Goal: Transaction & Acquisition: Book appointment/travel/reservation

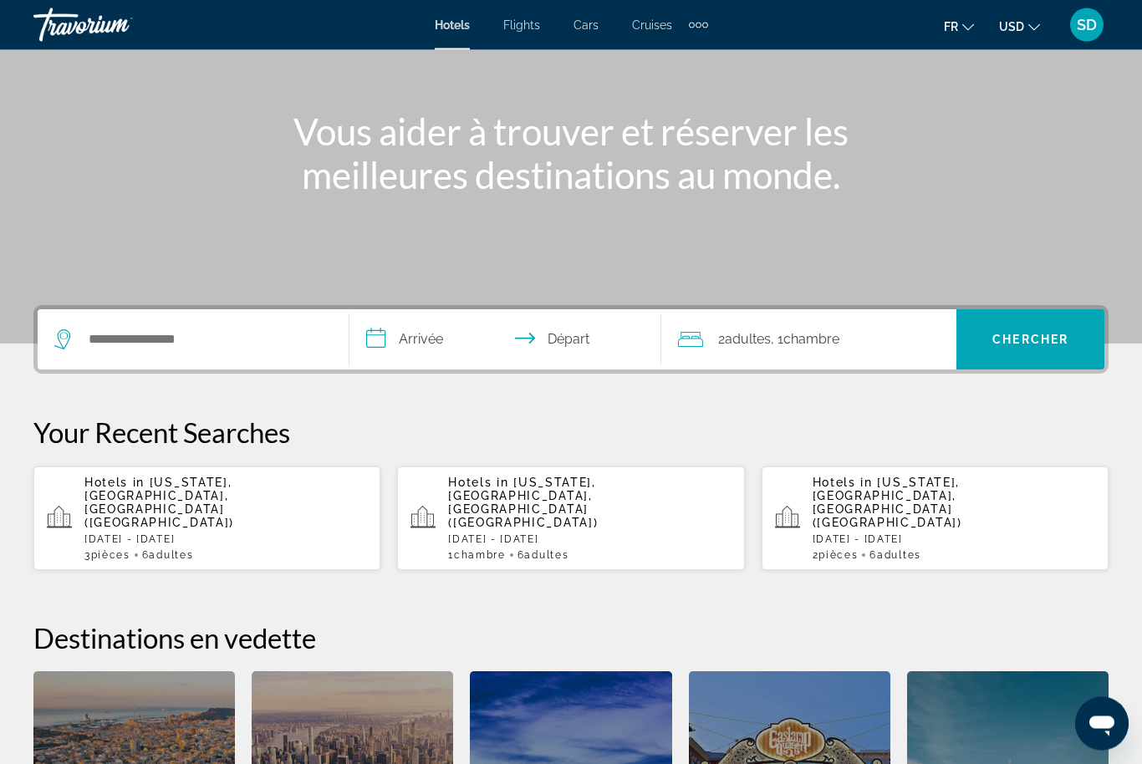
scroll to position [157, 0]
click at [153, 500] on p "Hotels in New York, NY, United States (NYC)" at bounding box center [225, 504] width 283 height 54
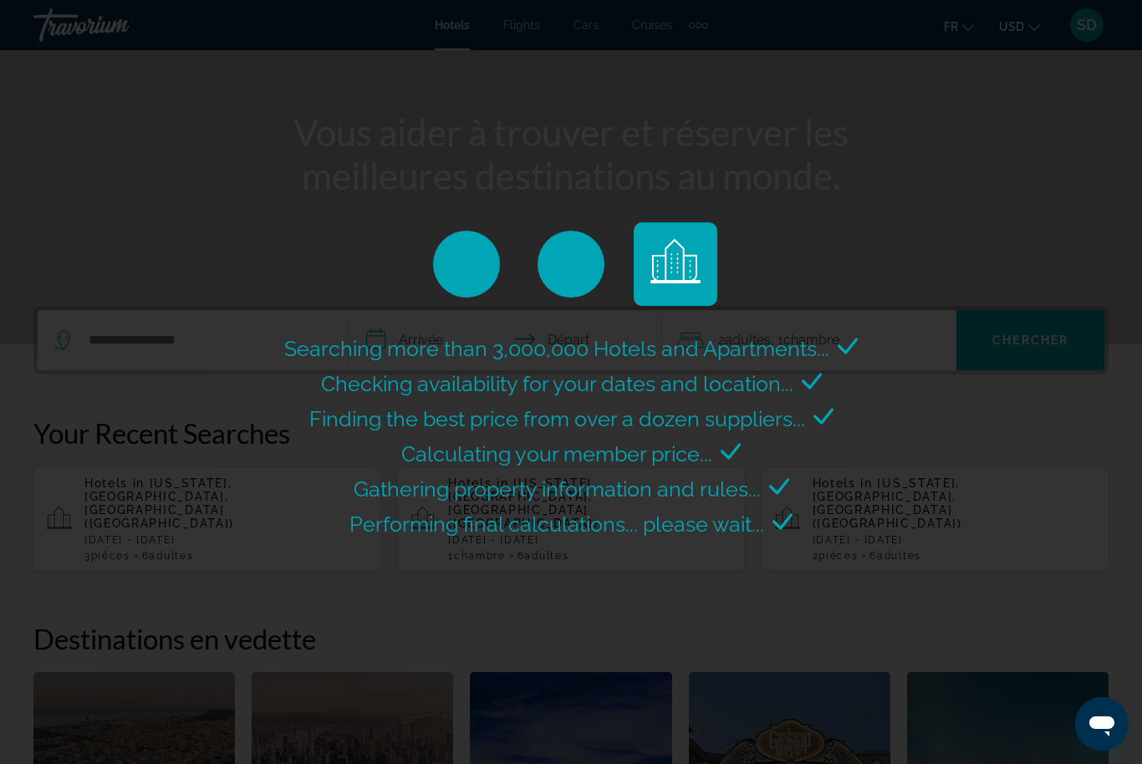
scroll to position [0, 0]
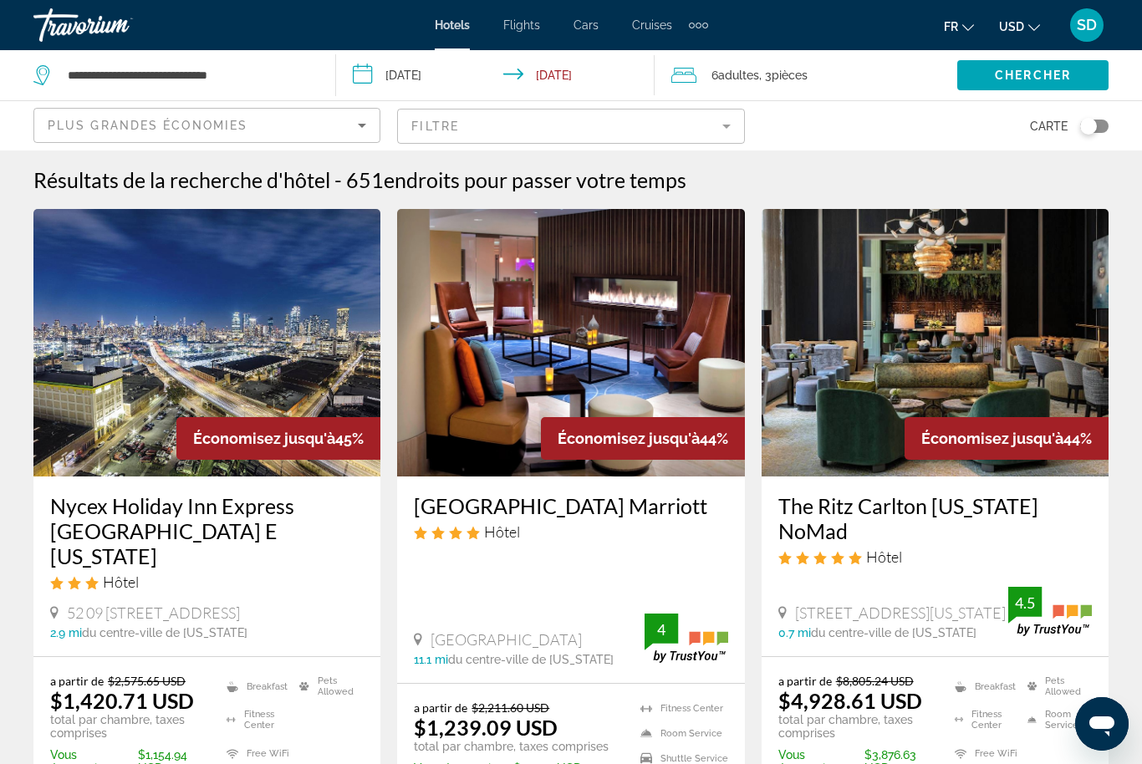
click at [1001, 23] on span "USD" at bounding box center [1011, 26] width 25 height 13
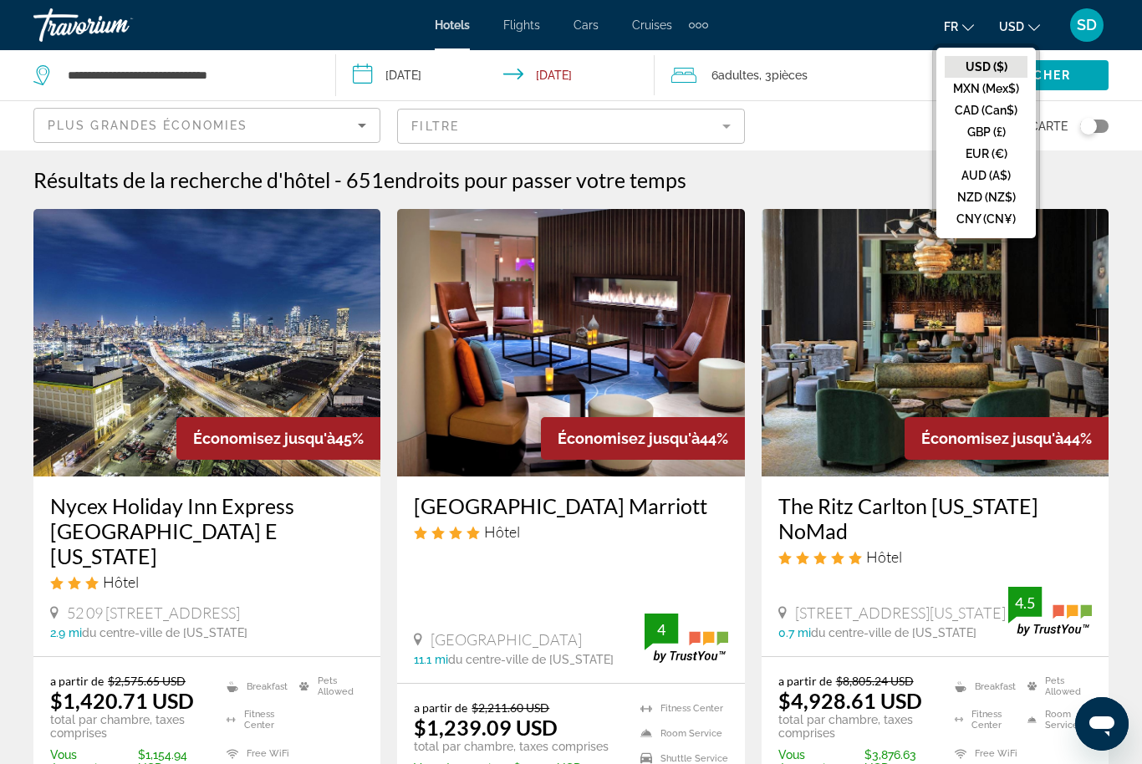
click at [984, 161] on button "EUR (€)" at bounding box center [986, 154] width 83 height 22
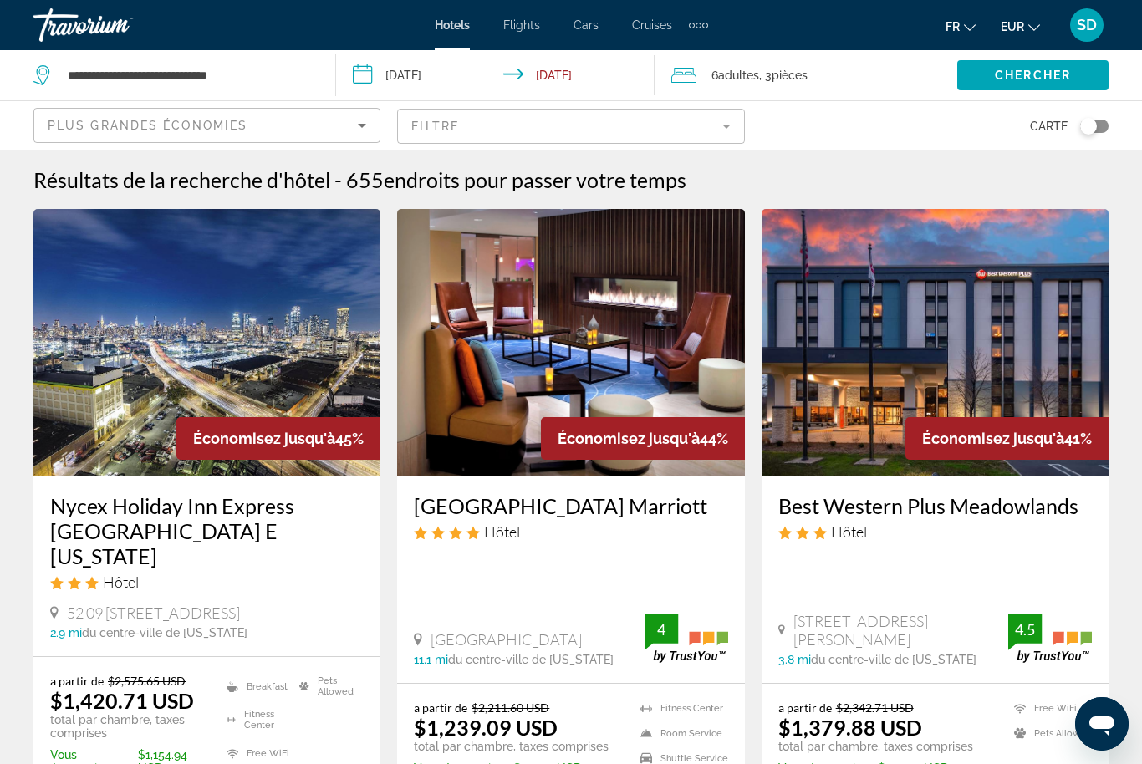
click at [464, 125] on mat-form-field "Filtre" at bounding box center [570, 126] width 347 height 35
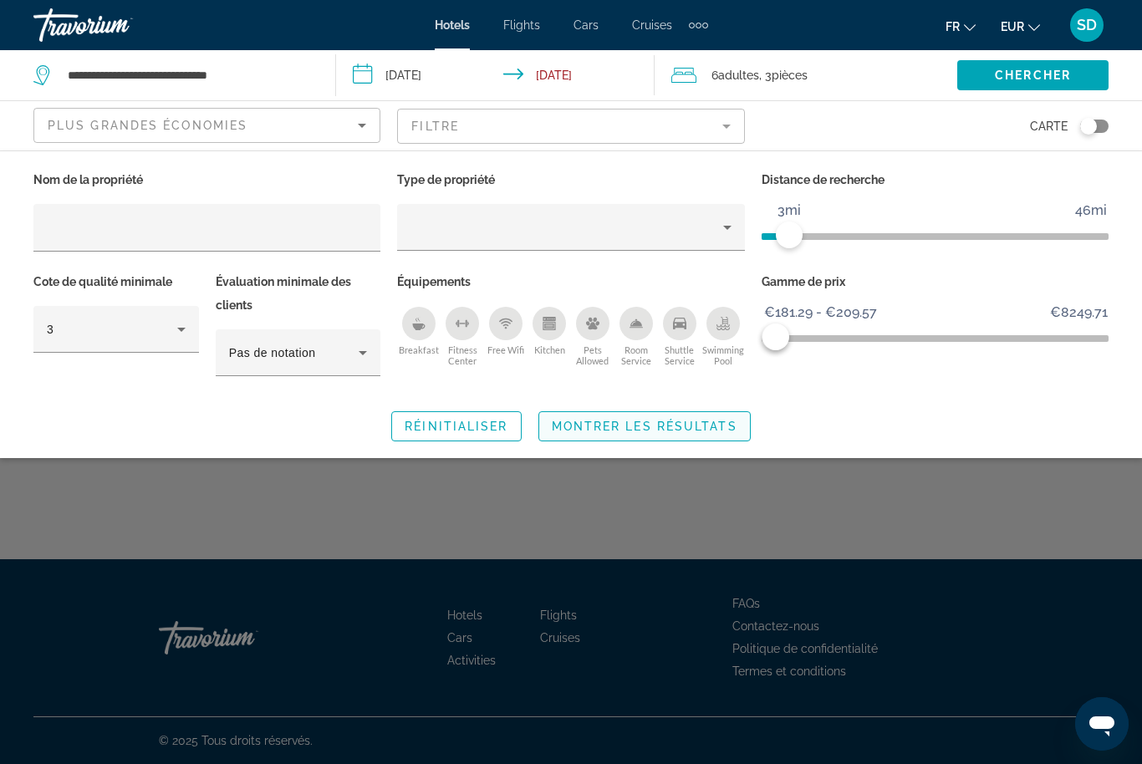
click at [639, 426] on span "Montrer les résultats" at bounding box center [645, 426] width 186 height 13
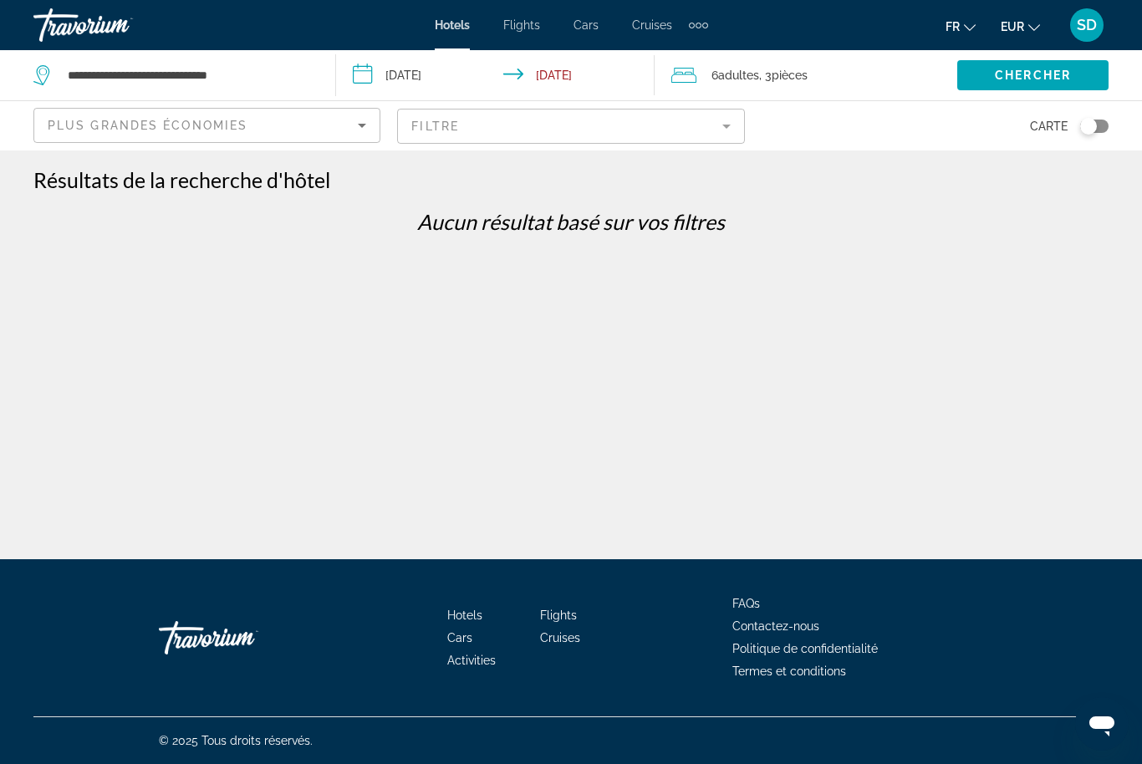
click at [669, 127] on mat-form-field "Filtre" at bounding box center [570, 126] width 347 height 35
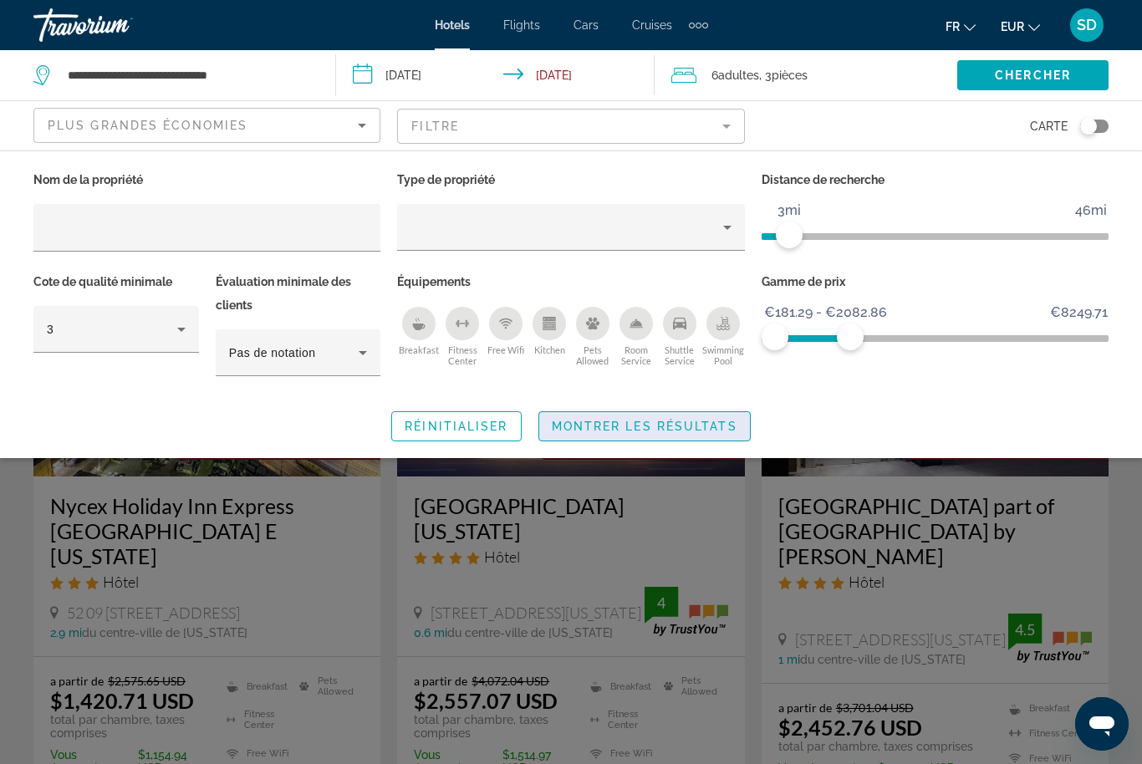
click at [674, 436] on span "Search widget" at bounding box center [644, 426] width 211 height 40
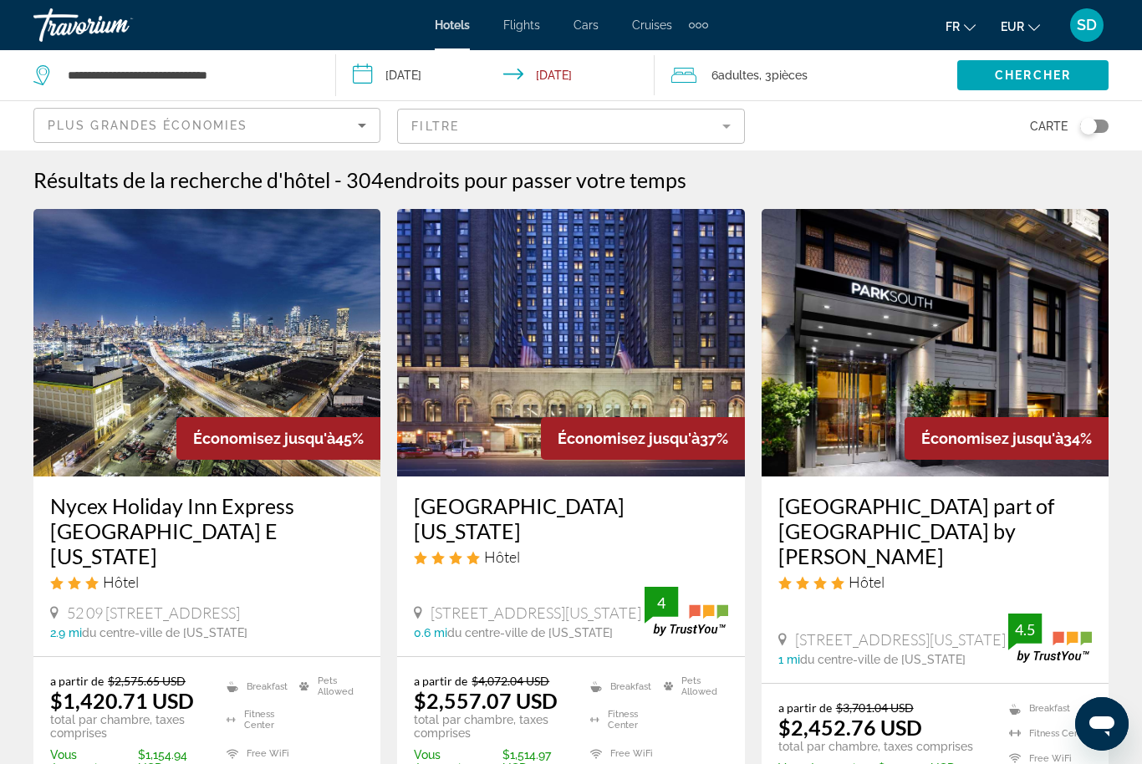
click at [1013, 24] on span "EUR" at bounding box center [1012, 26] width 23 height 13
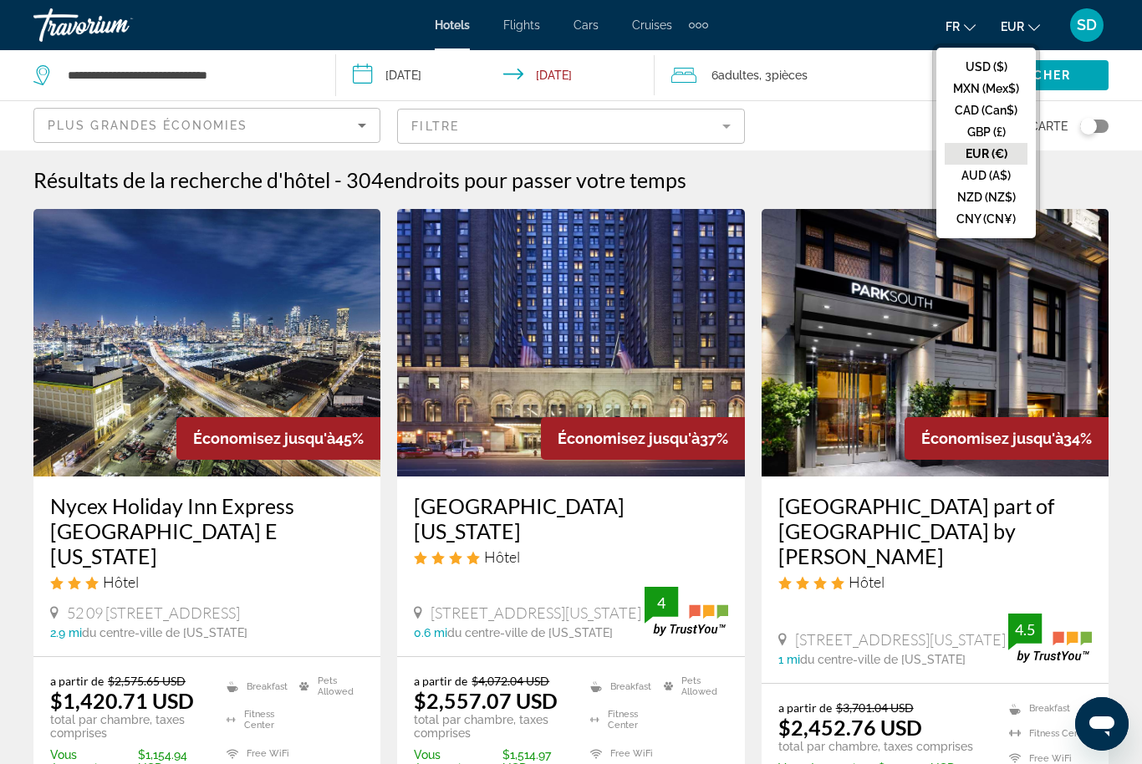
click at [984, 164] on button "EUR (€)" at bounding box center [986, 154] width 83 height 22
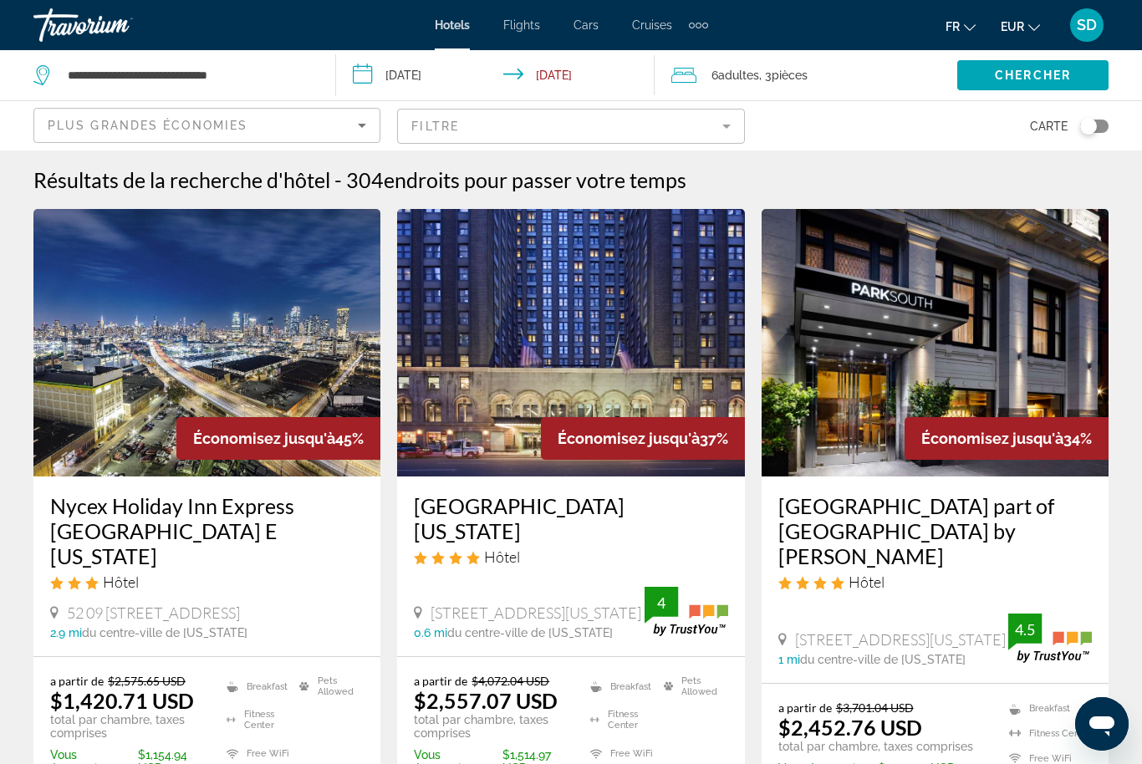
click at [1005, 34] on button "EUR USD ($) MXN (Mex$) CAD (Can$) GBP (£) EUR (€) AUD (A$) NZD (NZ$) CNY (CN¥)" at bounding box center [1020, 26] width 39 height 24
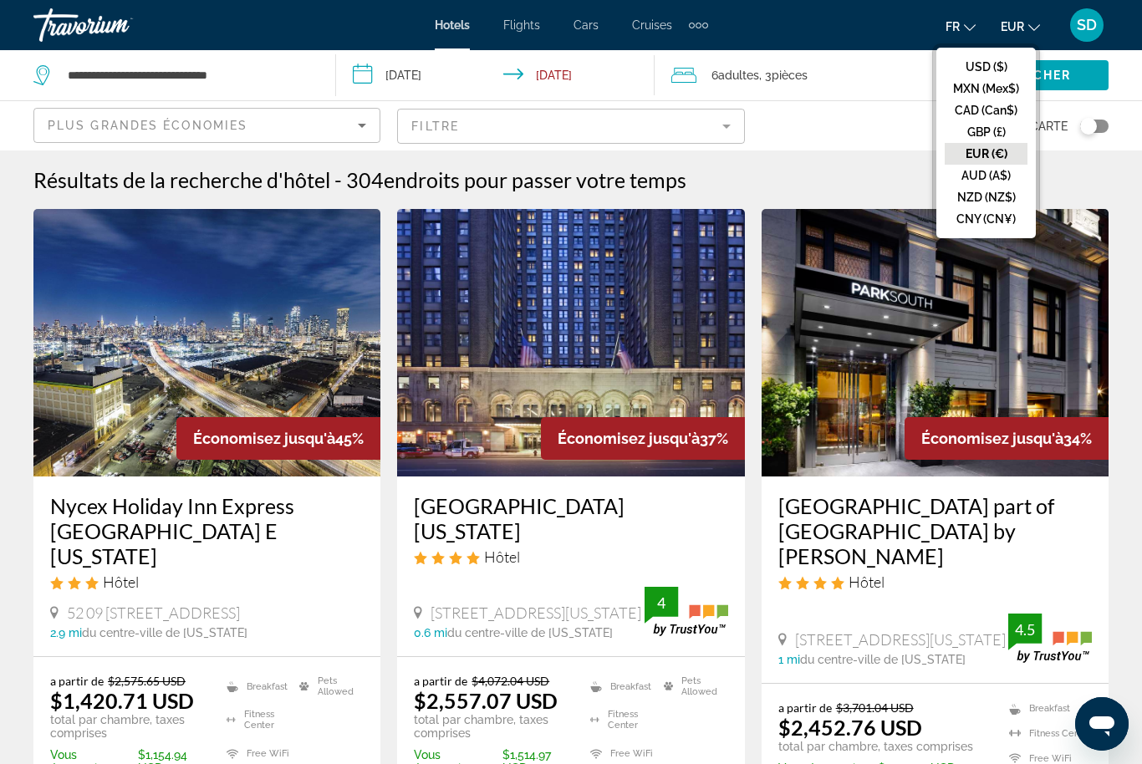
click at [969, 60] on button "USD ($)" at bounding box center [986, 67] width 83 height 22
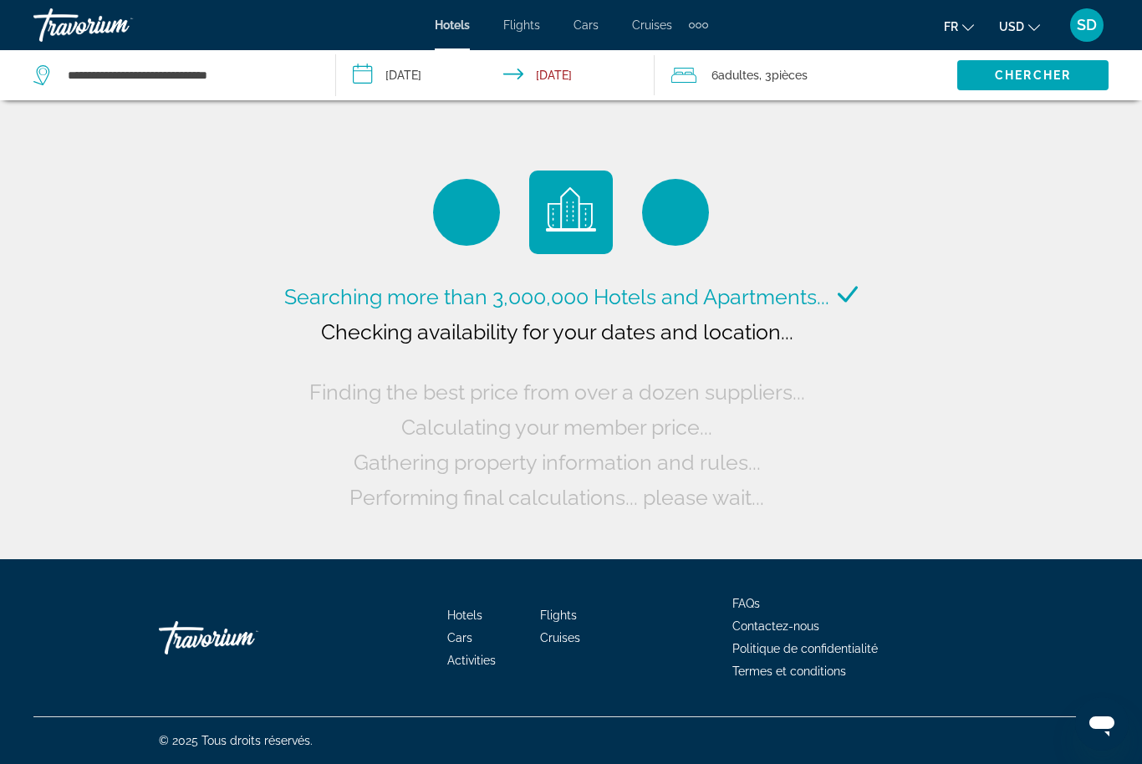
click at [1028, 28] on icon "Change currency" at bounding box center [1034, 28] width 12 height 12
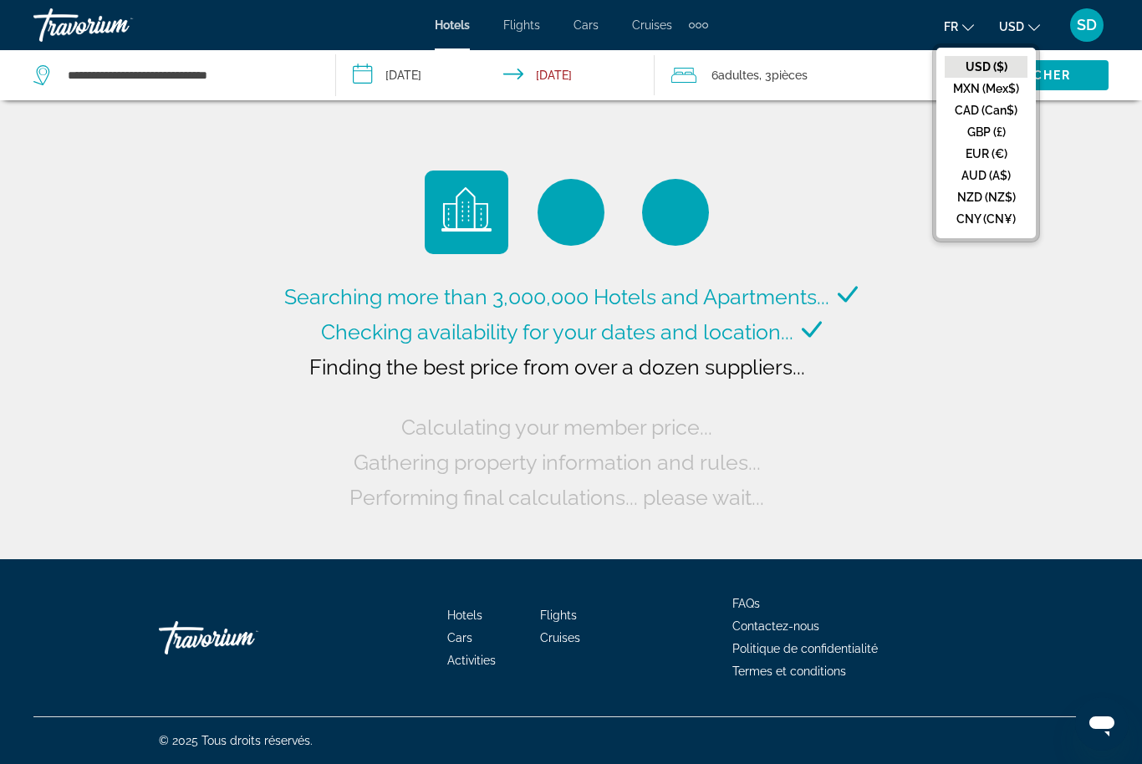
click at [981, 154] on button "EUR (€)" at bounding box center [986, 154] width 83 height 22
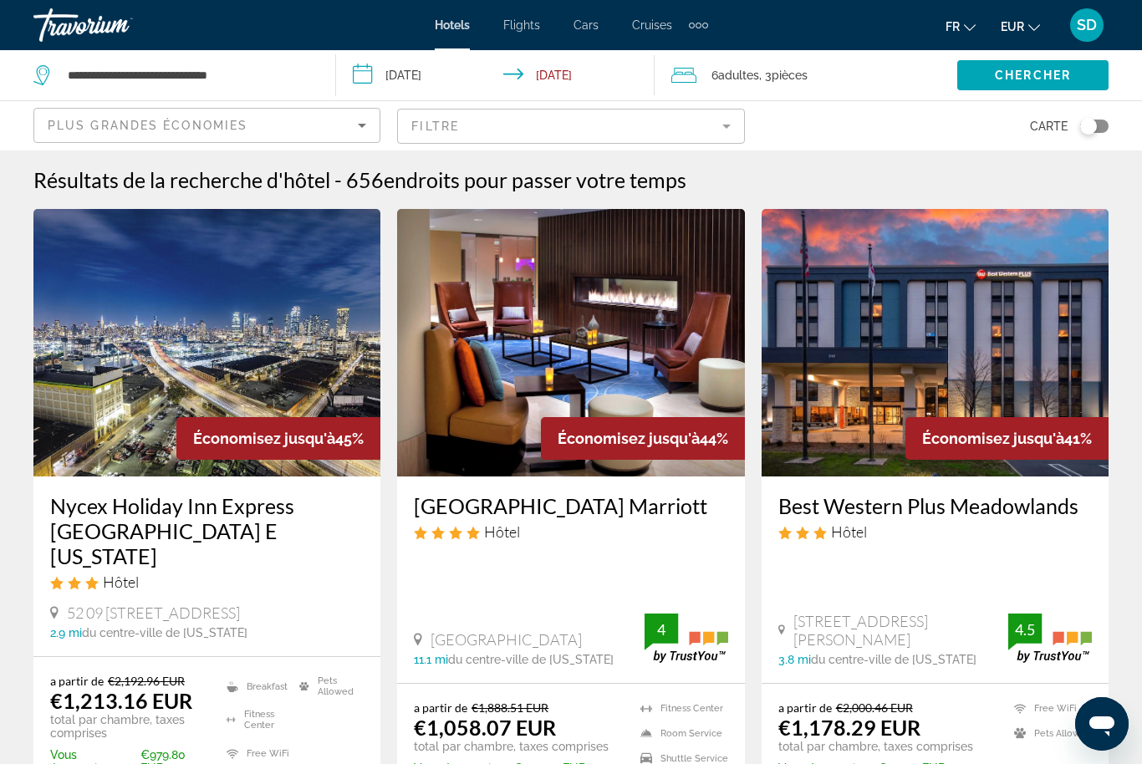
click at [724, 128] on mat-form-field "Filtre" at bounding box center [570, 126] width 347 height 35
click at [675, 122] on mat-form-field "Filtre" at bounding box center [570, 126] width 347 height 35
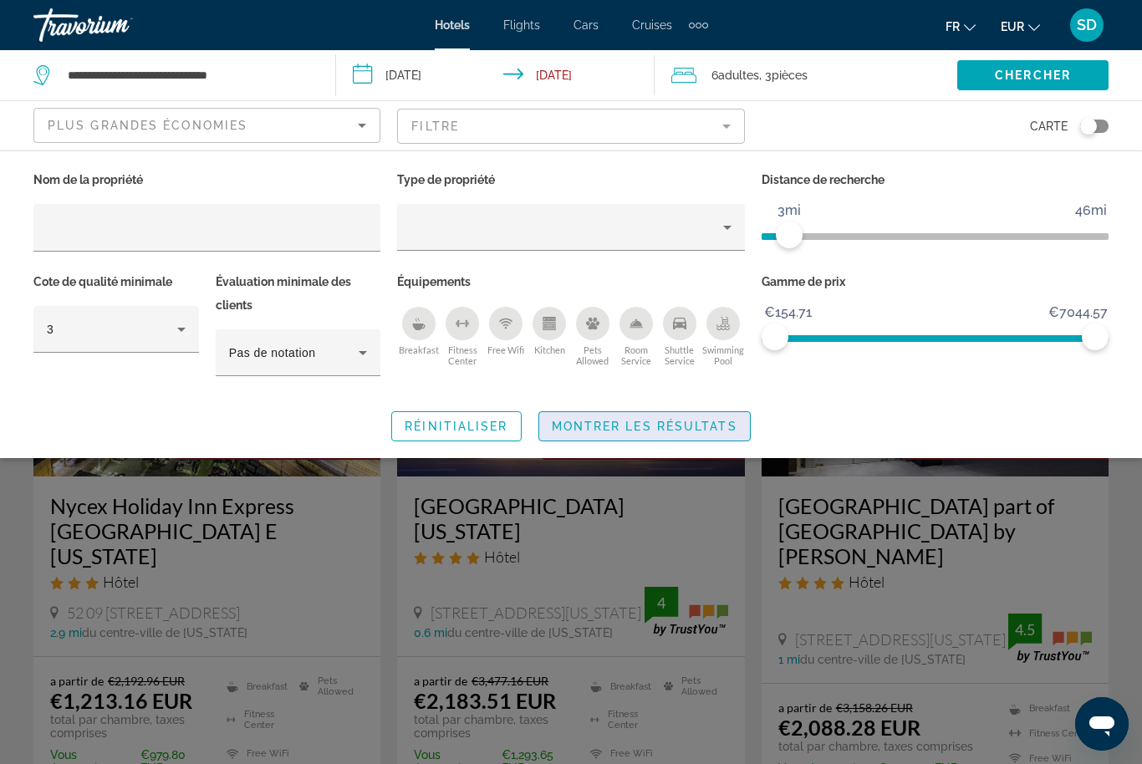
click at [678, 426] on span "Montrer les résultats" at bounding box center [645, 426] width 186 height 13
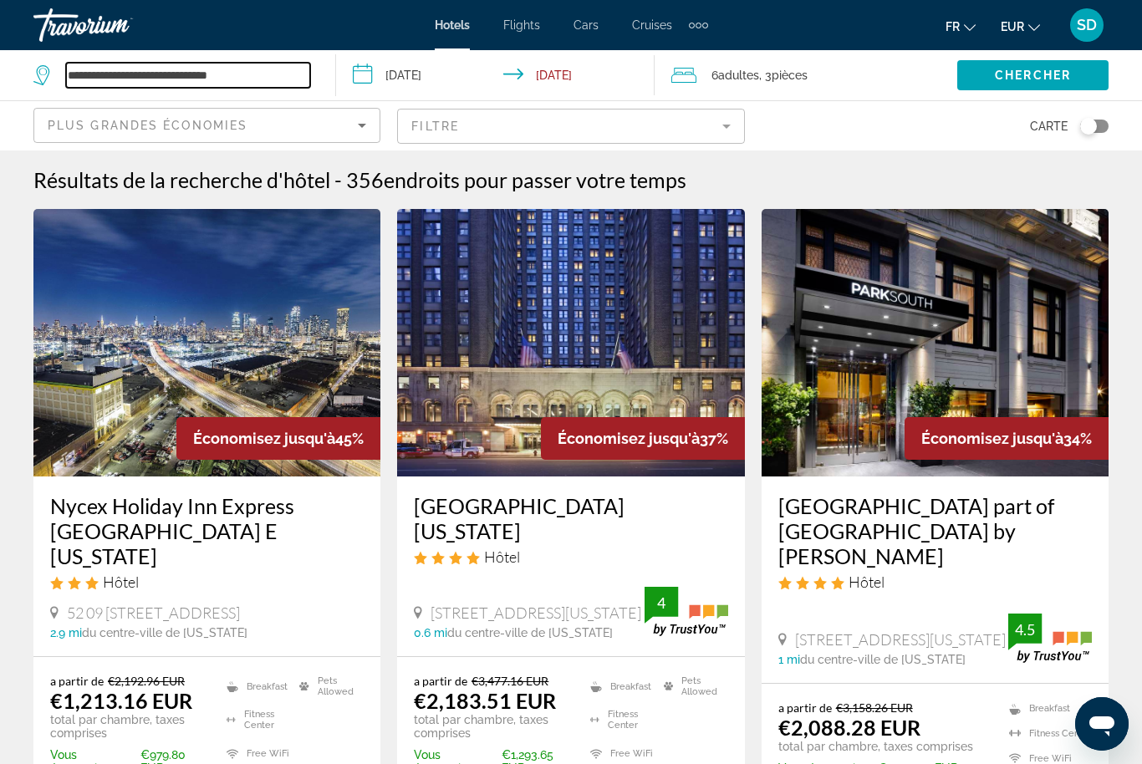
click at [165, 85] on input "**********" at bounding box center [188, 75] width 244 height 25
click at [110, 77] on input "**********" at bounding box center [188, 75] width 244 height 25
click at [203, 79] on input "**********" at bounding box center [188, 75] width 244 height 25
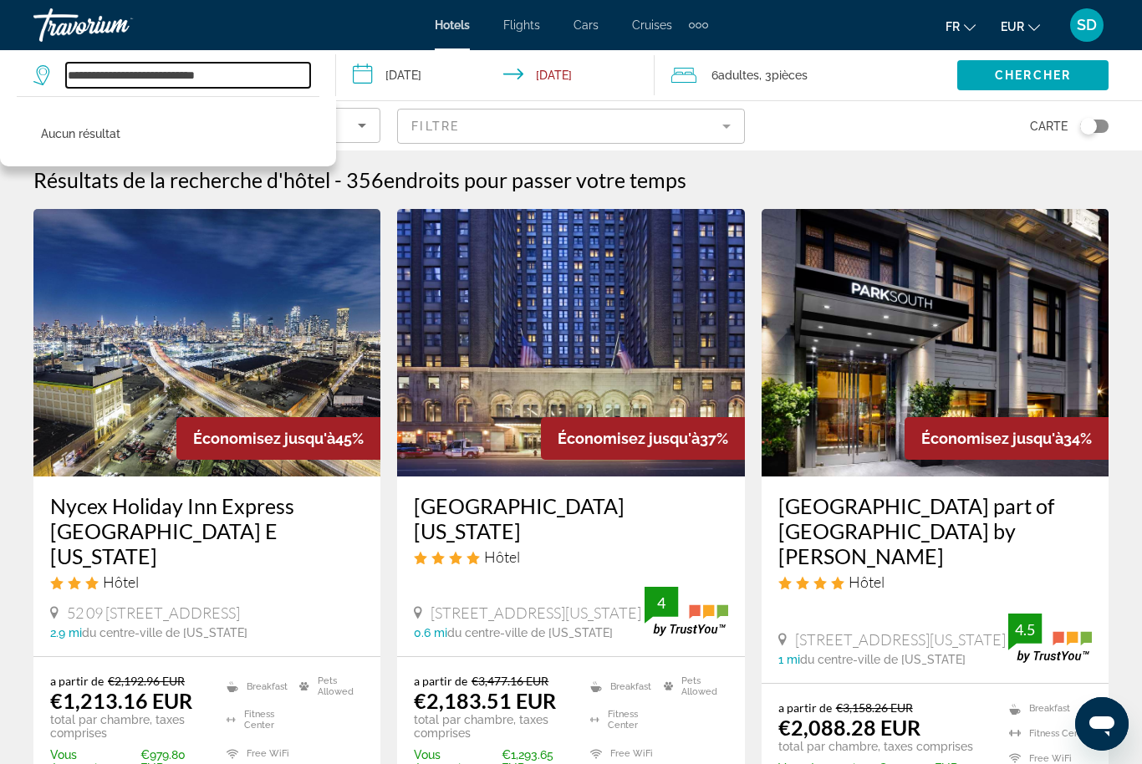
click at [203, 79] on input "**********" at bounding box center [188, 75] width 244 height 25
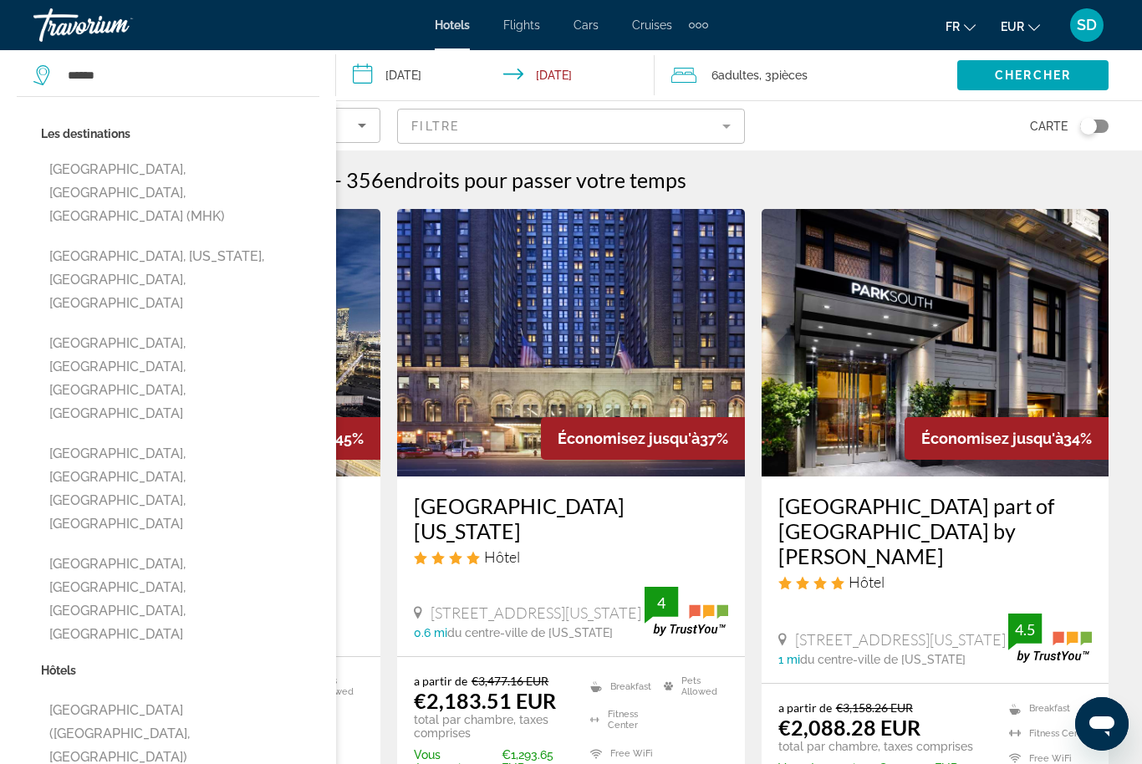
click at [150, 241] on button "[GEOGRAPHIC_DATA], [US_STATE], [GEOGRAPHIC_DATA], [GEOGRAPHIC_DATA]" at bounding box center [180, 280] width 278 height 79
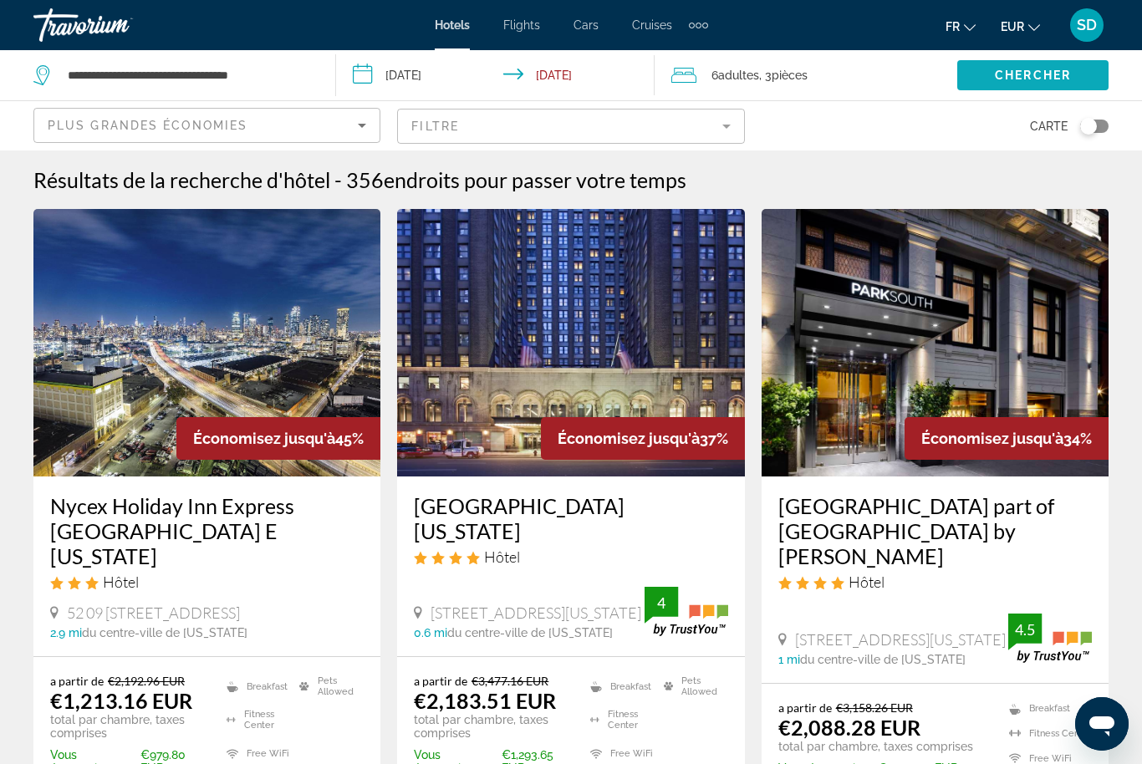
click at [989, 69] on span "Search widget" at bounding box center [1032, 75] width 151 height 40
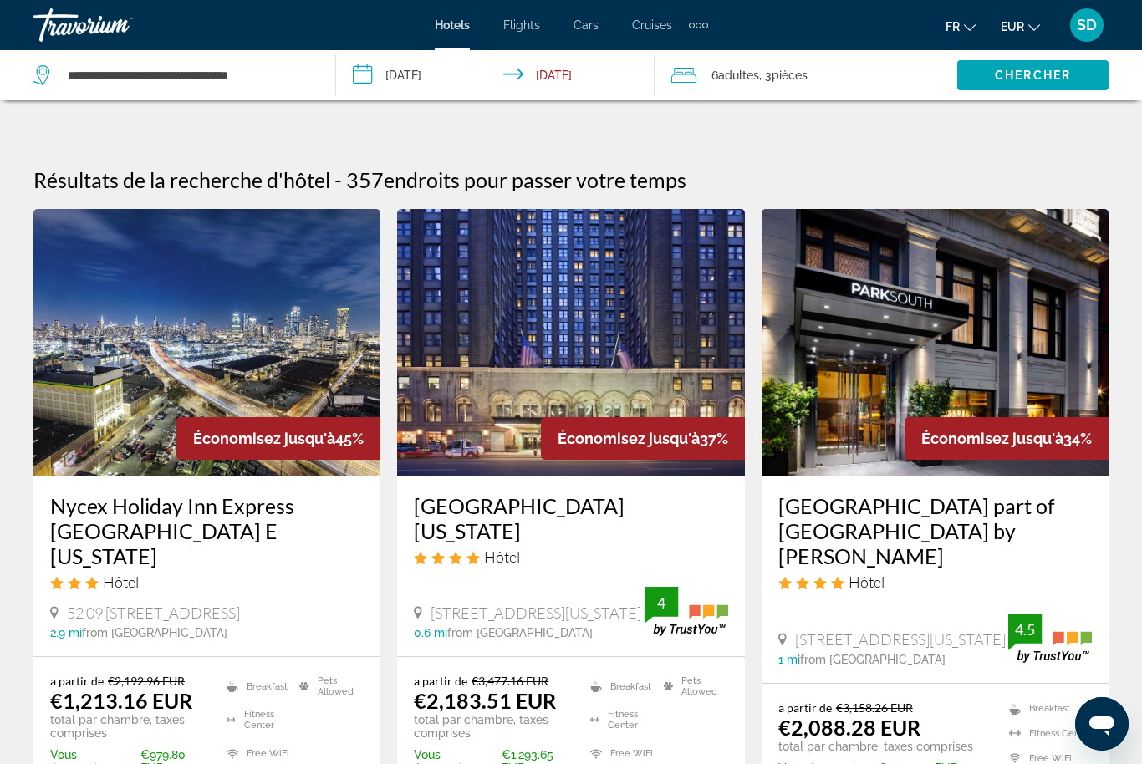
click at [1028, 74] on span "Chercher" at bounding box center [1033, 75] width 76 height 13
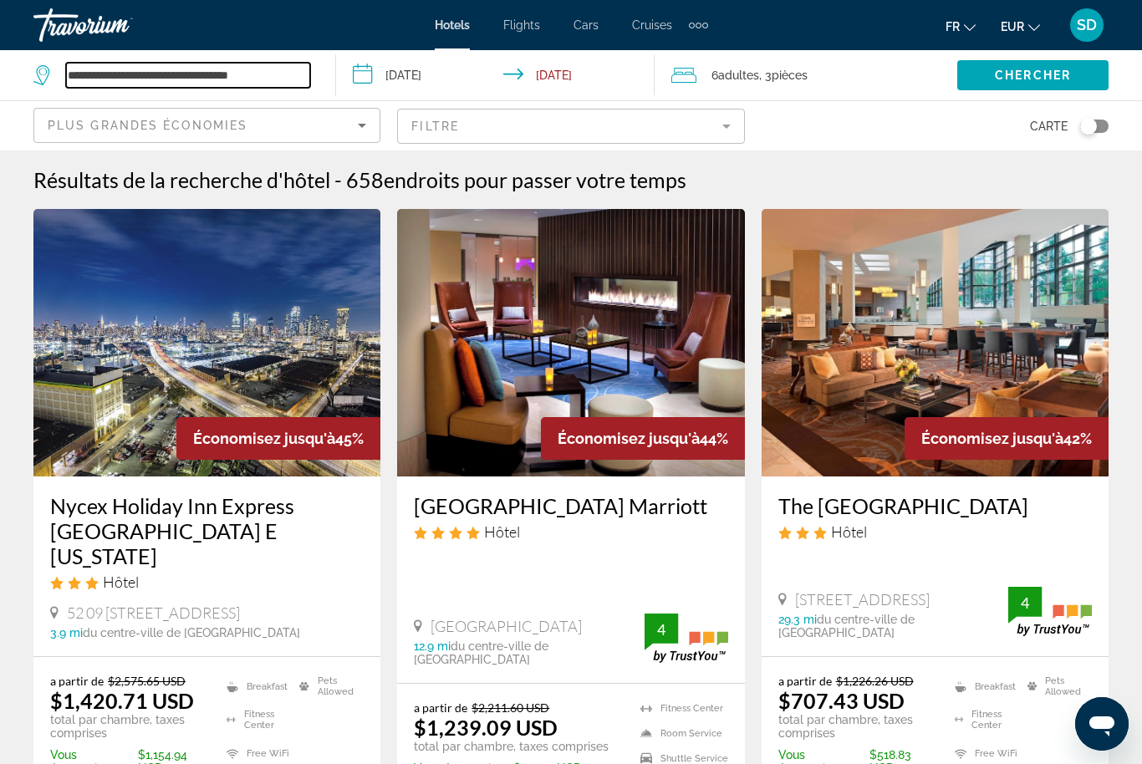
click at [110, 64] on input "**********" at bounding box center [188, 75] width 244 height 25
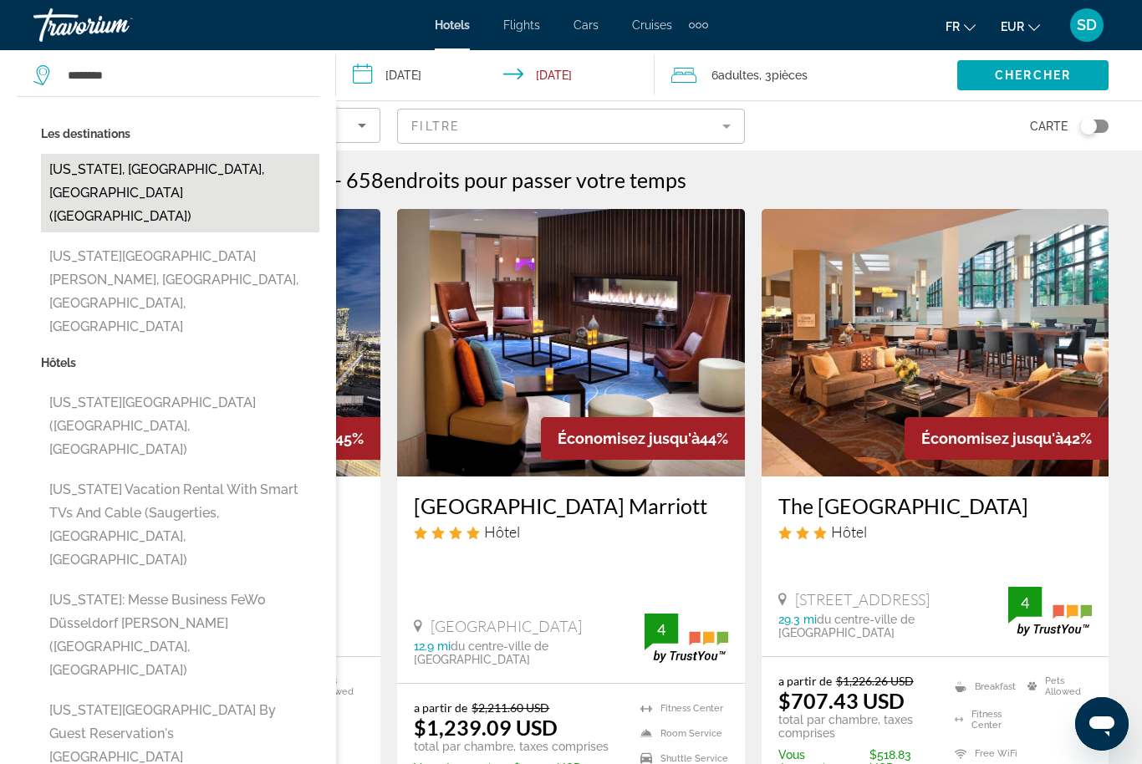
click at [62, 181] on button "[US_STATE], [GEOGRAPHIC_DATA], [GEOGRAPHIC_DATA] ([GEOGRAPHIC_DATA])" at bounding box center [180, 193] width 278 height 79
type input "**********"
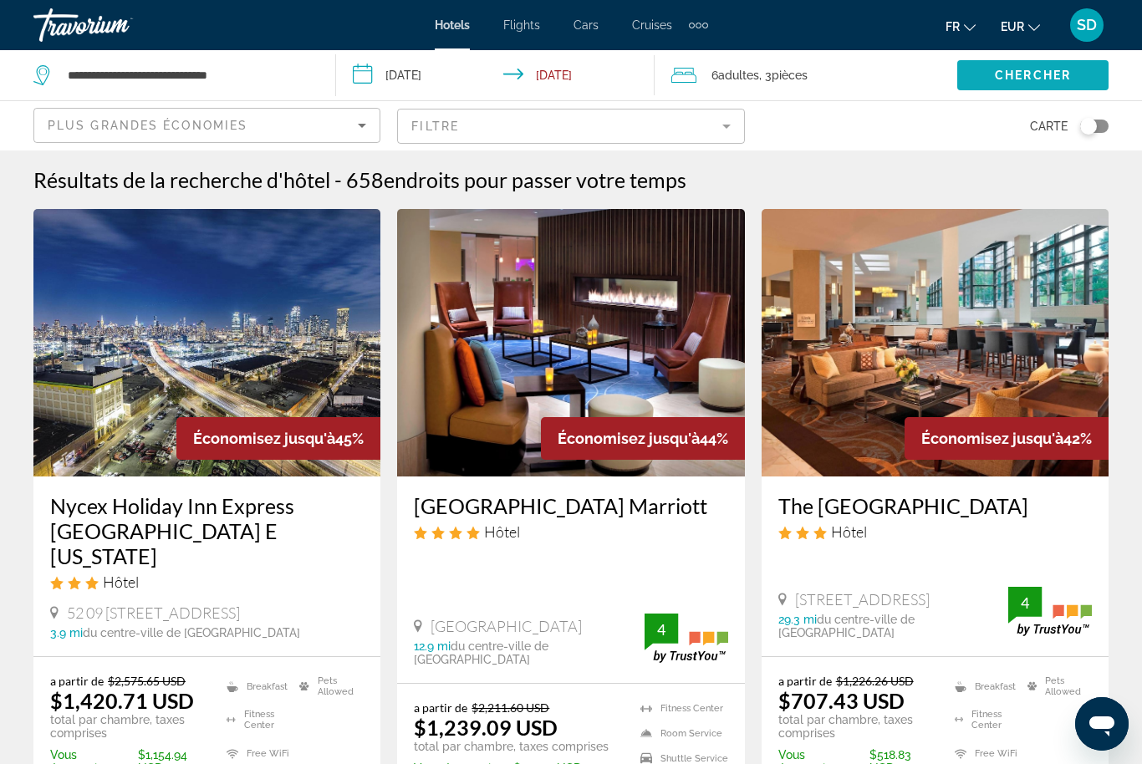
click at [1028, 79] on span "Chercher" at bounding box center [1033, 75] width 76 height 13
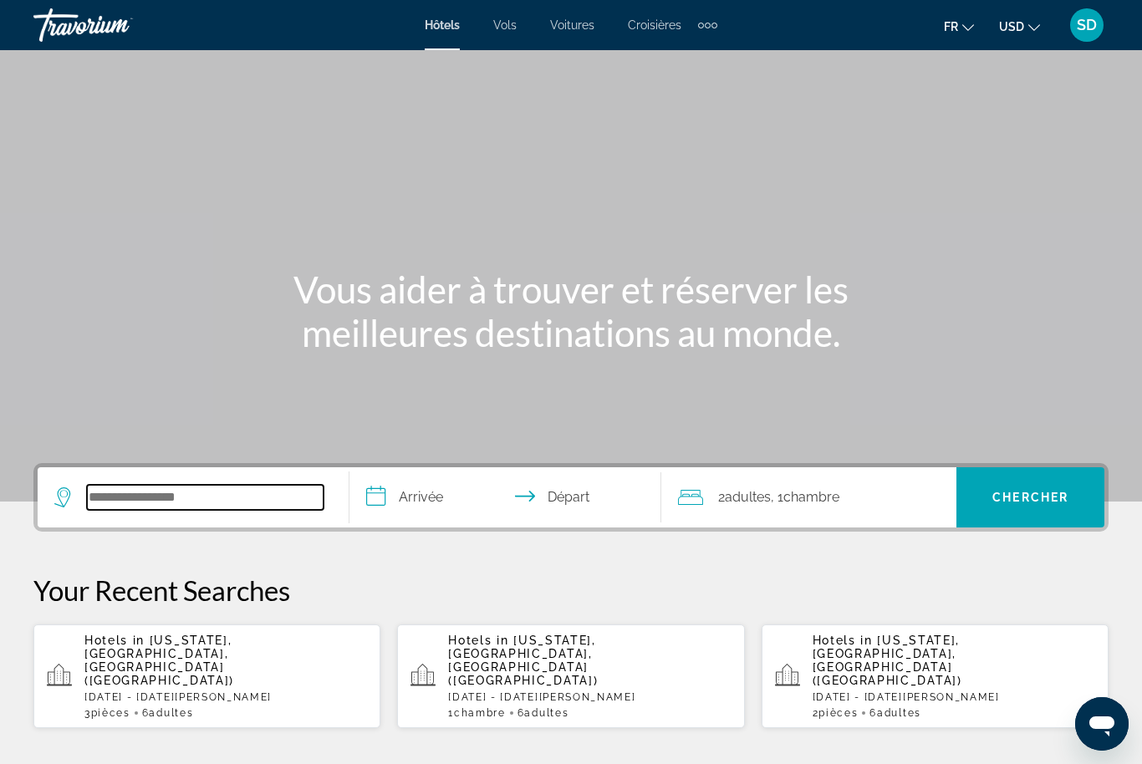
click at [156, 503] on input "Search widget" at bounding box center [205, 497] width 237 height 25
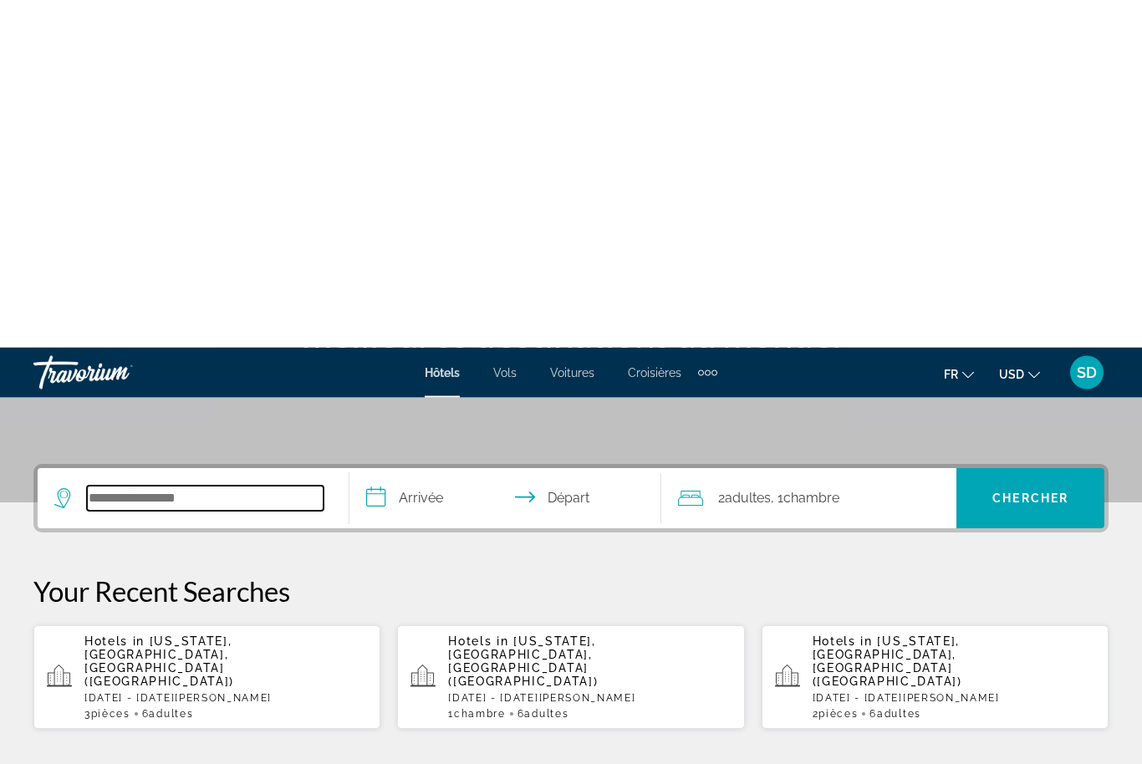
scroll to position [350, 0]
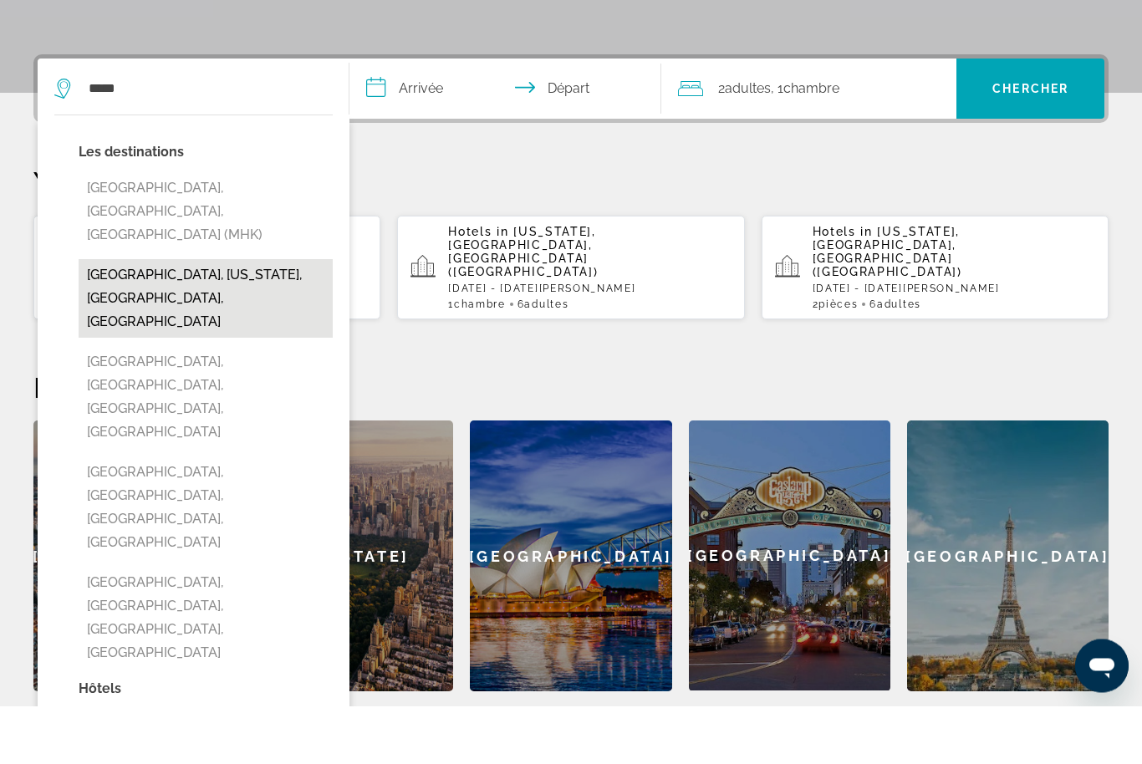
click at [140, 318] on button "[GEOGRAPHIC_DATA], [US_STATE], [GEOGRAPHIC_DATA], [GEOGRAPHIC_DATA]" at bounding box center [206, 357] width 254 height 79
type input "**********"
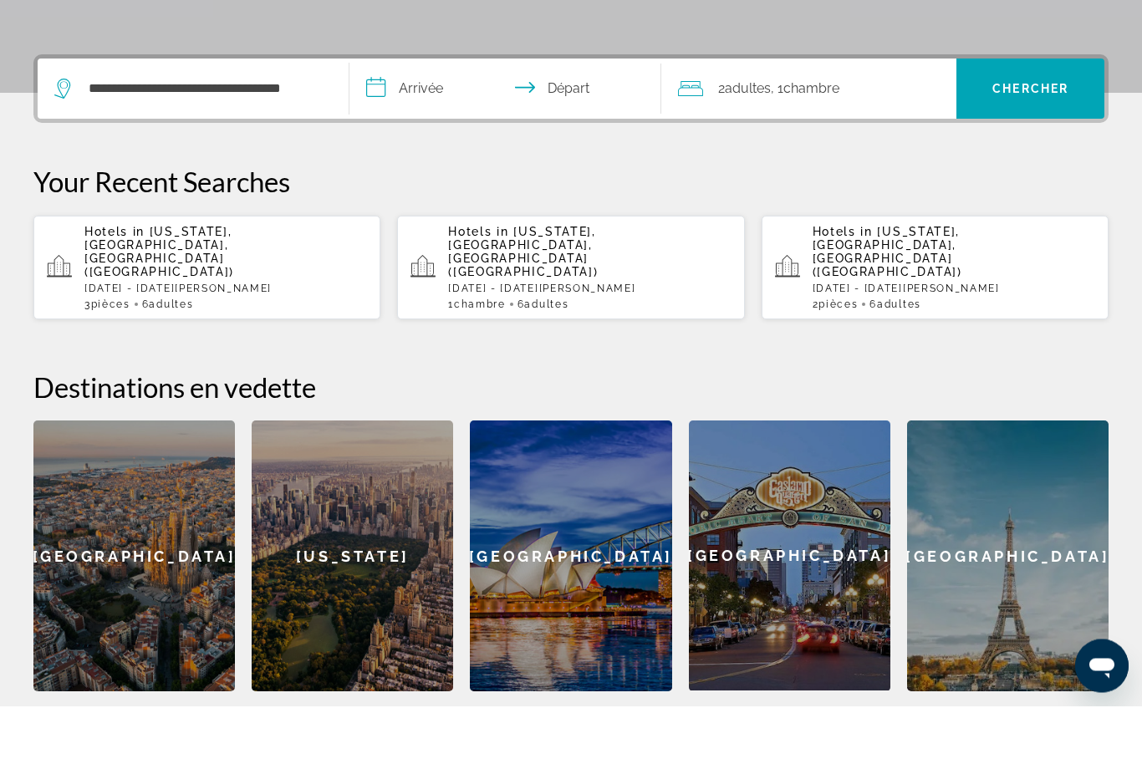
click at [414, 117] on input "**********" at bounding box center [509, 149] width 319 height 65
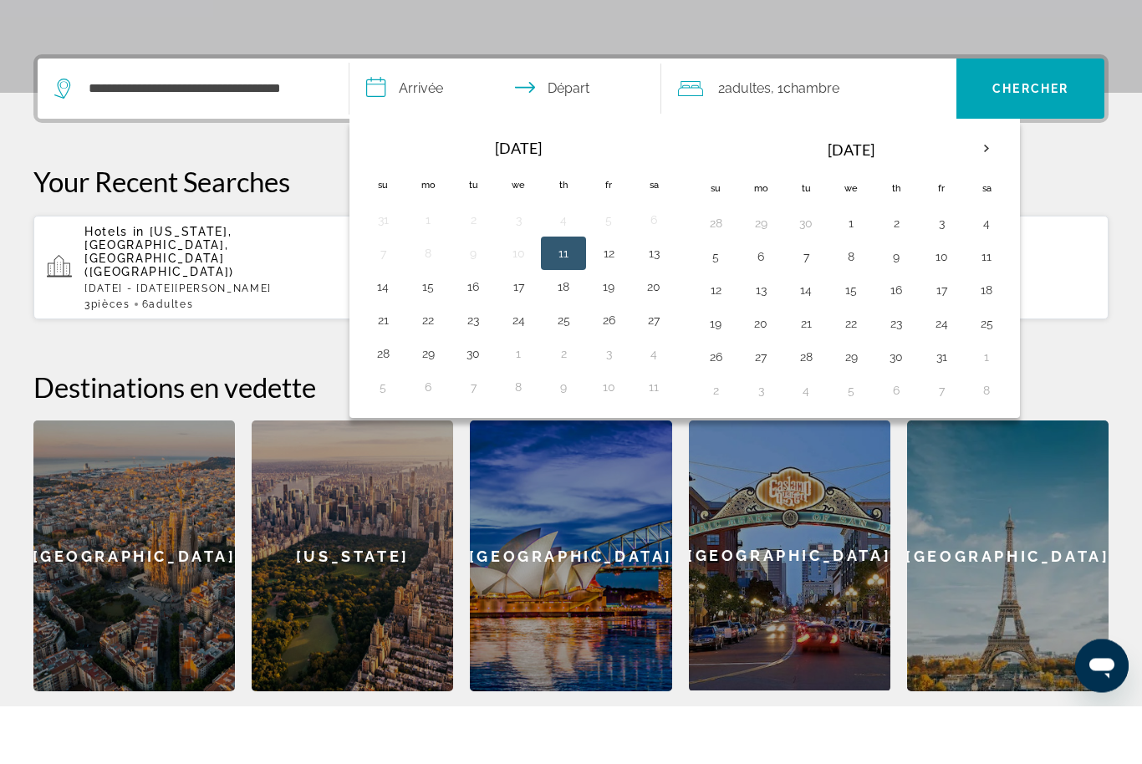
scroll to position [409, 0]
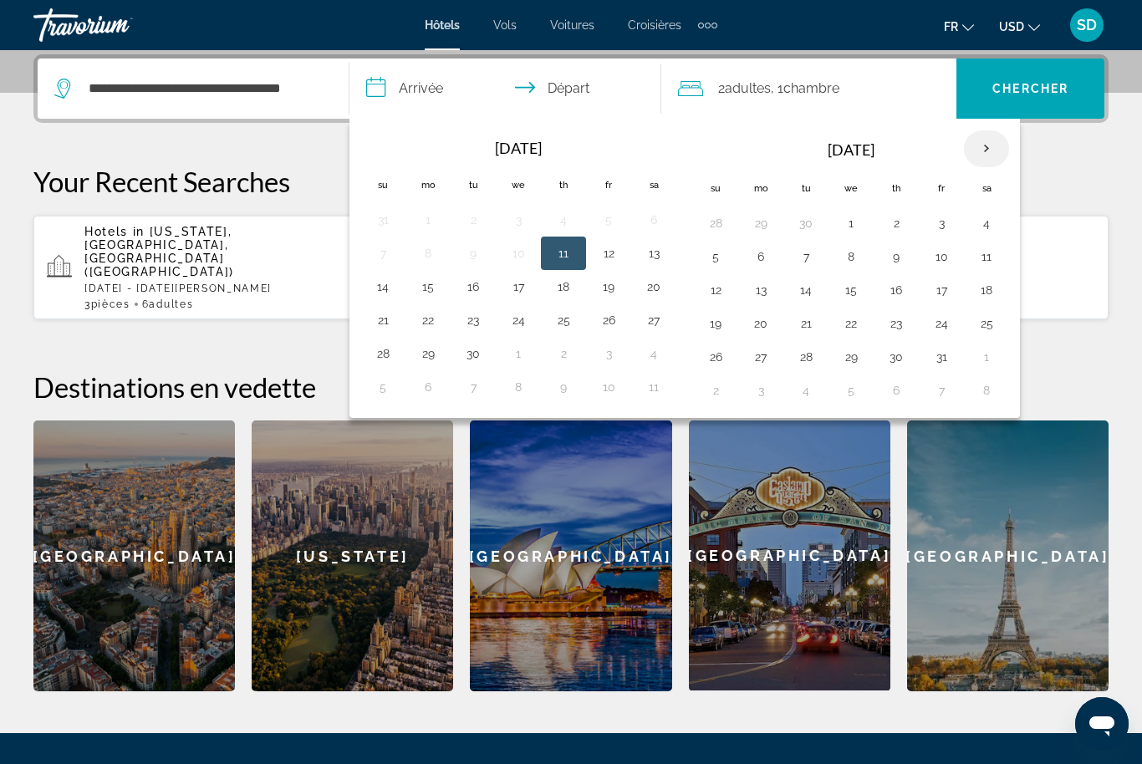
click at [1008, 143] on th "Next month" at bounding box center [986, 148] width 45 height 37
click at [1001, 152] on th "Next month" at bounding box center [986, 148] width 45 height 37
click at [987, 329] on button "27" at bounding box center [986, 323] width 27 height 23
click at [993, 155] on th "Next month" at bounding box center [986, 148] width 45 height 37
click at [990, 217] on button "3" at bounding box center [986, 223] width 27 height 23
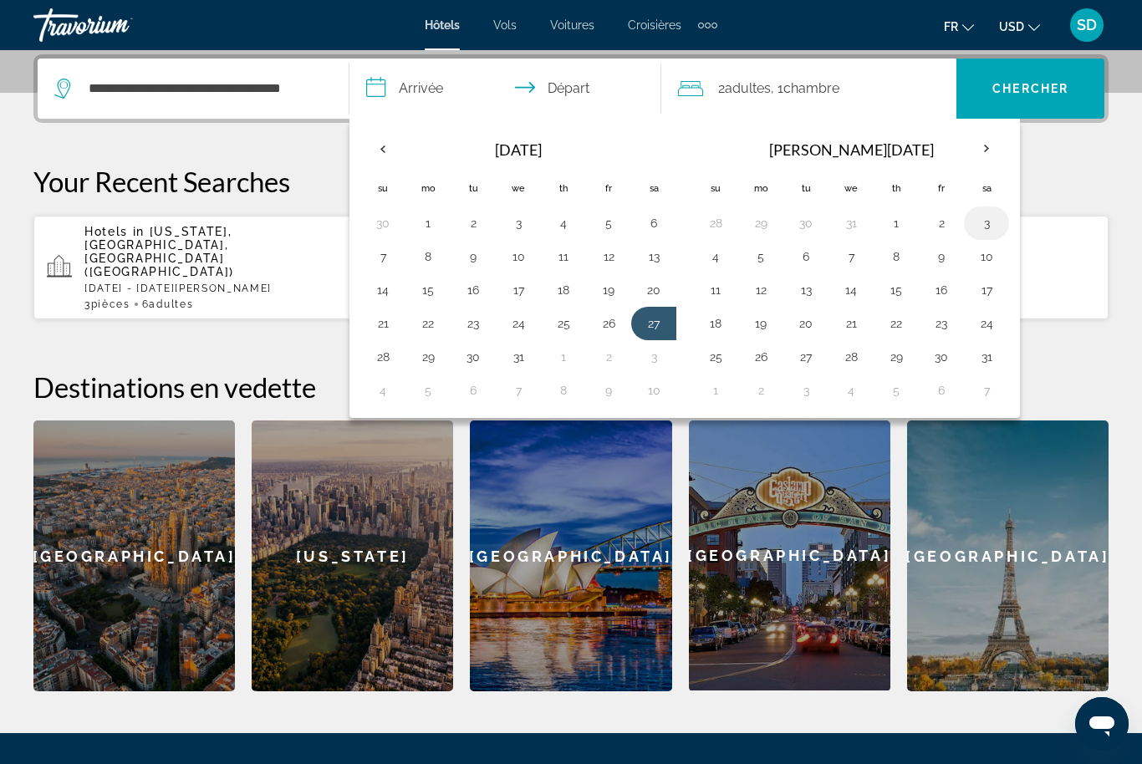
type input "**********"
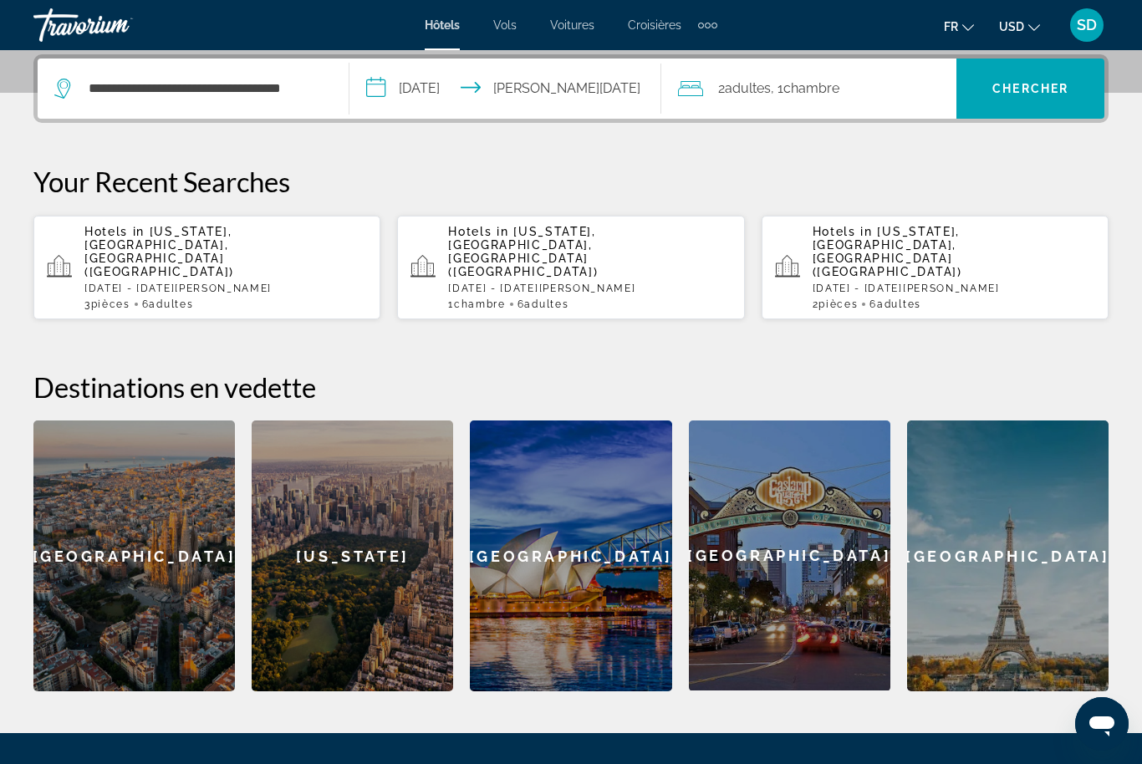
click at [860, 96] on div "2 Adulte Adultes , 1 Chambre pièces" at bounding box center [817, 88] width 278 height 23
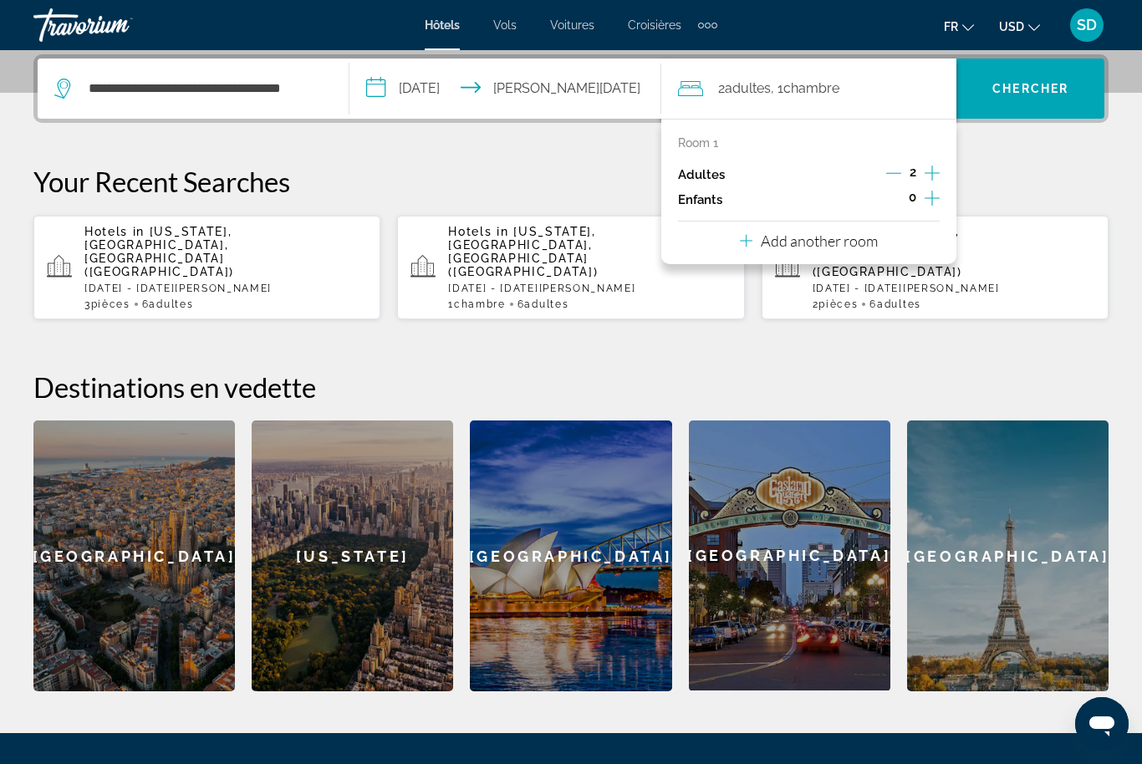
click at [939, 166] on icon "Increment adults" at bounding box center [932, 173] width 15 height 20
click at [887, 158] on div "Room 1 Adultes 3 Enfants 0" at bounding box center [809, 174] width 262 height 76
click at [901, 170] on icon "Decrement adults" at bounding box center [893, 173] width 15 height 15
click at [853, 240] on p "Add another room" at bounding box center [819, 241] width 117 height 18
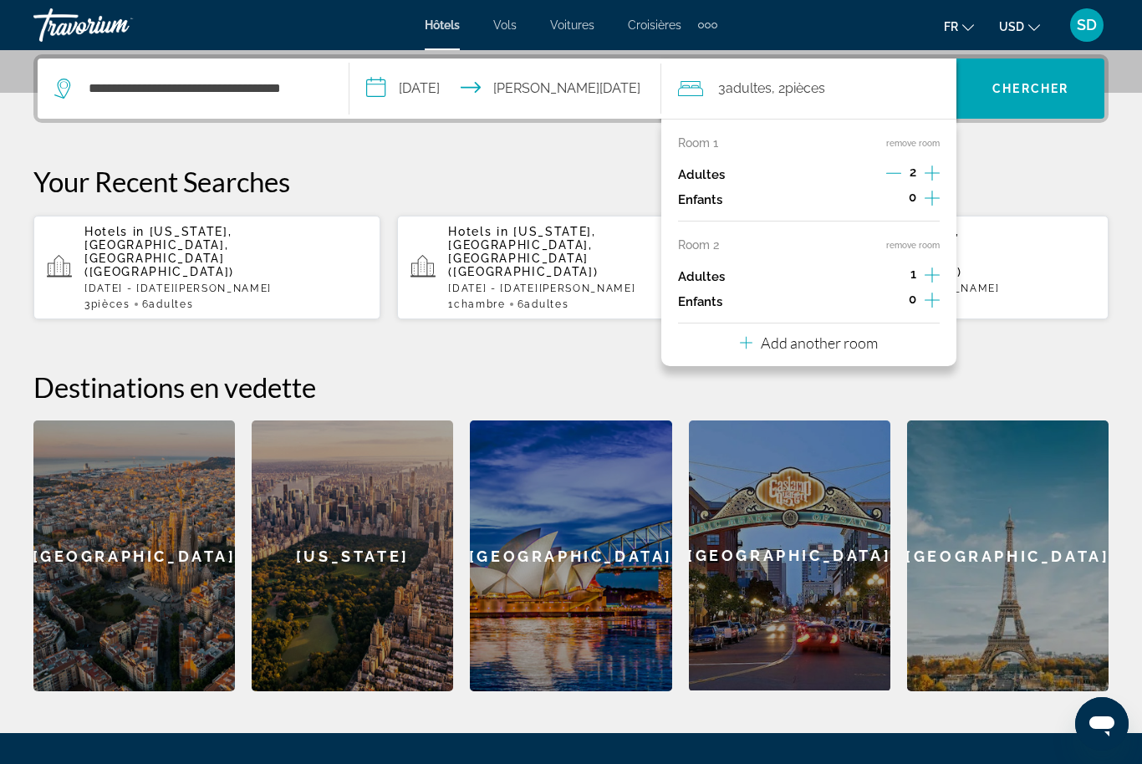
click at [931, 270] on icon "Increment adults" at bounding box center [932, 275] width 15 height 20
click at [853, 338] on p "Add another room" at bounding box center [819, 343] width 117 height 18
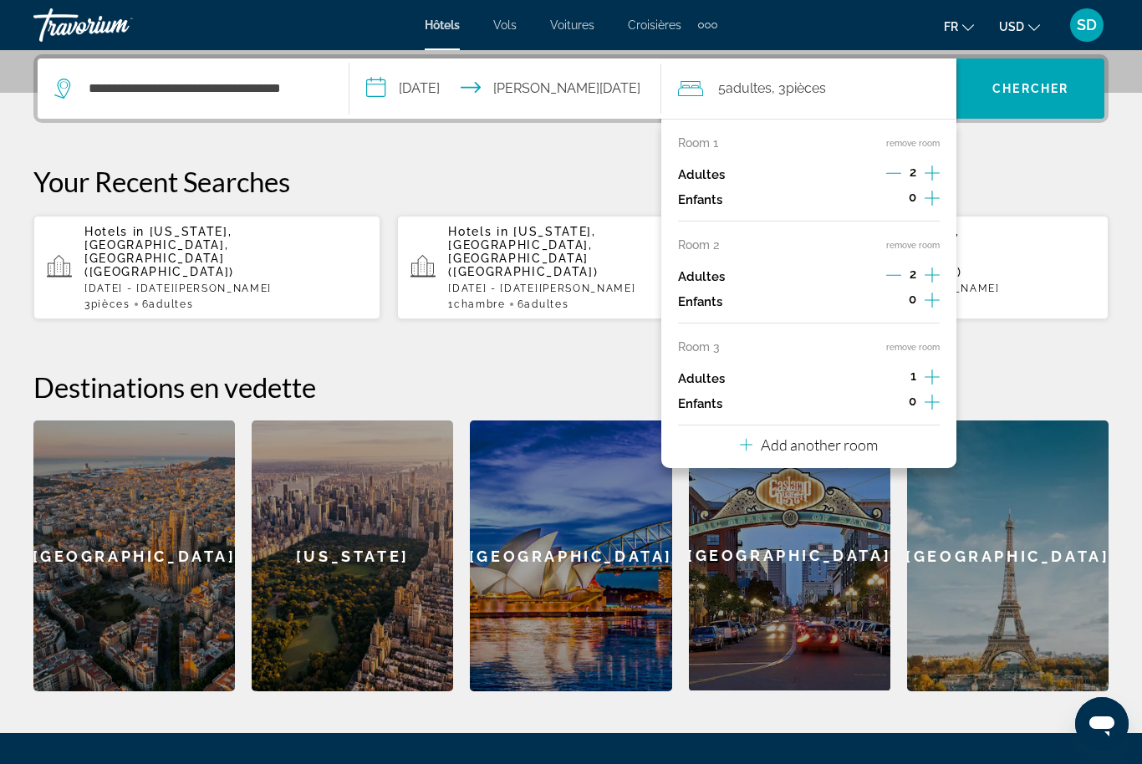
click at [939, 369] on icon "Increment adults" at bounding box center [932, 377] width 15 height 20
click at [1038, 94] on span "Chercher" at bounding box center [1030, 88] width 76 height 13
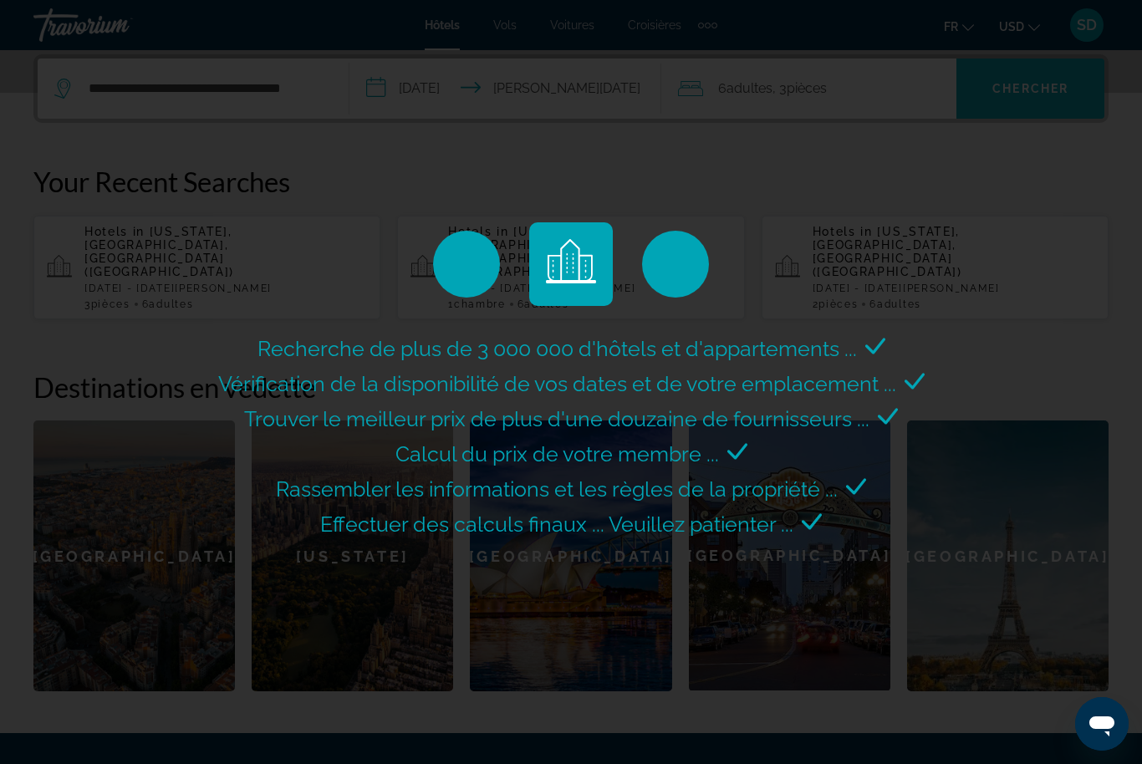
scroll to position [0, 0]
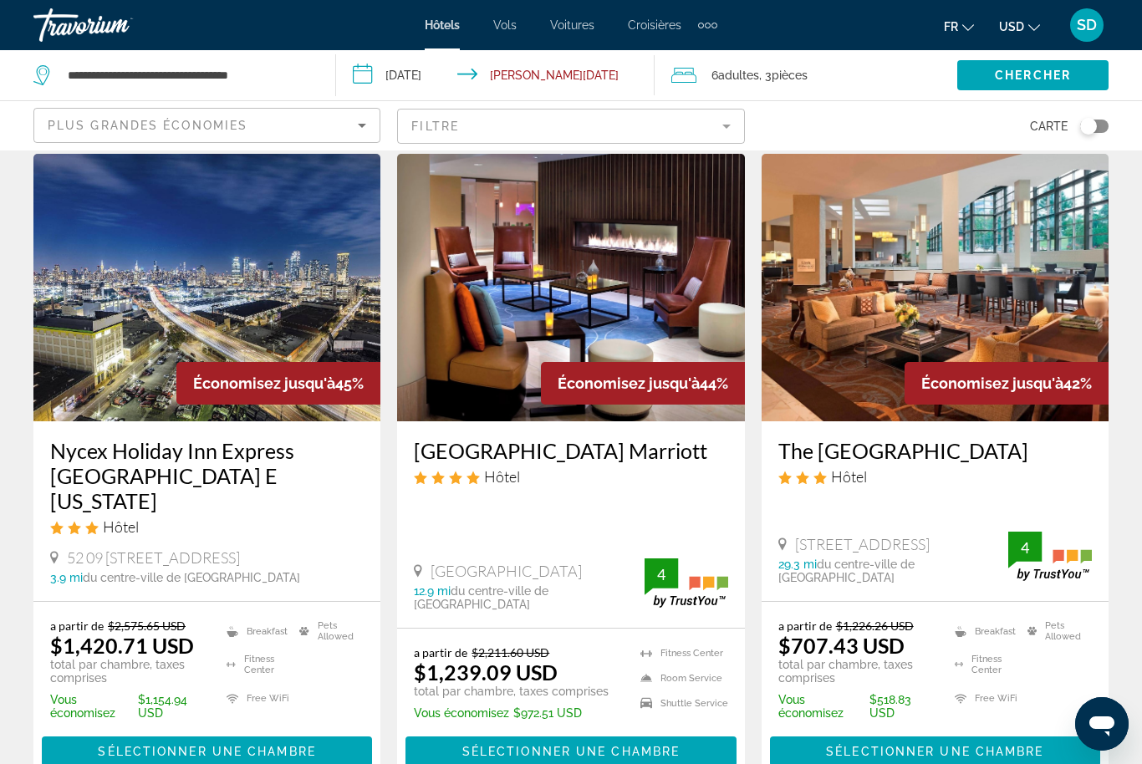
click at [718, 133] on mat-form-field "Filtre" at bounding box center [570, 126] width 347 height 35
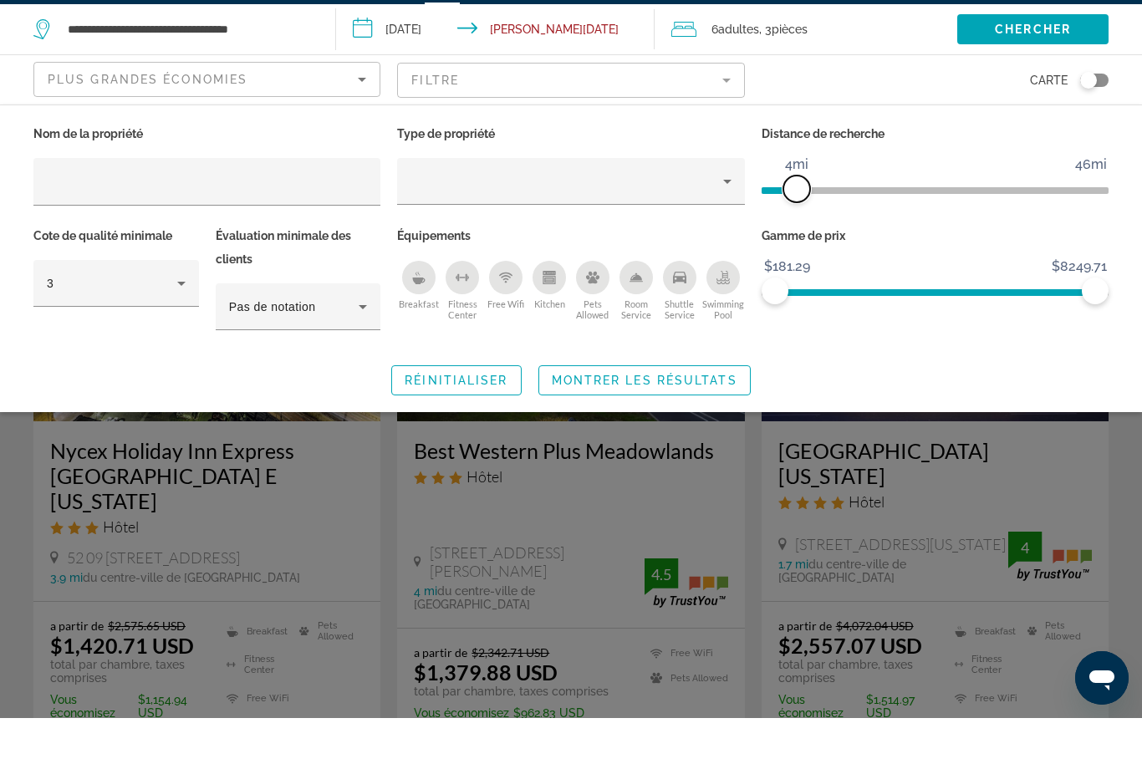
scroll to position [10, 0]
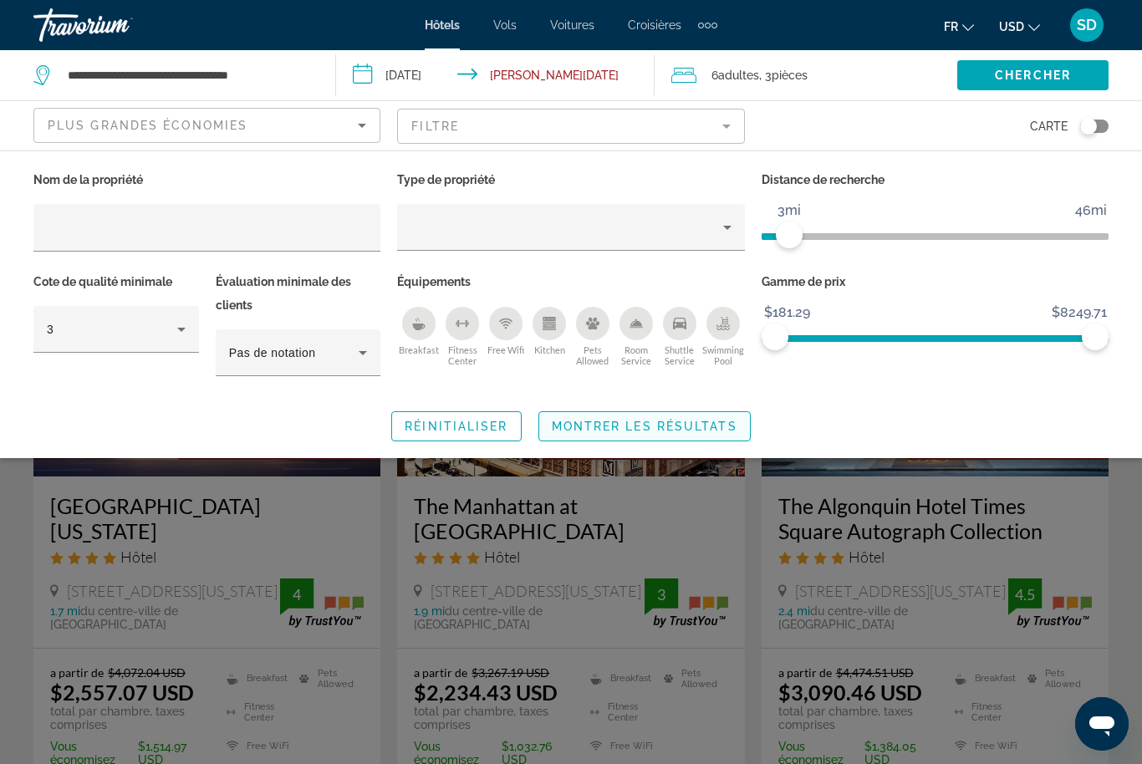
click at [706, 436] on span "Search widget" at bounding box center [644, 426] width 211 height 40
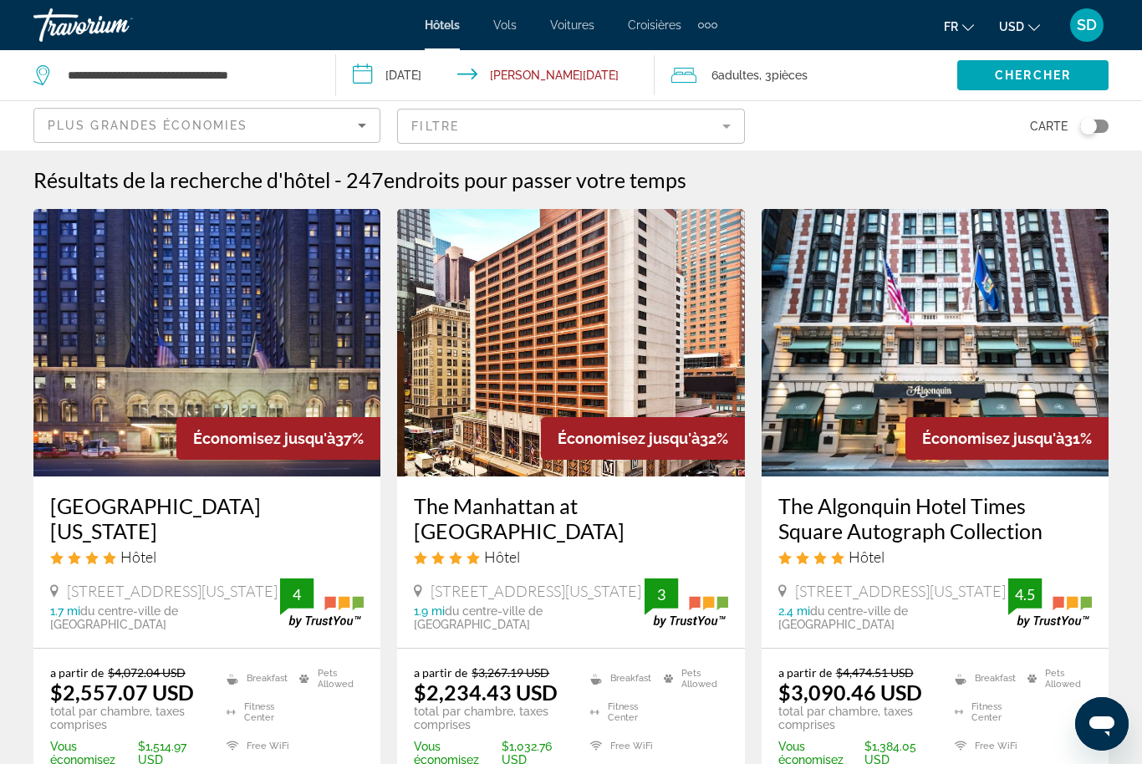
click at [1020, 37] on button "USD USD ($) MXN (Mex$) CAD (Can$) GBP (£) EUR (€) AUD (A$) NZD (NZ$) CNY (CN¥)" at bounding box center [1019, 26] width 41 height 24
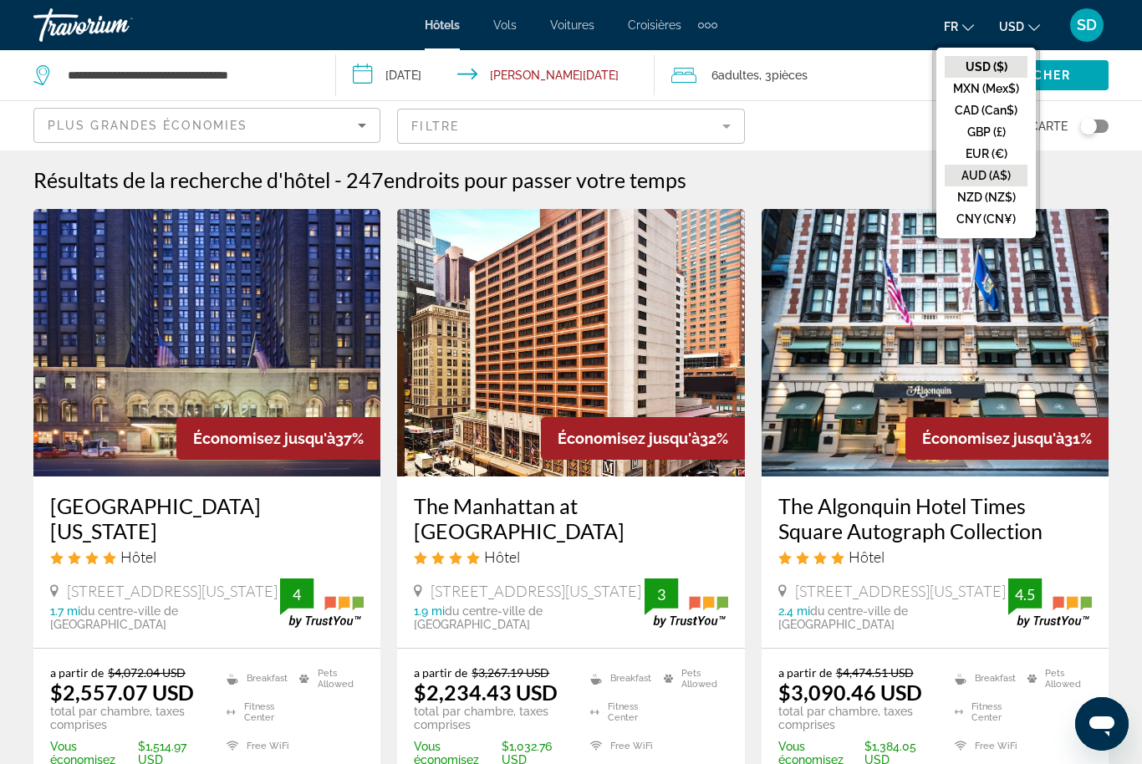
click at [981, 168] on button "AUD (A$)" at bounding box center [986, 176] width 83 height 22
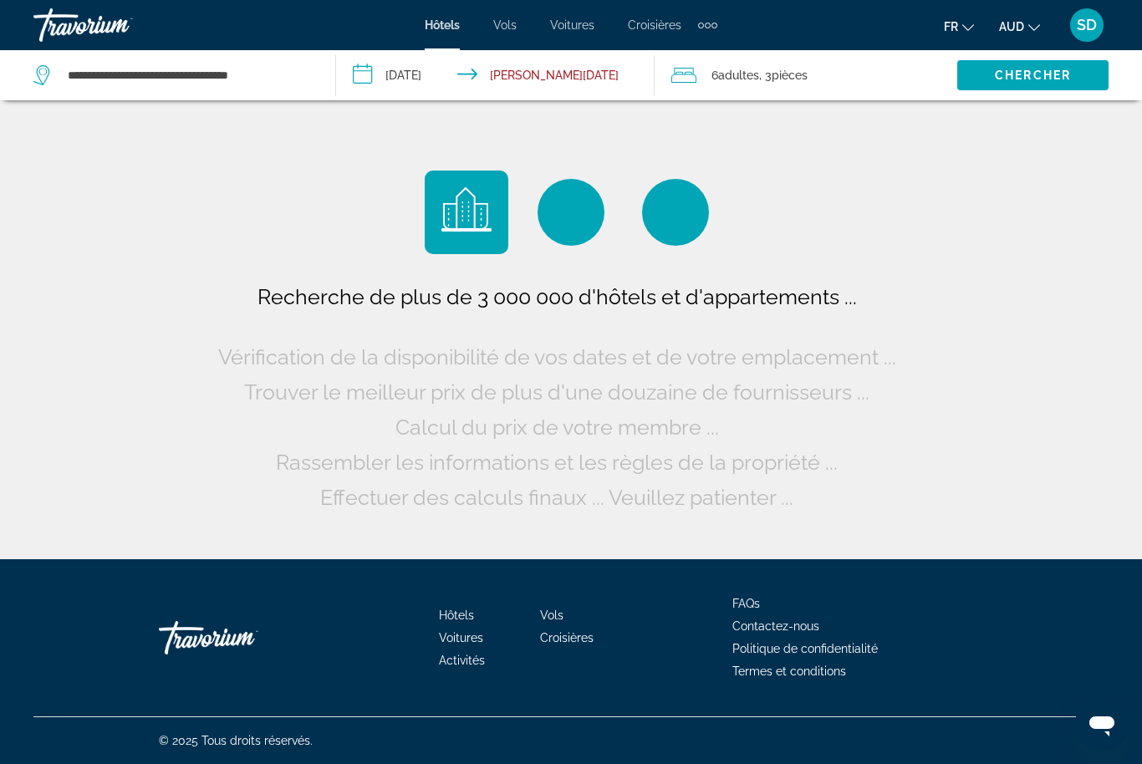
click at [1011, 33] on span "AUD" at bounding box center [1011, 26] width 25 height 13
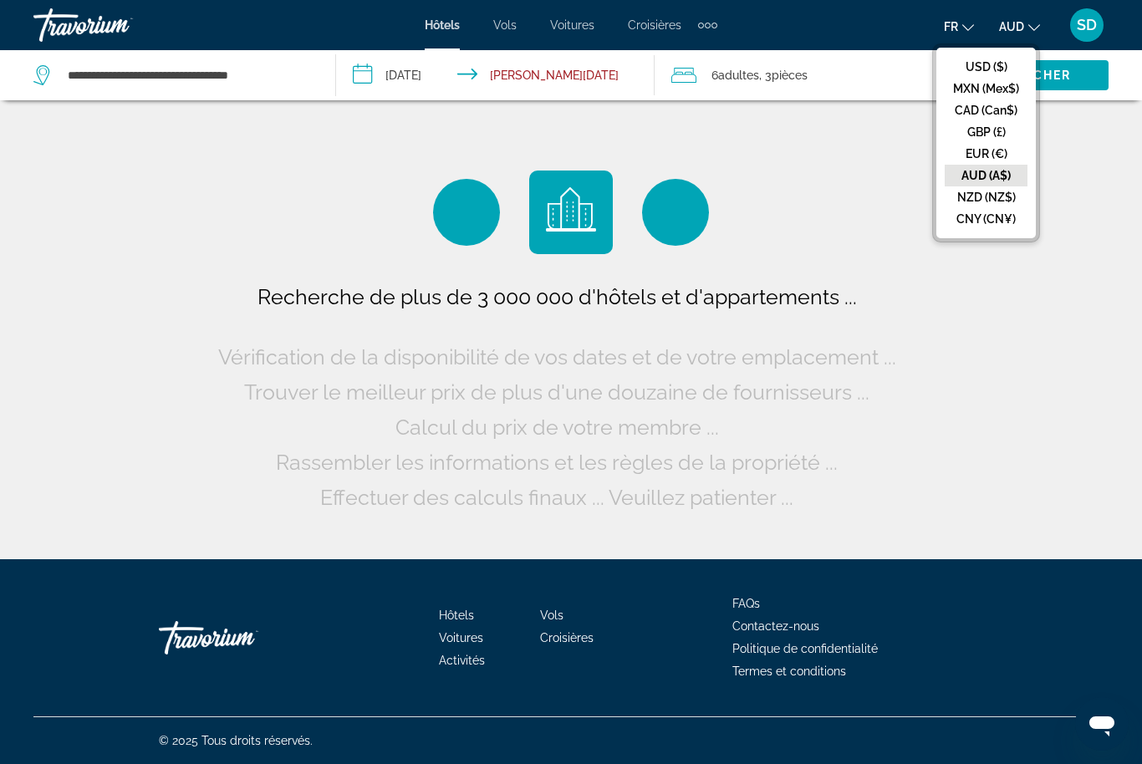
click at [985, 158] on button "EUR (€)" at bounding box center [986, 154] width 83 height 22
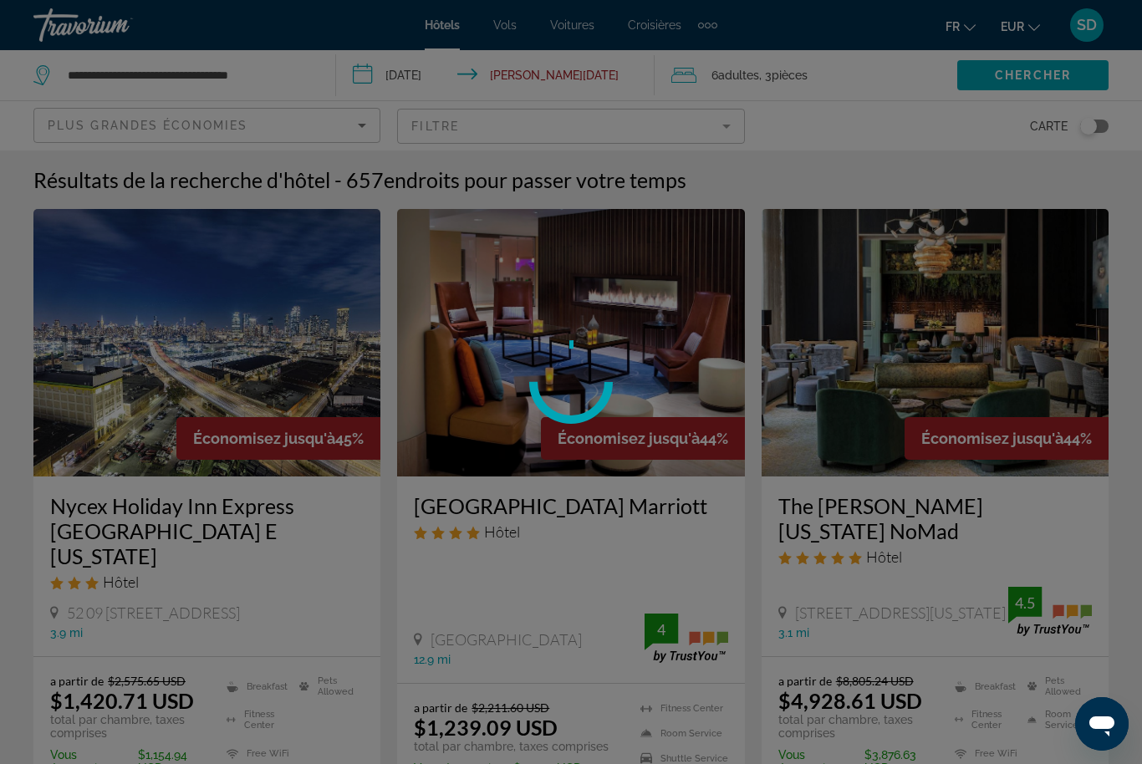
click at [702, 145] on div at bounding box center [571, 382] width 1142 height 764
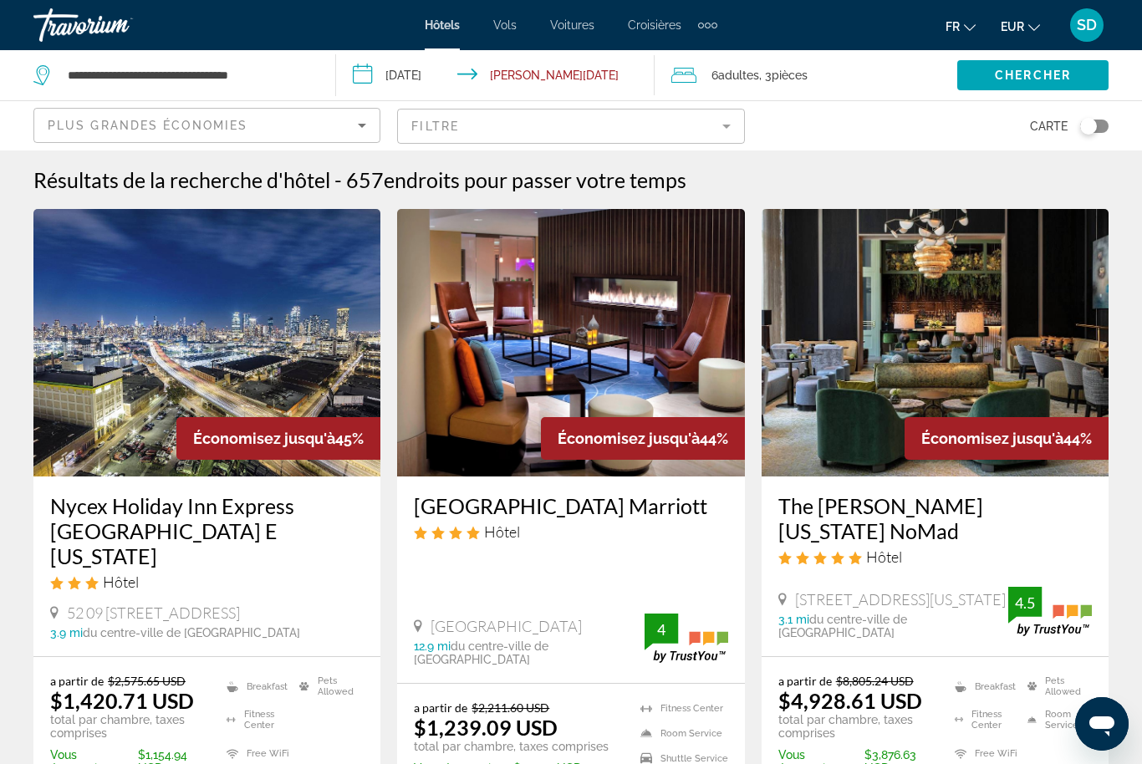
click at [717, 135] on mat-form-field "Filtre" at bounding box center [570, 126] width 347 height 35
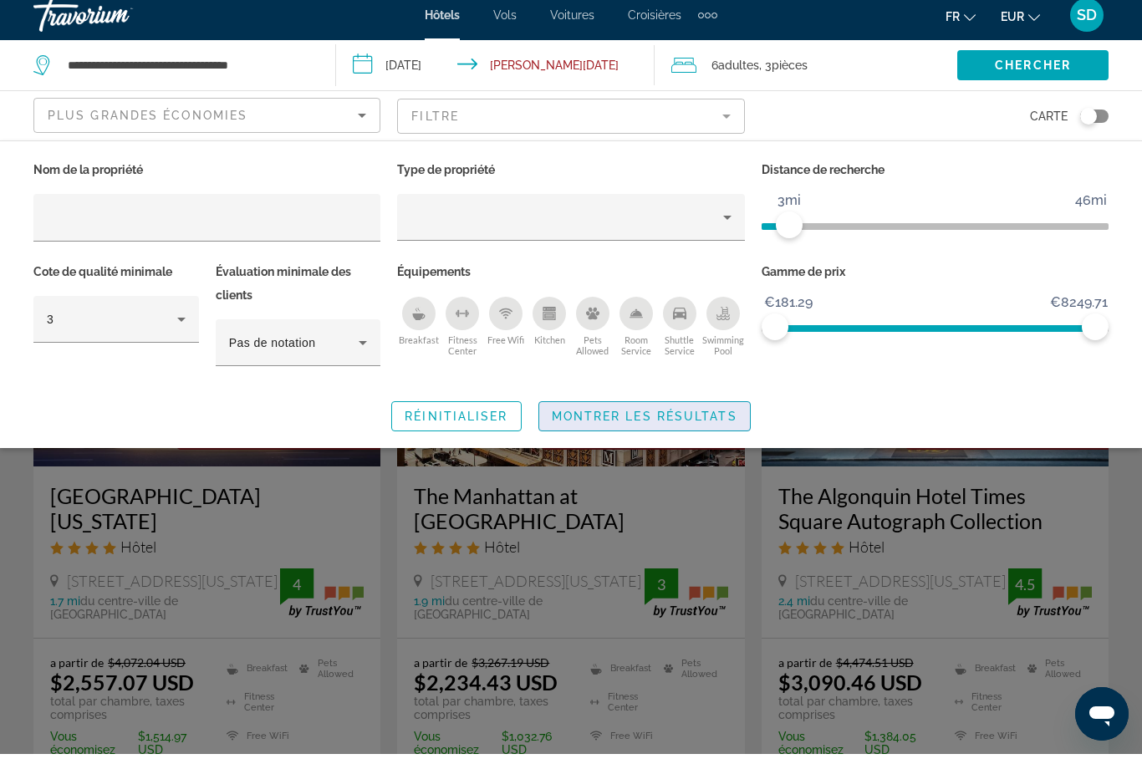
click at [691, 430] on span "Montrer les résultats" at bounding box center [645, 426] width 186 height 13
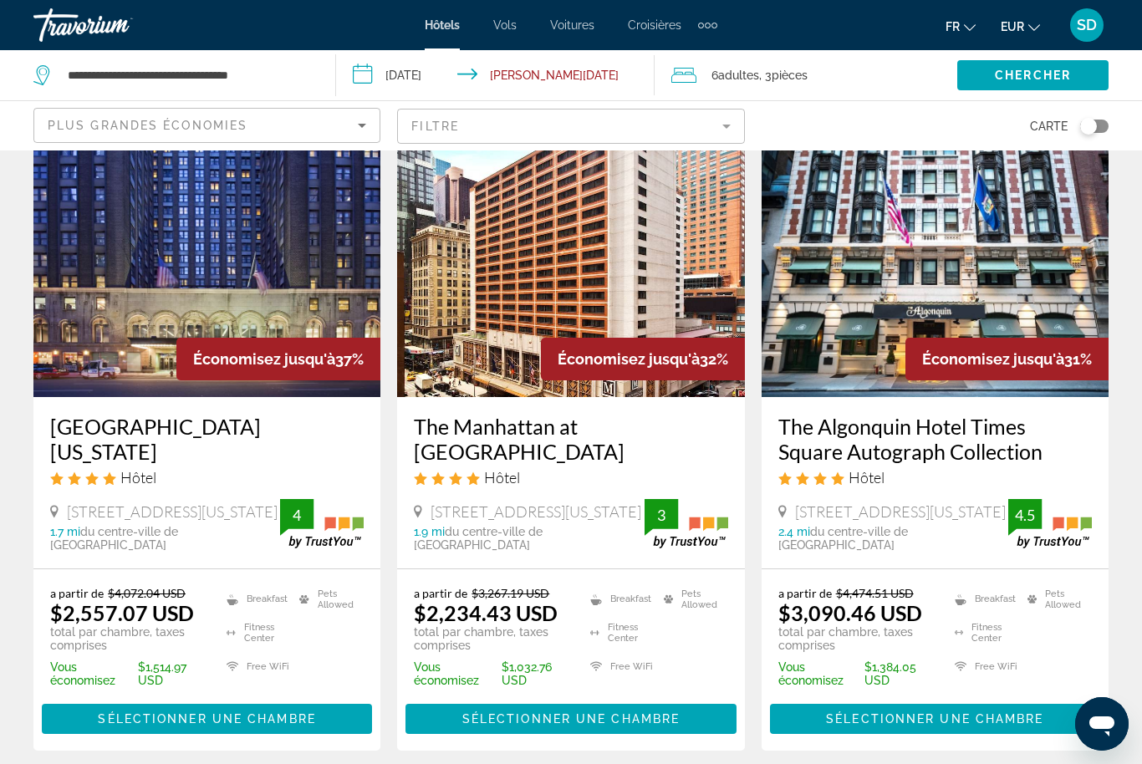
click at [1028, 30] on icon "Change currency" at bounding box center [1034, 28] width 12 height 12
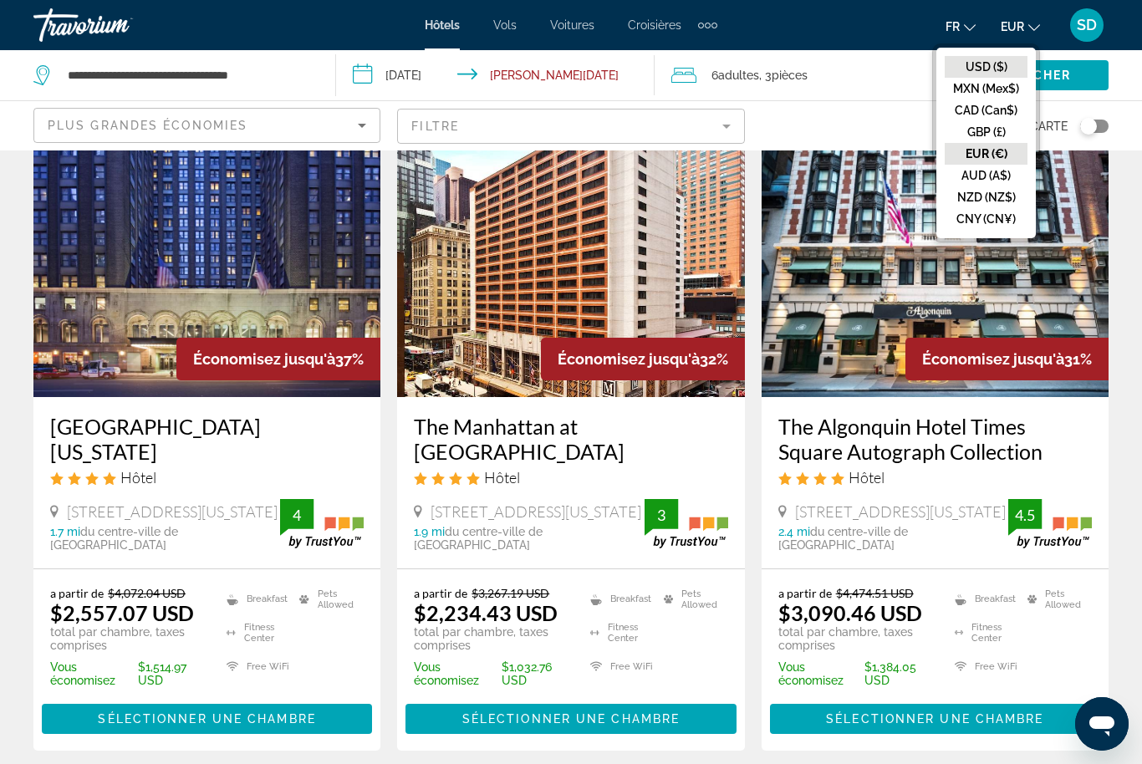
click at [990, 77] on button "USD ($)" at bounding box center [986, 67] width 83 height 22
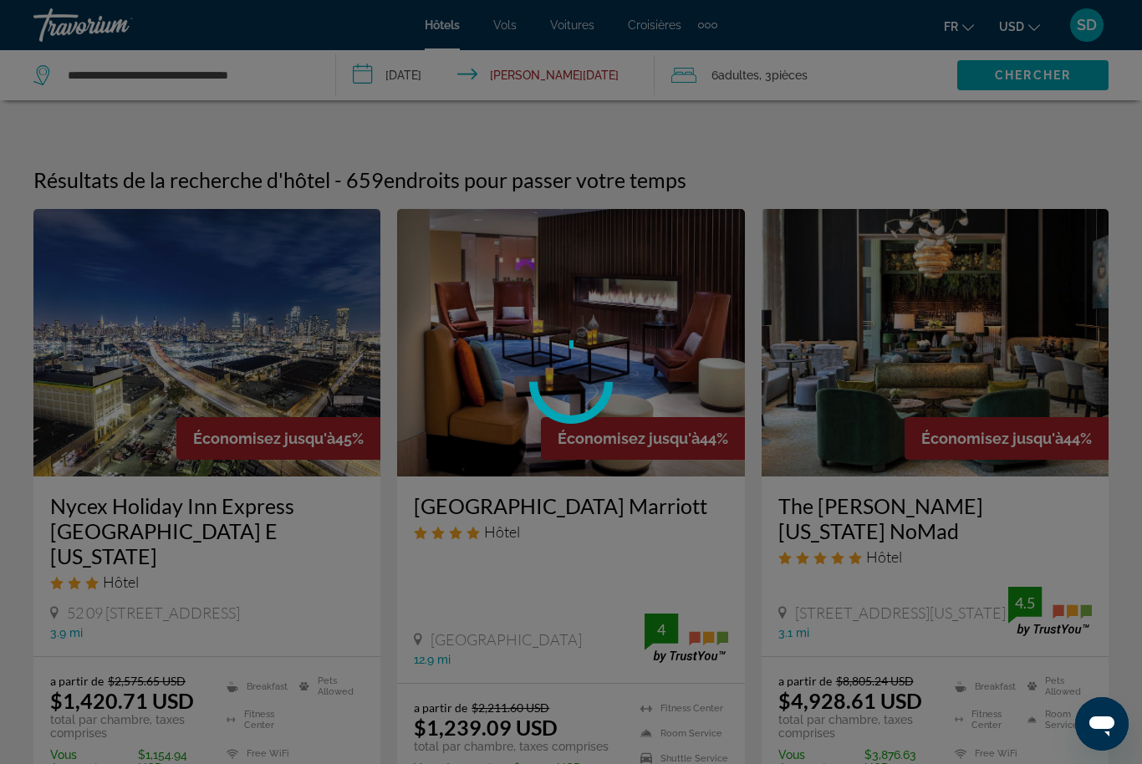
click at [1005, 32] on span "USD" at bounding box center [1011, 26] width 25 height 13
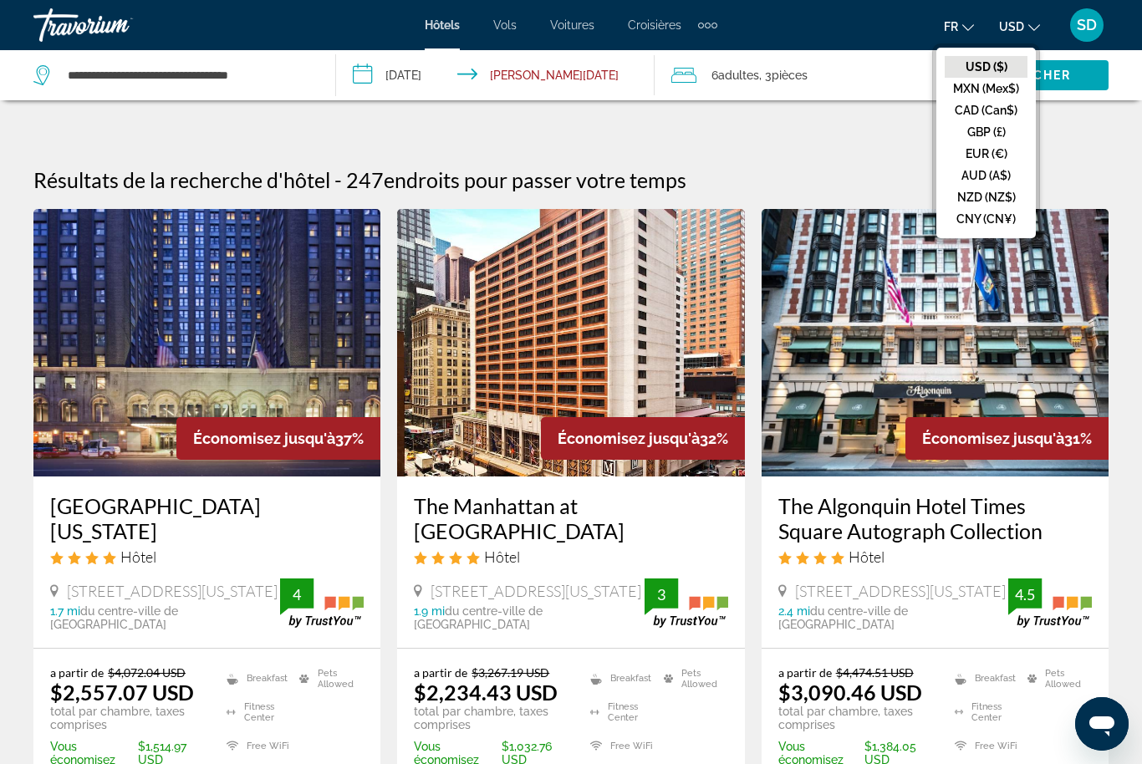
click at [992, 152] on button "EUR (€)" at bounding box center [986, 154] width 83 height 22
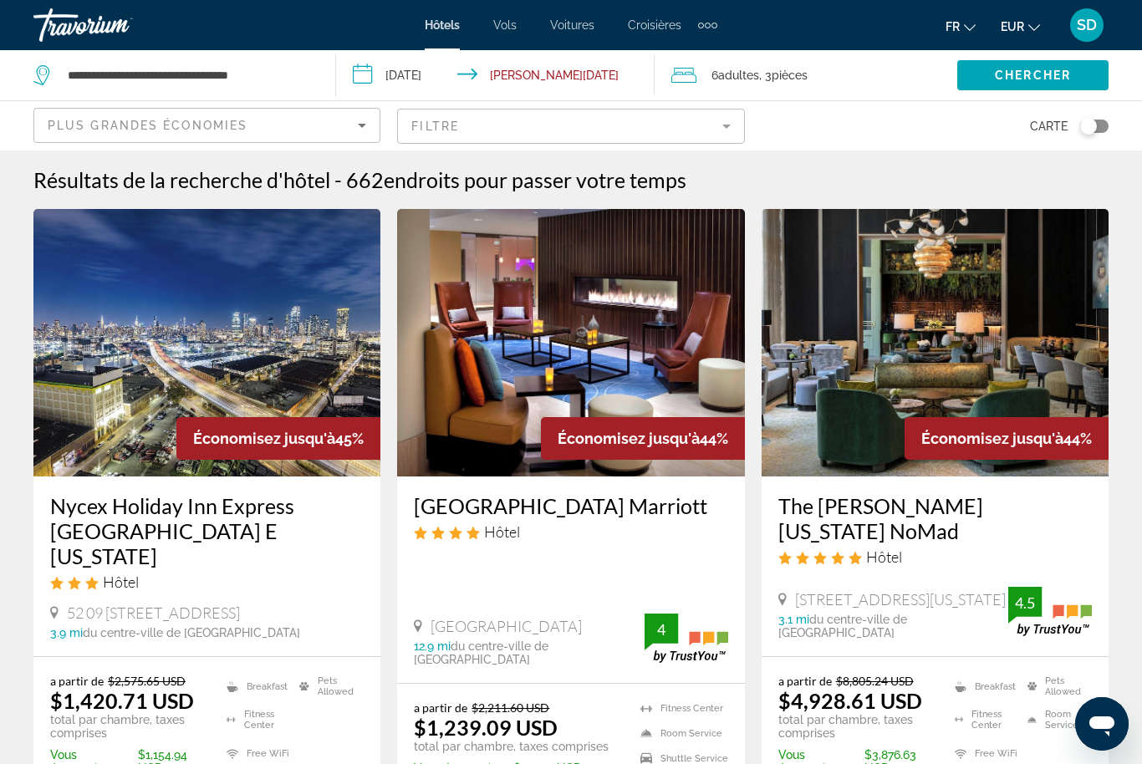
click at [707, 127] on mat-form-field "Filtre" at bounding box center [570, 126] width 347 height 35
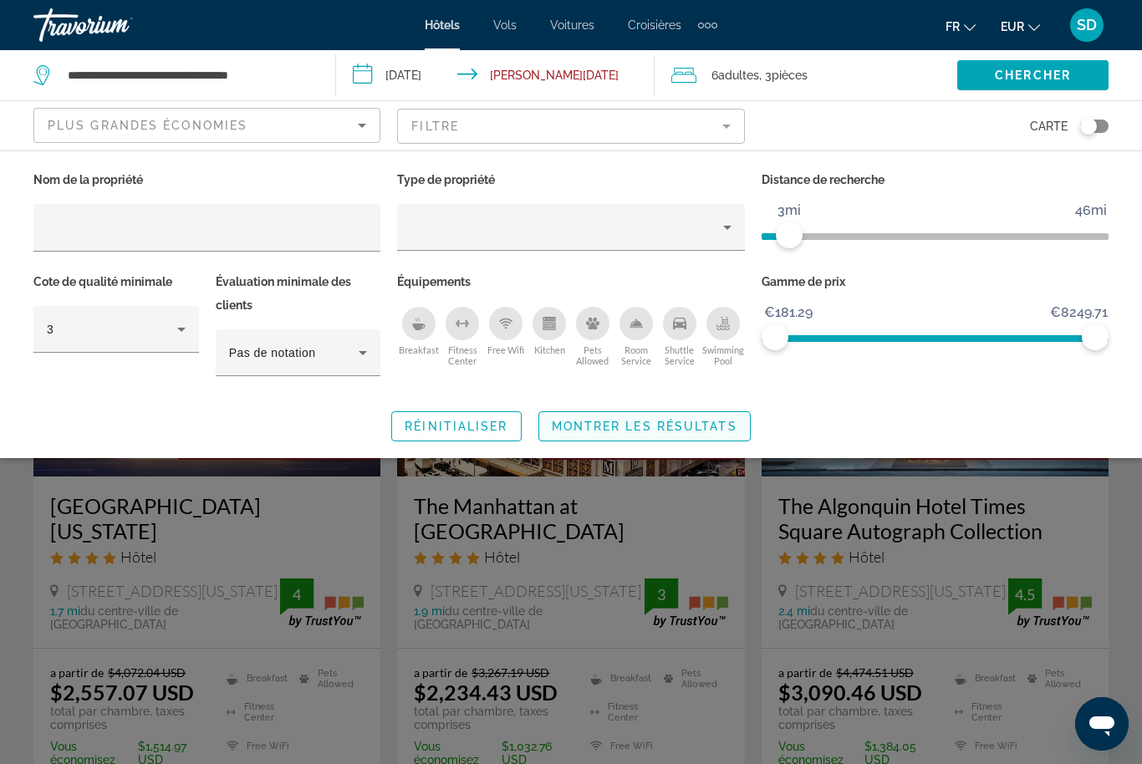
click at [644, 429] on span "Montrer les résultats" at bounding box center [645, 426] width 186 height 13
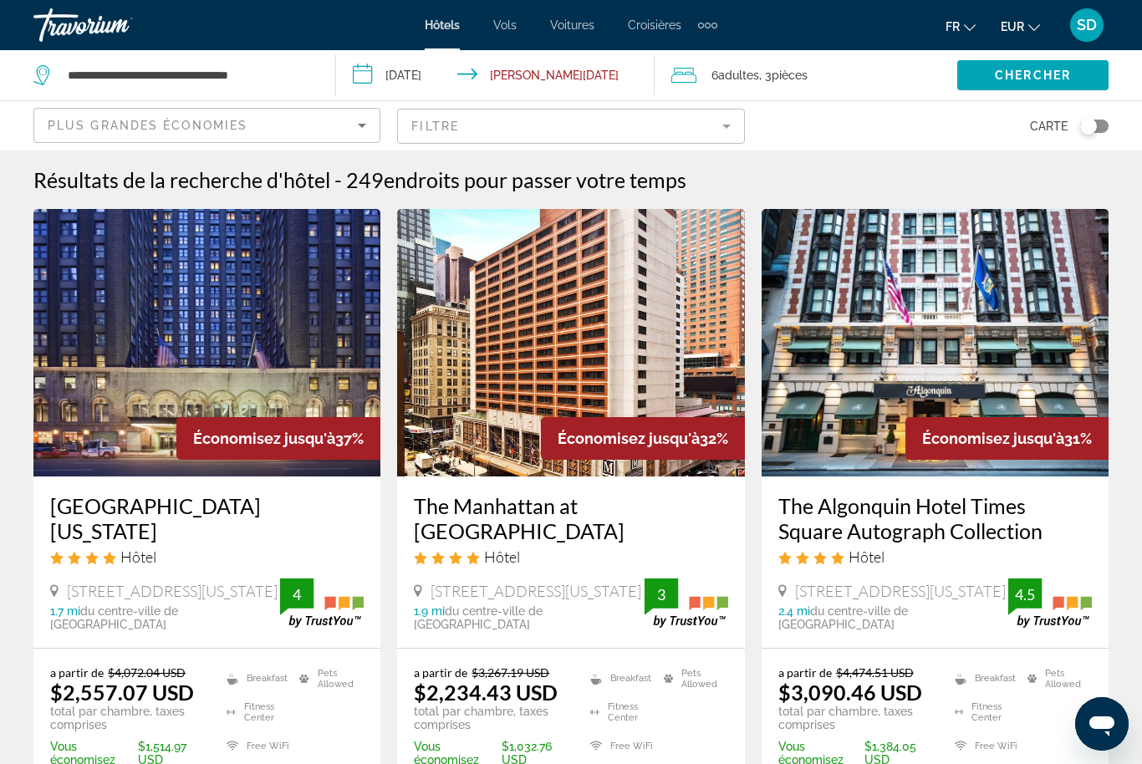
click at [955, 317] on img "Main content" at bounding box center [935, 343] width 347 height 268
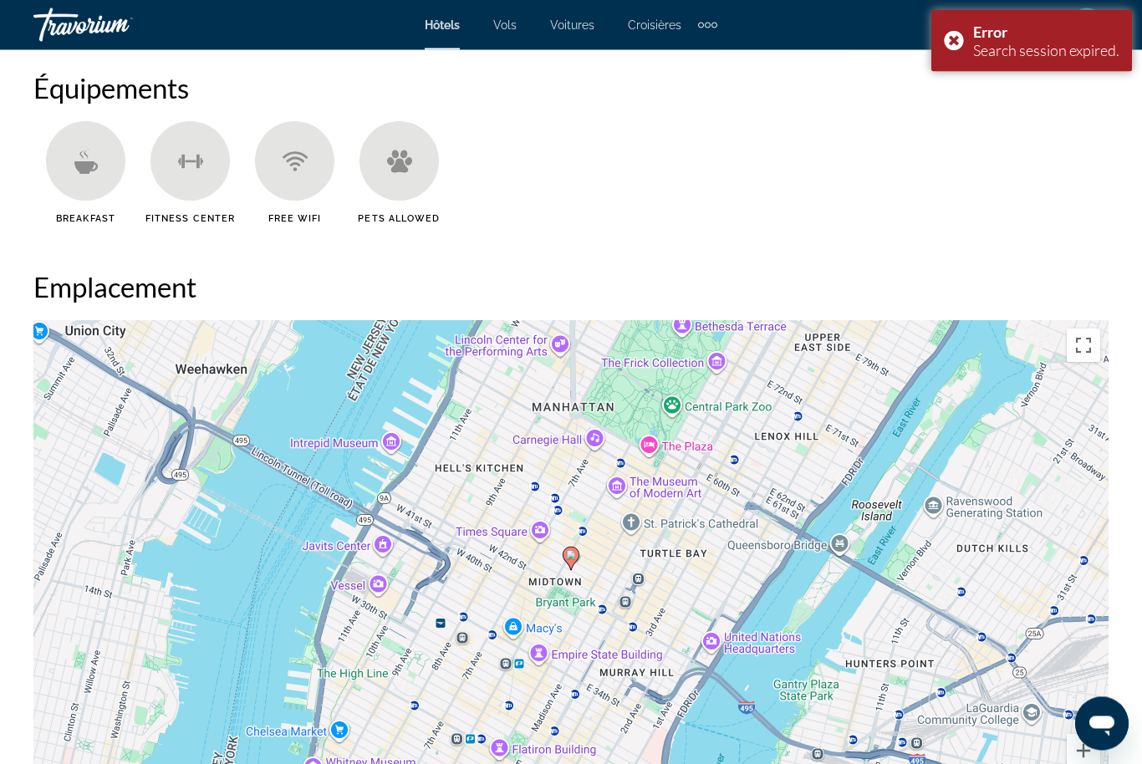
scroll to position [1624, 0]
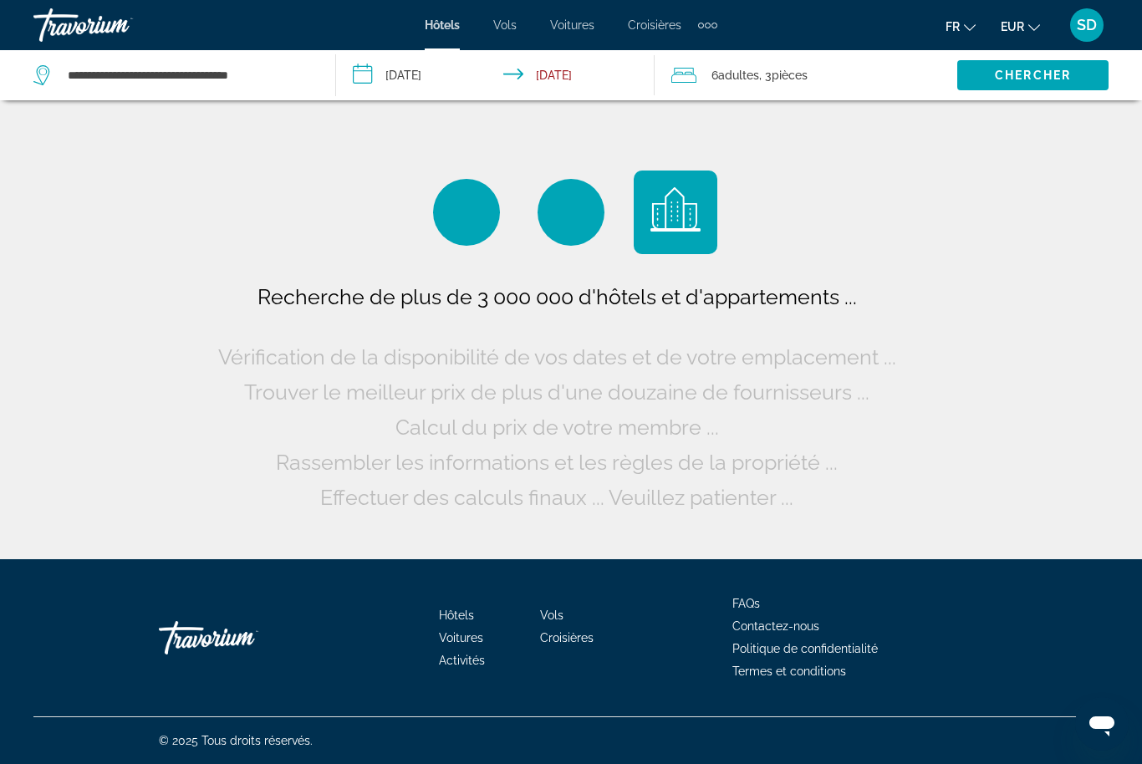
click at [952, 35] on button "fr English Español Français Italiano Português русский" at bounding box center [961, 26] width 30 height 24
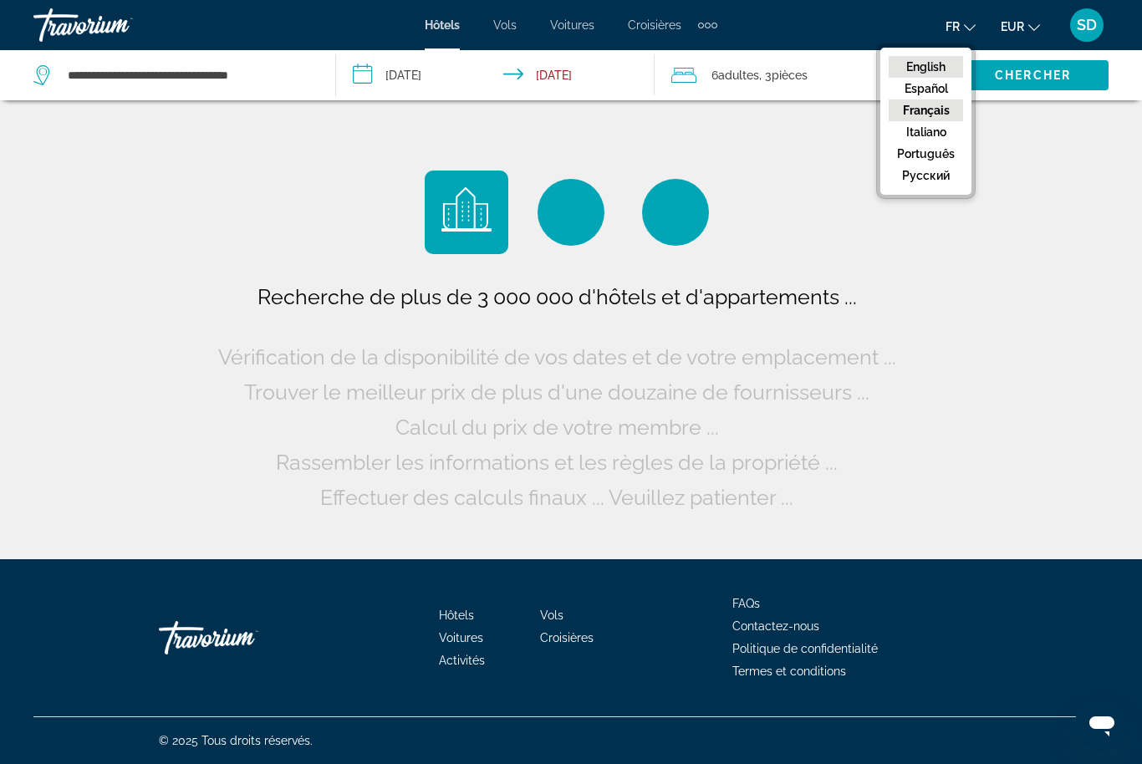
click at [916, 71] on button "English" at bounding box center [926, 67] width 74 height 22
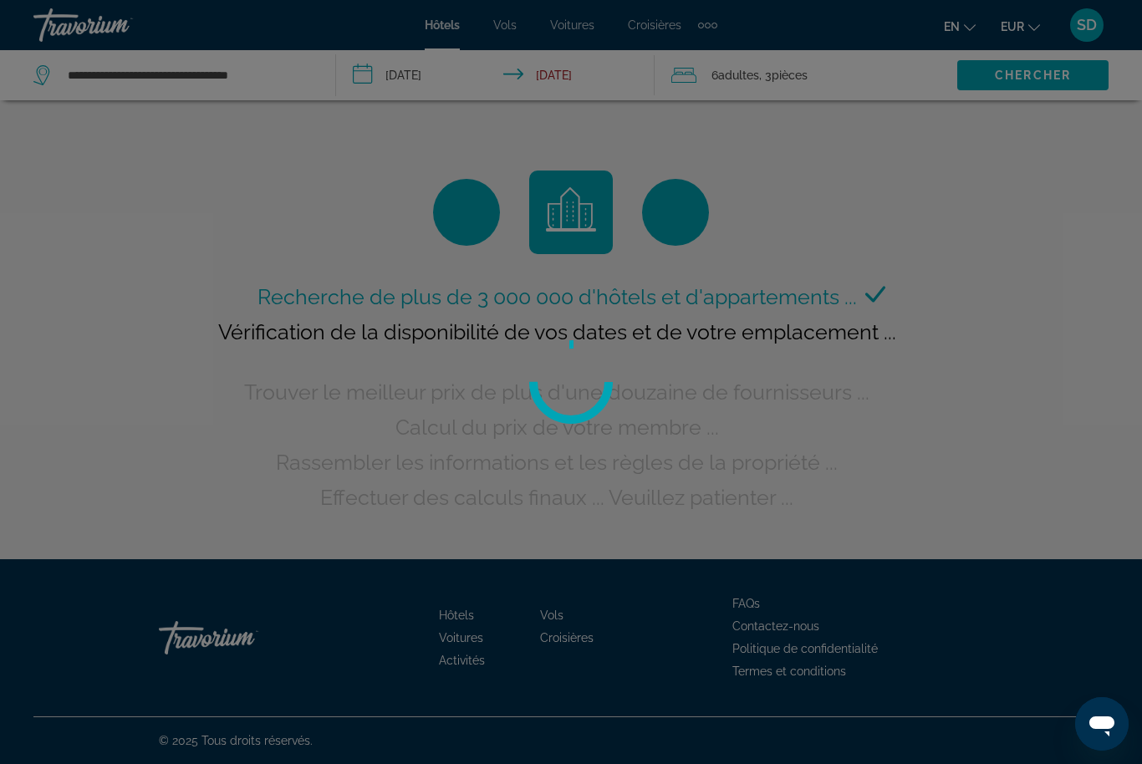
click at [1019, 24] on div at bounding box center [571, 382] width 1142 height 764
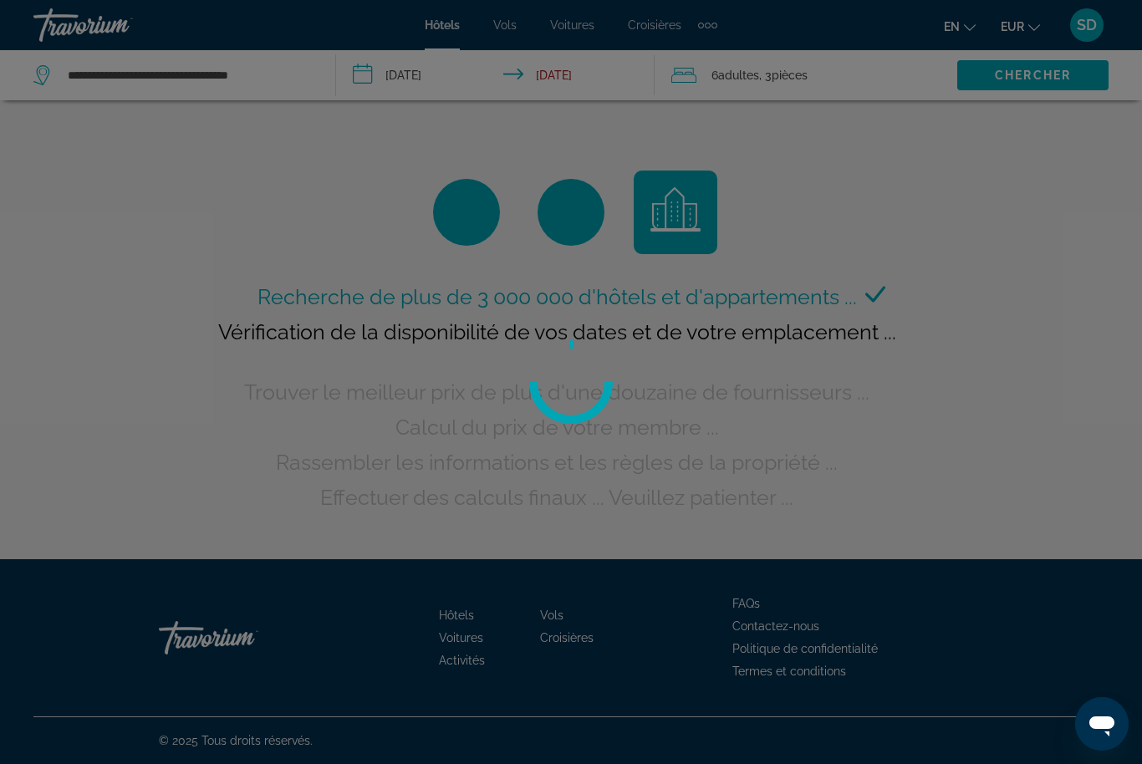
click at [1016, 33] on div at bounding box center [571, 382] width 1142 height 764
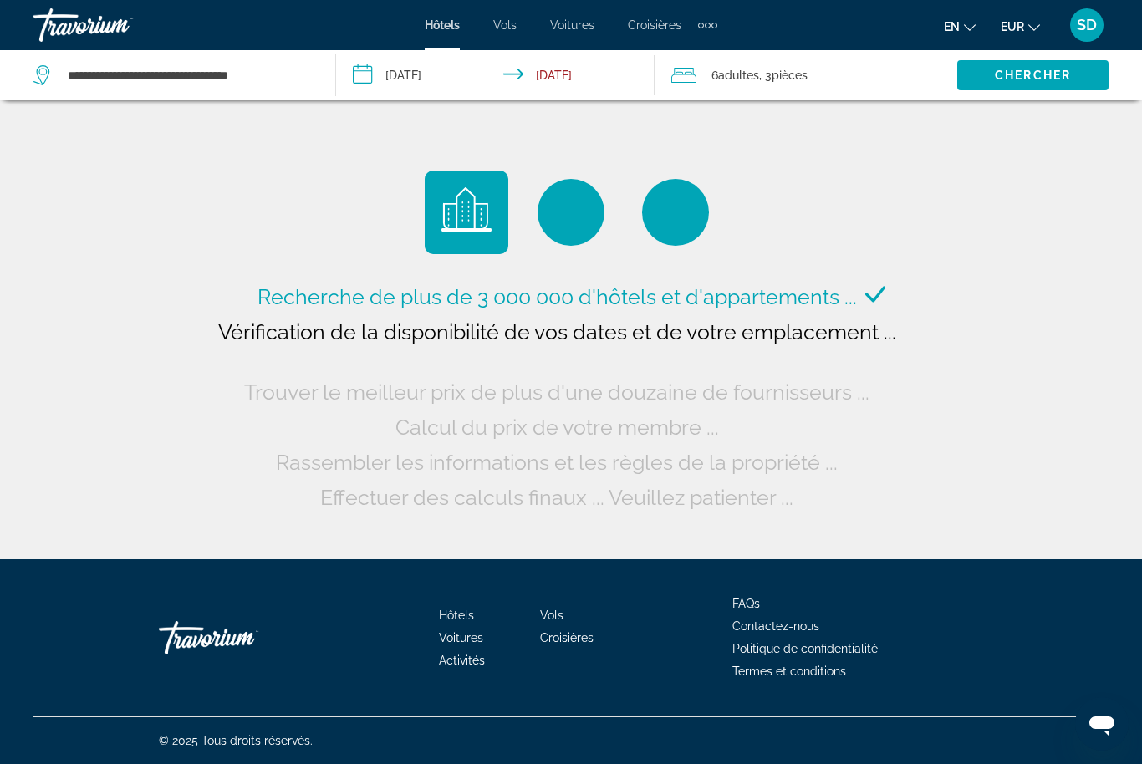
click at [1011, 26] on span "EUR" at bounding box center [1012, 26] width 23 height 13
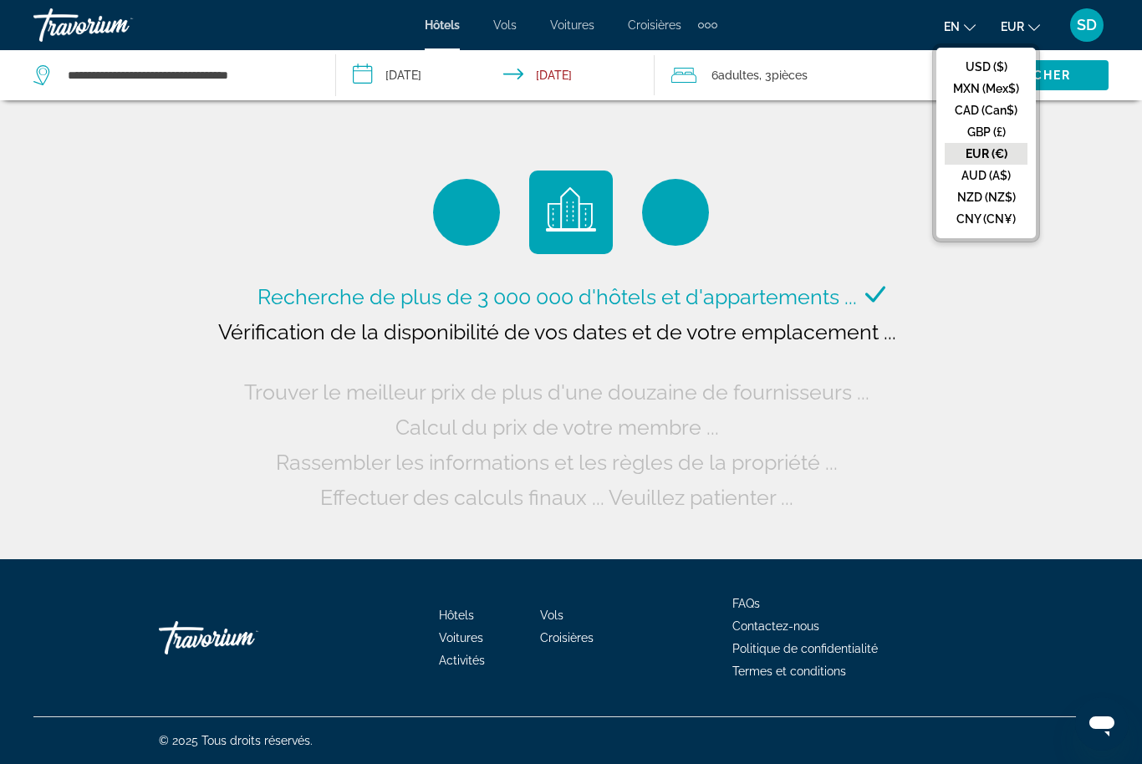
click at [984, 63] on button "USD ($)" at bounding box center [986, 67] width 83 height 22
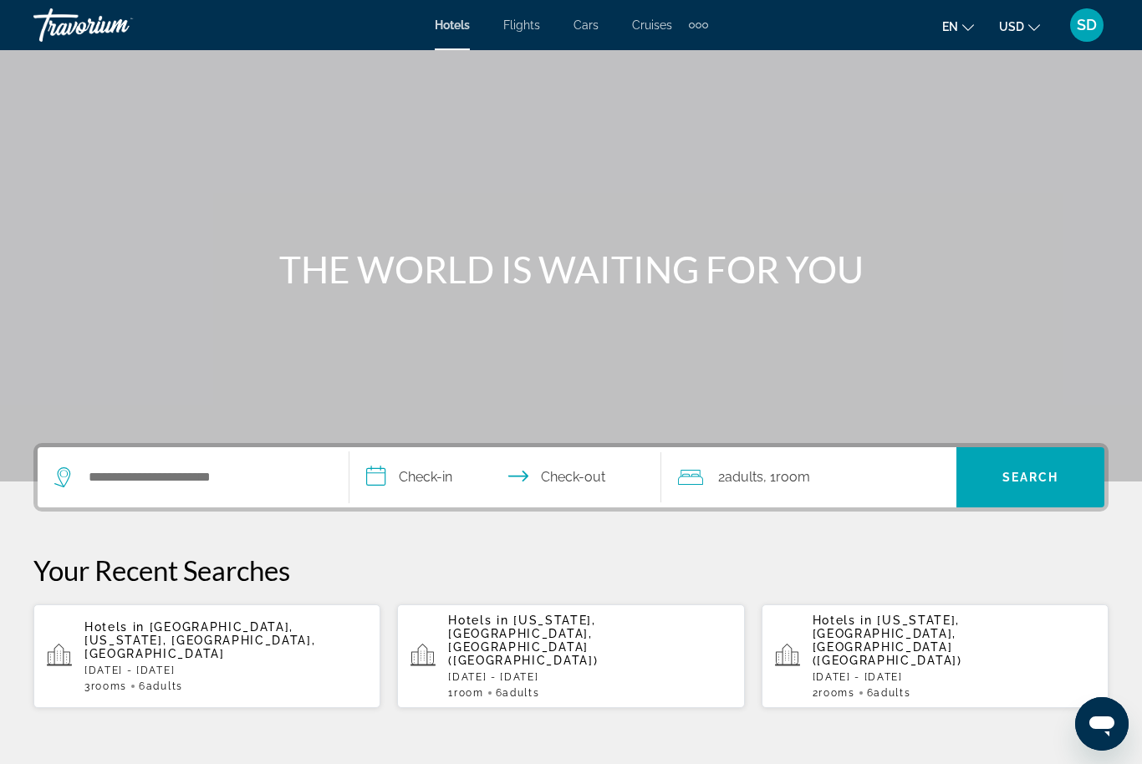
scroll to position [135, 0]
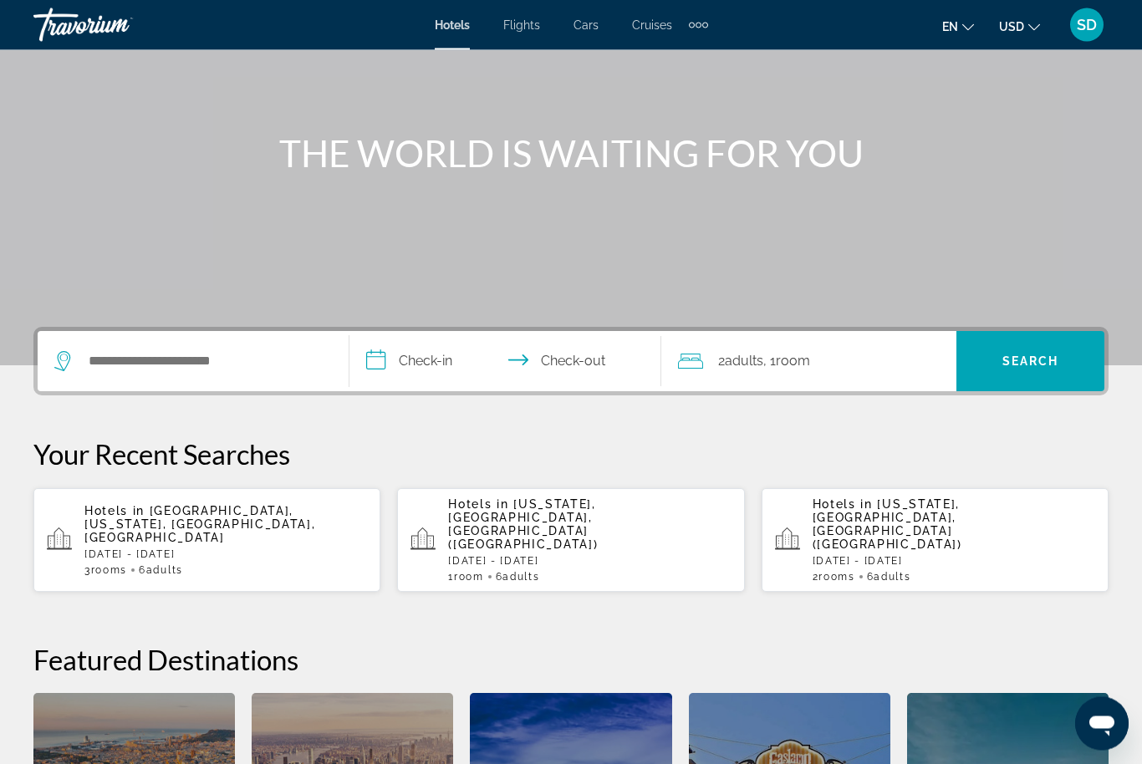
click at [139, 520] on span "[GEOGRAPHIC_DATA], [US_STATE], [GEOGRAPHIC_DATA], [GEOGRAPHIC_DATA]" at bounding box center [199, 525] width 231 height 40
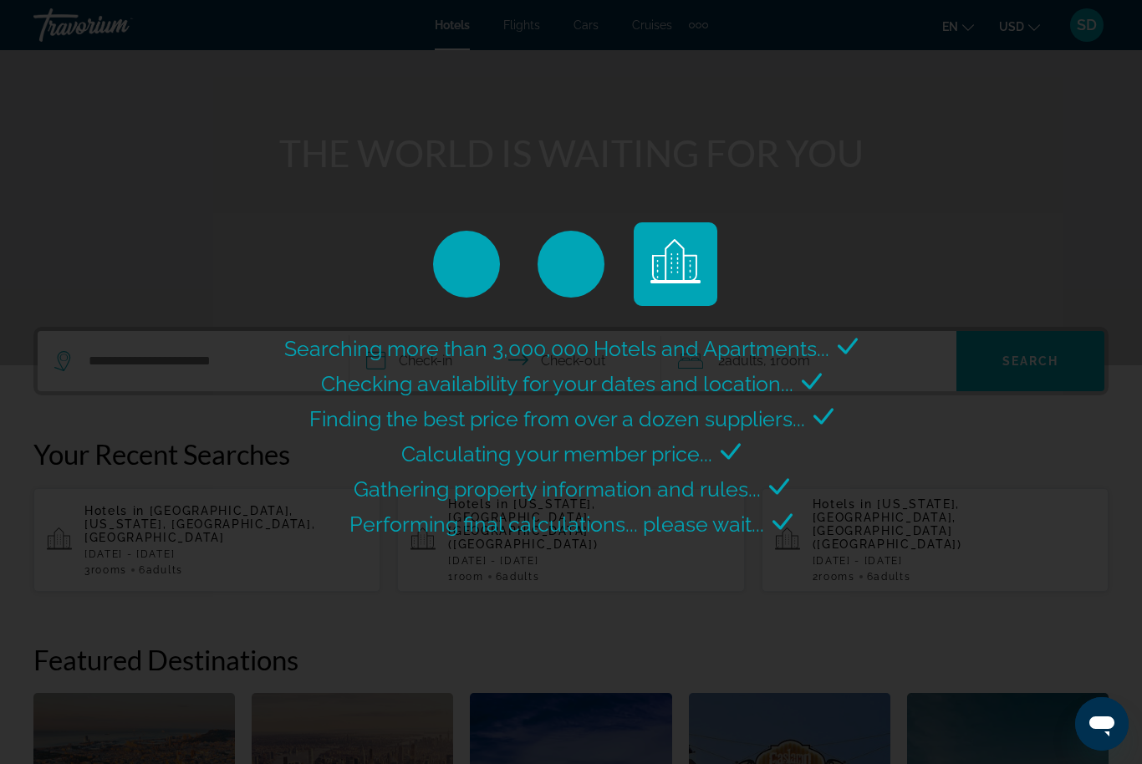
scroll to position [0, 0]
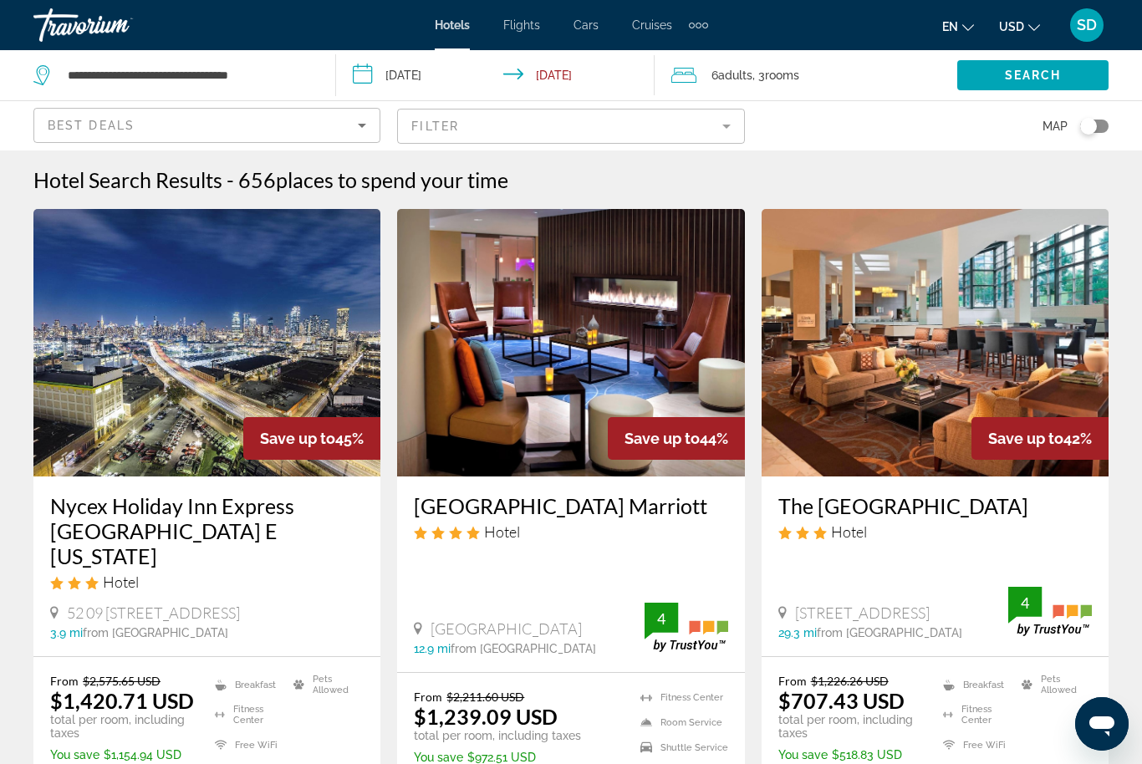
click at [1008, 29] on span "USD" at bounding box center [1011, 26] width 25 height 13
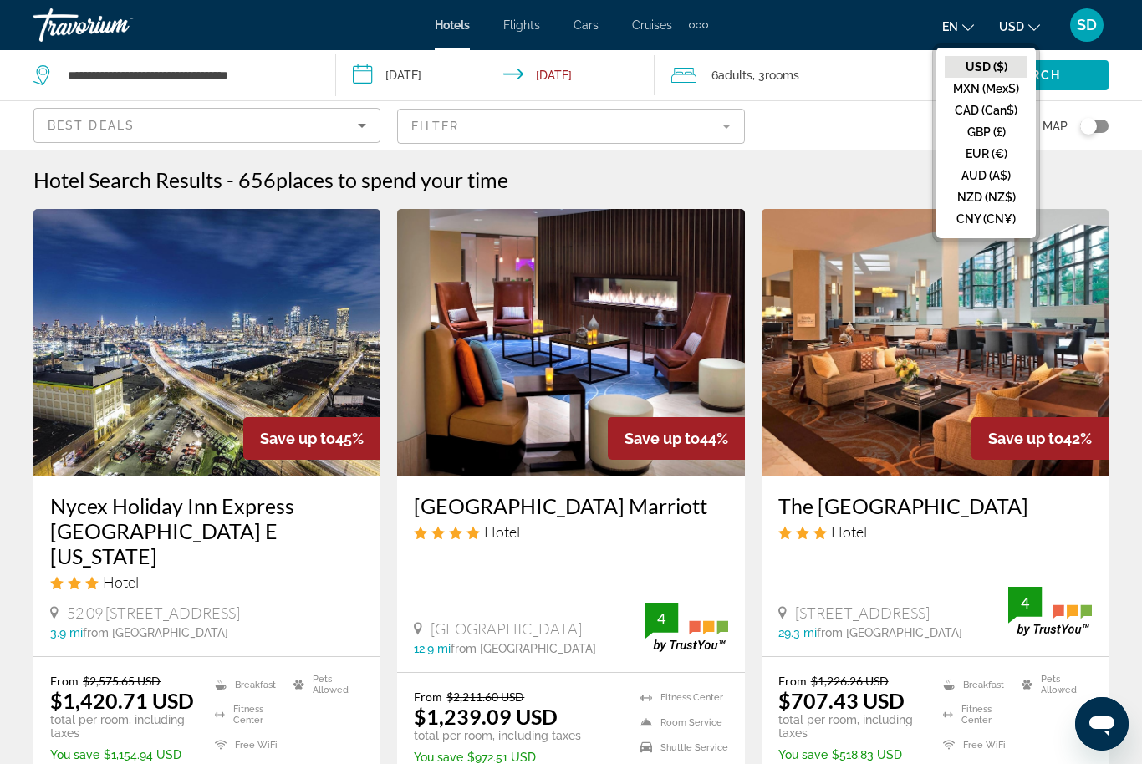
click at [945, 24] on span "en" at bounding box center [950, 26] width 16 height 13
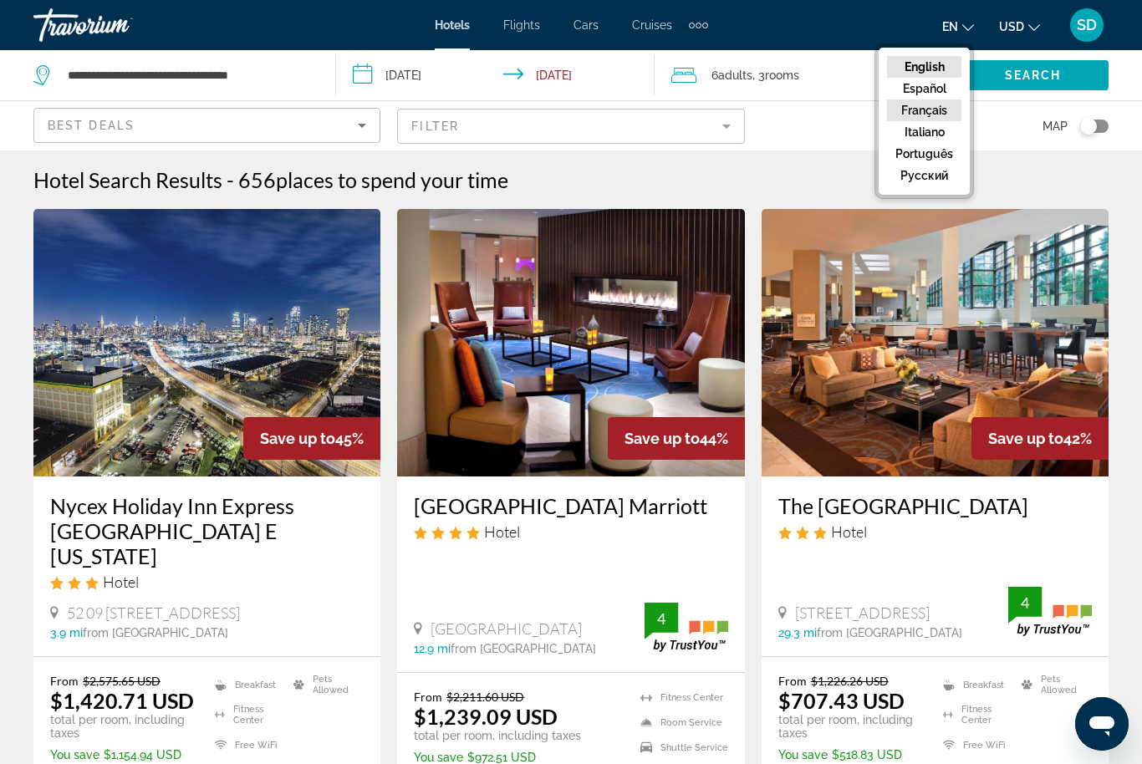
click at [933, 110] on button "Français" at bounding box center [924, 111] width 74 height 22
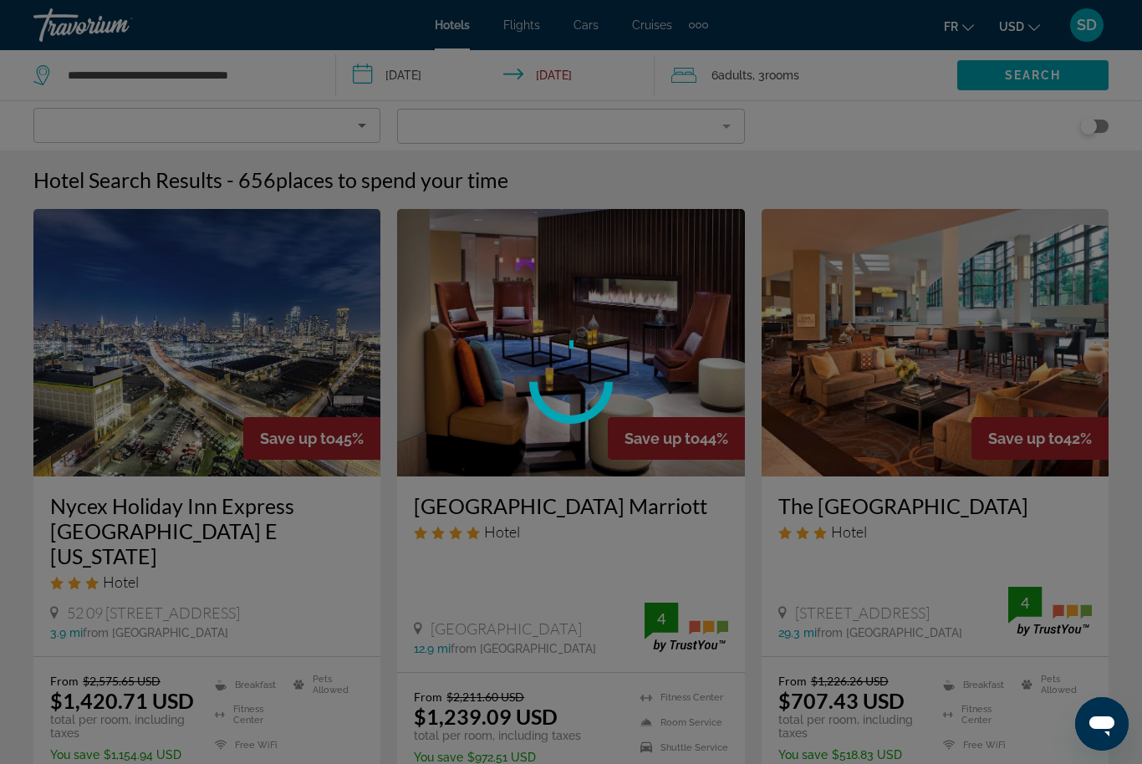
click at [1018, 19] on button "USD USD ($) MXN (Mex$) CAD (Can$) GBP (£) EUR (€) AUD (A$) NZD (NZ$) CNY (CN¥)" at bounding box center [1019, 26] width 41 height 24
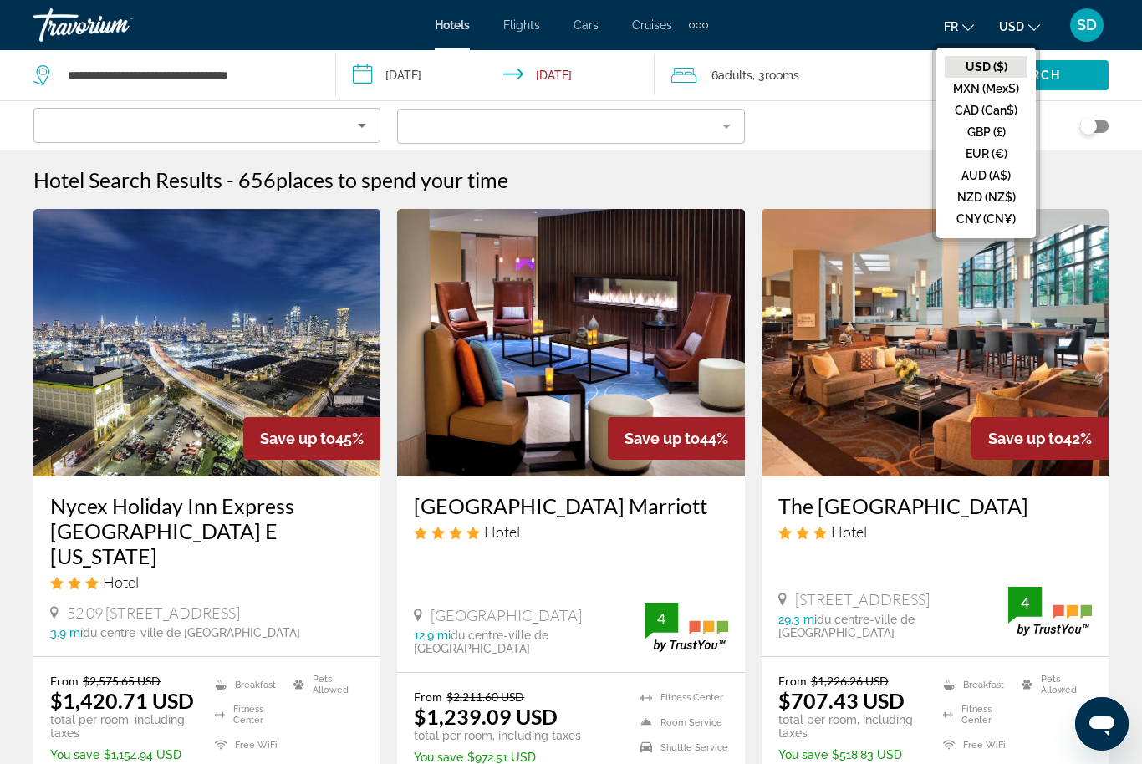
click at [984, 149] on button "EUR (€)" at bounding box center [986, 154] width 83 height 22
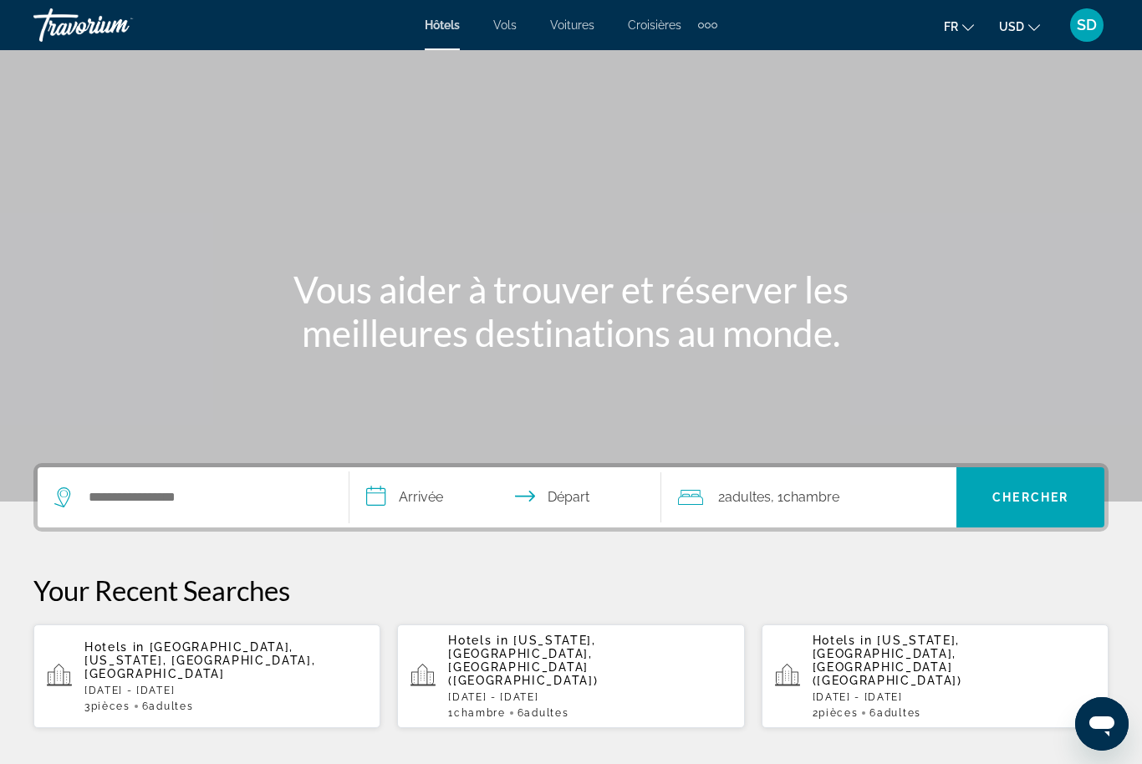
click at [1013, 30] on span "USD" at bounding box center [1011, 26] width 25 height 13
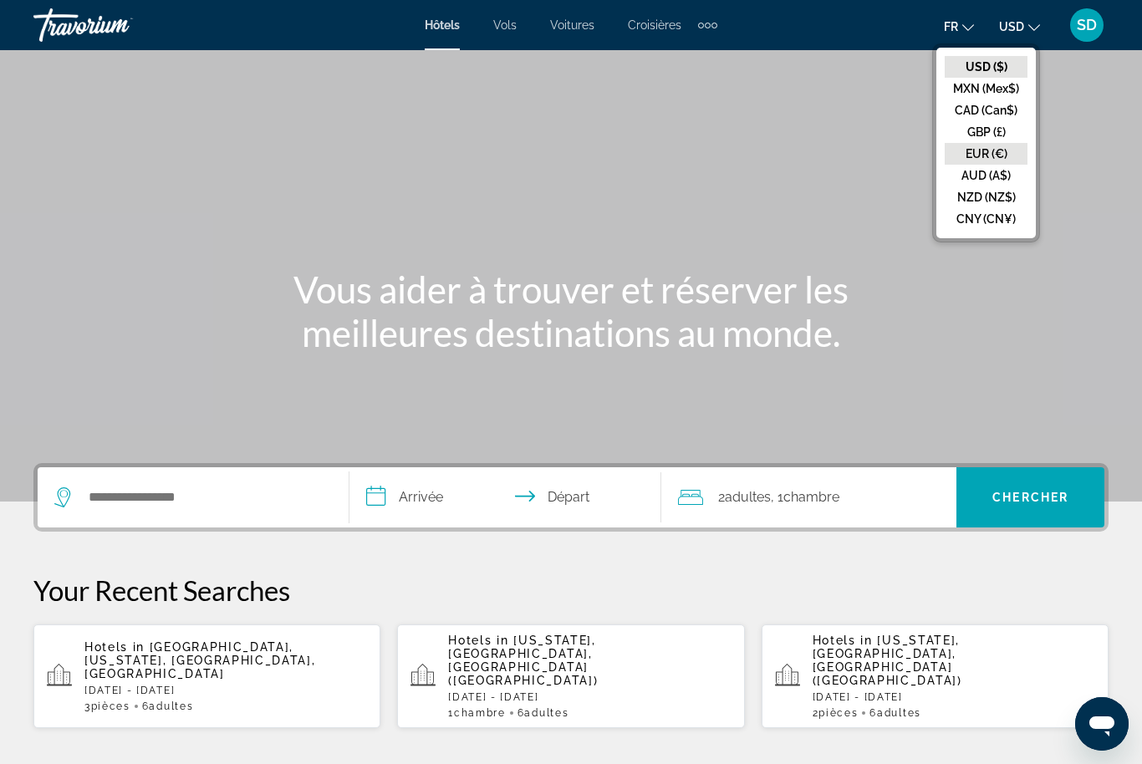
click at [987, 150] on button "EUR (€)" at bounding box center [986, 154] width 83 height 22
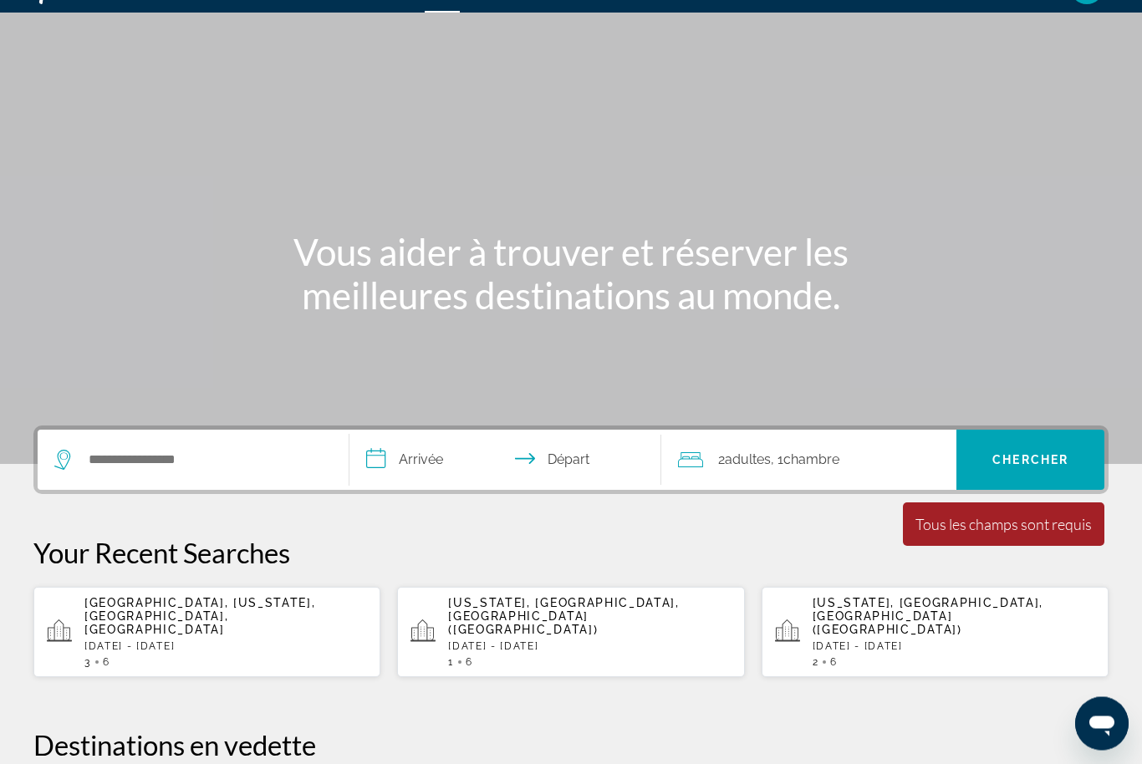
scroll to position [36, 0]
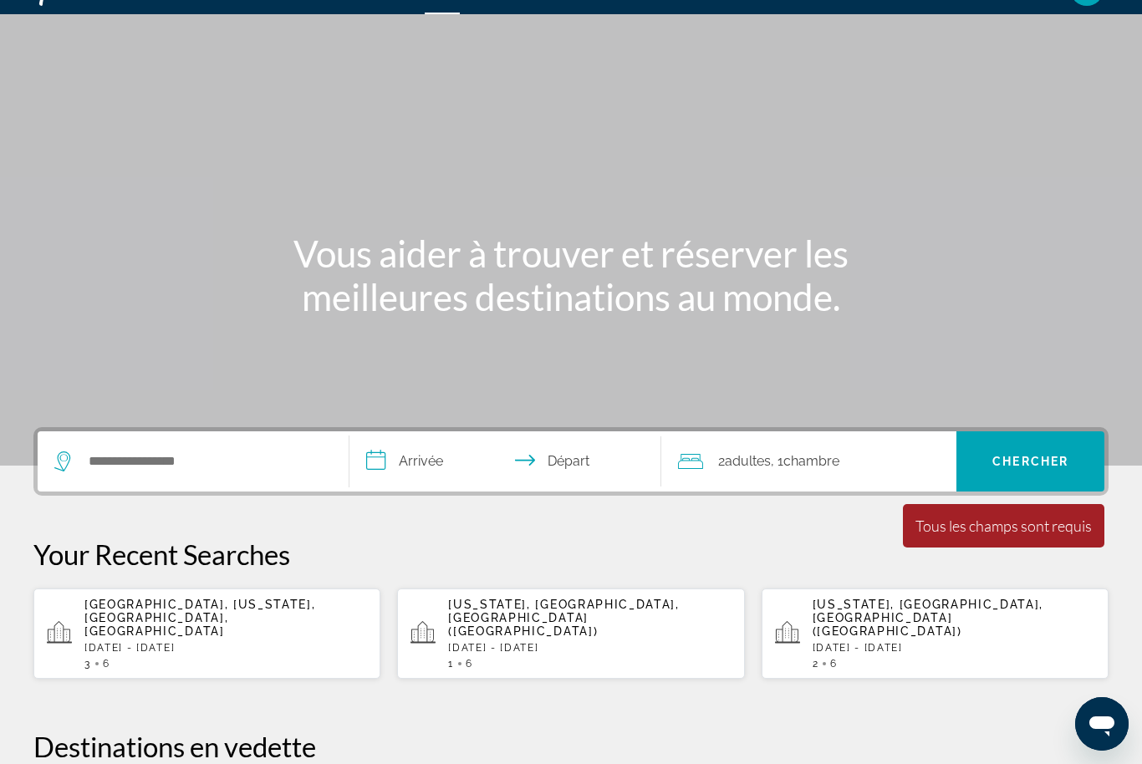
click at [157, 612] on div "Manhattan, New York, NY, United States Sat, 27 Dec - Sat, 03 Jan 3 6" at bounding box center [225, 634] width 283 height 72
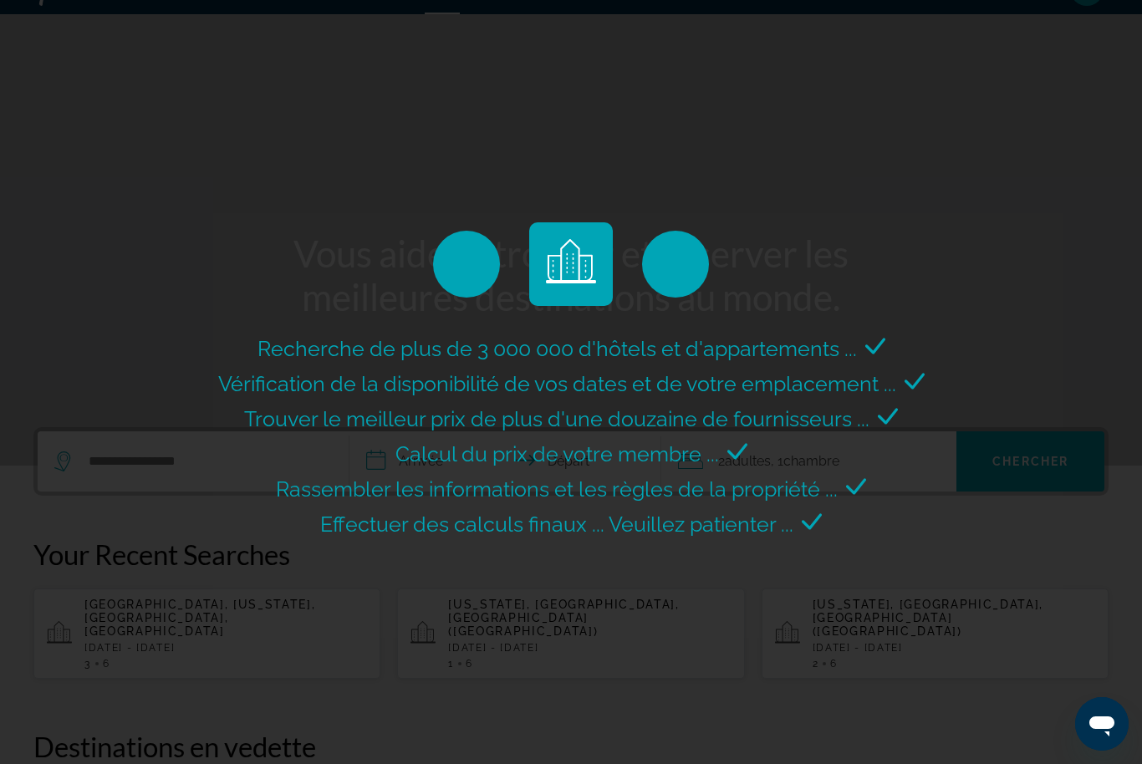
scroll to position [0, 0]
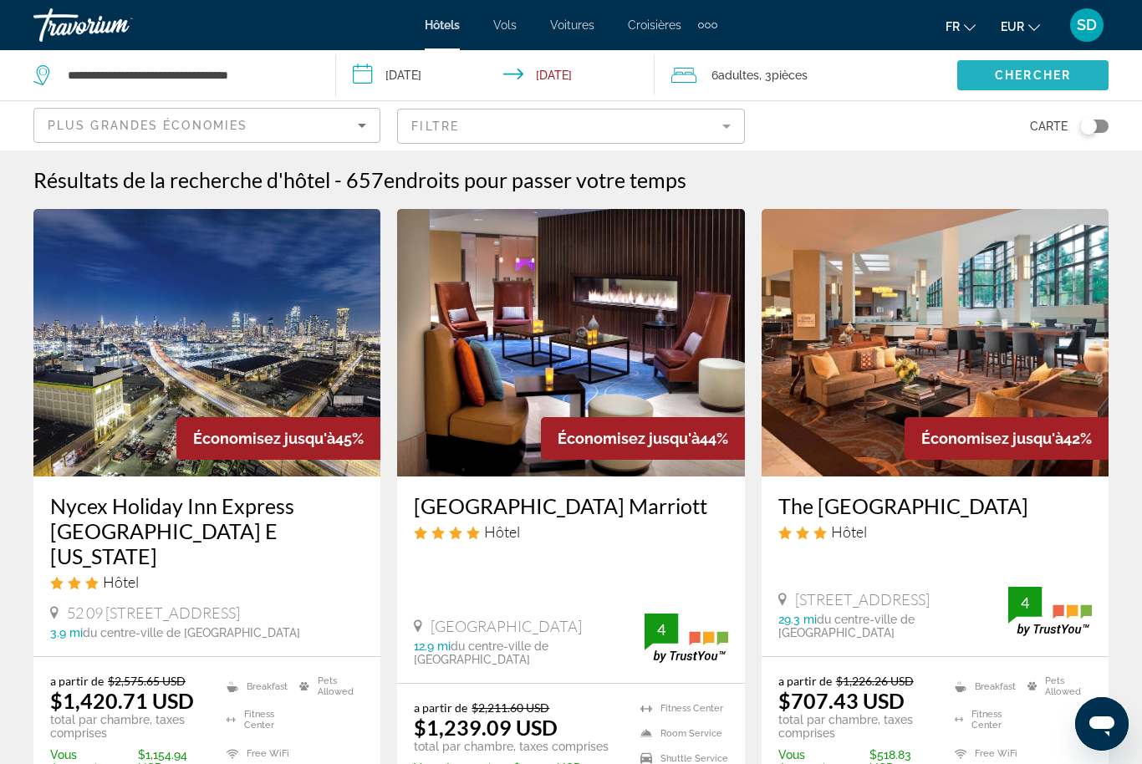
click at [1018, 64] on span "Search widget" at bounding box center [1032, 75] width 151 height 40
click at [1004, 67] on span "Search widget" at bounding box center [1032, 75] width 151 height 40
click at [1019, 61] on span "Search widget" at bounding box center [1032, 75] width 151 height 40
click at [1023, 52] on div "Chercher" at bounding box center [1049, 75] width 185 height 50
click at [1001, 37] on button "EUR USD ($) MXN (Mex$) CAD (Can$) GBP (£) EUR (€) AUD (A$) NZD (NZ$) CNY (CN¥)" at bounding box center [1020, 26] width 39 height 24
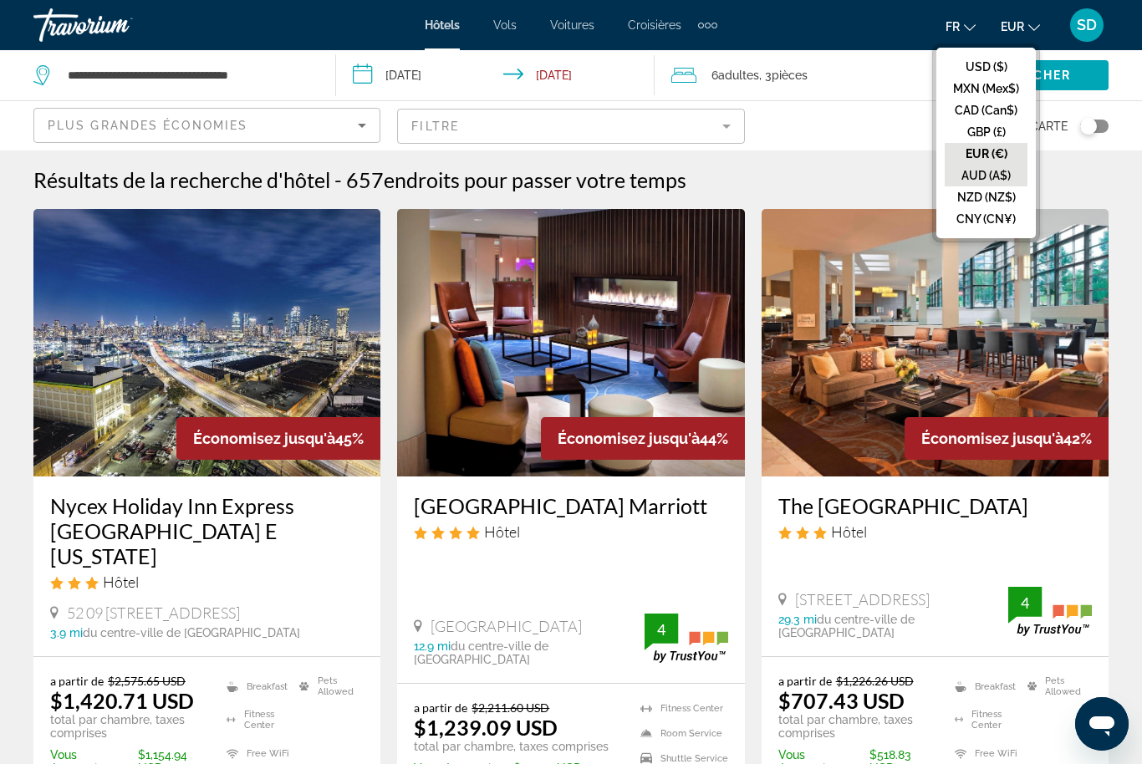
click at [987, 184] on button "AUD (A$)" at bounding box center [986, 176] width 83 height 22
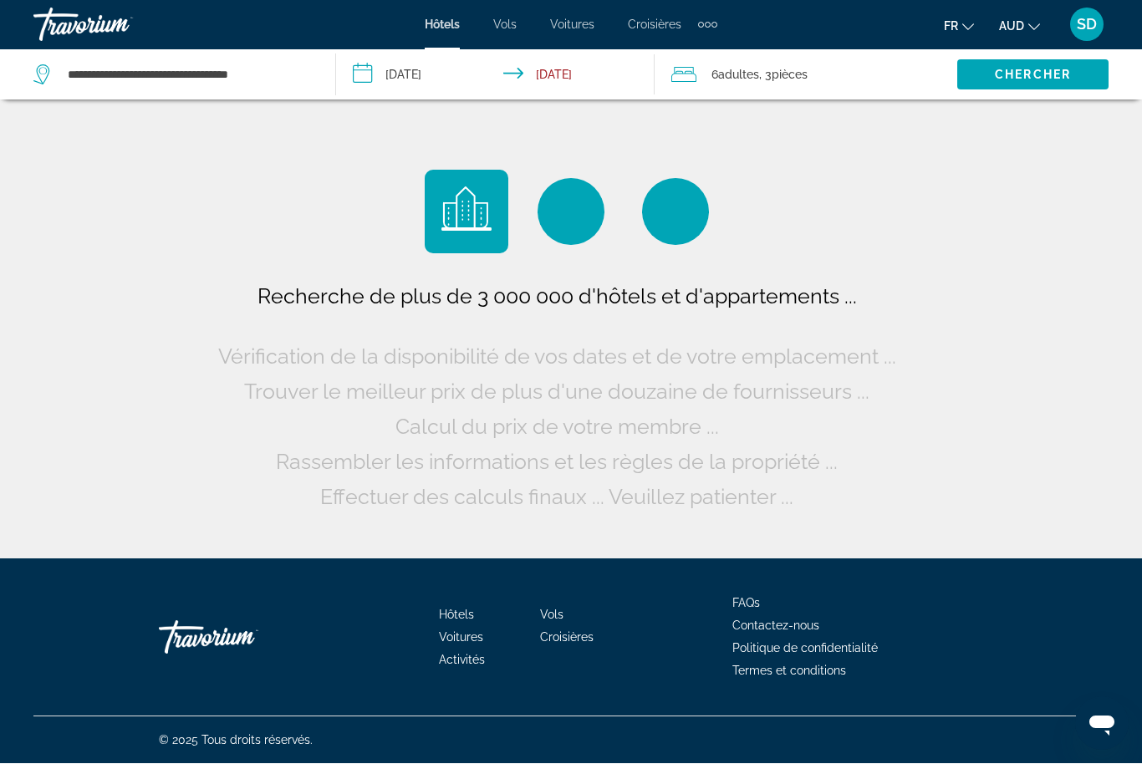
click at [1008, 22] on span "AUD" at bounding box center [1011, 26] width 25 height 13
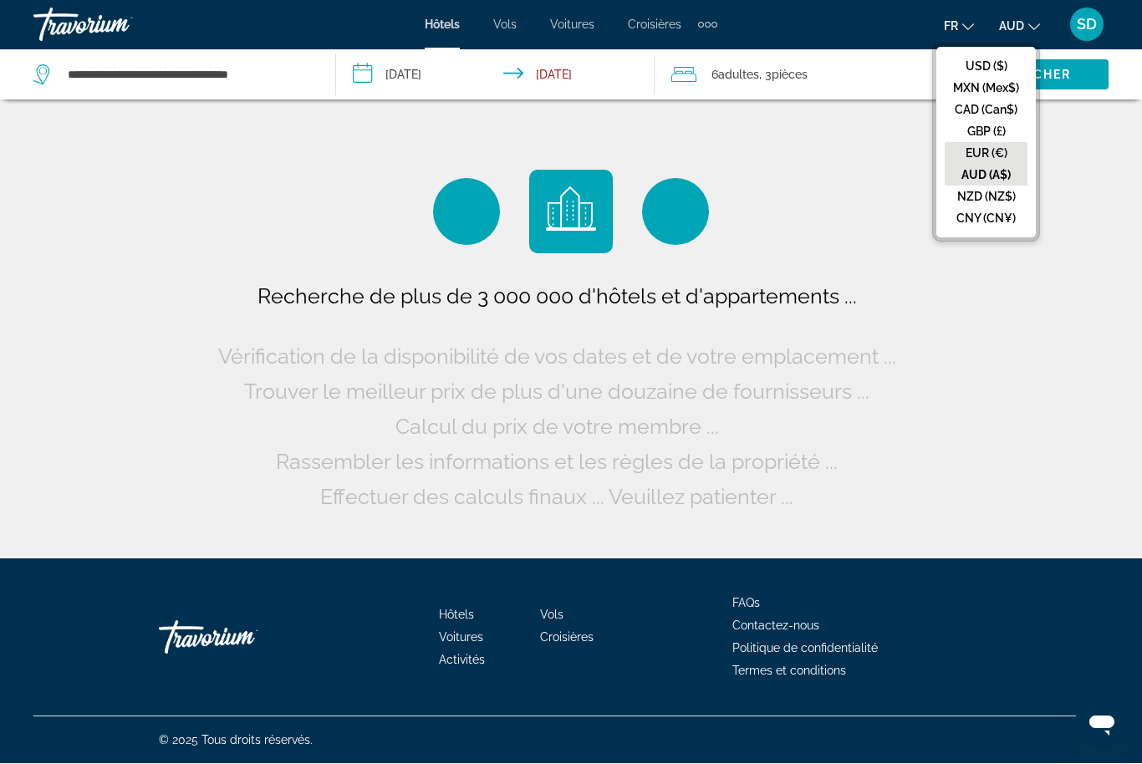
click at [987, 150] on button "EUR (€)" at bounding box center [986, 154] width 83 height 22
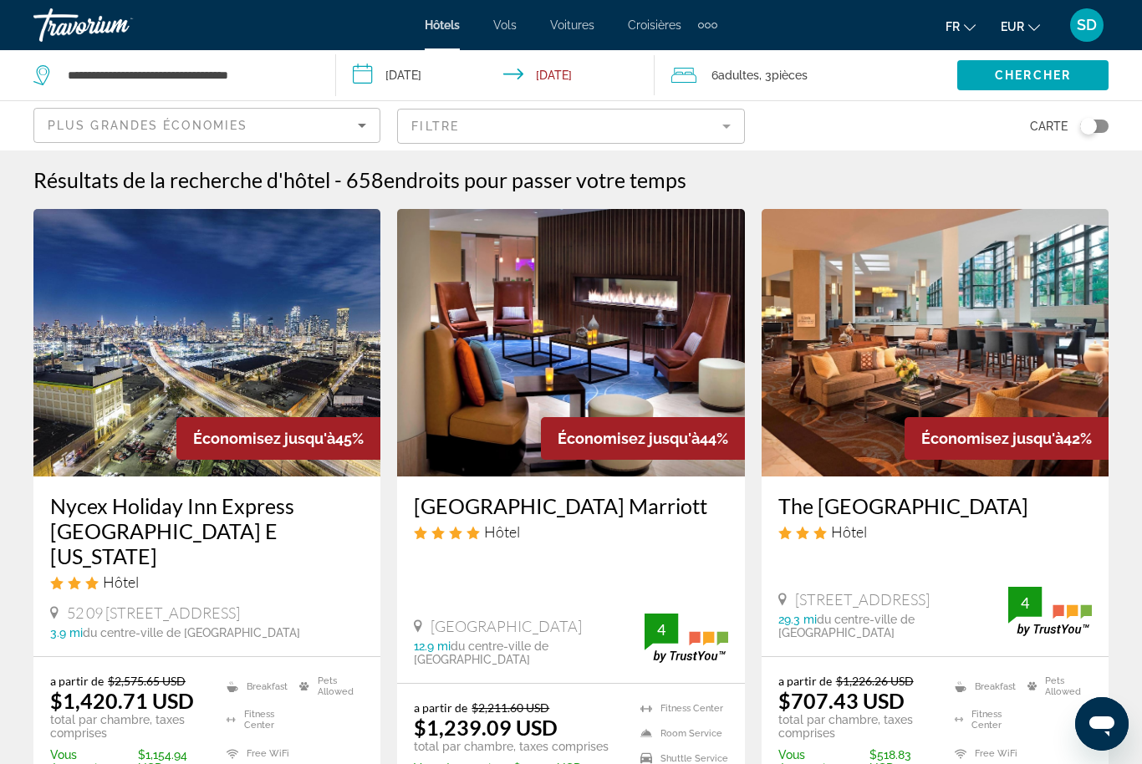
click at [1110, 737] on icon "Ouvrir la fenêtre de messagerie" at bounding box center [1101, 727] width 25 height 20
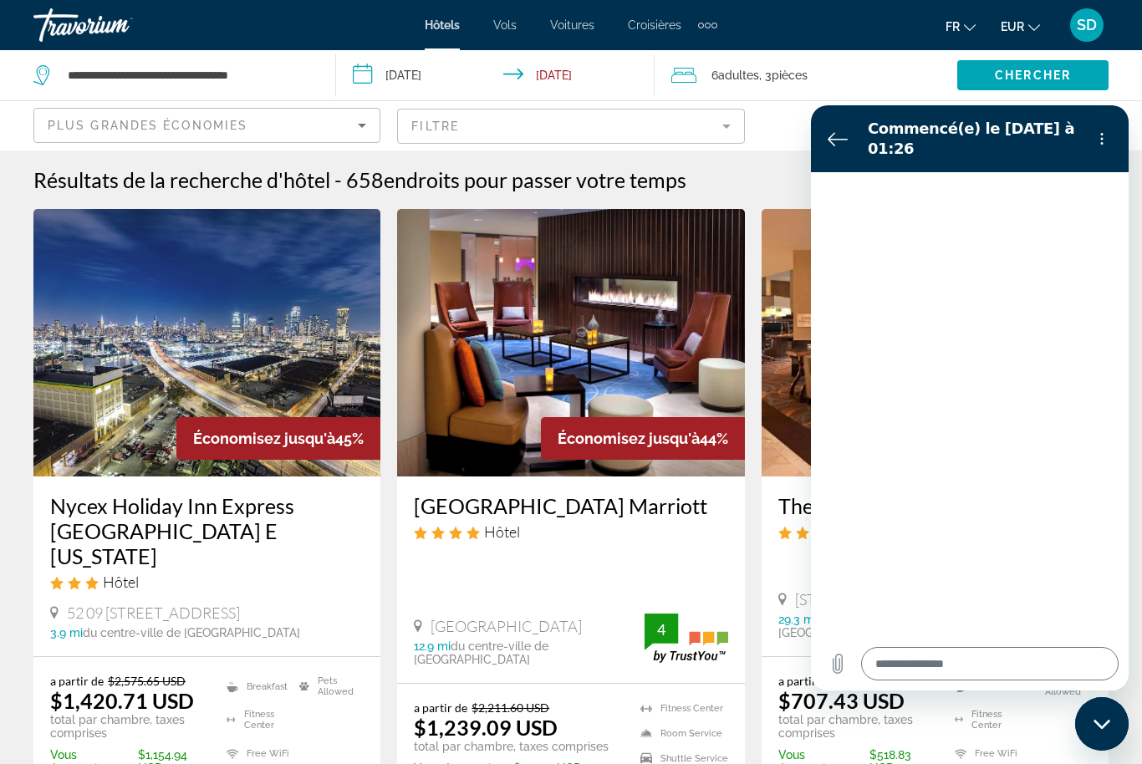
type textarea "*"
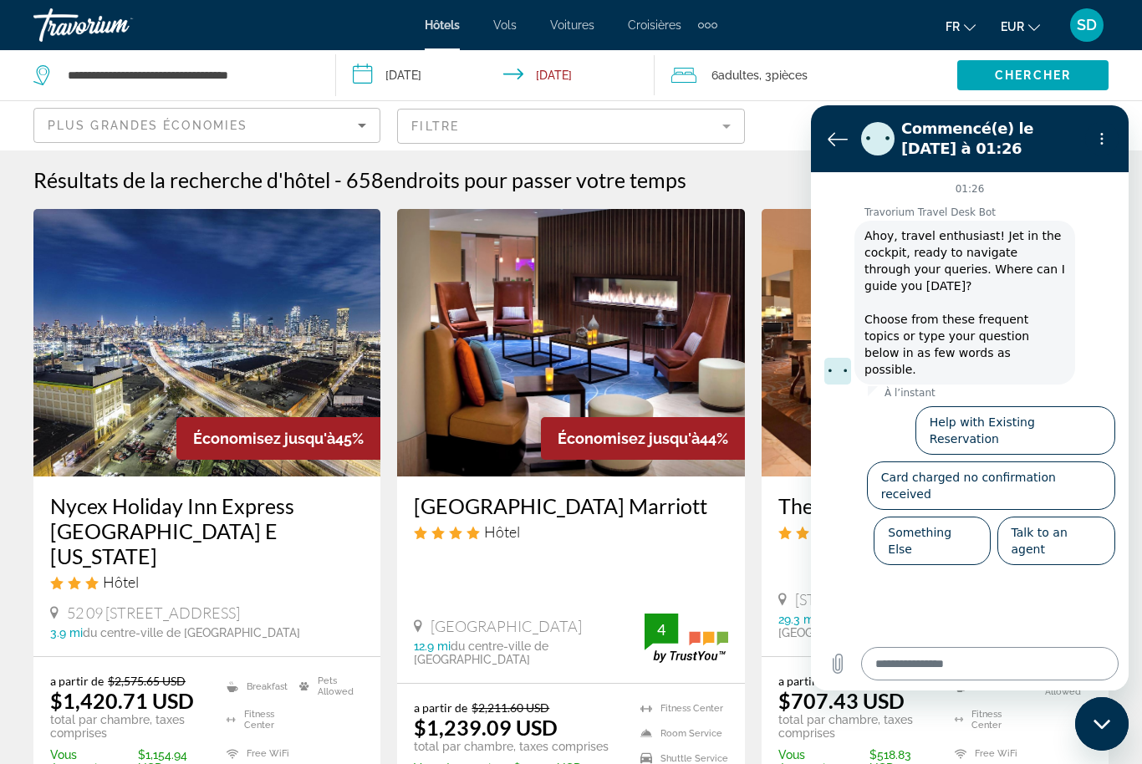
click at [995, 654] on textarea at bounding box center [990, 663] width 258 height 33
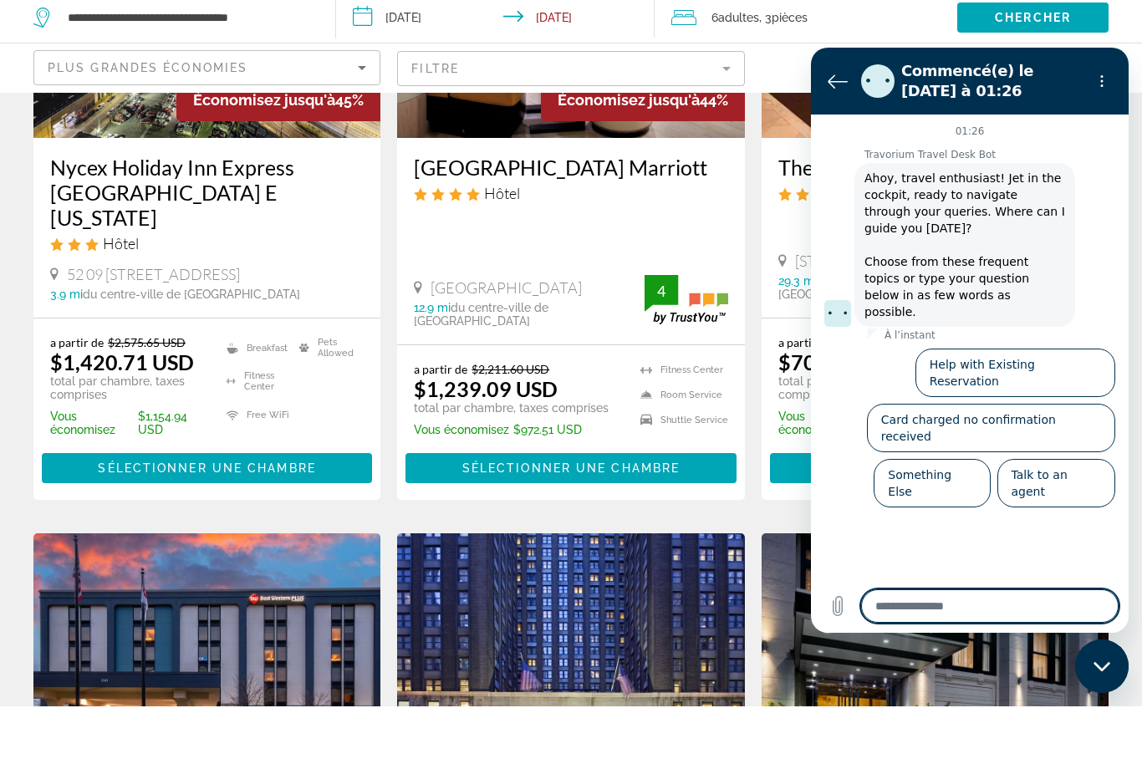
type textarea "*"
type textarea "**"
type textarea "*"
type textarea "**"
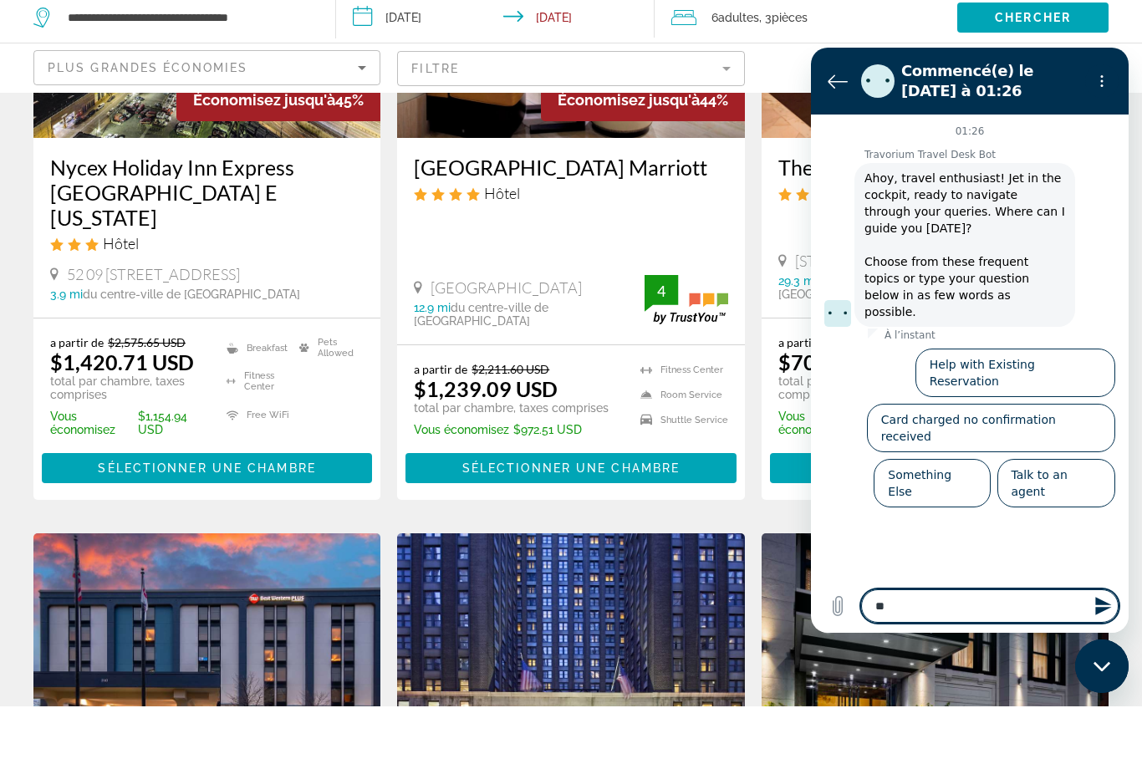
type textarea "*"
type textarea "****"
type textarea "*"
type textarea "*****"
type textarea "*"
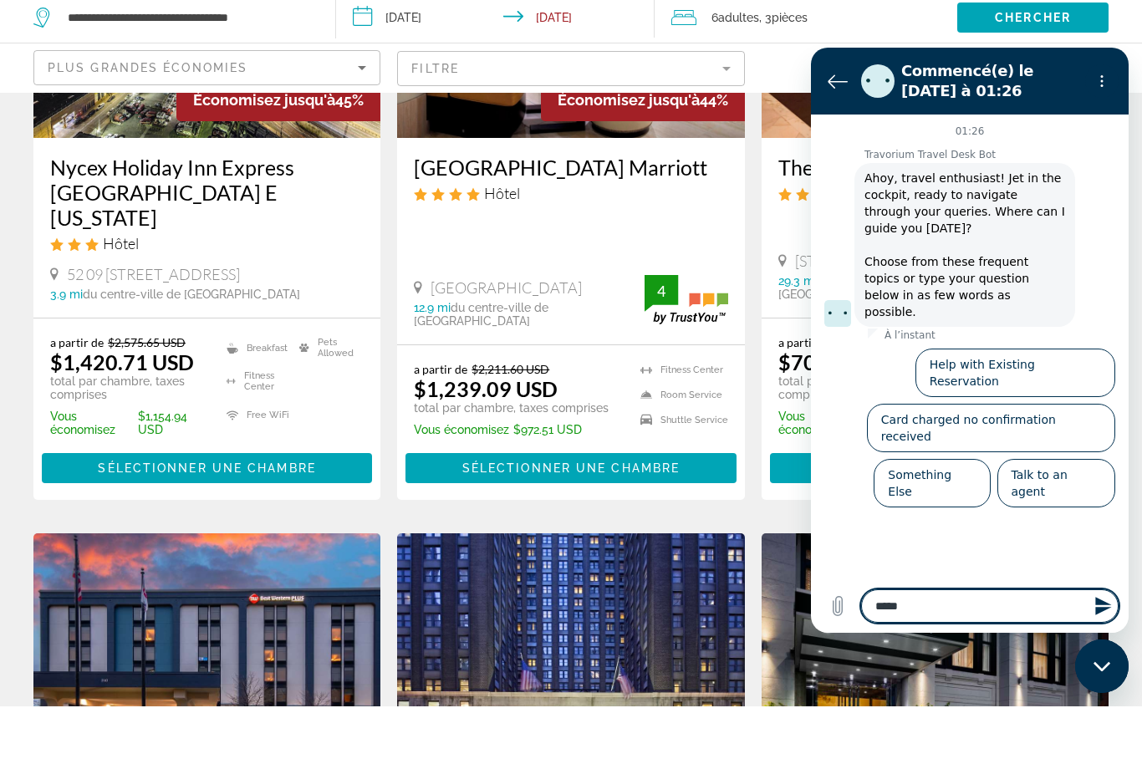
type textarea "******"
type textarea "*"
type textarea "*******"
type textarea "*"
type textarea "*******"
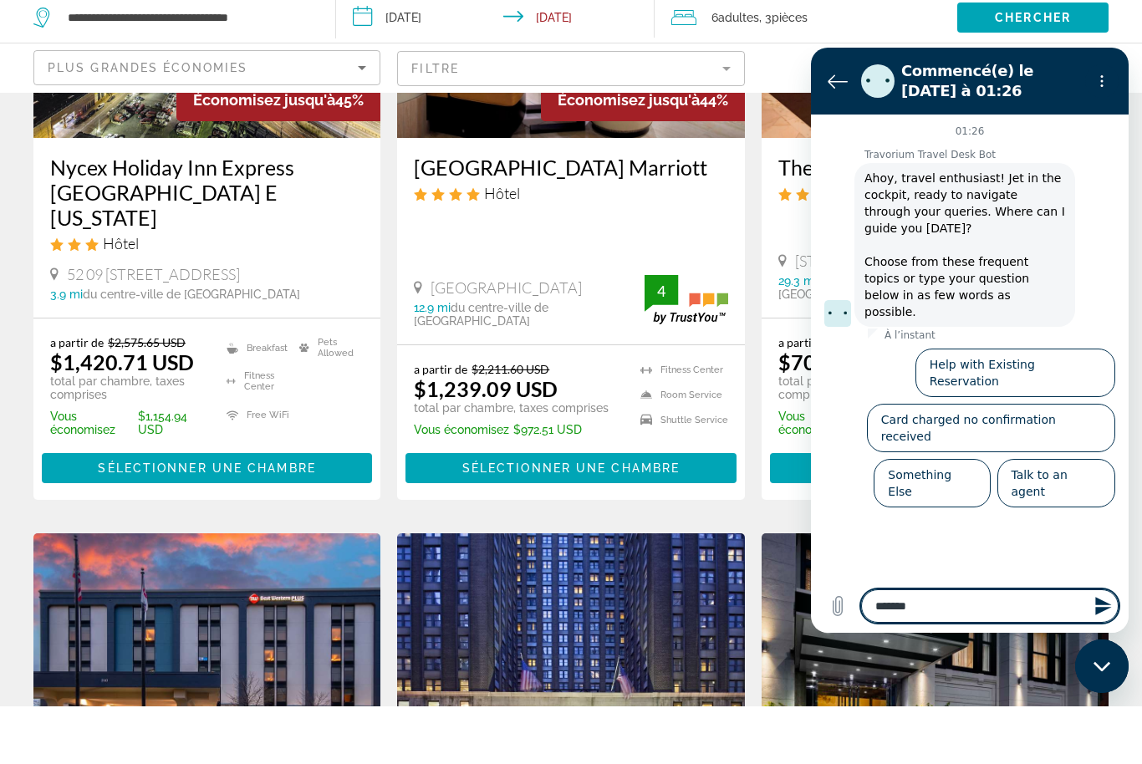
type textarea "*"
type textarea "*********"
type textarea "*"
type textarea "**********"
type textarea "*"
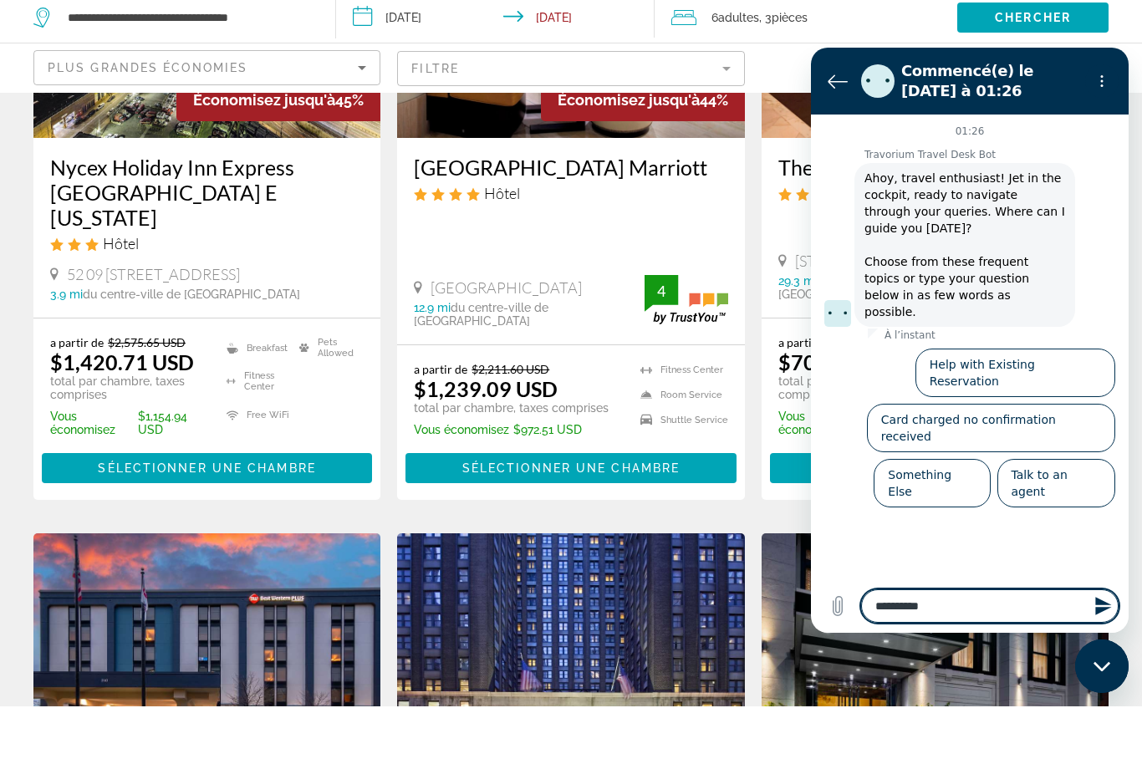
type textarea "**********"
type textarea "*"
type textarea "**********"
type textarea "*"
type textarea "**********"
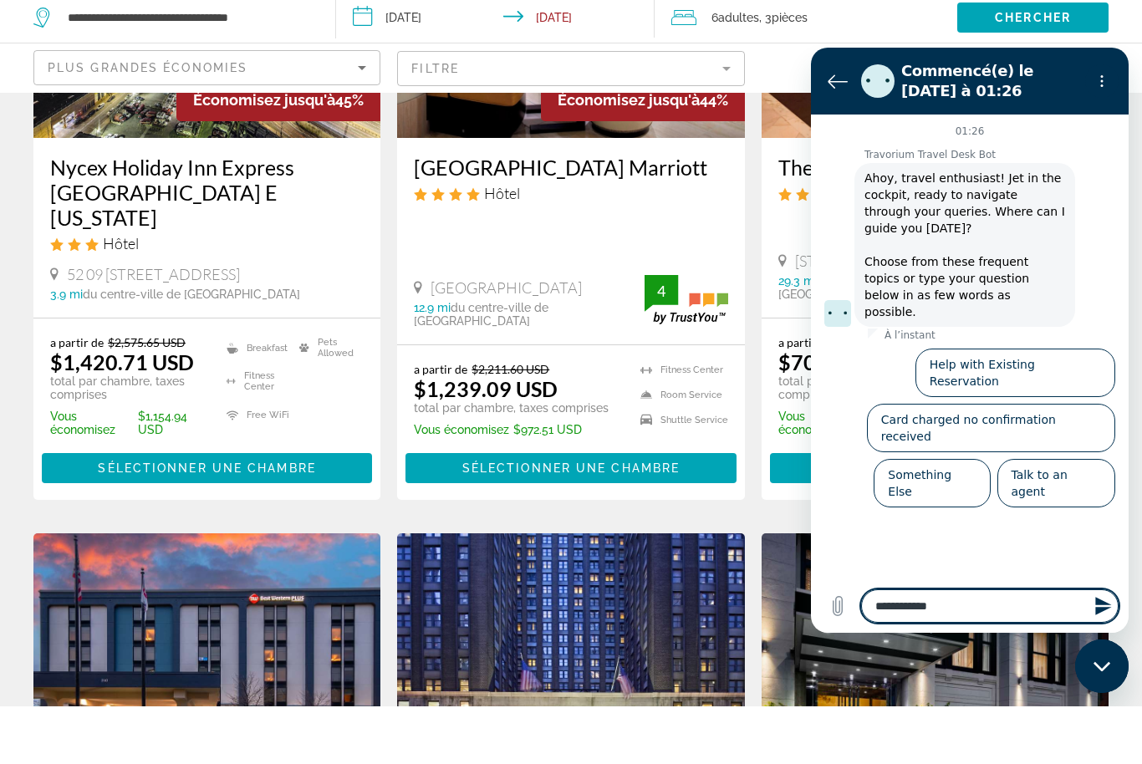
type textarea "*"
type textarea "**********"
type textarea "*"
type textarea "**********"
type textarea "*"
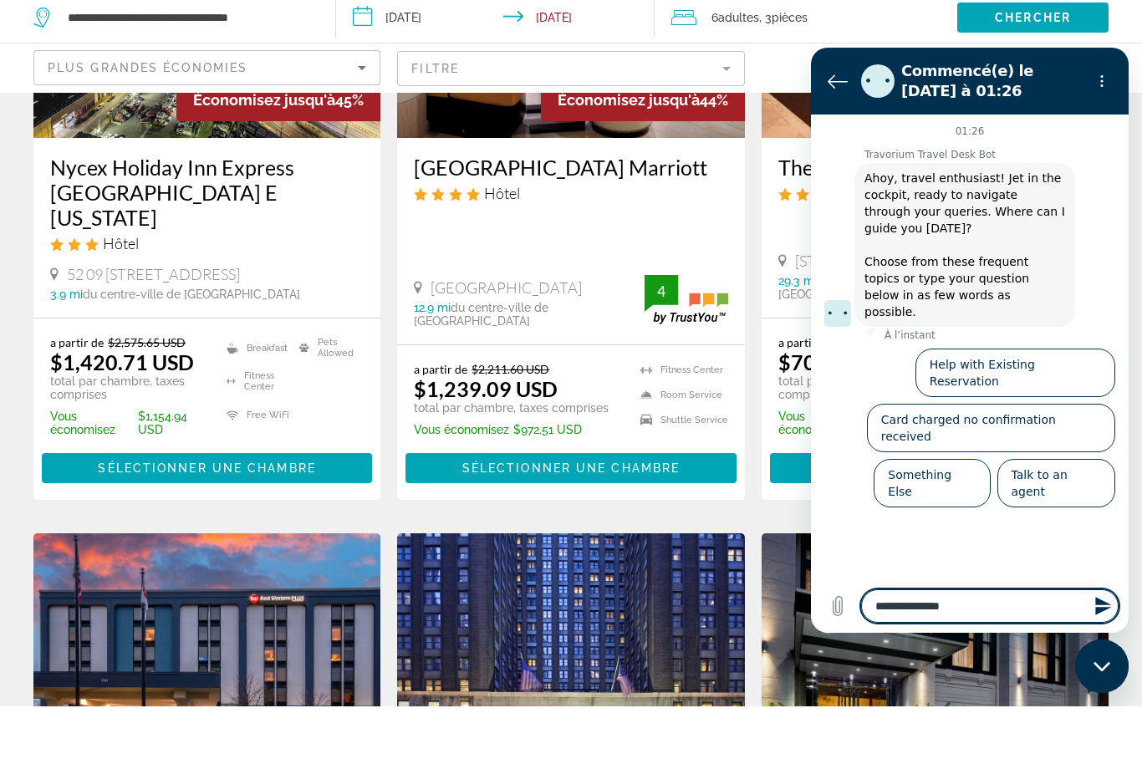
type textarea "**********"
type textarea "*"
type textarea "**********"
type textarea "*"
type textarea "**********"
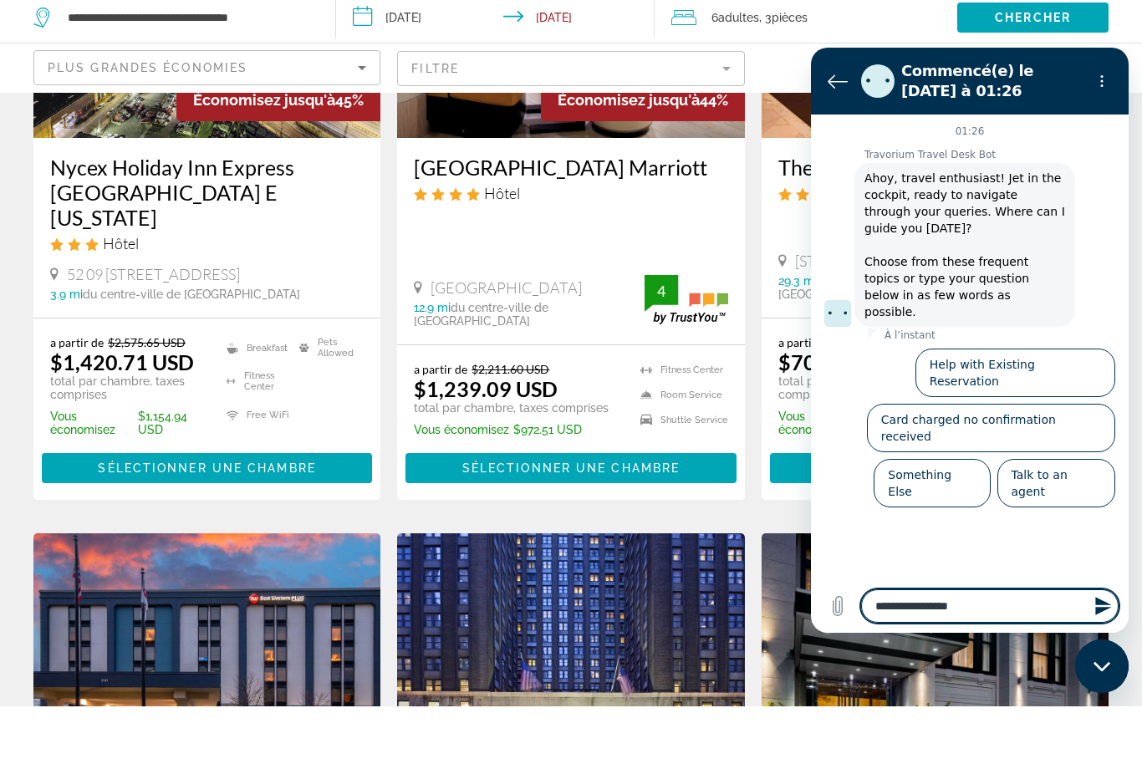
type textarea "*"
type textarea "**********"
type textarea "*"
type textarea "**********"
type textarea "*"
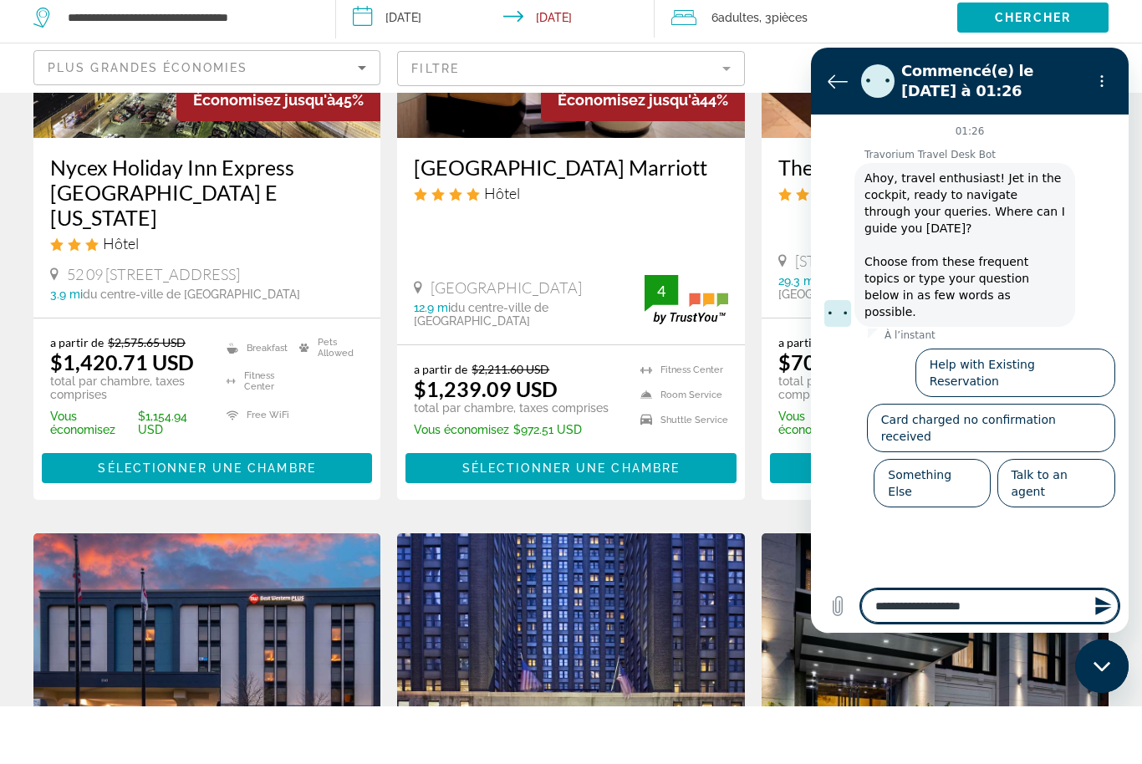
type textarea "**********"
type textarea "*"
type textarea "**********"
type textarea "*"
type textarea "**********"
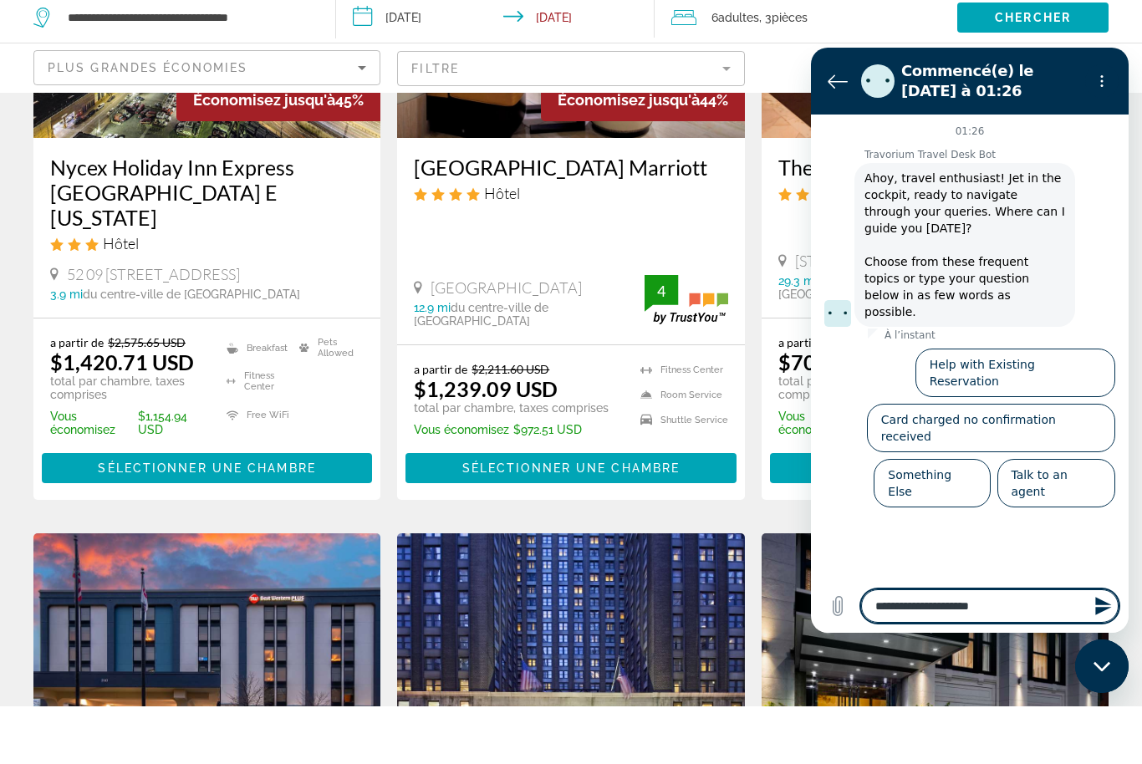
type textarea "*"
type textarea "**********"
type textarea "*"
type textarea "**********"
type textarea "*"
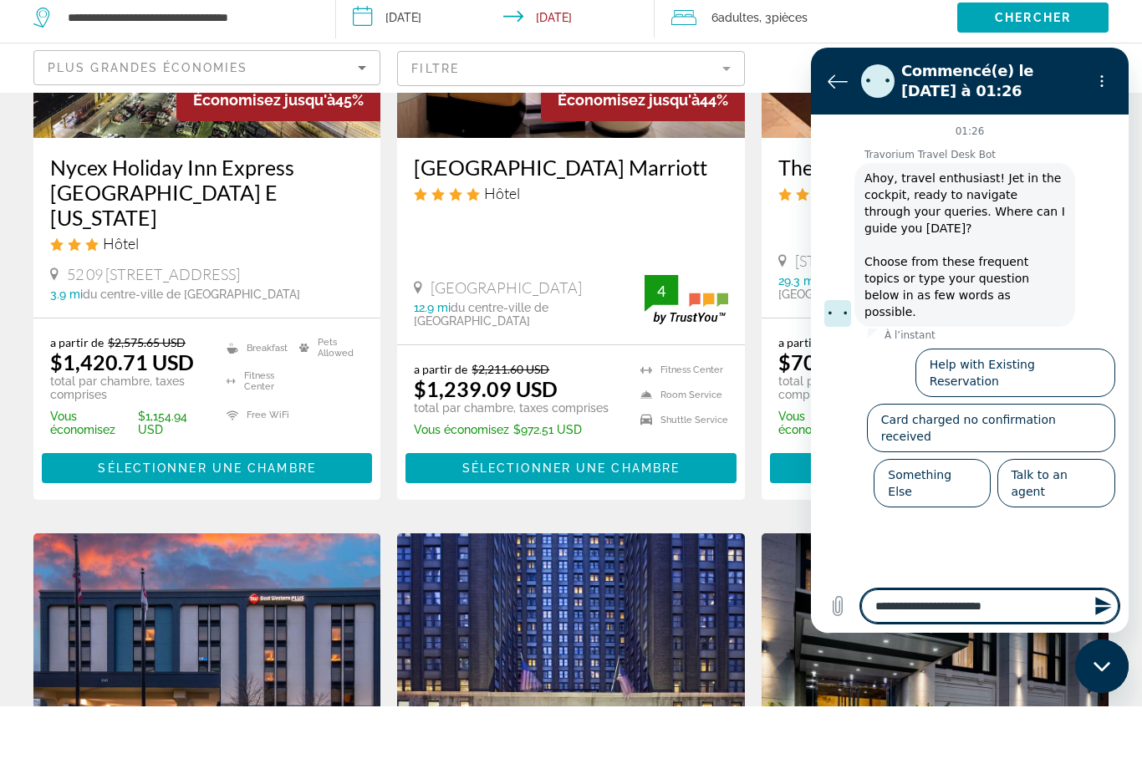
type textarea "**********"
type textarea "*"
type textarea "**********"
type textarea "*"
type textarea "**********"
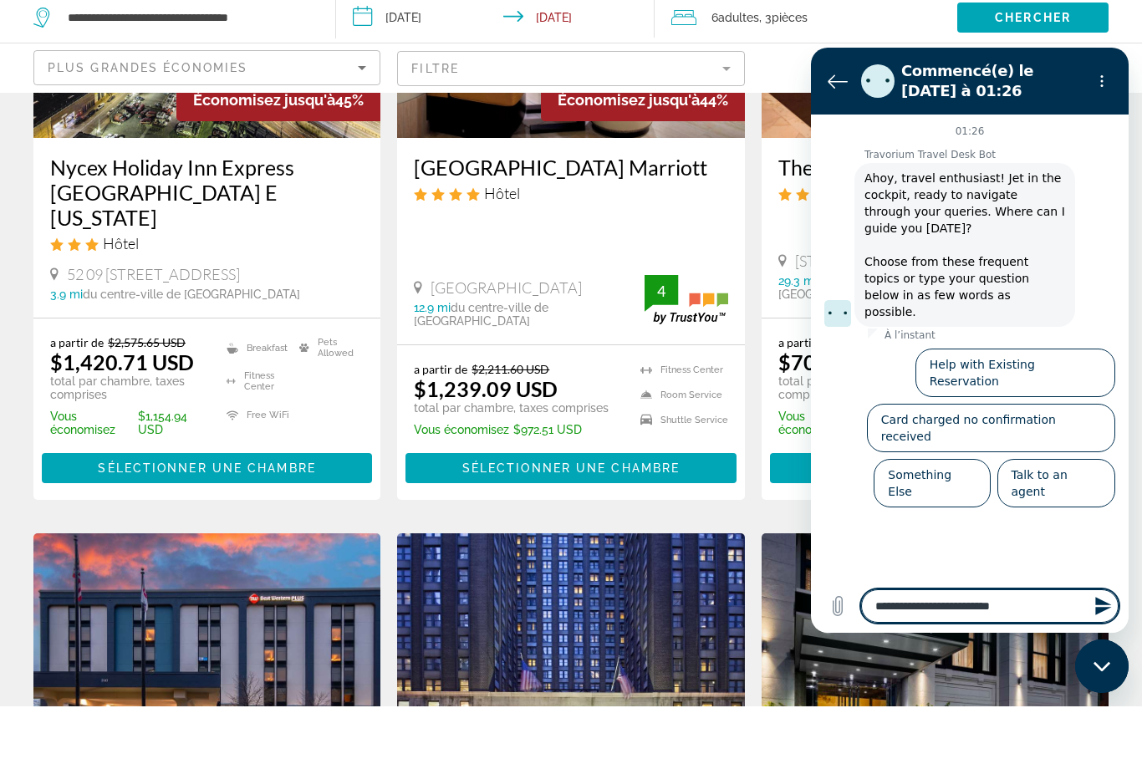
type textarea "*"
type textarea "**********"
type textarea "*"
type textarea "**********"
type textarea "*"
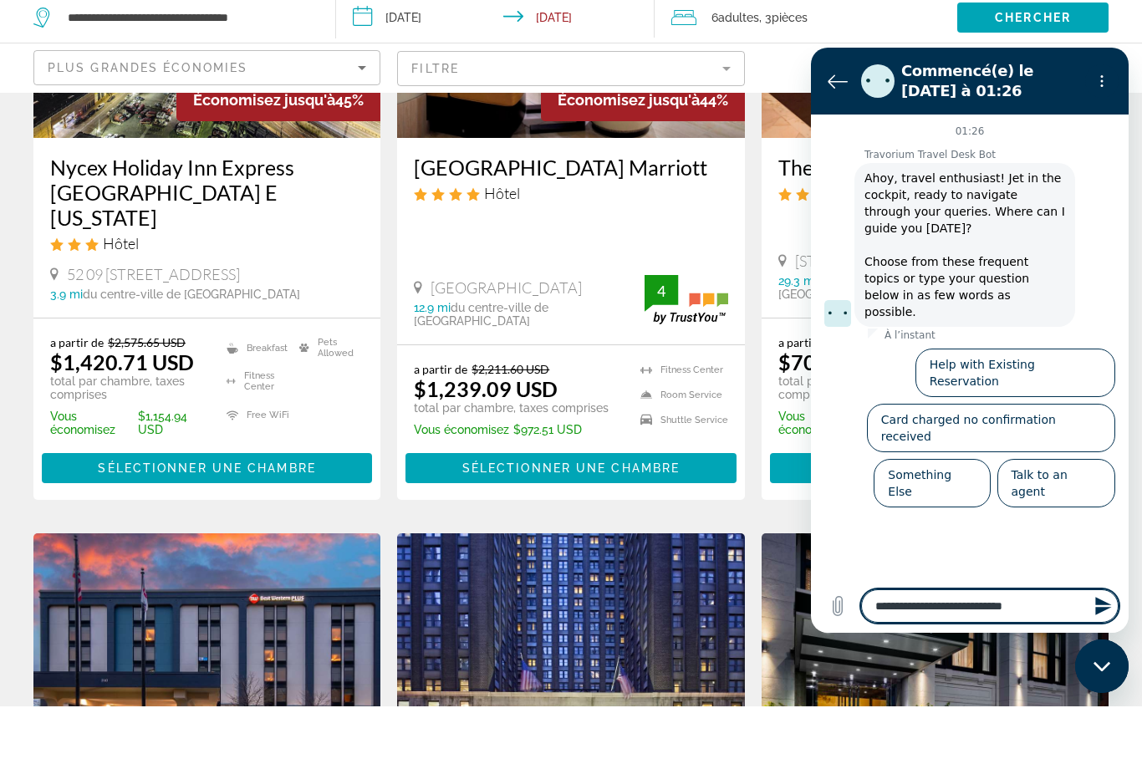
type textarea "**********"
type textarea "*"
type textarea "**********"
type textarea "*"
type textarea "**********"
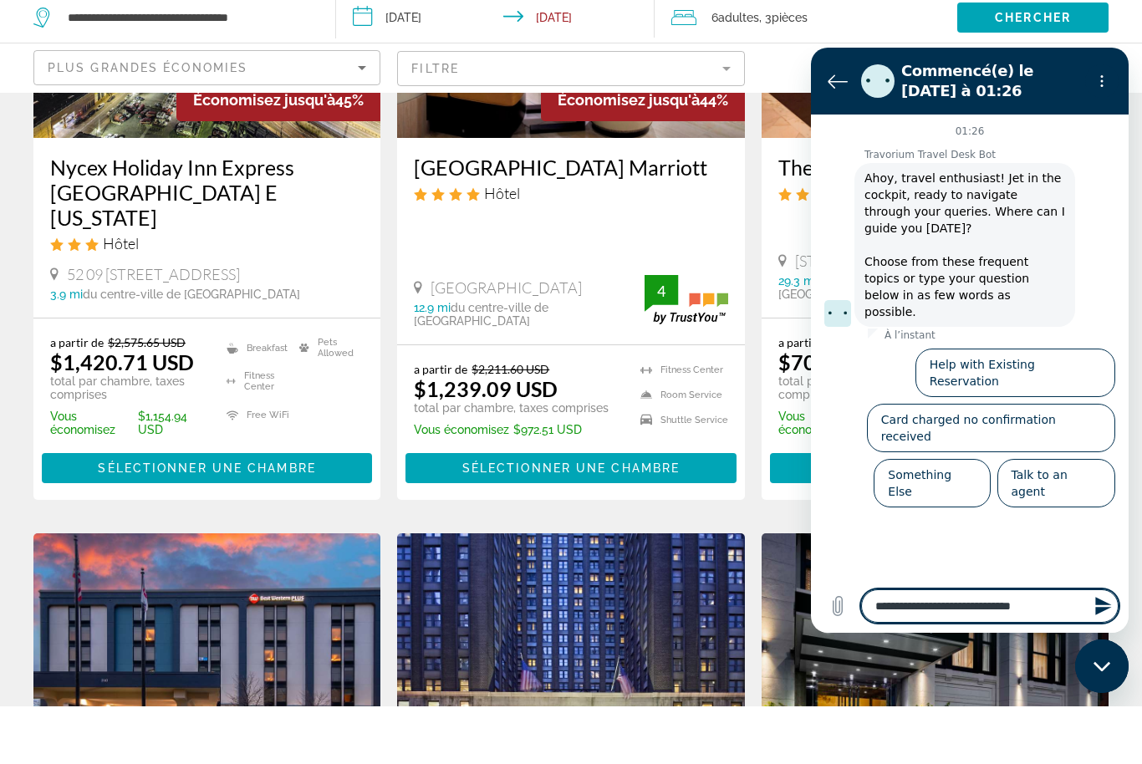
type textarea "*"
type textarea "**********"
type textarea "*"
type textarea "**********"
type textarea "*"
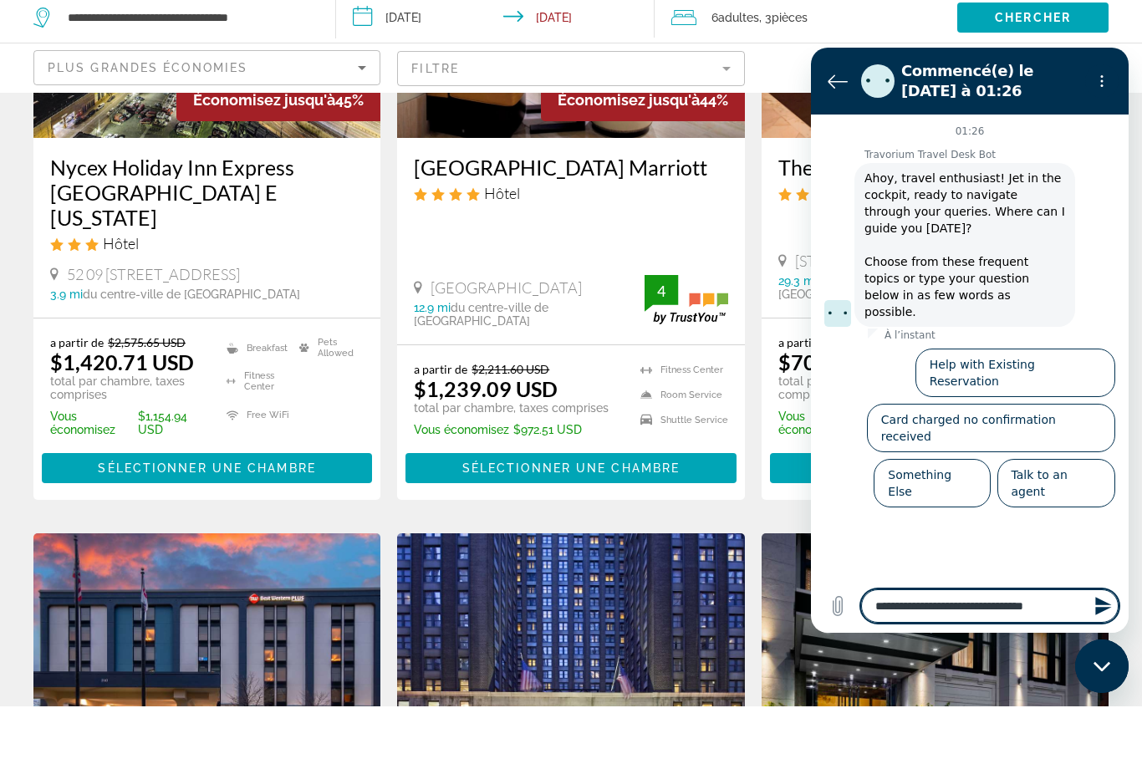
type textarea "**********"
type textarea "*"
type textarea "**********"
type textarea "*"
type textarea "**********"
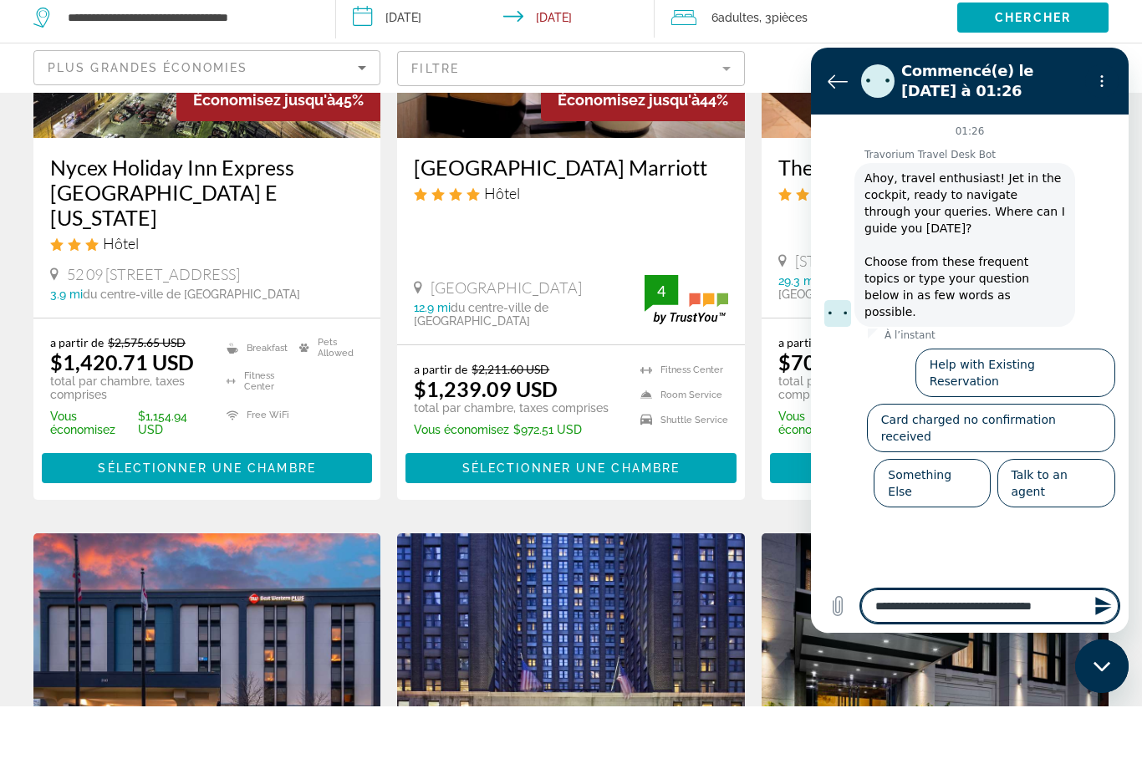
type textarea "*"
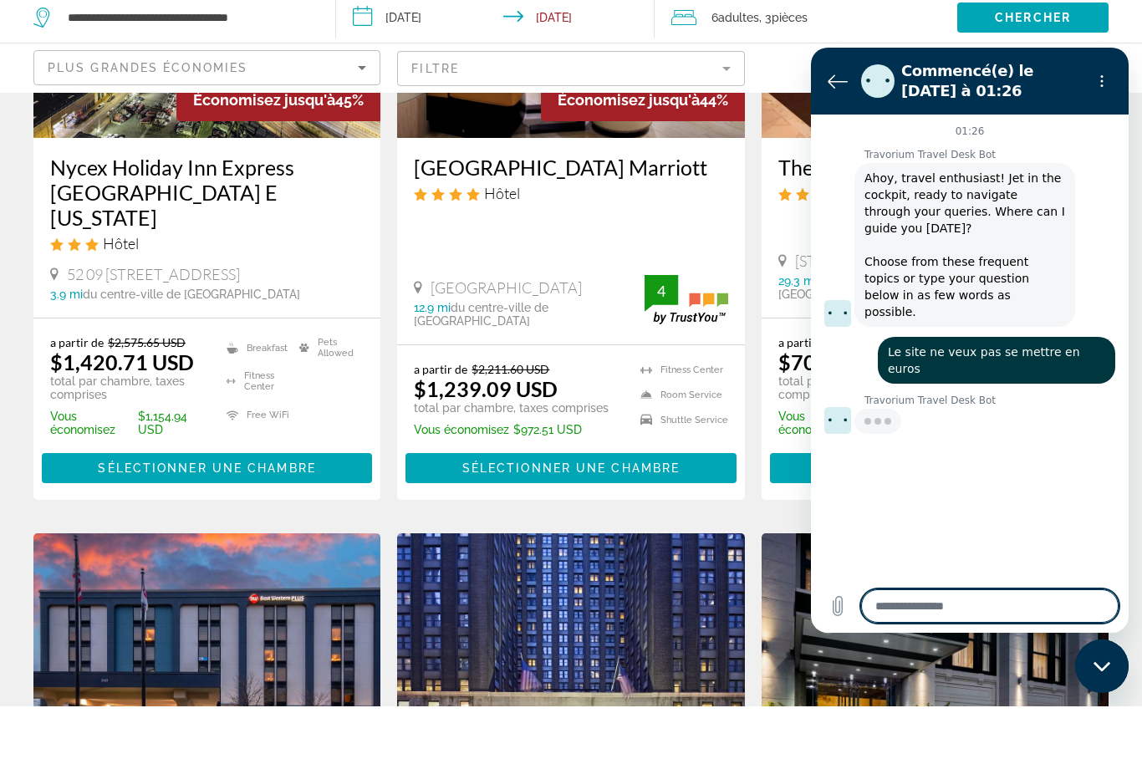
type textarea "*"
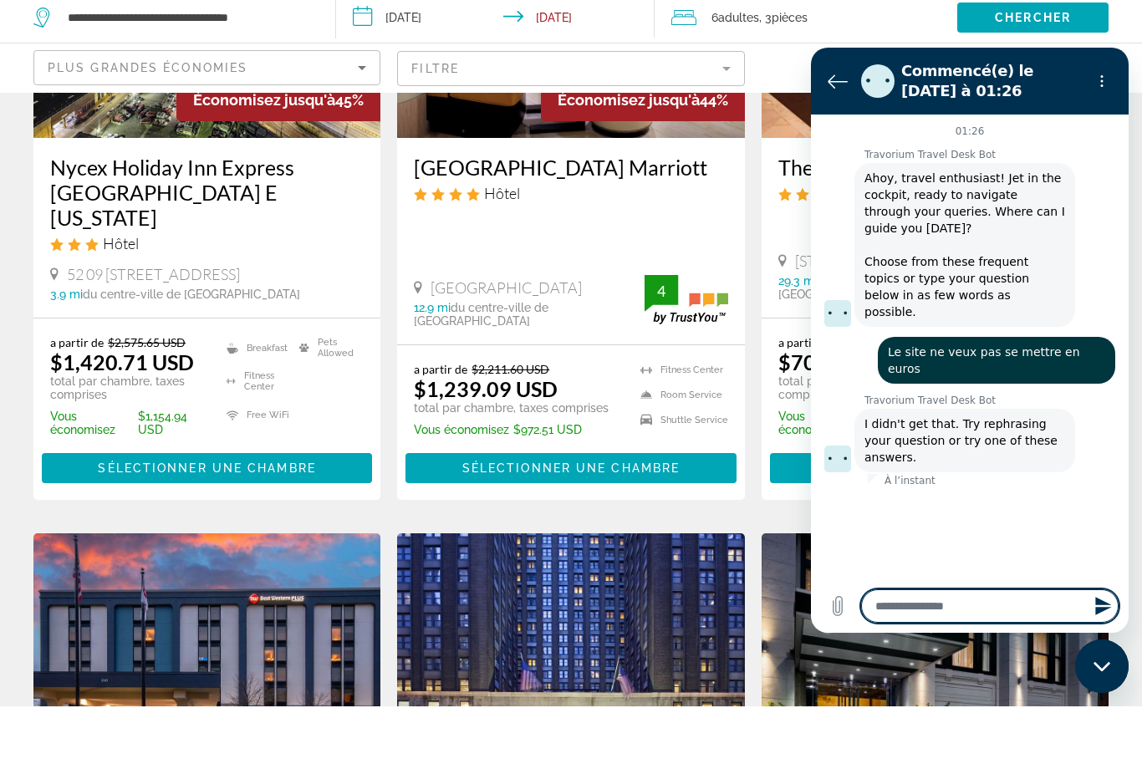
type textarea "*"
type textarea "**"
type textarea "*"
type textarea "**"
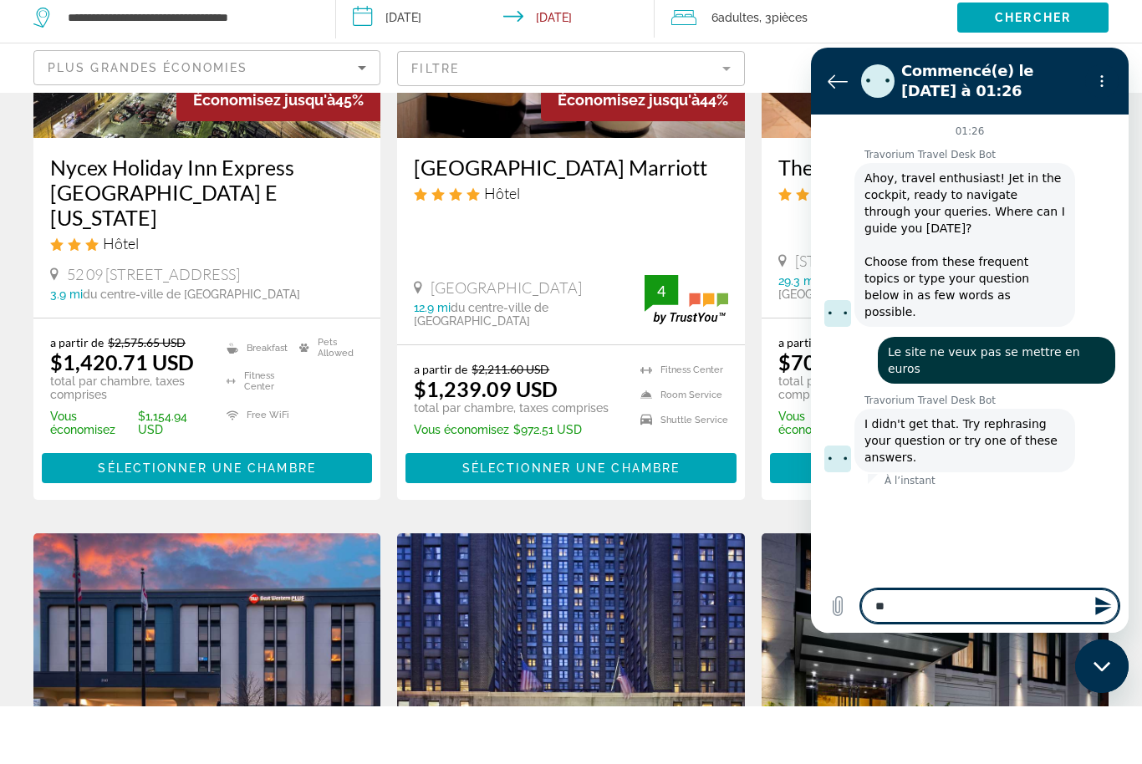
type textarea "*"
type textarea "****"
type textarea "*"
type textarea "*****"
type textarea "*"
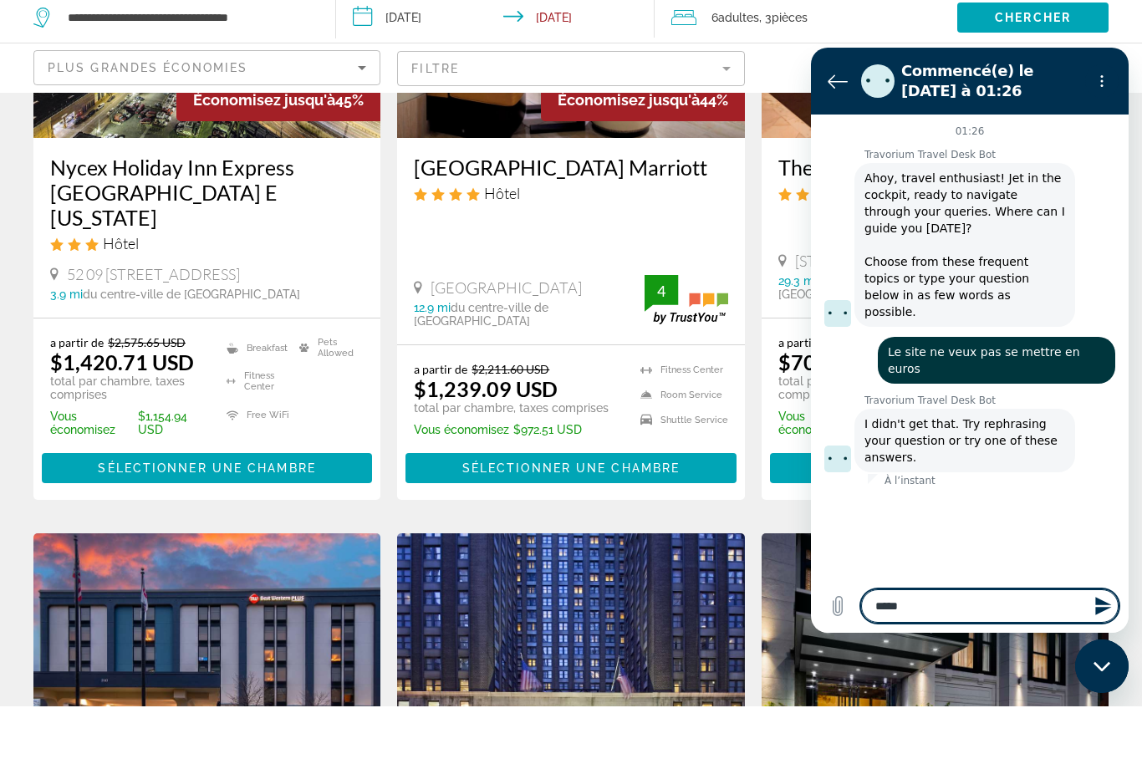
type textarea "******"
type textarea "*"
type textarea "*******"
type textarea "*"
type textarea "********"
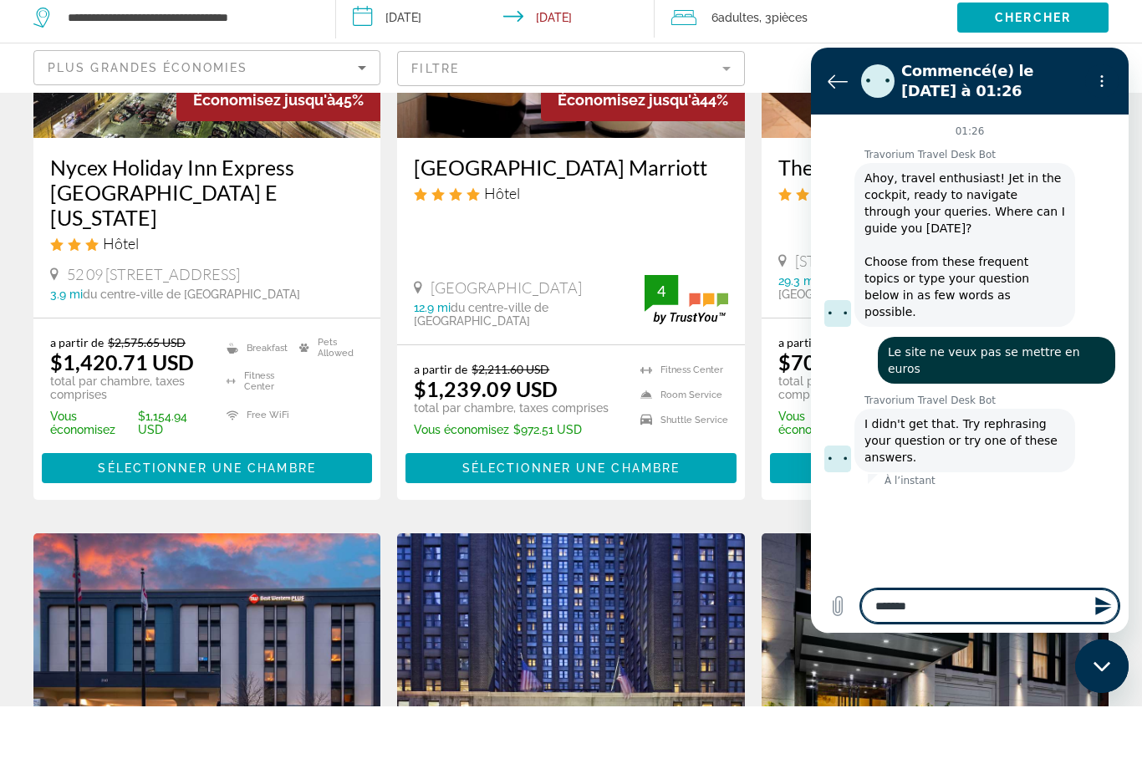
type textarea "*"
type textarea "*********"
type textarea "*"
type textarea "**********"
type textarea "*"
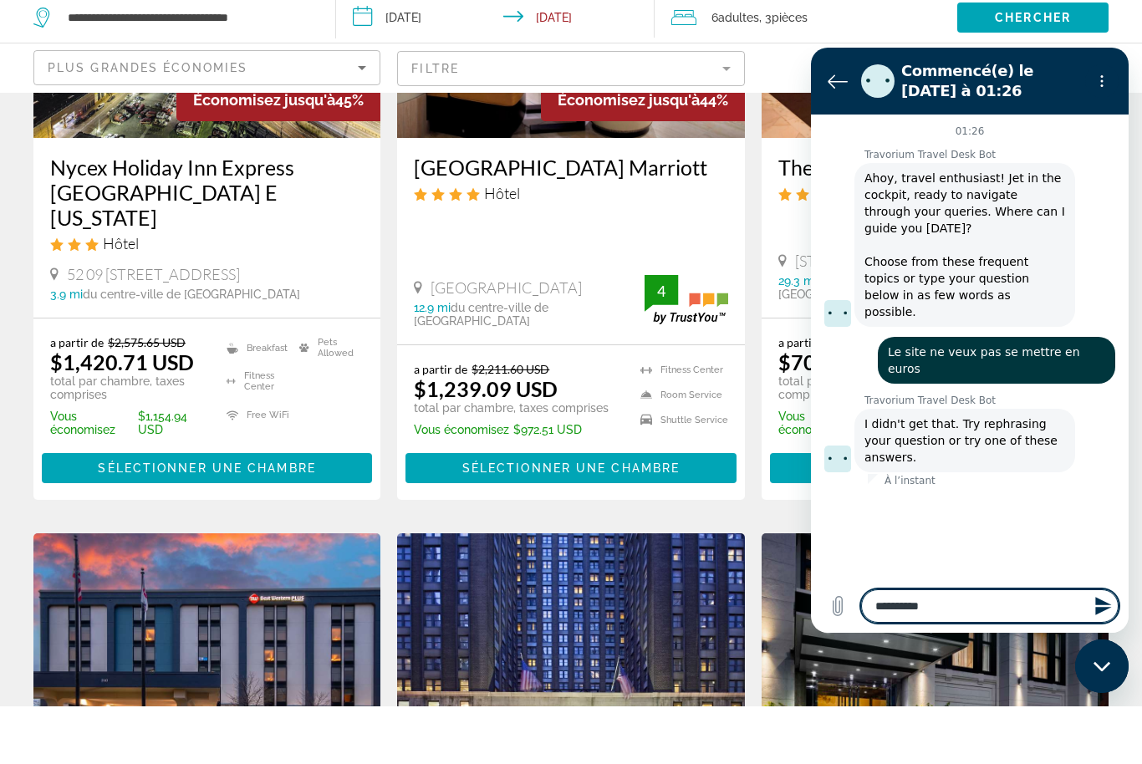
type textarea "**********"
type textarea "*"
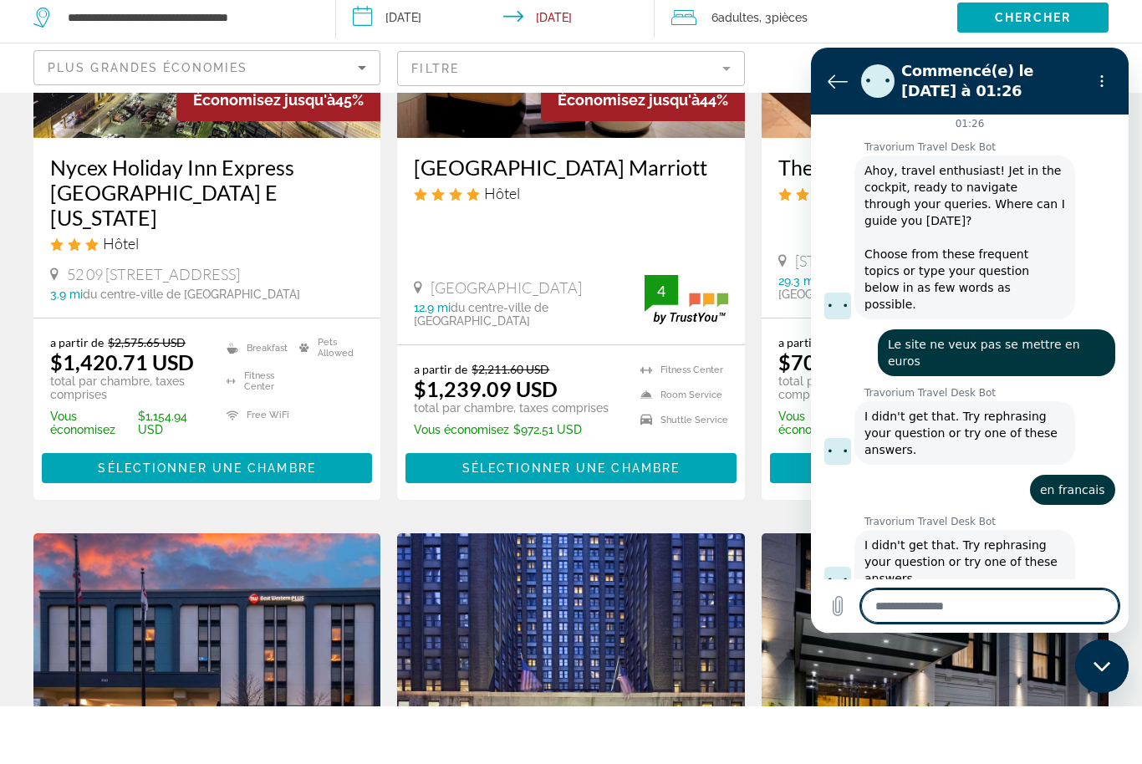
scroll to position [8, 0]
drag, startPoint x: 782, startPoint y: 539, endPoint x: -1, endPoint y: -339, distance: 1176.8
click at [0, 0] on html "**********" at bounding box center [571, 101] width 1142 height 764
click at [840, 85] on icon "Retour à la liste des conversations" at bounding box center [838, 81] width 20 height 20
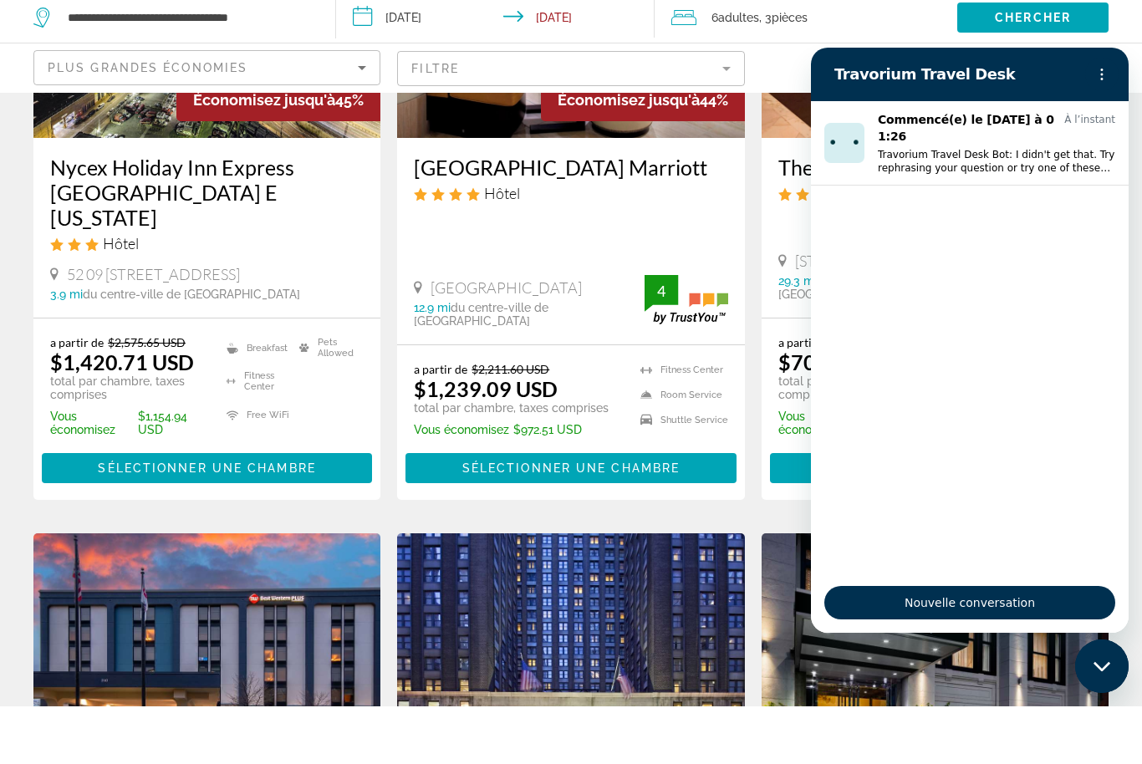
scroll to position [339, 0]
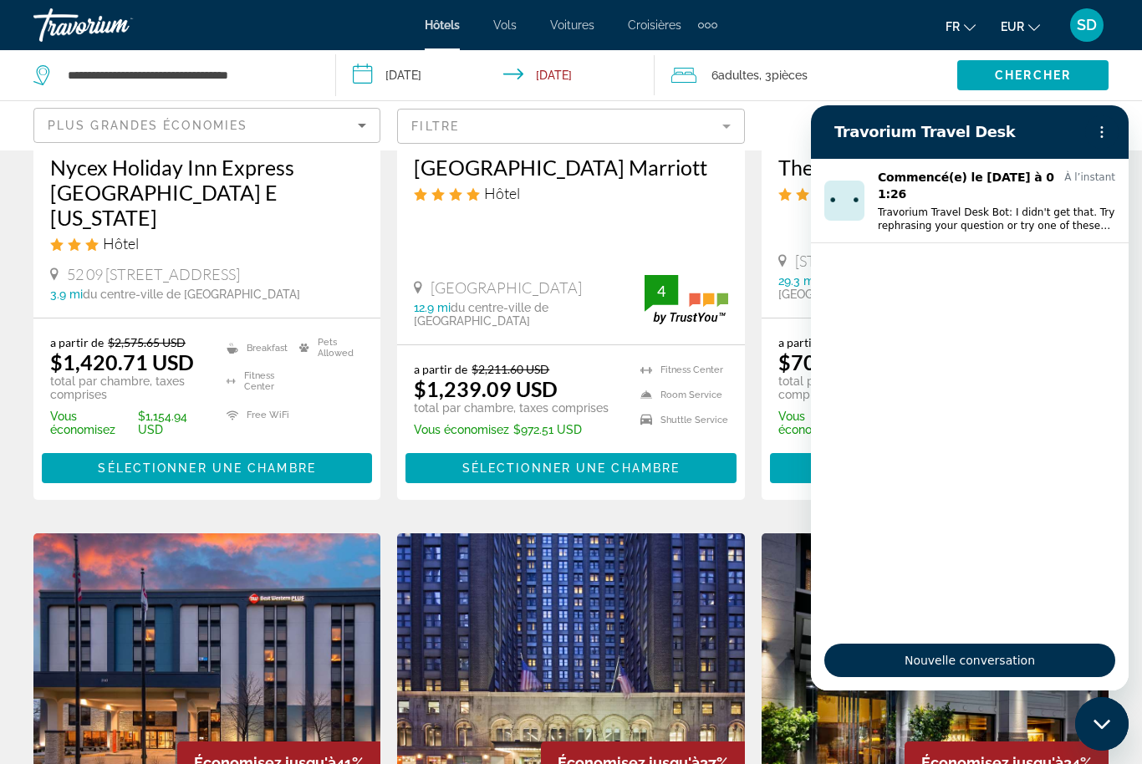
click at [926, 61] on div "6 Adulte Adultes , 3 Chambre pièces" at bounding box center [814, 75] width 286 height 50
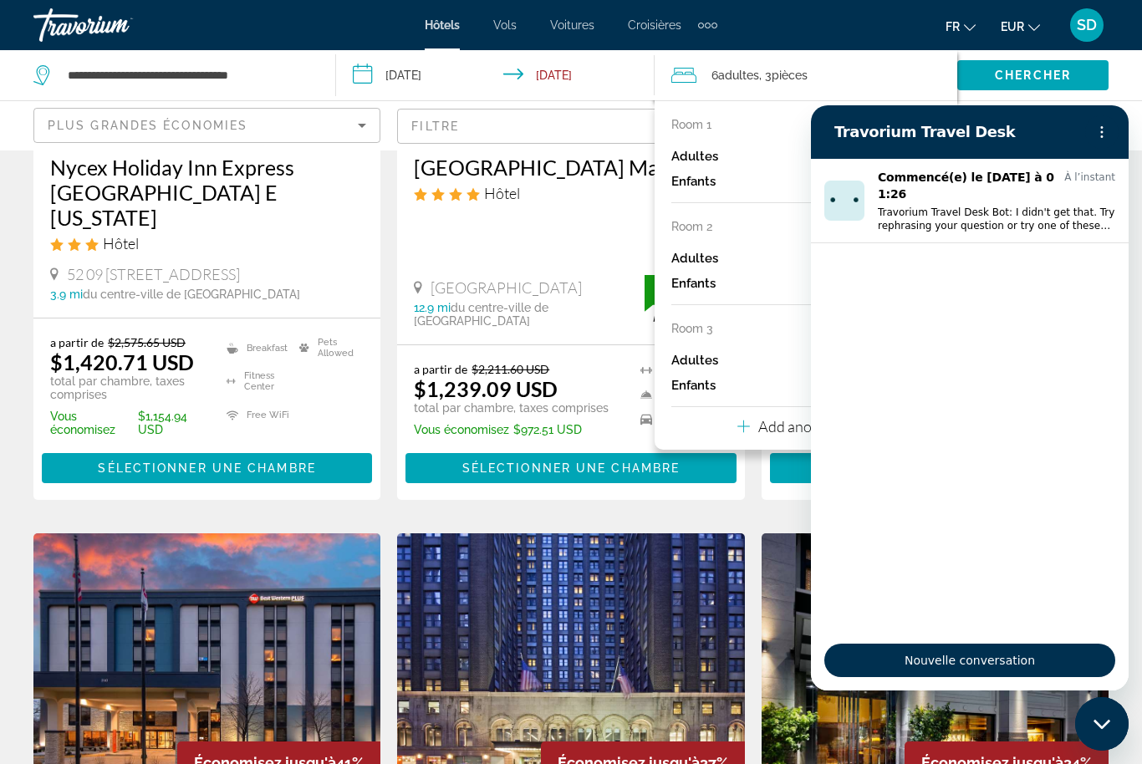
click at [986, 114] on div "Carte" at bounding box center [935, 125] width 347 height 49
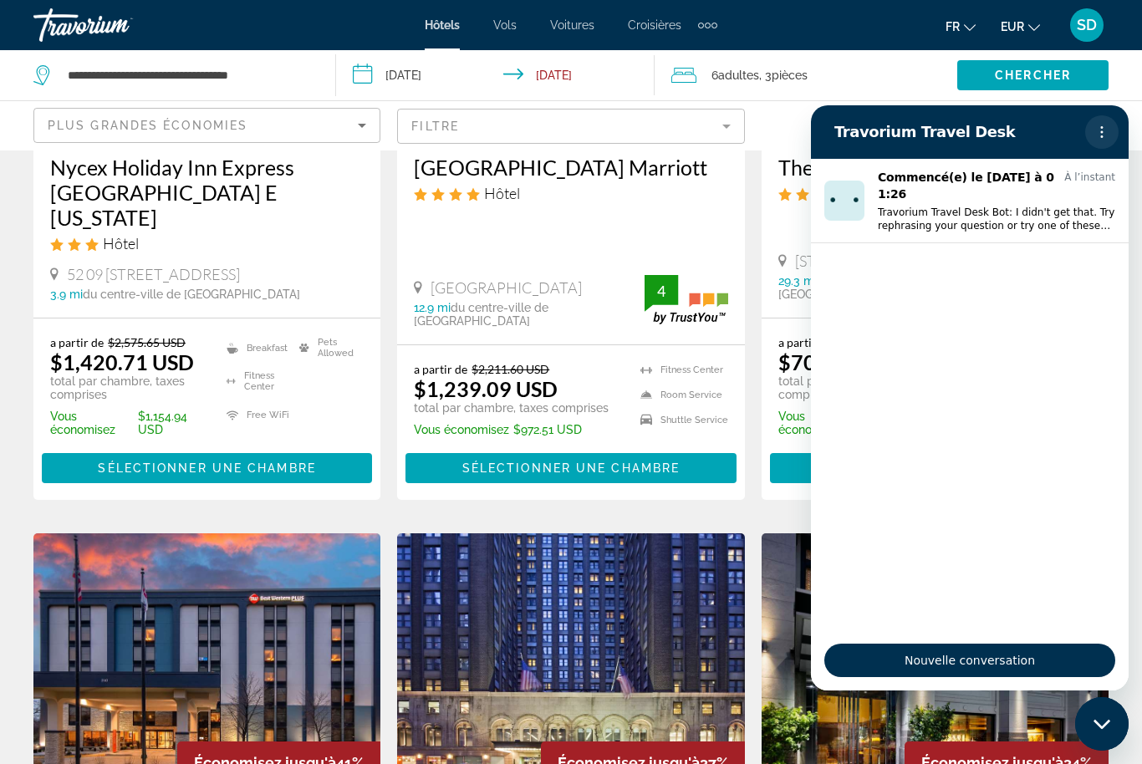
click at [1105, 145] on button "Menu d’options" at bounding box center [1101, 131] width 33 height 33
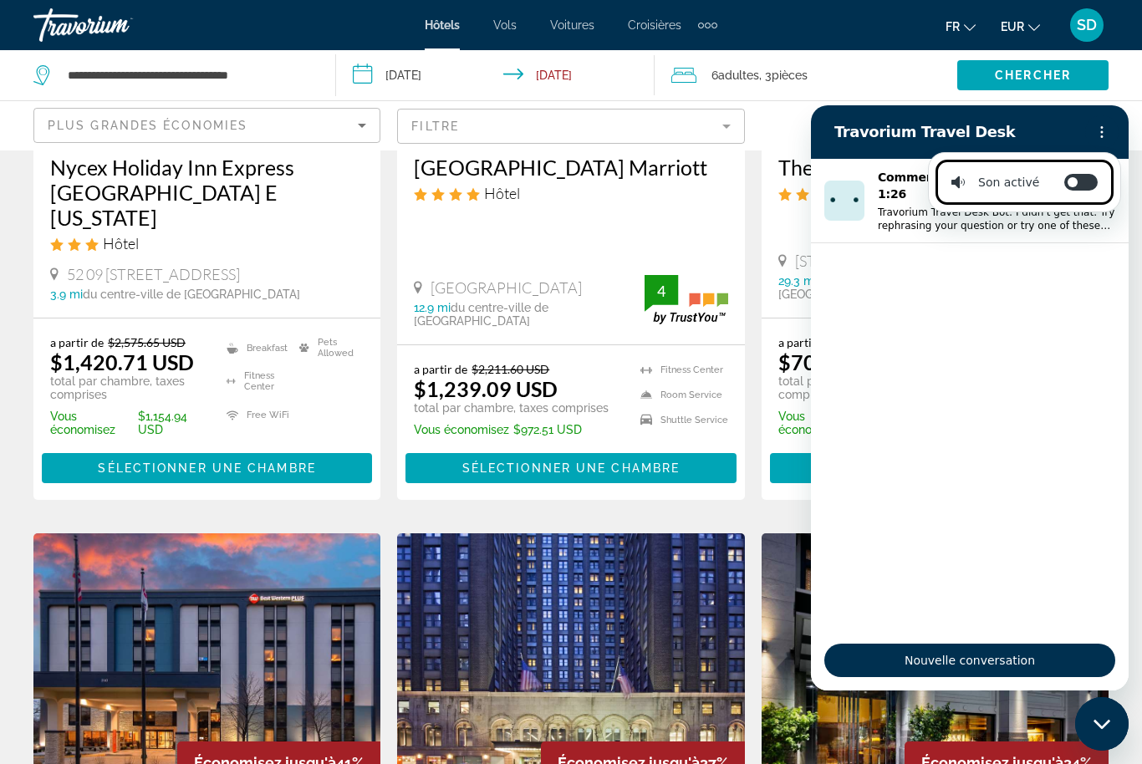
click at [1108, 723] on icon "Fermer la fenêtre de messagerie" at bounding box center [1101, 723] width 17 height 9
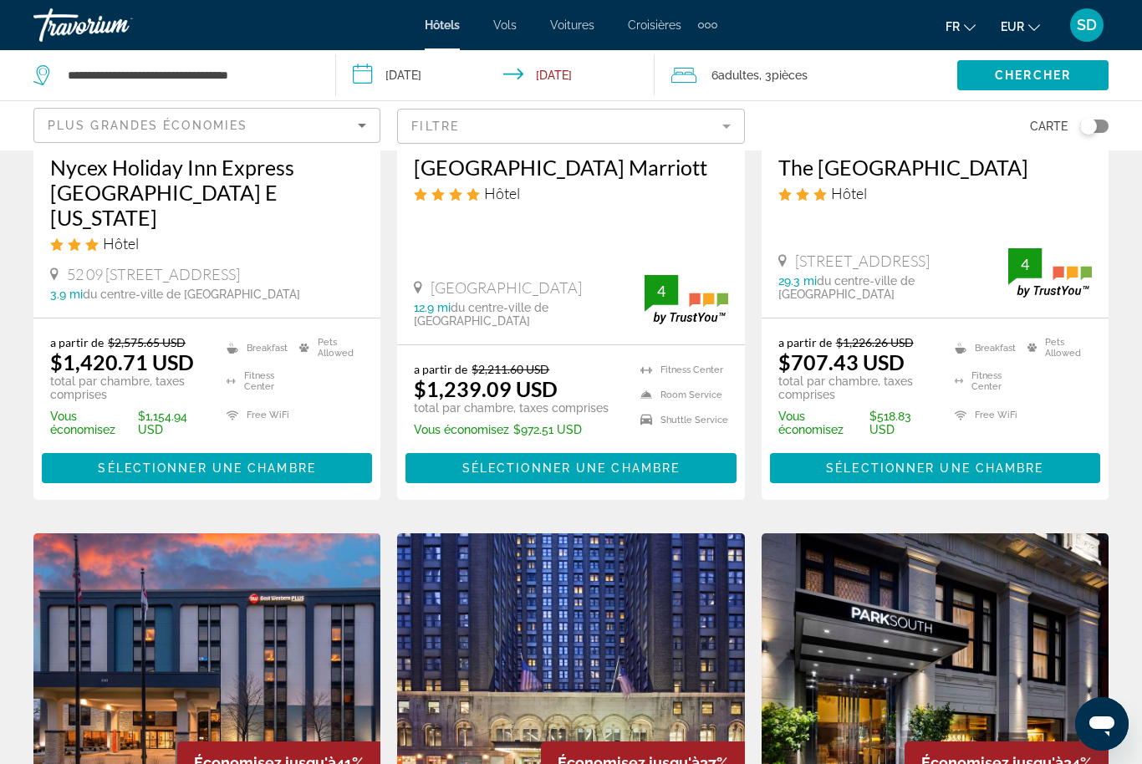
click at [964, 25] on icon "Change language" at bounding box center [970, 28] width 12 height 12
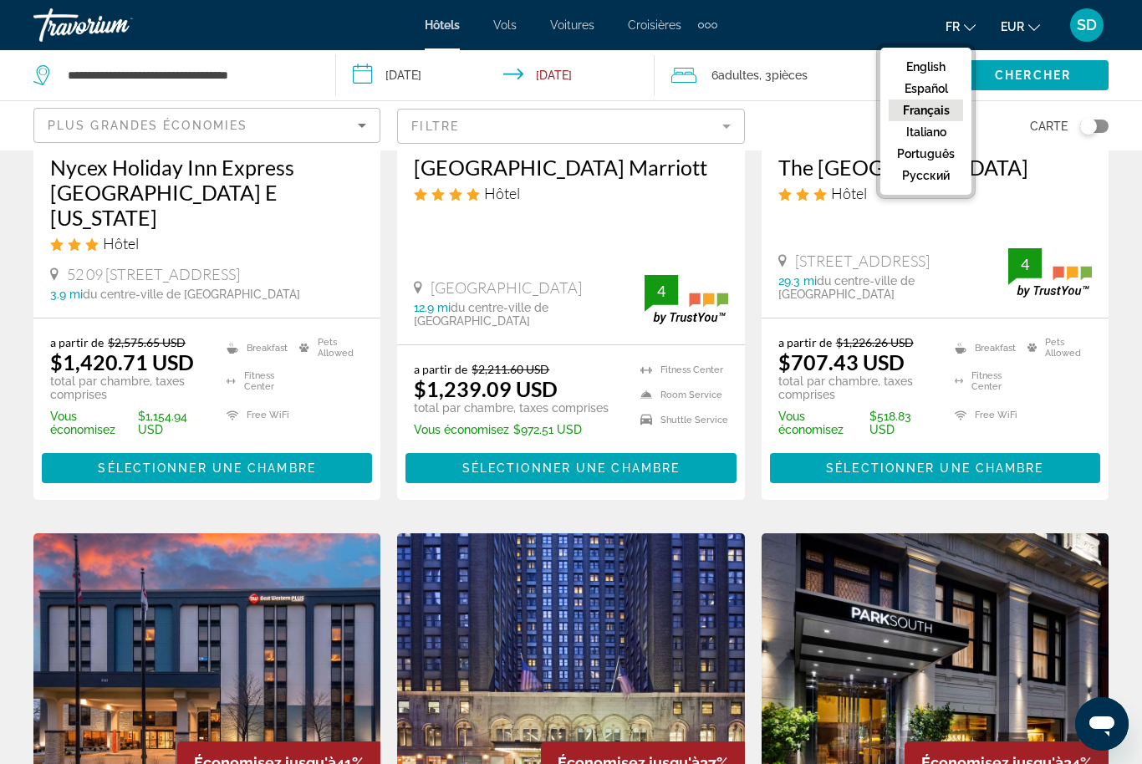
click at [923, 111] on button "Français" at bounding box center [926, 111] width 74 height 22
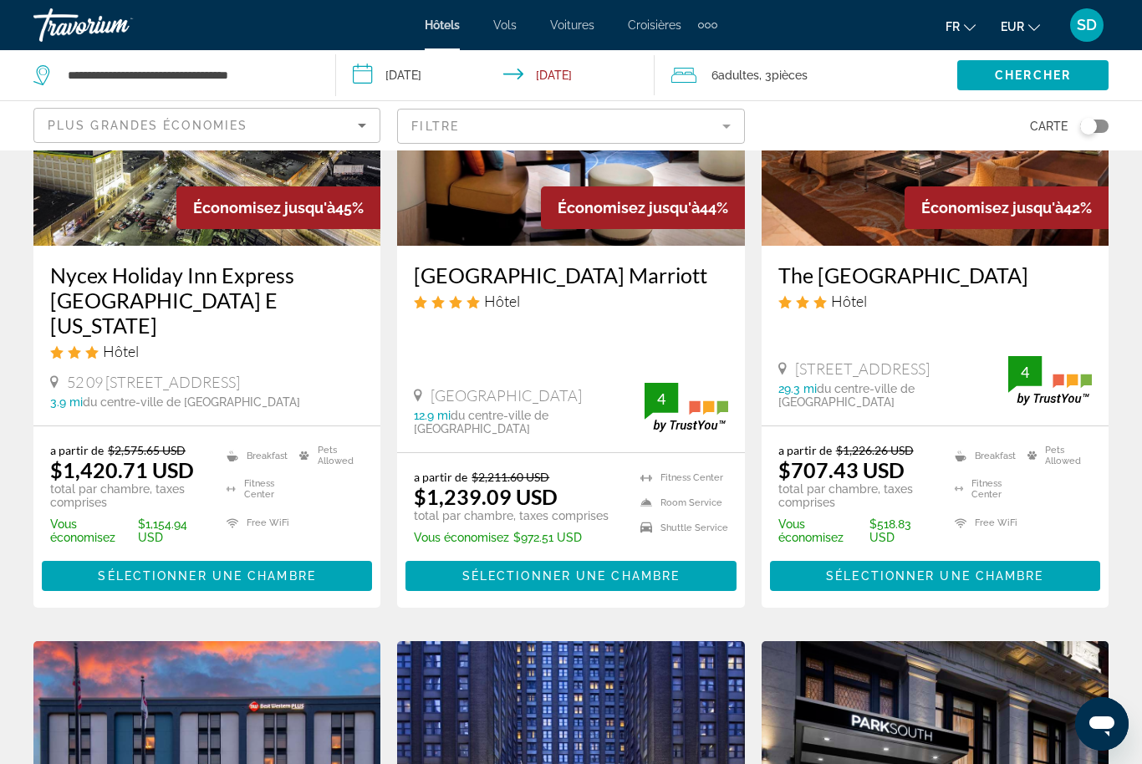
scroll to position [0, 0]
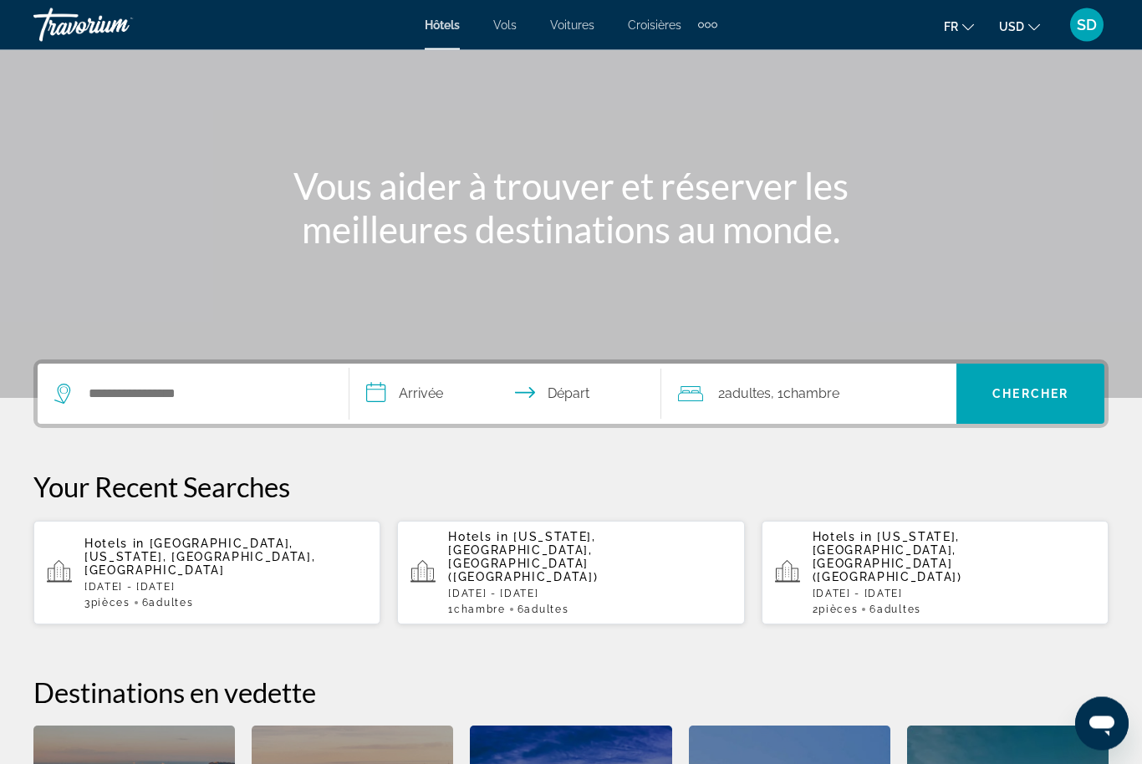
scroll to position [105, 0]
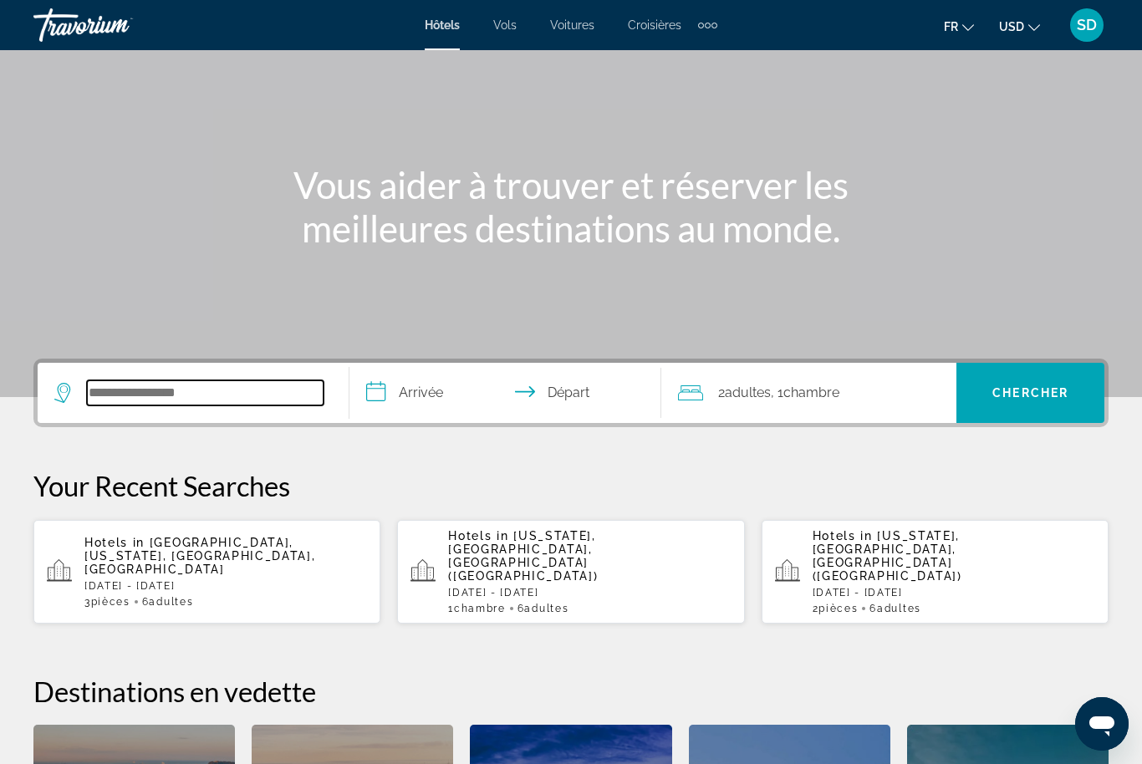
click at [125, 385] on input "Search widget" at bounding box center [205, 392] width 237 height 25
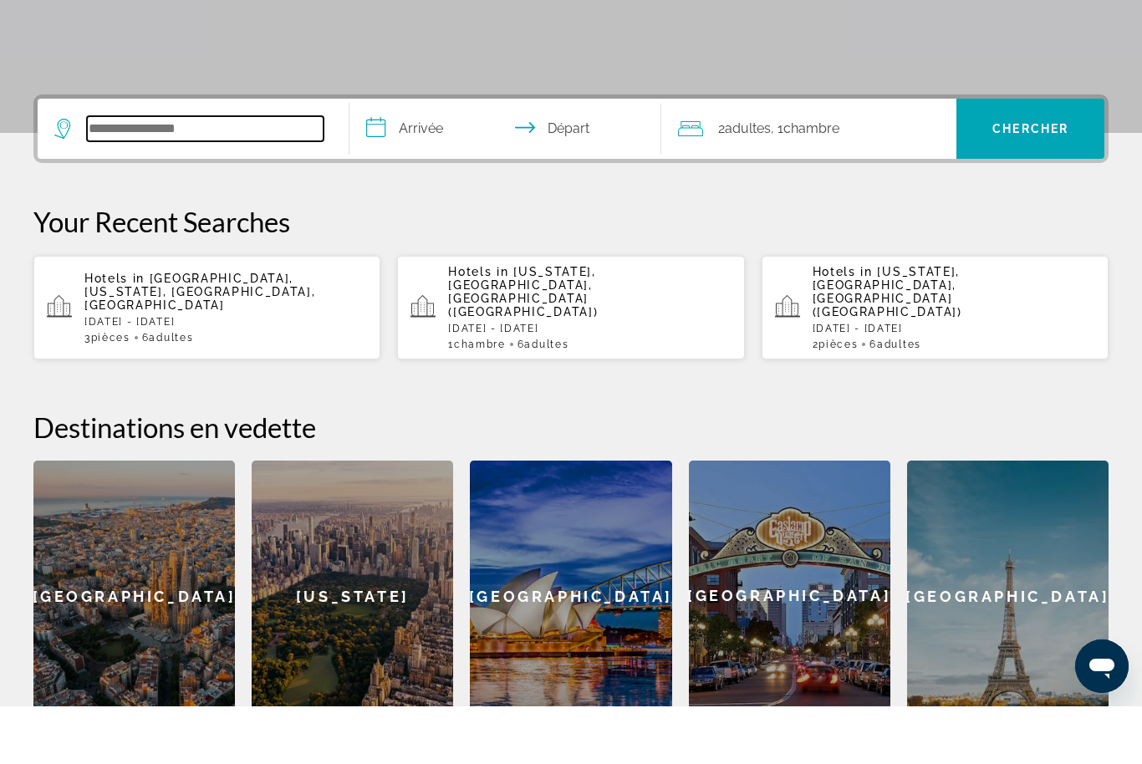
scroll to position [351, 0]
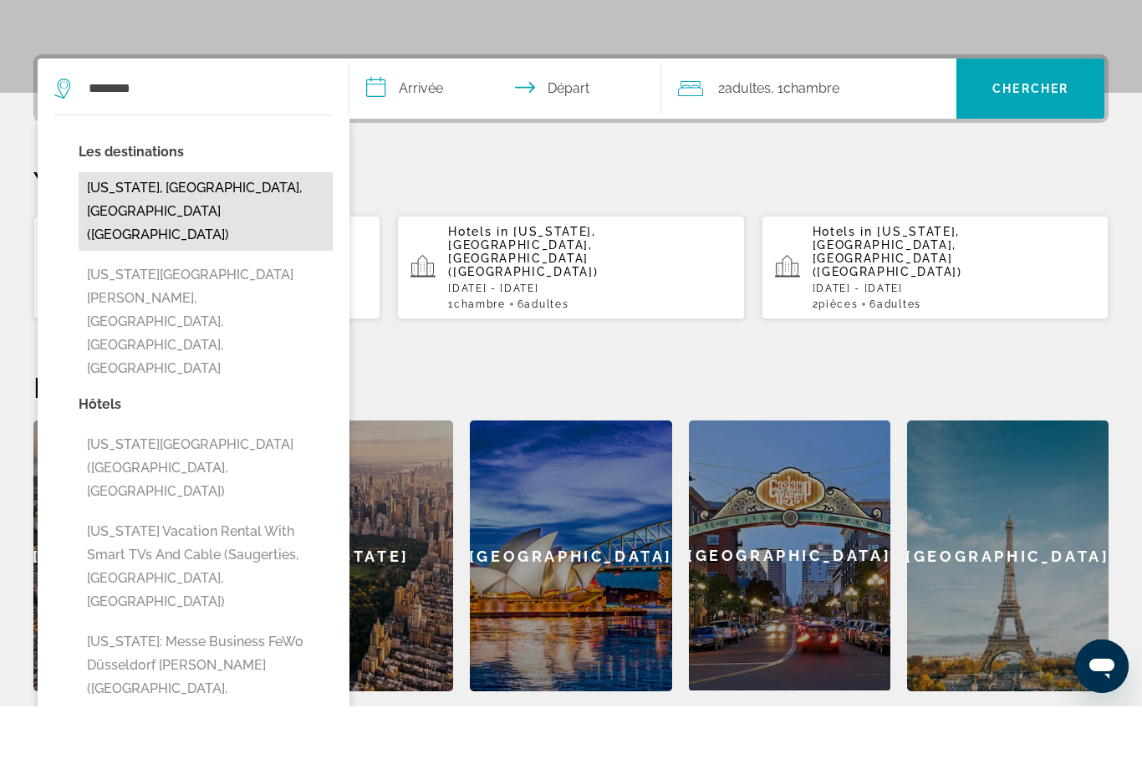
click at [150, 230] on button "[US_STATE], [GEOGRAPHIC_DATA], [GEOGRAPHIC_DATA] ([GEOGRAPHIC_DATA])" at bounding box center [206, 269] width 254 height 79
type input "**********"
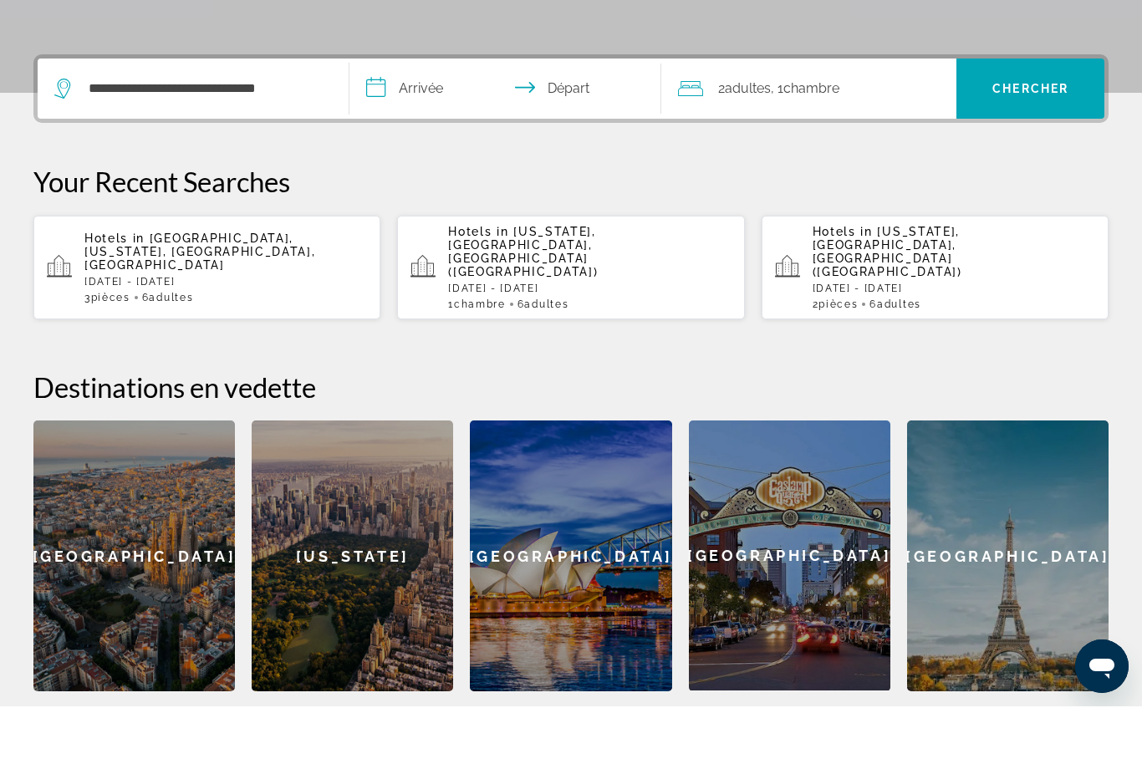
click at [433, 116] on input "**********" at bounding box center [509, 148] width 319 height 65
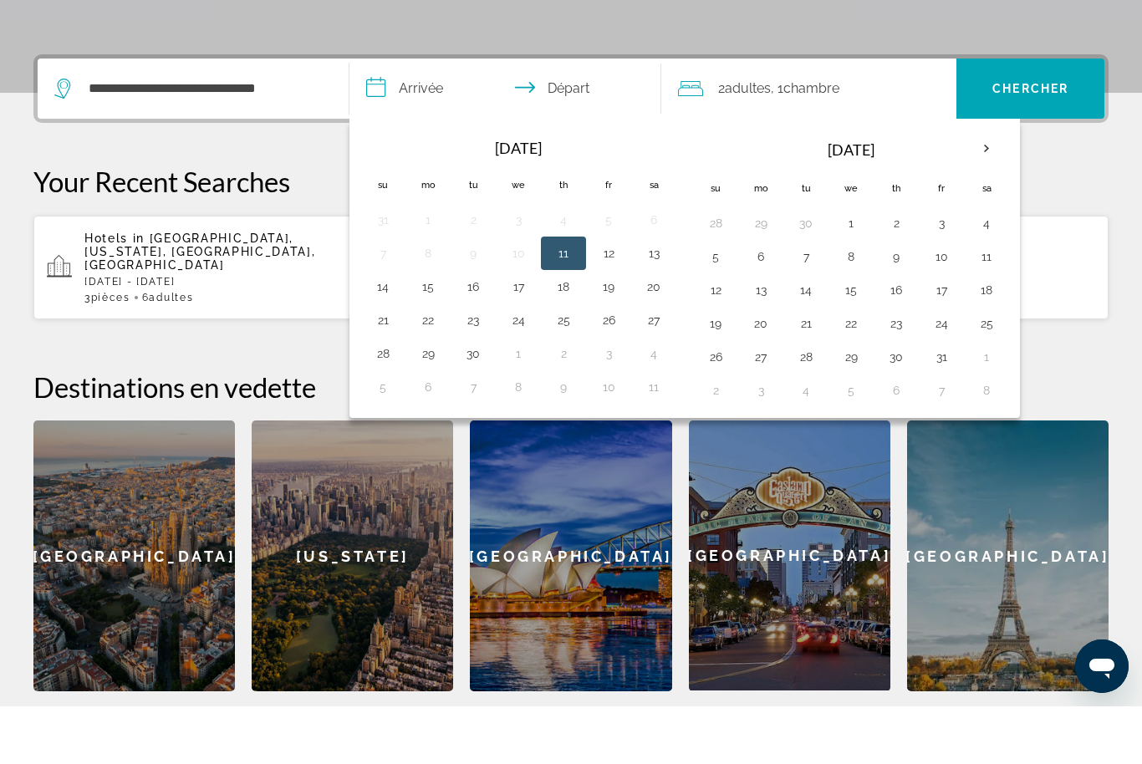
scroll to position [409, 0]
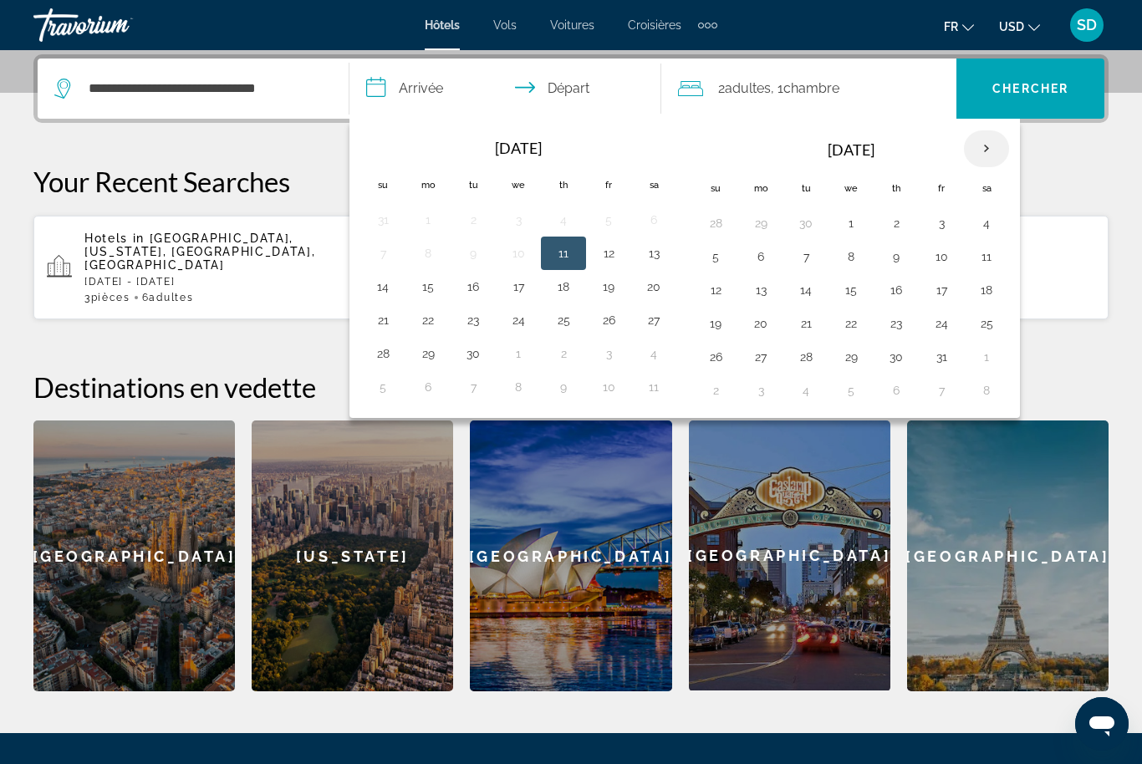
click at [989, 150] on th "Next month" at bounding box center [986, 148] width 45 height 37
click at [996, 144] on th "Next month" at bounding box center [986, 148] width 45 height 37
click at [991, 326] on button "27" at bounding box center [986, 323] width 27 height 23
click at [991, 146] on th "Next month" at bounding box center [986, 148] width 45 height 37
click at [987, 225] on button "3" at bounding box center [986, 223] width 27 height 23
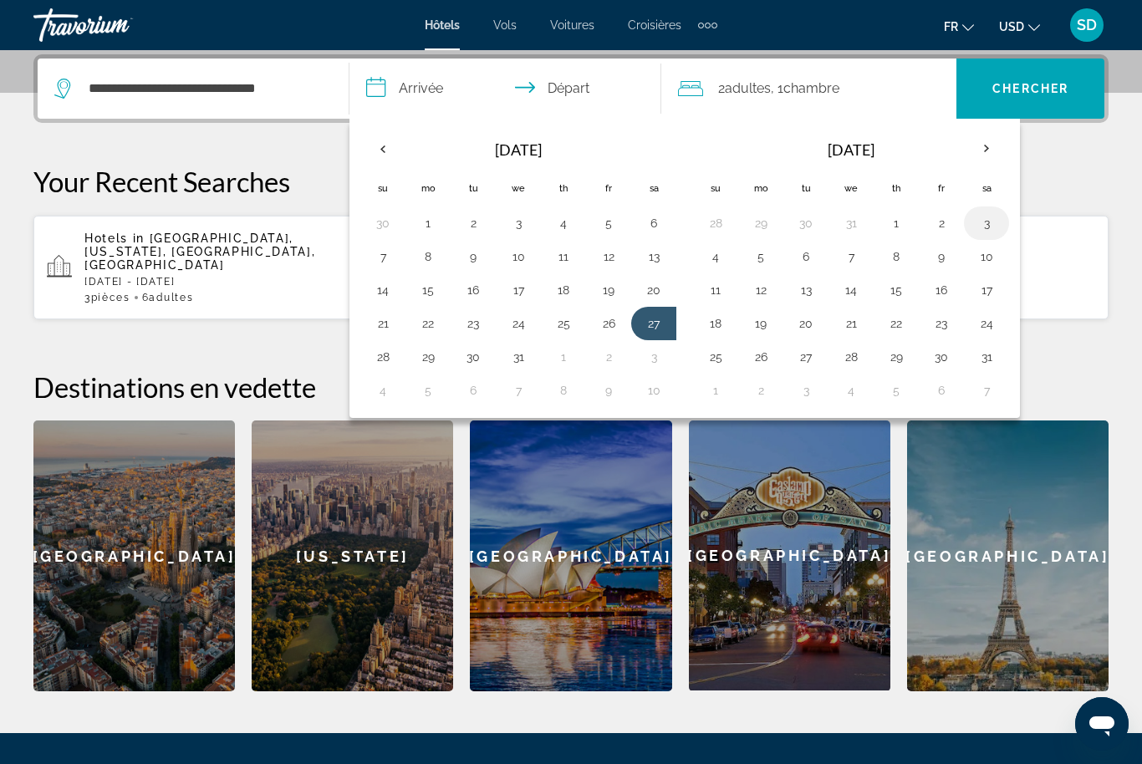
type input "**********"
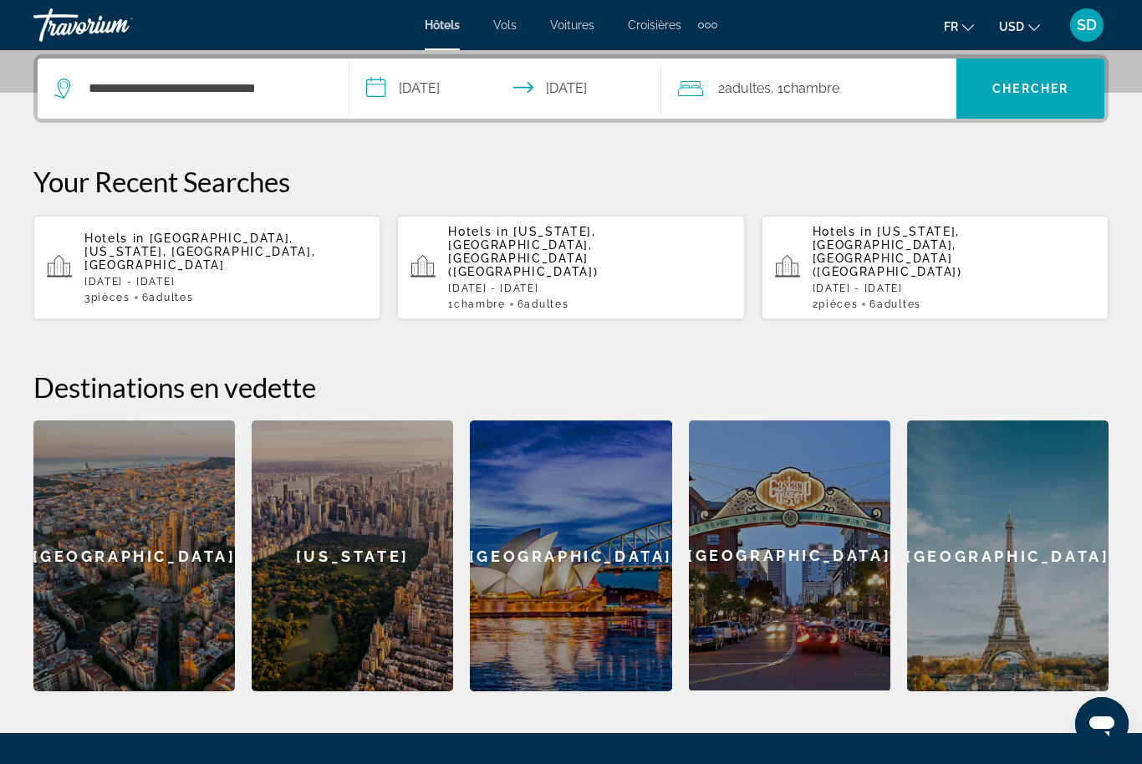
click at [821, 98] on span ", 1 Chambre pièces" at bounding box center [805, 88] width 69 height 23
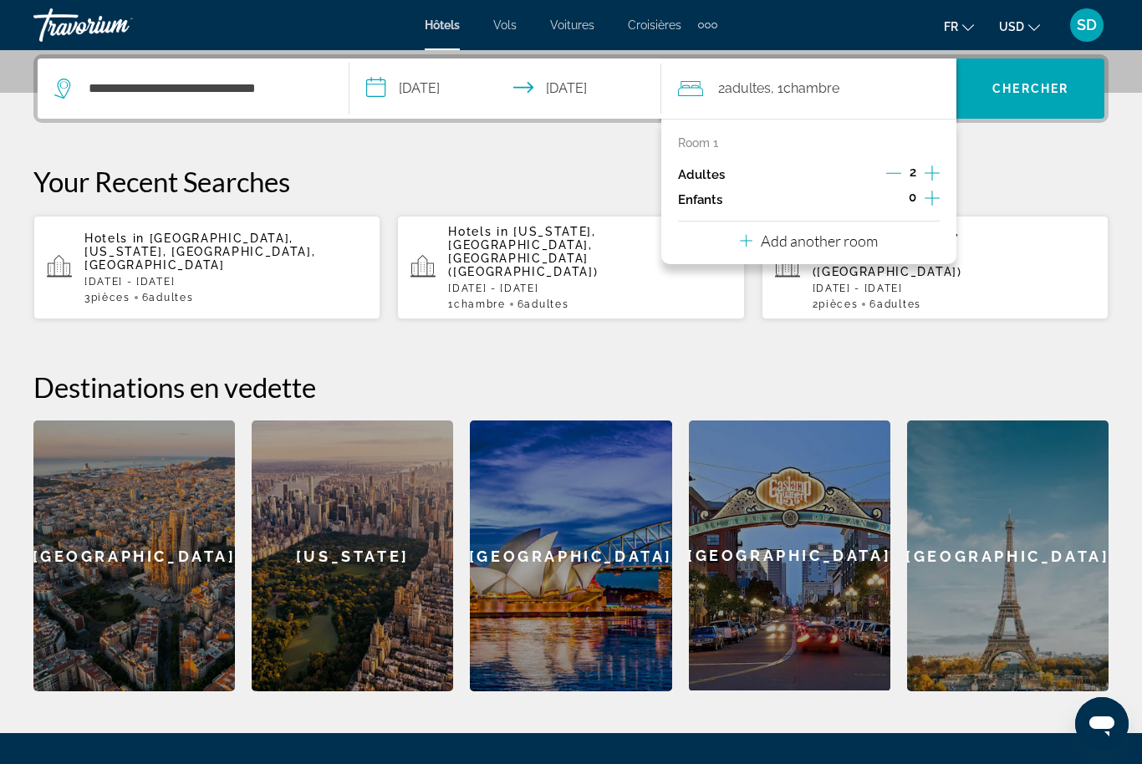
click at [878, 235] on p "Add another room" at bounding box center [819, 241] width 117 height 18
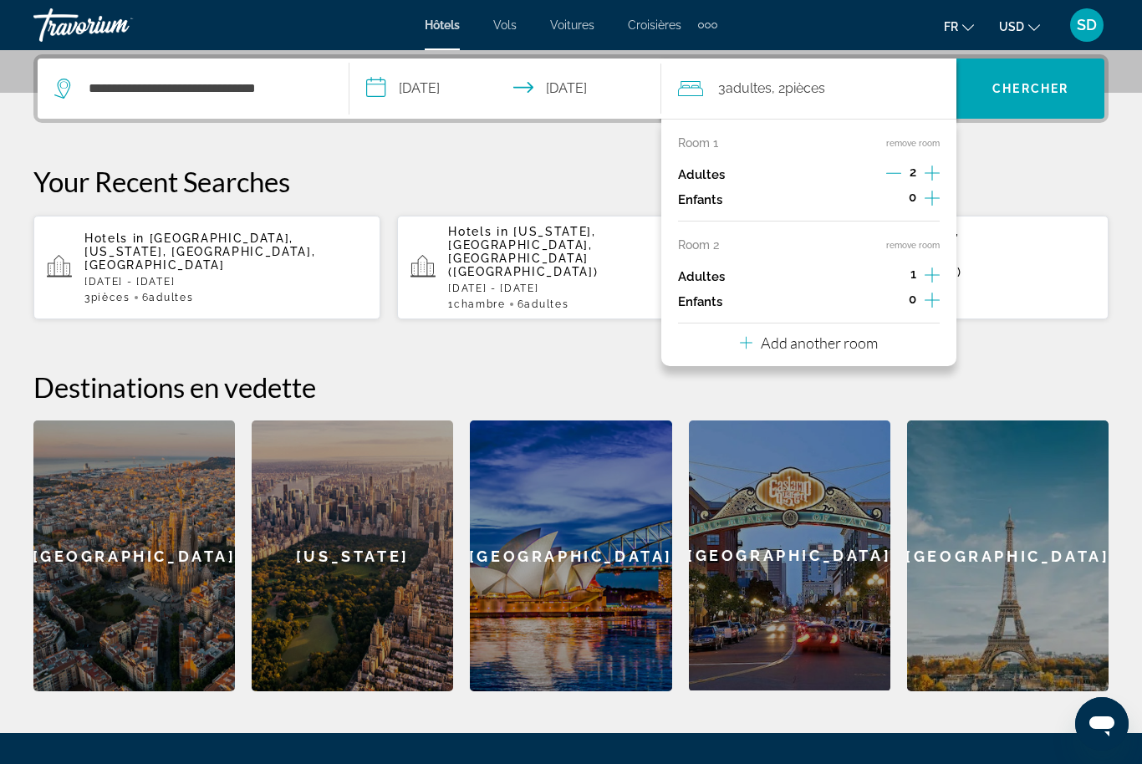
click at [938, 271] on icon "Increment adults" at bounding box center [932, 275] width 15 height 15
click at [873, 339] on p "Add another room" at bounding box center [819, 343] width 117 height 18
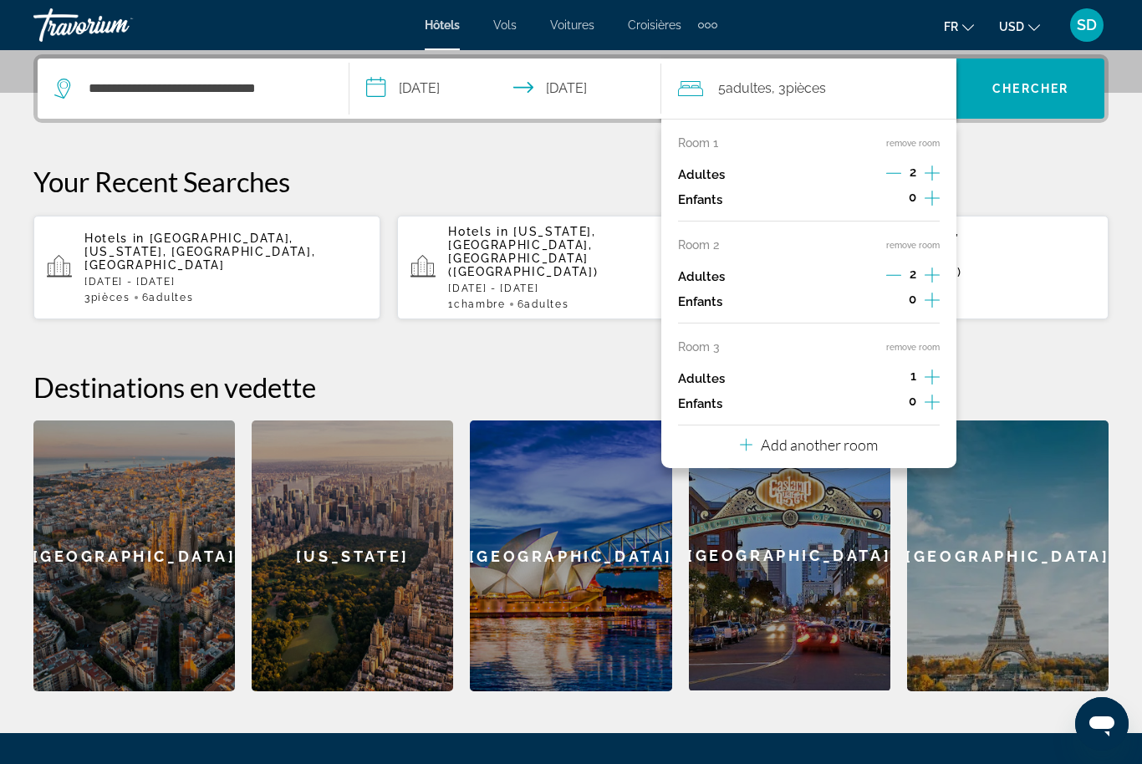
click at [939, 367] on icon "Increment adults" at bounding box center [932, 377] width 15 height 20
click at [1059, 69] on span "Search widget" at bounding box center [1031, 89] width 148 height 40
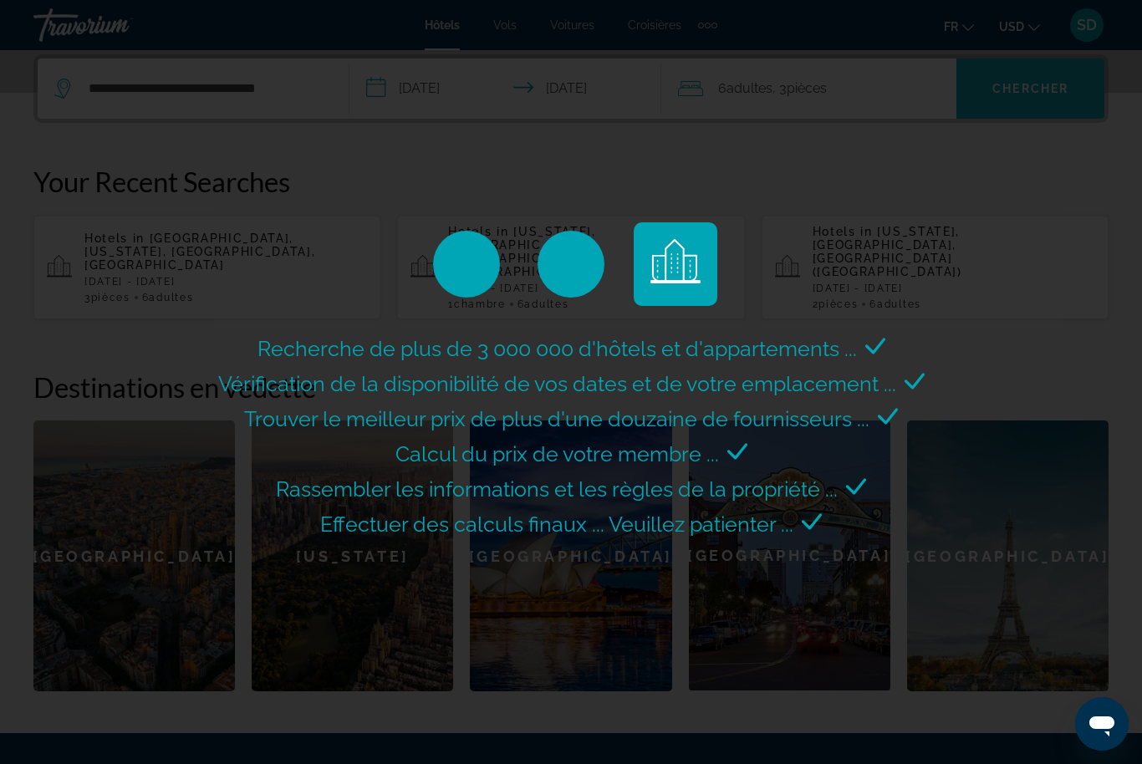
scroll to position [0, 0]
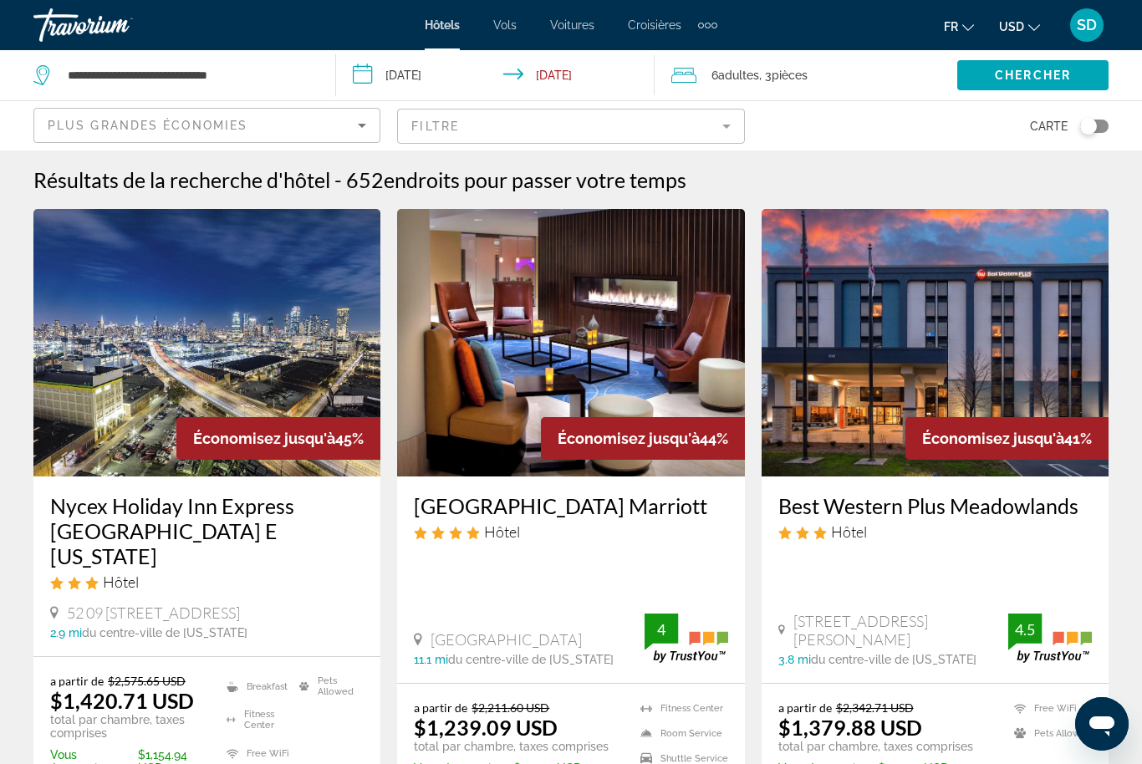
click at [1019, 32] on button "USD USD ($) MXN (Mex$) CAD (Can$) GBP (£) EUR (€) AUD (A$) NZD (NZ$) CNY (CN¥)" at bounding box center [1019, 26] width 41 height 24
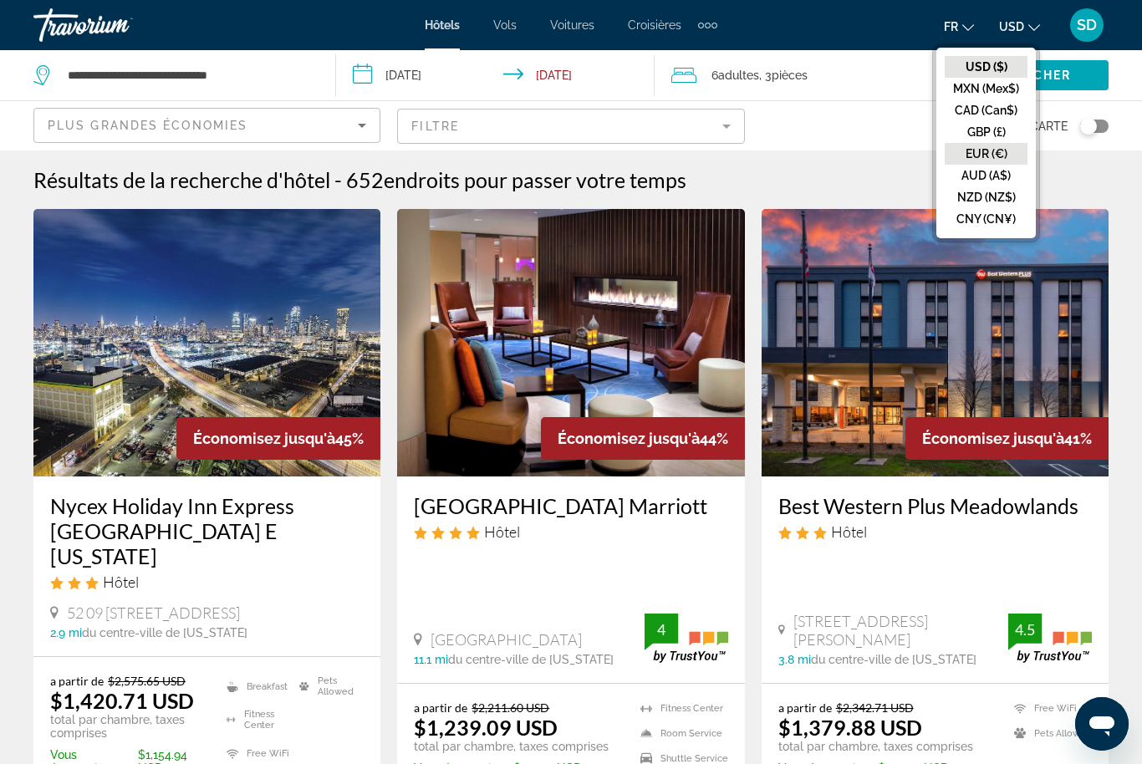
click at [998, 155] on button "EUR (€)" at bounding box center [986, 154] width 83 height 22
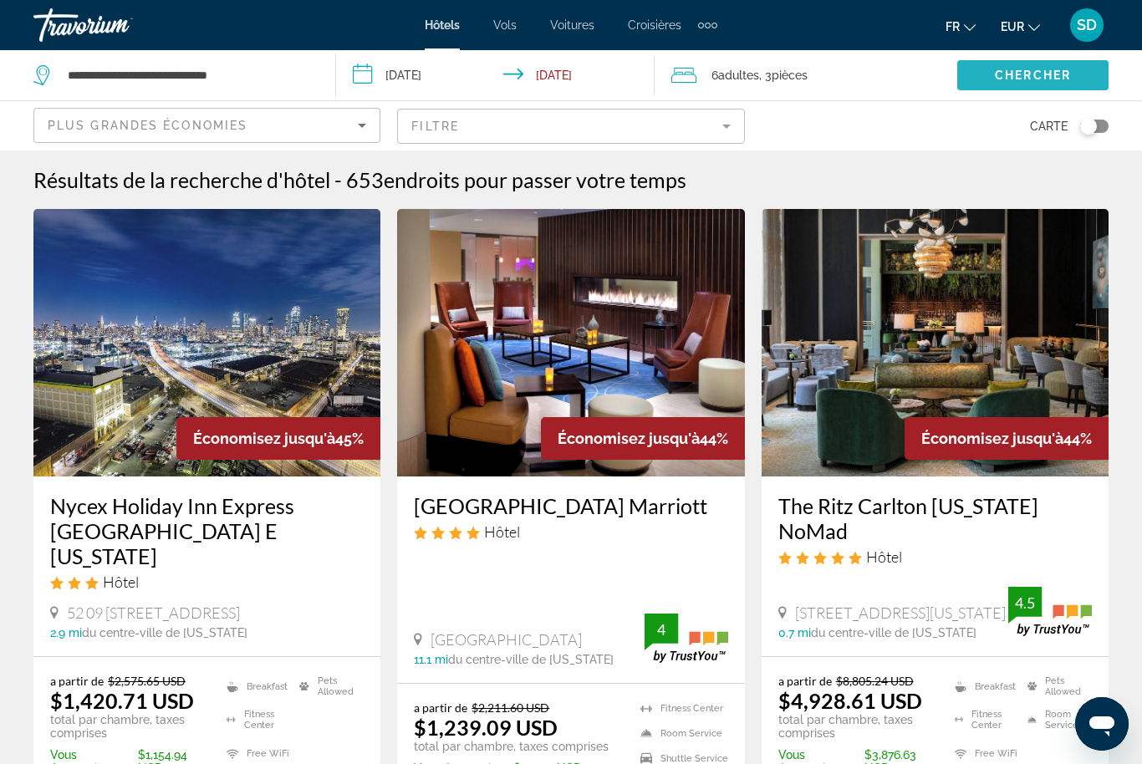
click at [1019, 84] on span "Search widget" at bounding box center [1032, 75] width 151 height 40
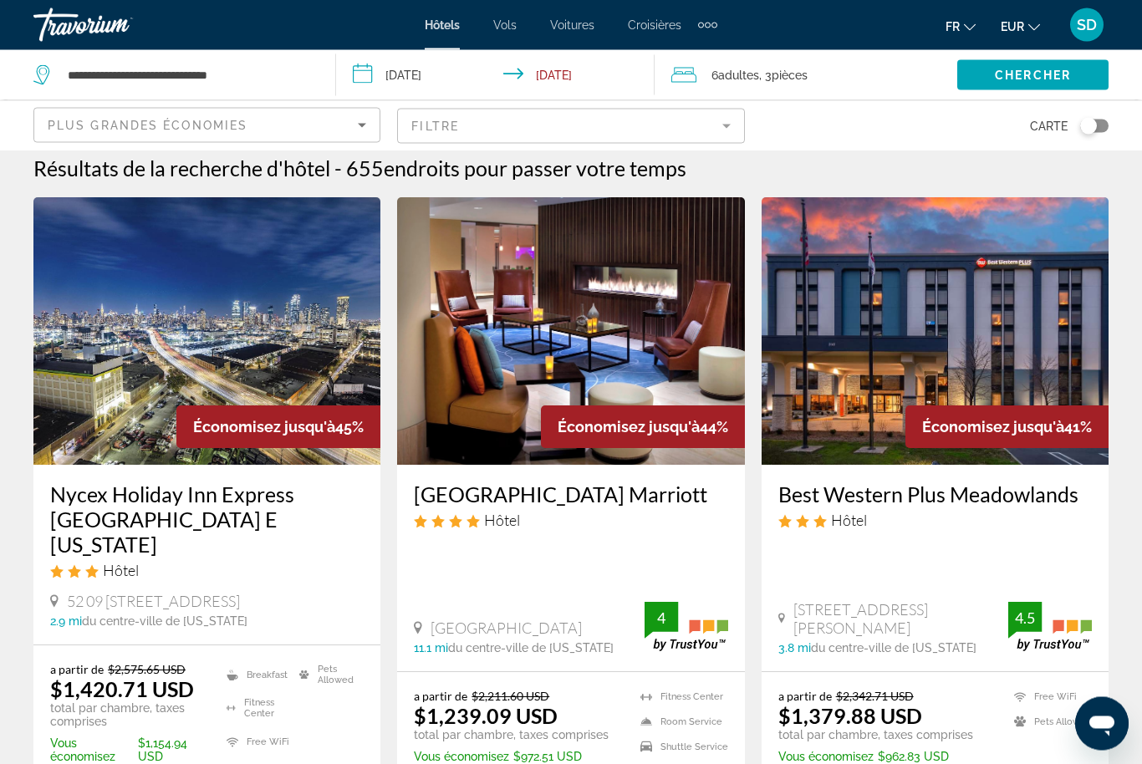
click at [1097, 723] on icon "Ouvrir la fenêtre de messagerie" at bounding box center [1101, 726] width 25 height 20
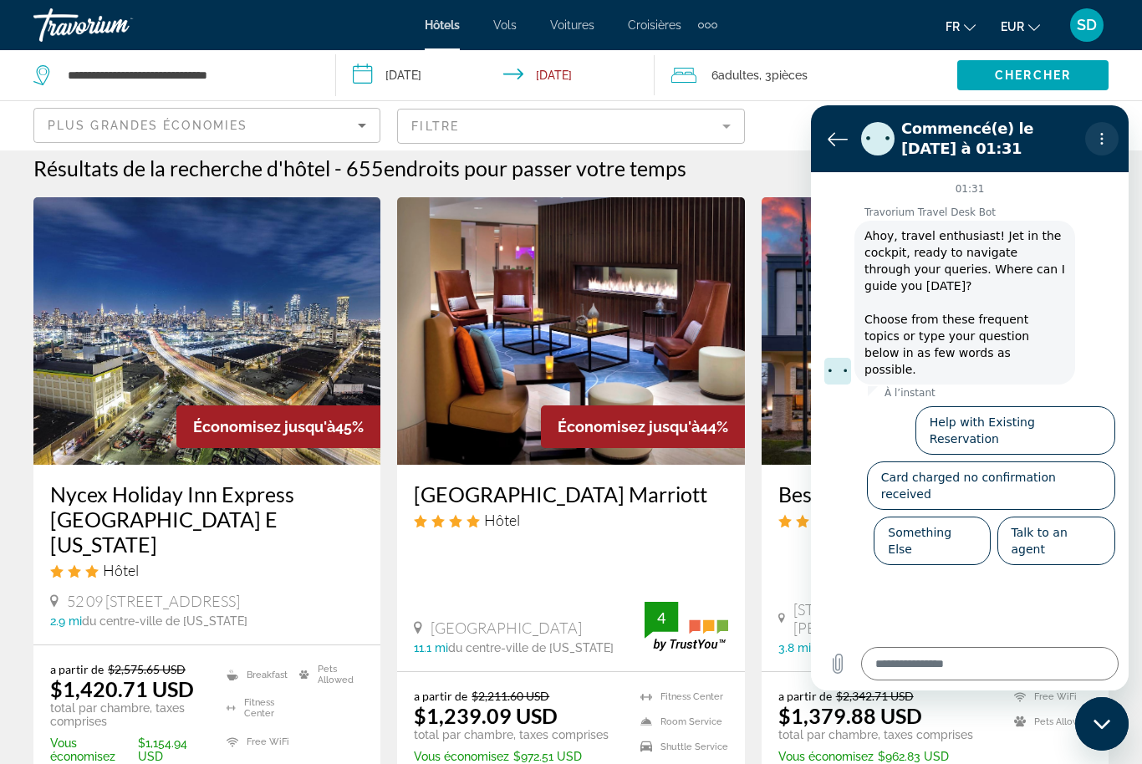
click at [1100, 140] on icon "Menu d’options" at bounding box center [1101, 138] width 13 height 13
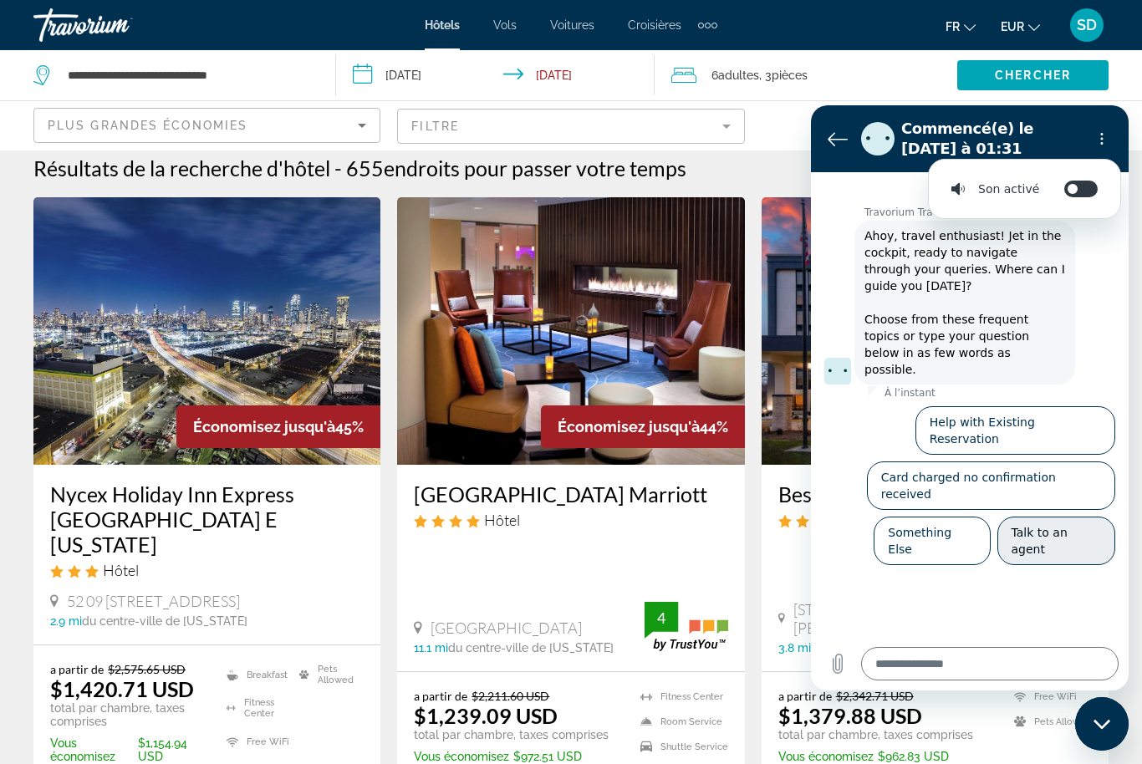
click at [1080, 517] on button "Talk to an agent" at bounding box center [1057, 541] width 118 height 48
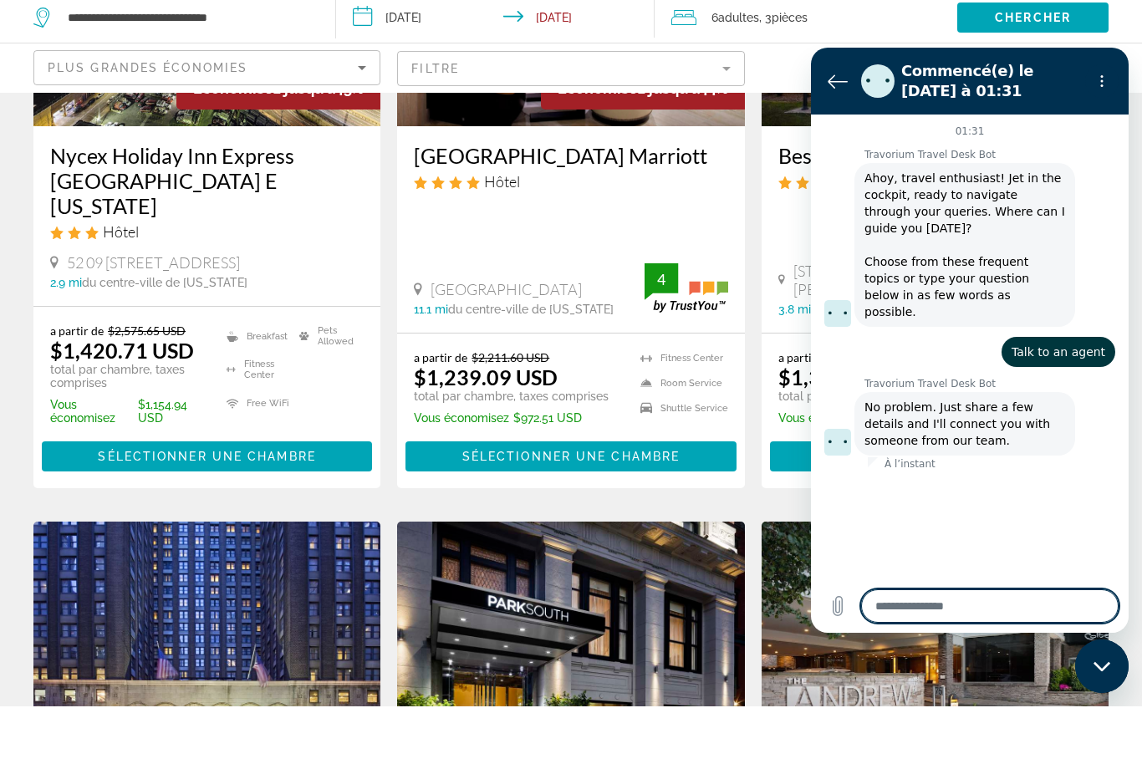
type textarea "*"
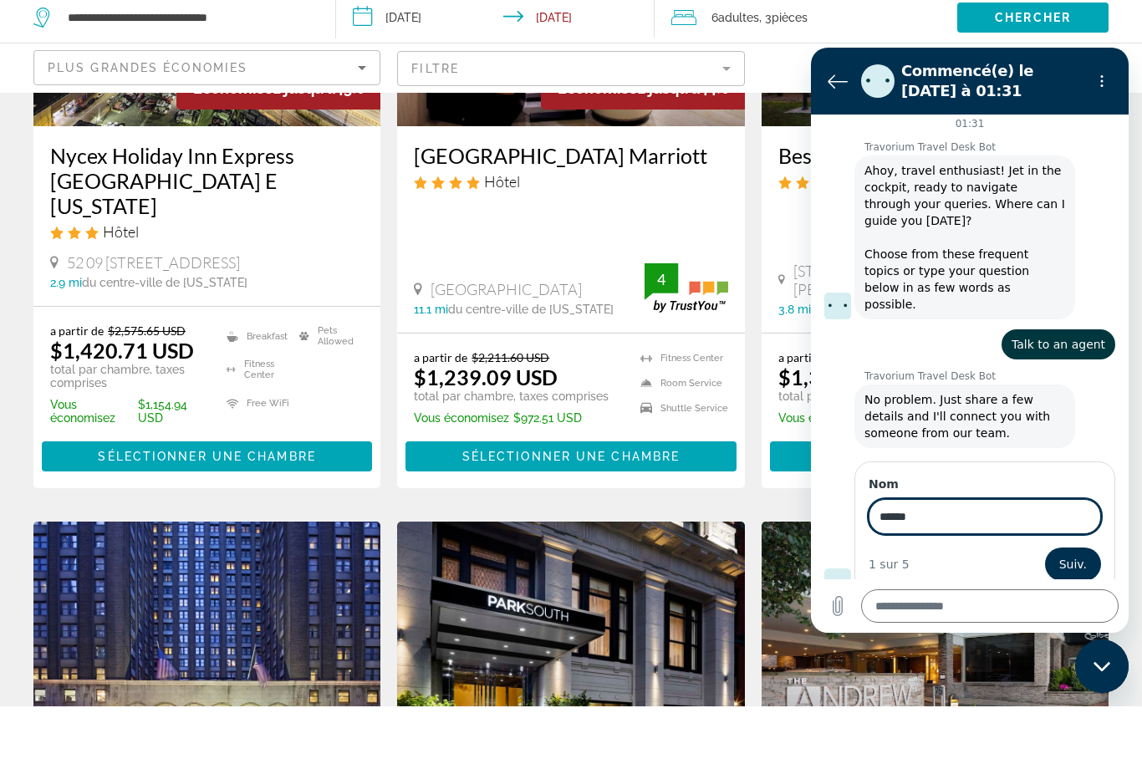
type input "******"
click at [1073, 548] on button "Suiv." at bounding box center [1073, 564] width 56 height 33
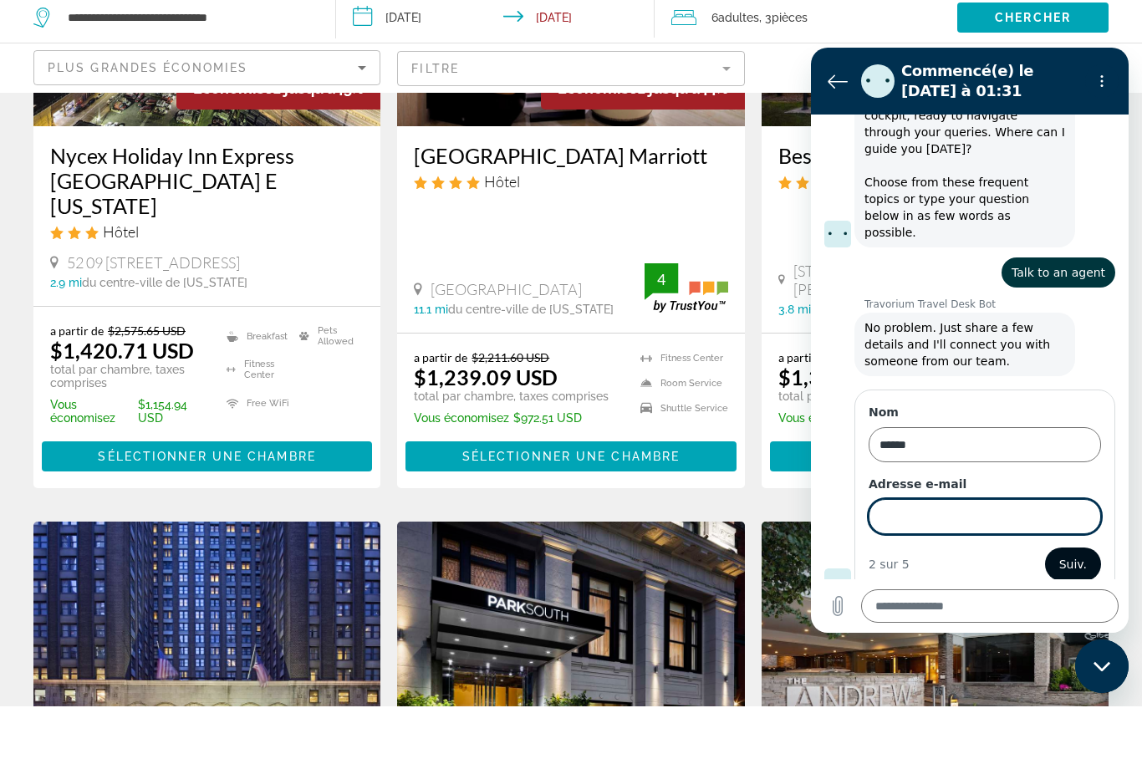
click at [1074, 554] on span "Suiv." at bounding box center [1073, 564] width 28 height 20
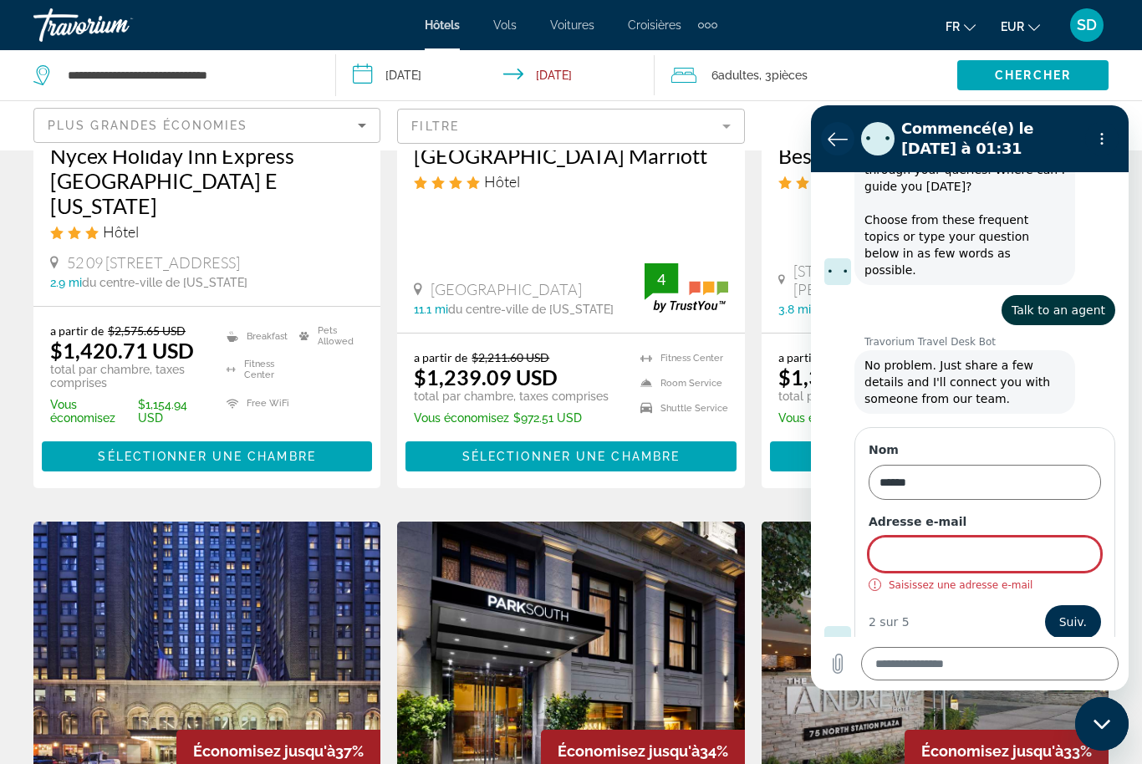
click at [841, 140] on icon "Retour à la liste des conversations" at bounding box center [838, 139] width 20 height 20
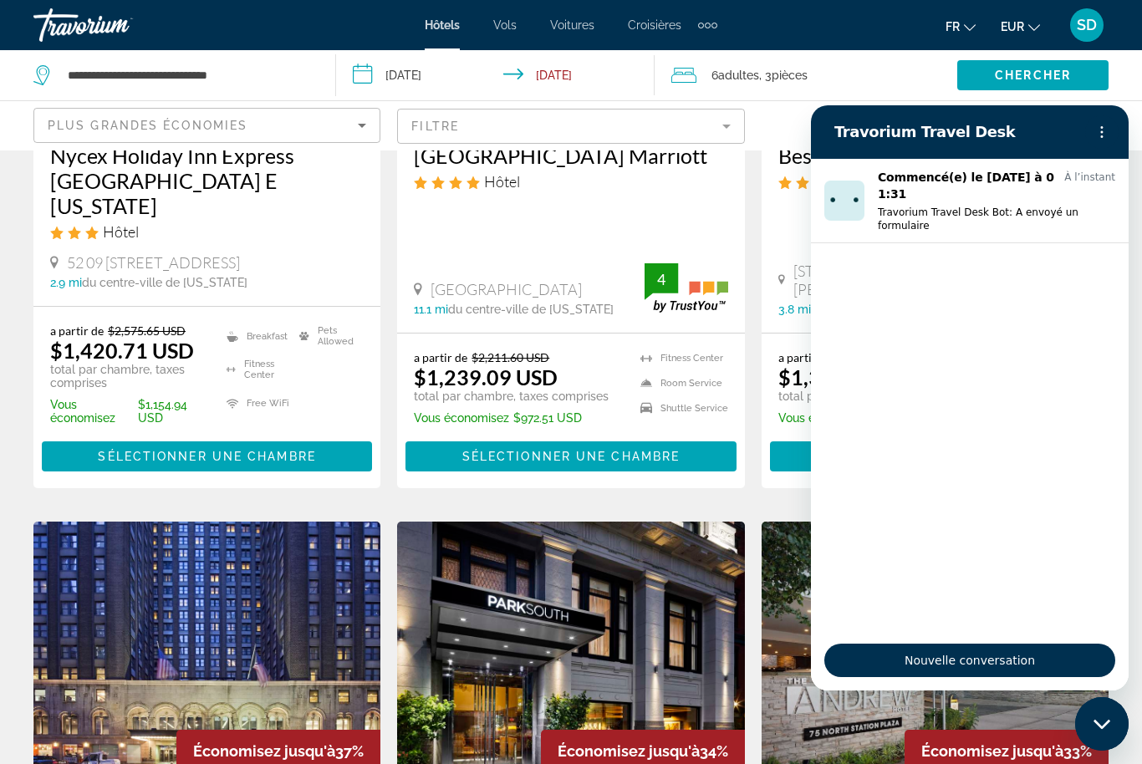
click at [956, 122] on div "Carte" at bounding box center [935, 125] width 347 height 49
click at [1110, 728] on icon "Fermer la fenêtre de messagerie" at bounding box center [1103, 724] width 18 height 11
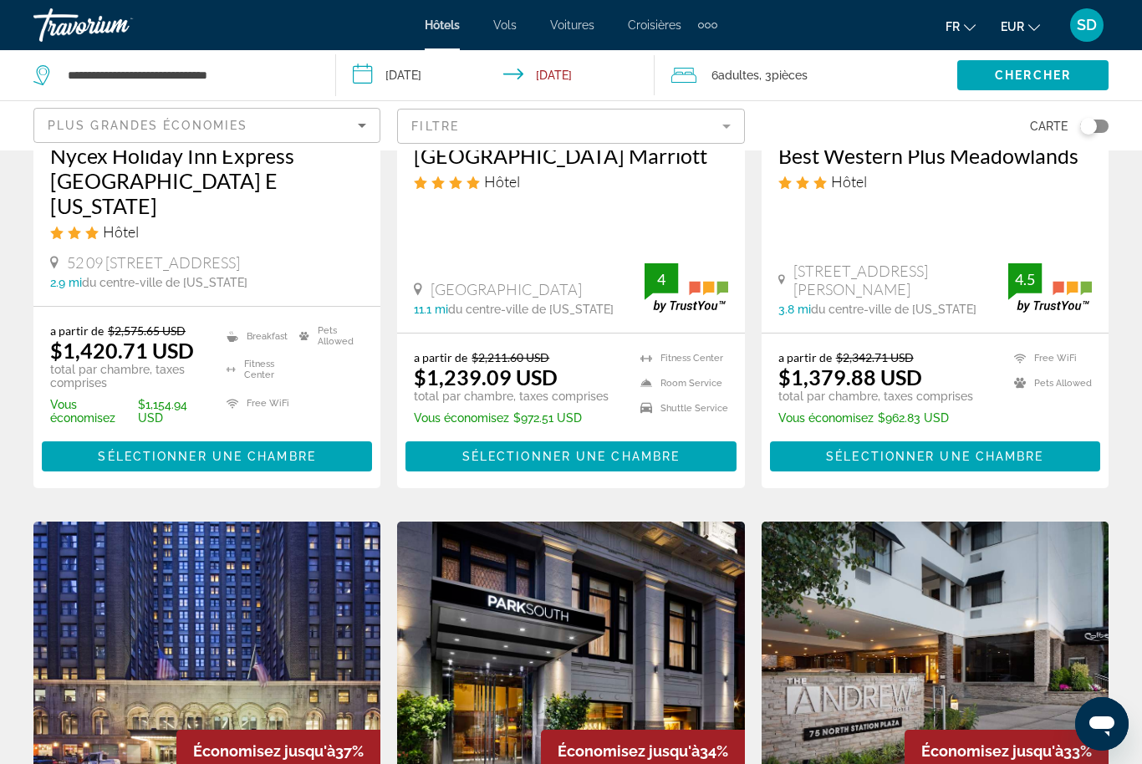
click at [730, 123] on mat-form-field "Filtre" at bounding box center [570, 126] width 347 height 35
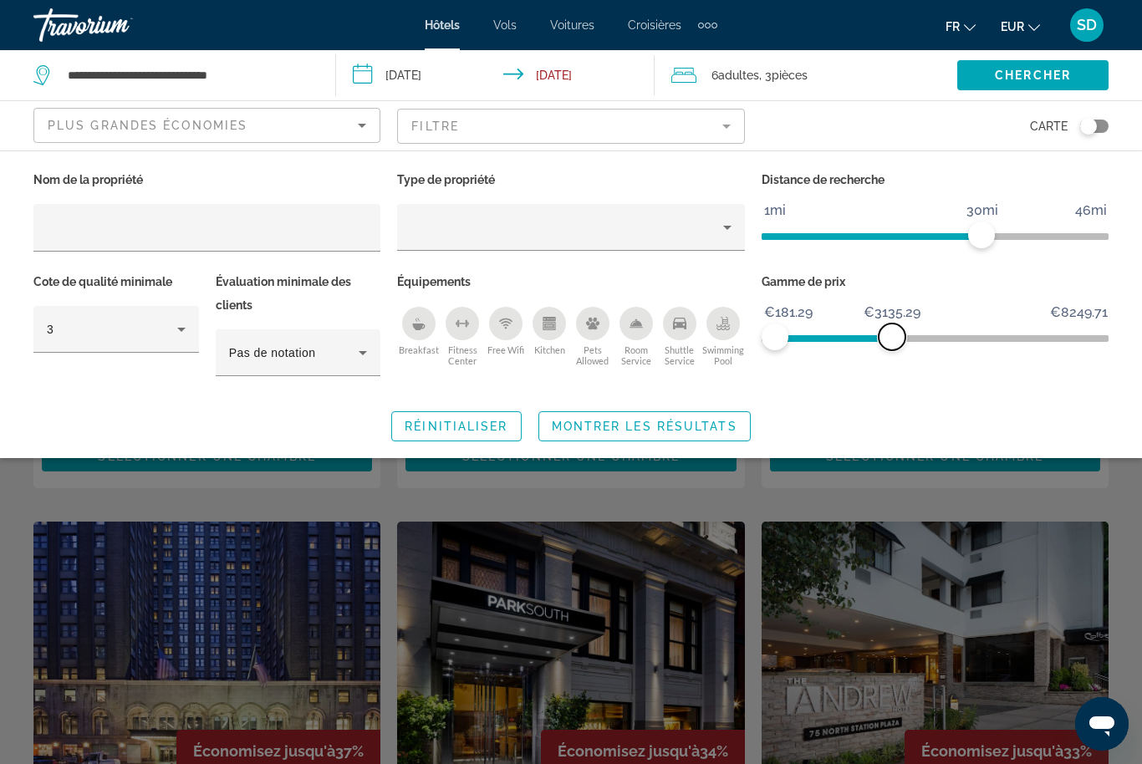
drag, startPoint x: 1096, startPoint y: 332, endPoint x: 893, endPoint y: 306, distance: 204.8
click at [893, 335] on ngx-slider "€181.29 €8249.71 €181.29 €3135.29" at bounding box center [935, 336] width 347 height 3
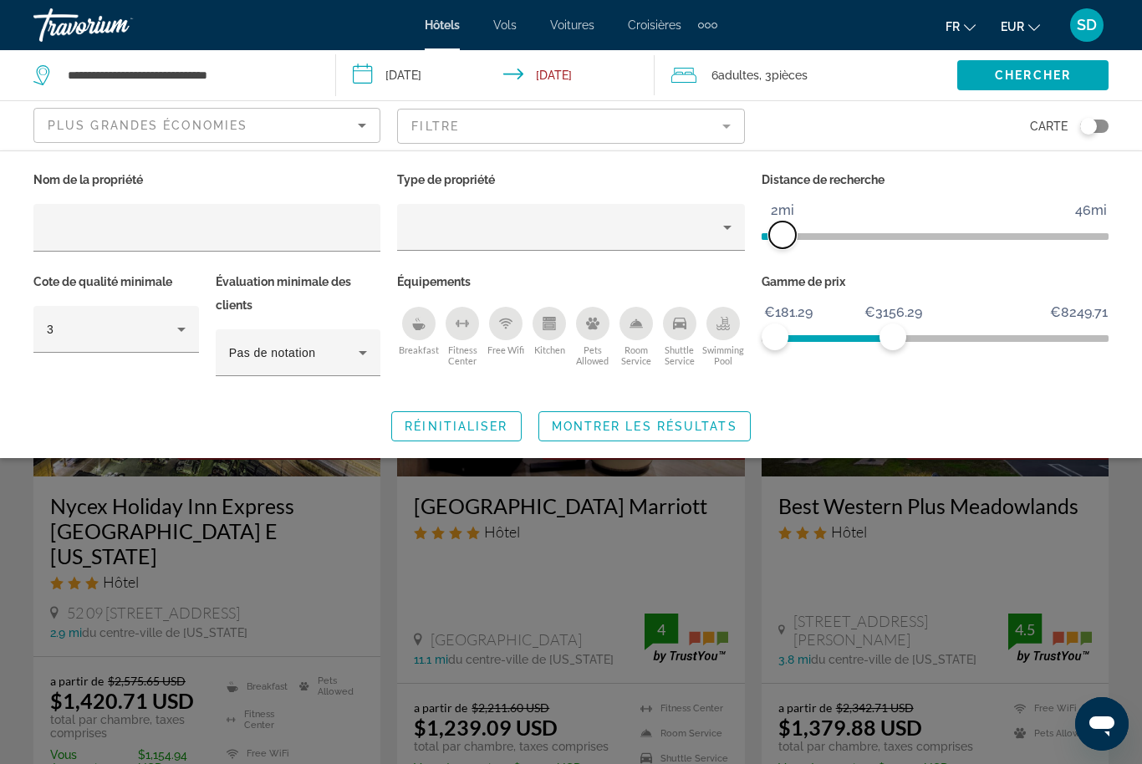
drag, startPoint x: 989, startPoint y: 227, endPoint x: 785, endPoint y: 208, distance: 204.9
click at [785, 233] on ngx-slider "1mi 46mi 2mi" at bounding box center [935, 234] width 347 height 3
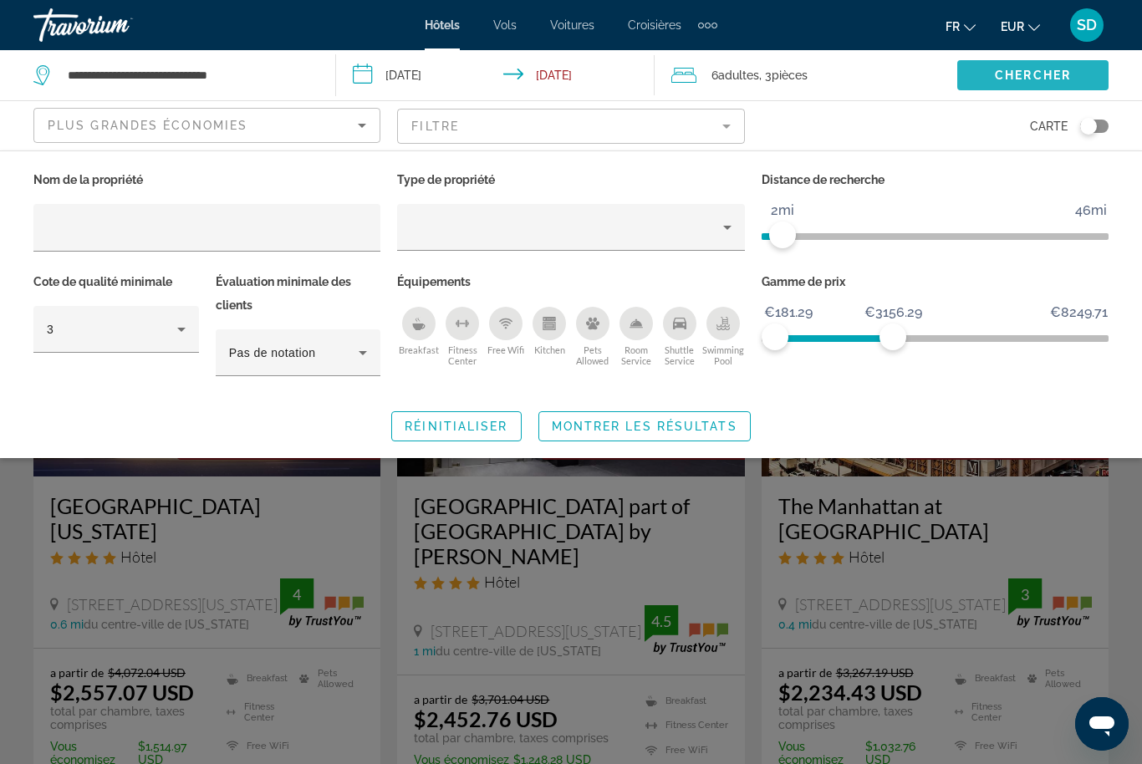
click at [1043, 78] on span "Chercher" at bounding box center [1033, 75] width 76 height 13
click at [880, 562] on div "Search widget" at bounding box center [571, 507] width 1142 height 513
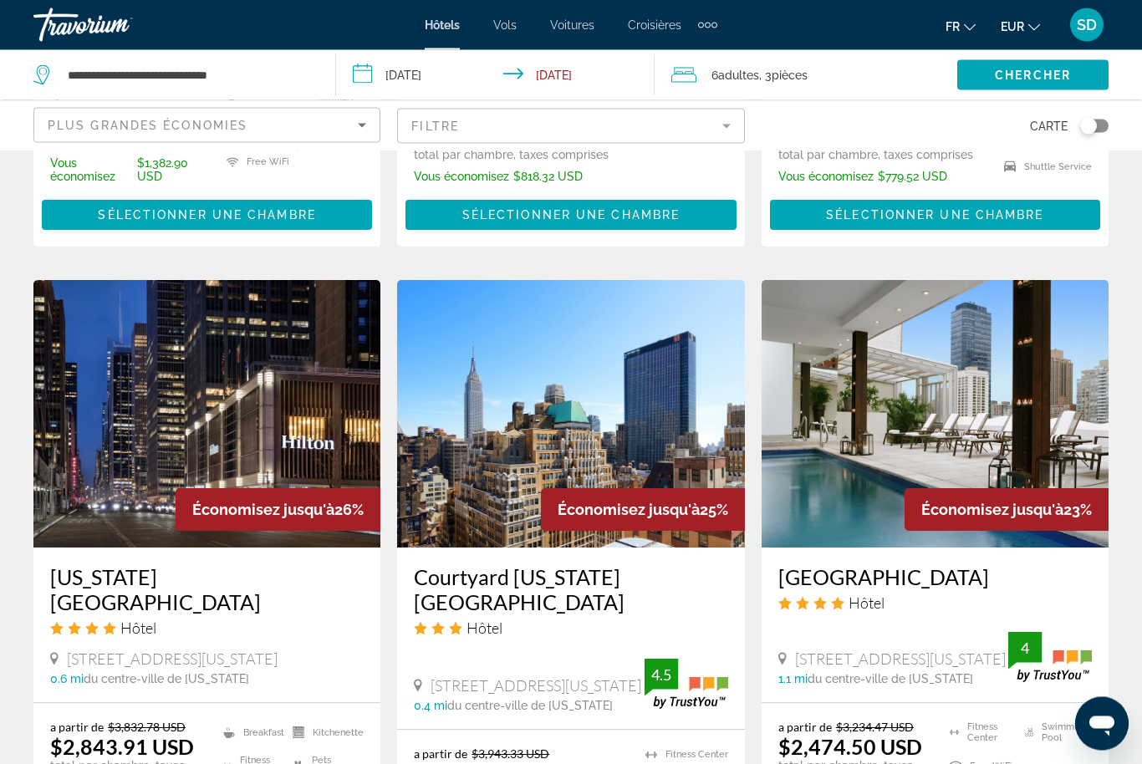
scroll to position [1239, 0]
click at [1017, 24] on button "EUR USD ($) MXN (Mex$) CAD (Can$) GBP (£) EUR (€) AUD (A$) NZD (NZ$) CNY (CN¥)" at bounding box center [1020, 26] width 39 height 24
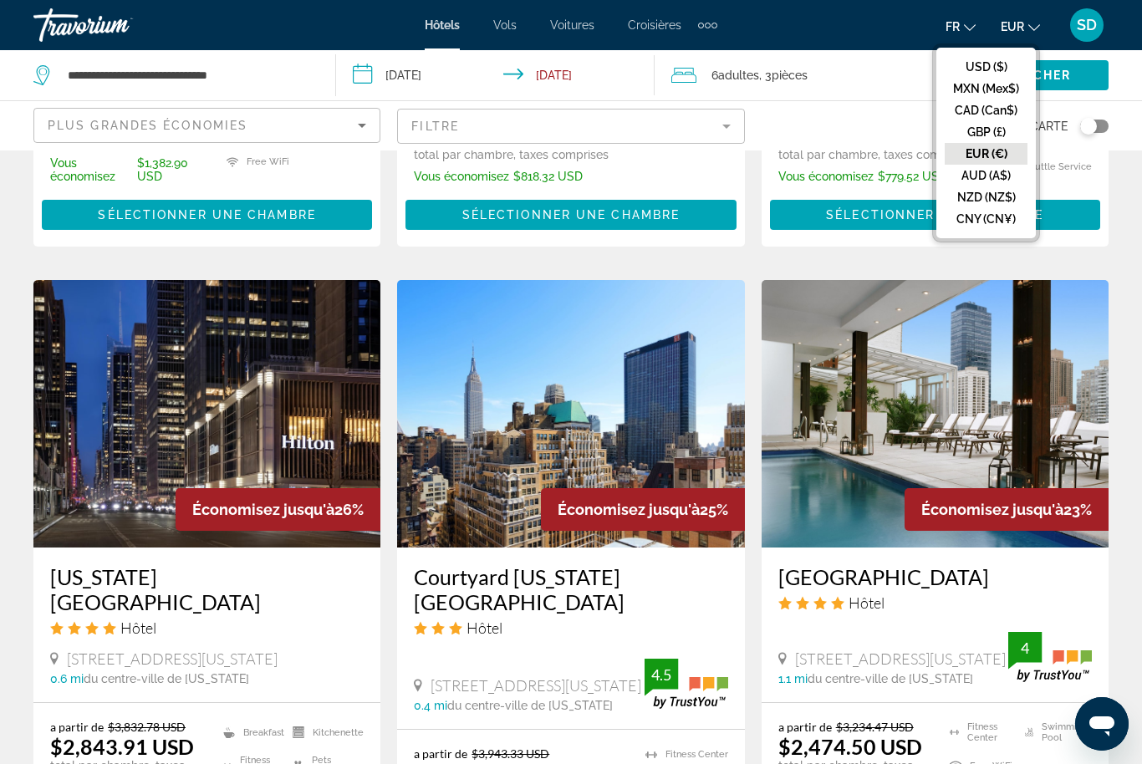
click at [979, 155] on button "EUR (€)" at bounding box center [986, 154] width 83 height 22
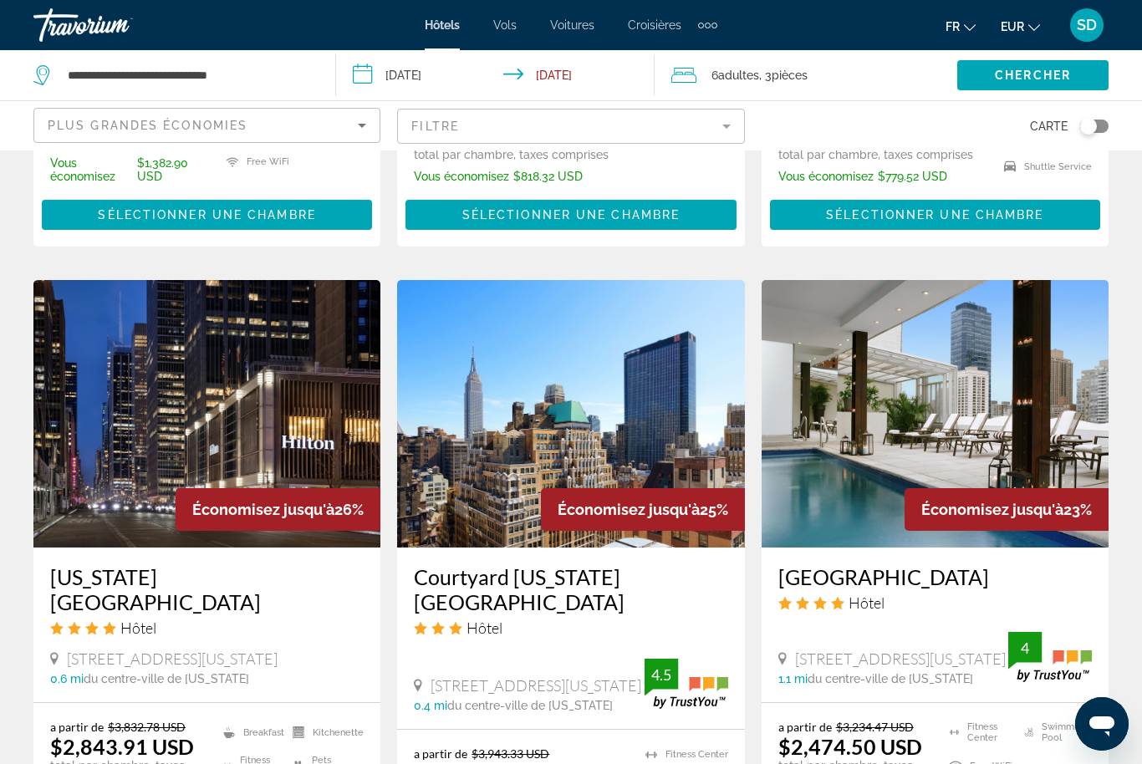
click at [1024, 34] on button "EUR USD ($) MXN (Mex$) CAD (Can$) GBP (£) EUR (€) AUD (A$) NZD (NZ$) CNY (CN¥)" at bounding box center [1020, 26] width 39 height 24
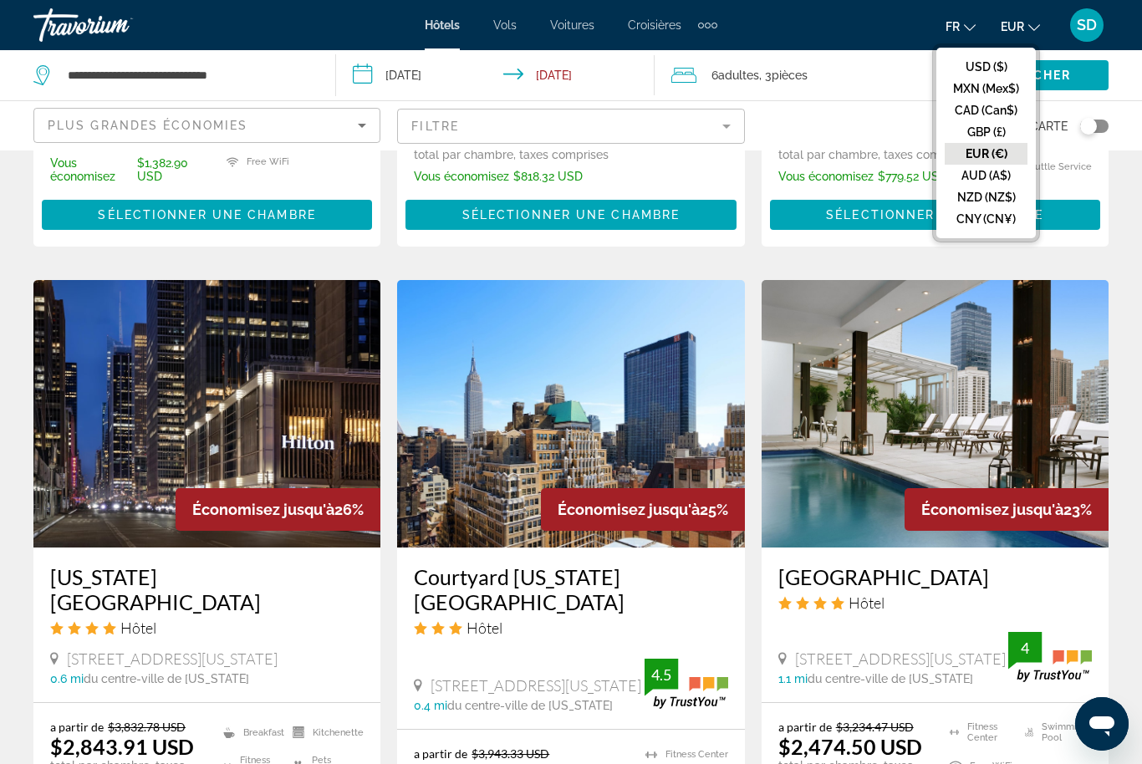
click at [1077, 22] on span "SD" at bounding box center [1087, 25] width 20 height 17
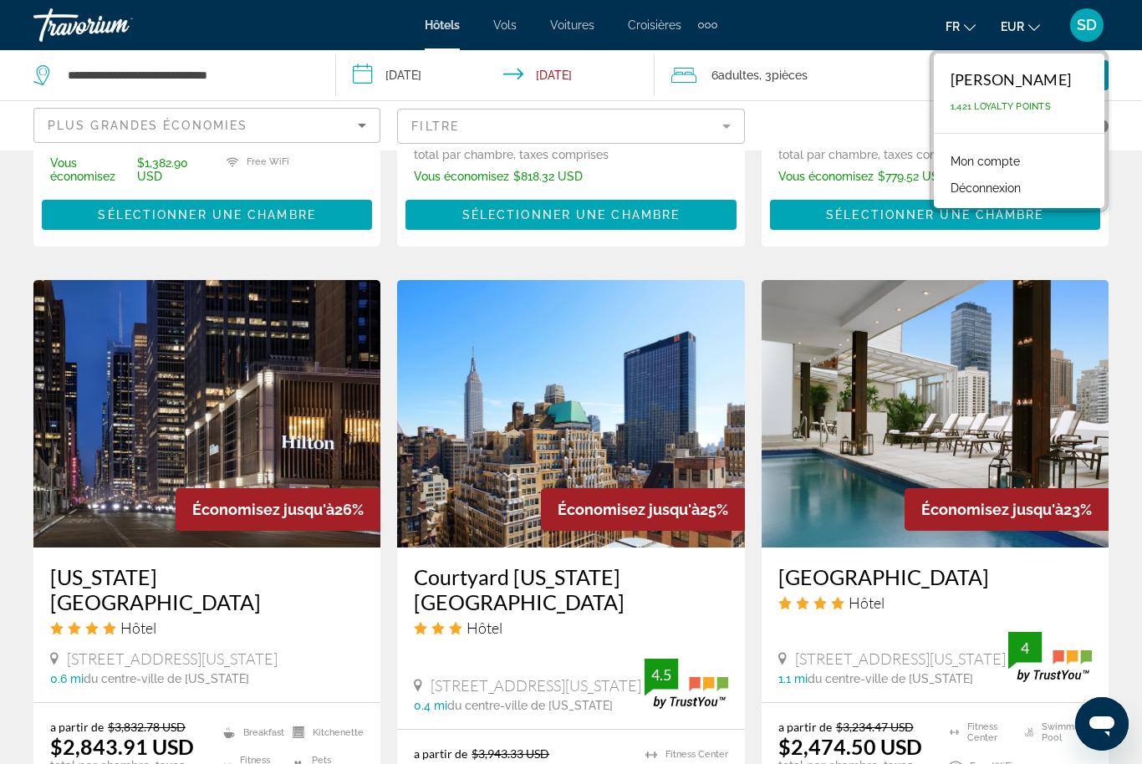
click at [1001, 191] on button "Déconnexion" at bounding box center [985, 188] width 87 height 22
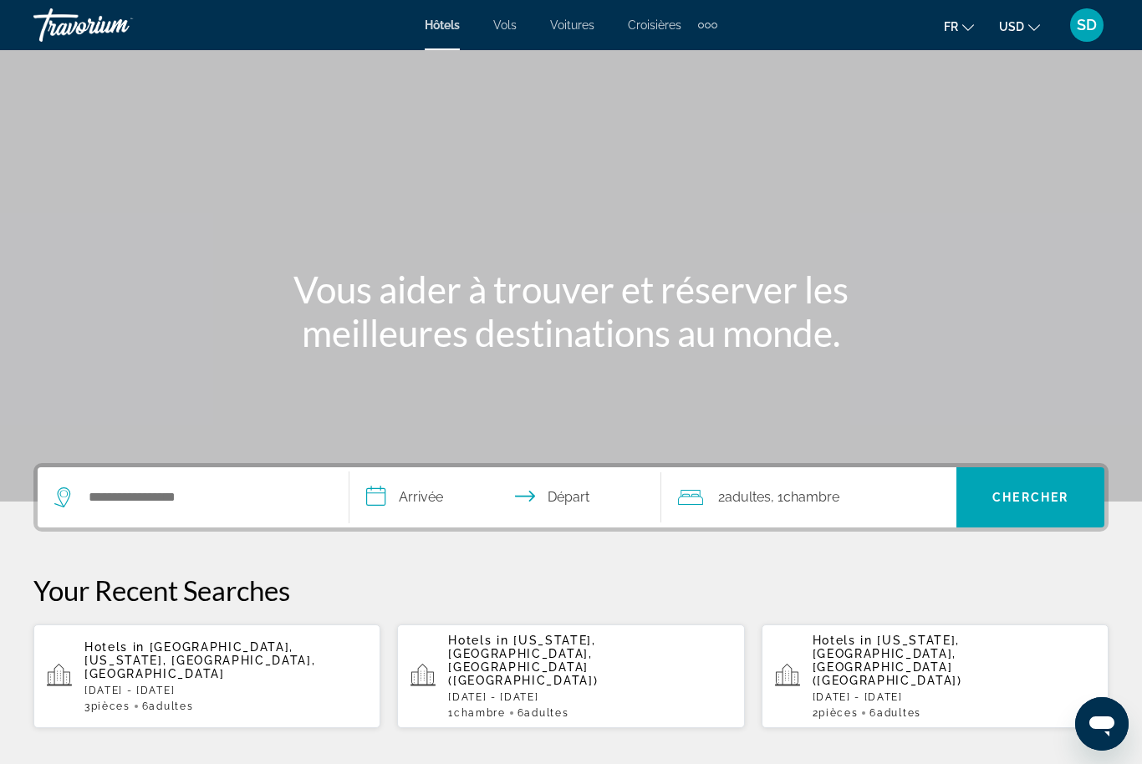
click at [76, 666] on app-hotels-recent-search "Hotels in [GEOGRAPHIC_DATA], [US_STATE], [GEOGRAPHIC_DATA], [GEOGRAPHIC_DATA] […" at bounding box center [206, 677] width 347 height 104
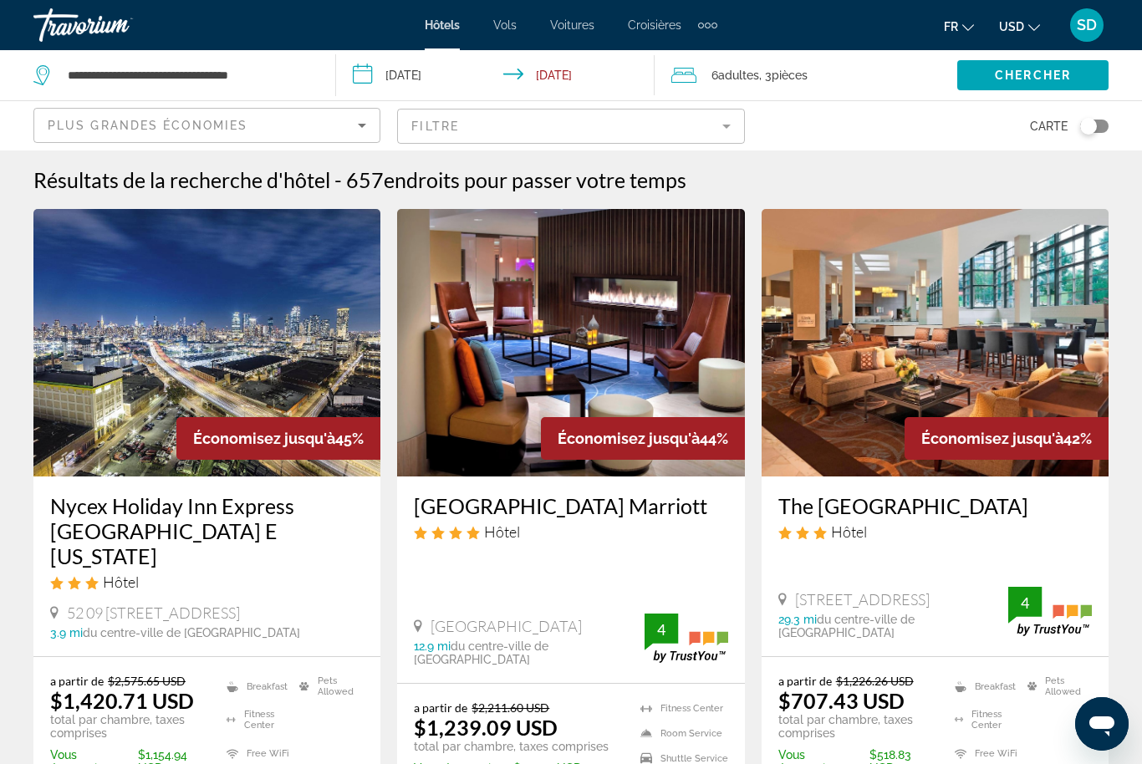
click at [1005, 37] on button "USD USD ($) MXN (Mex$) CAD (Can$) GBP (£) EUR (€) AUD (A$) NZD (NZ$) CNY (CN¥)" at bounding box center [1019, 26] width 41 height 24
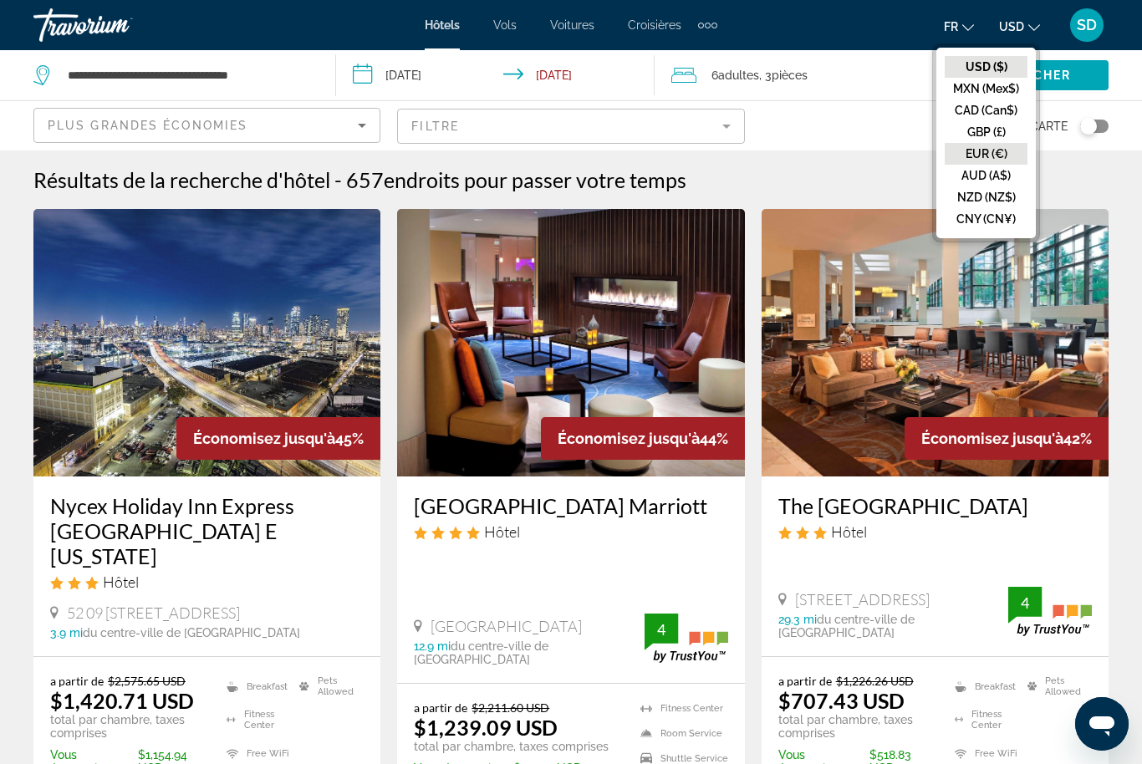
click at [983, 156] on button "EUR (€)" at bounding box center [986, 154] width 83 height 22
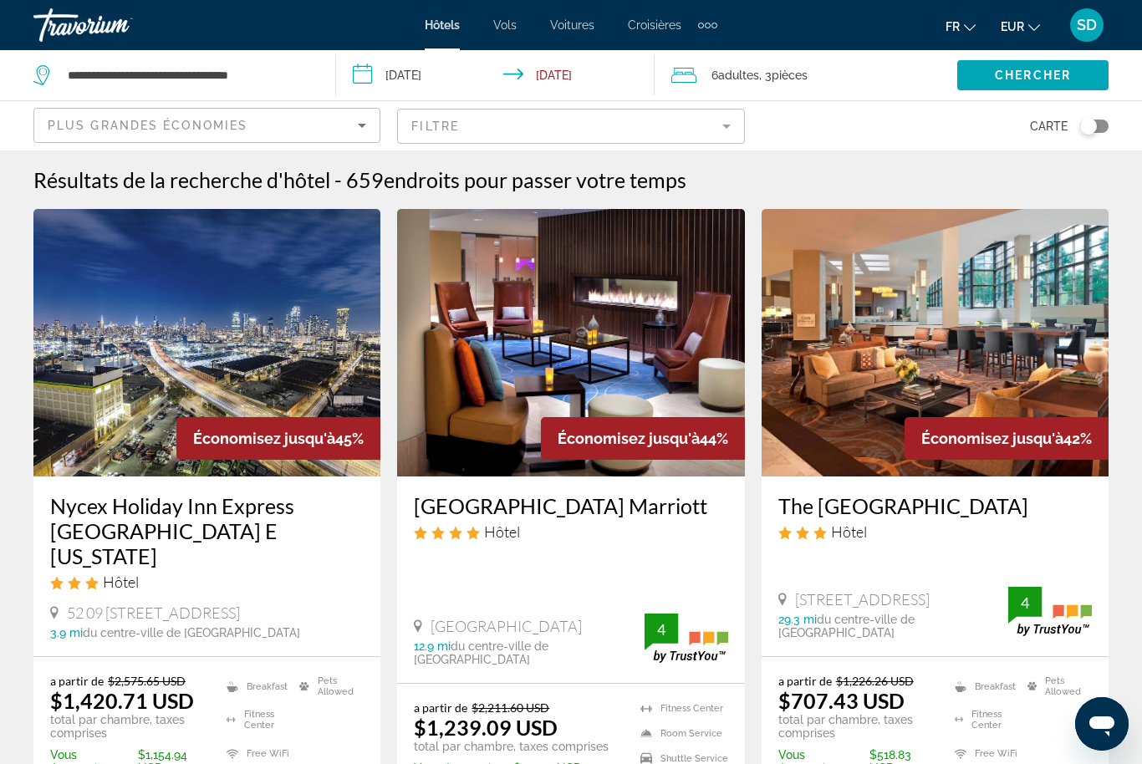
click at [90, 133] on div "Plus grandes économies" at bounding box center [203, 125] width 310 height 20
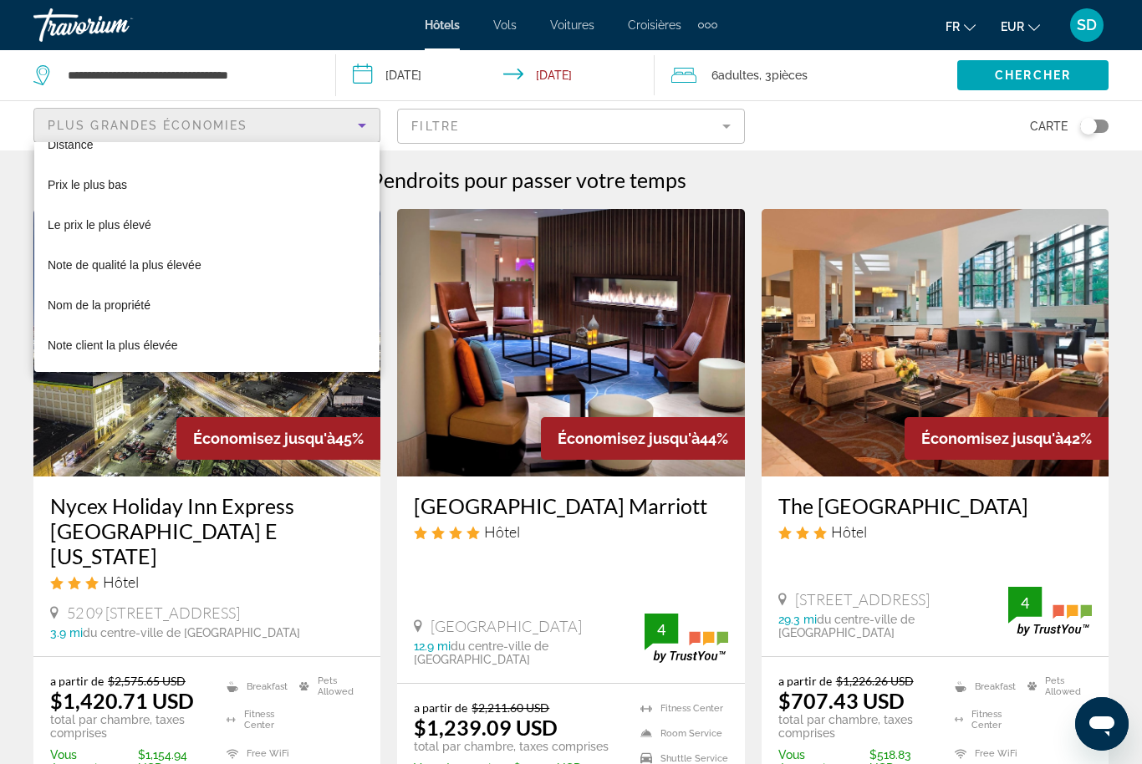
click at [454, 150] on div at bounding box center [571, 382] width 1142 height 764
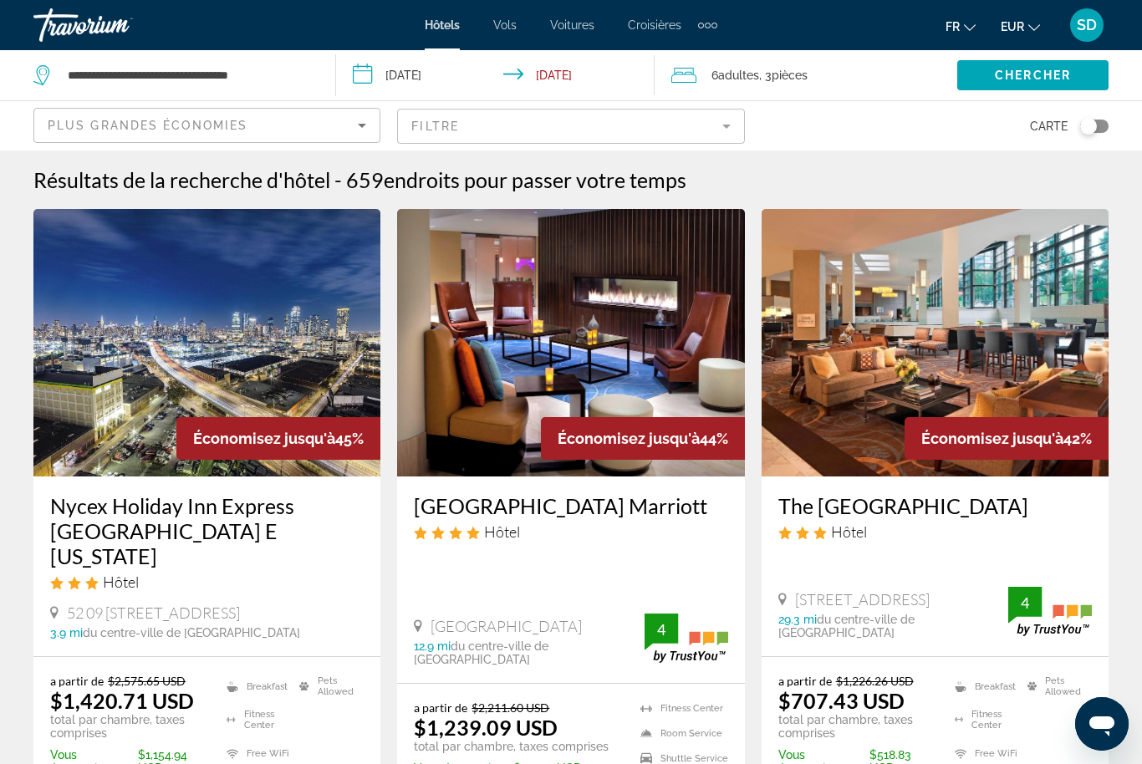
click at [476, 119] on mat-form-field "Filtre" at bounding box center [570, 126] width 347 height 35
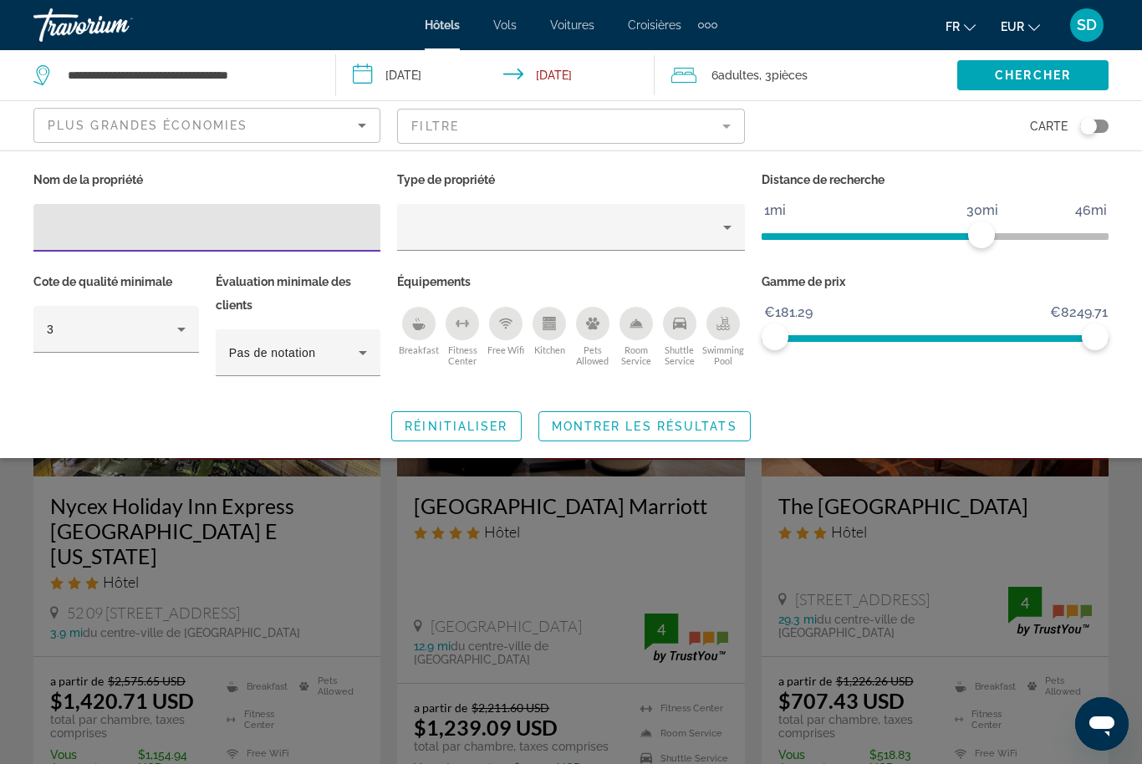
click at [191, 556] on div "Search widget" at bounding box center [571, 507] width 1142 height 513
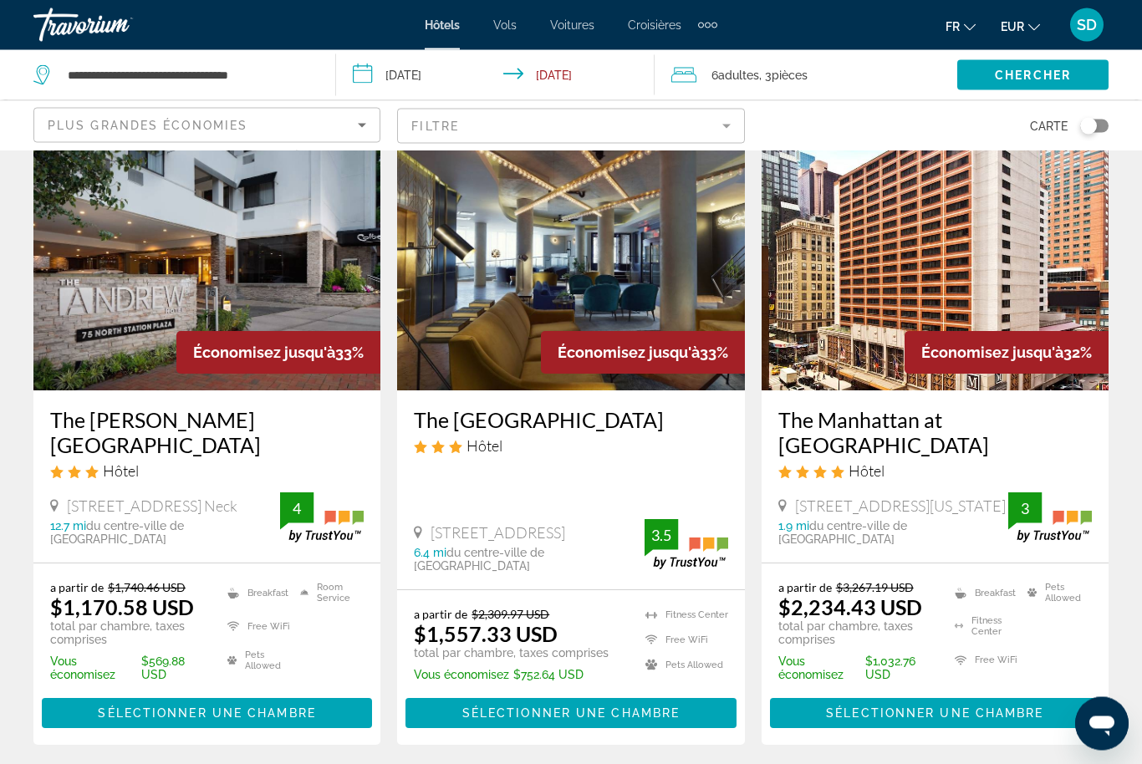
click at [683, 117] on mat-form-field "Filtre" at bounding box center [570, 126] width 347 height 35
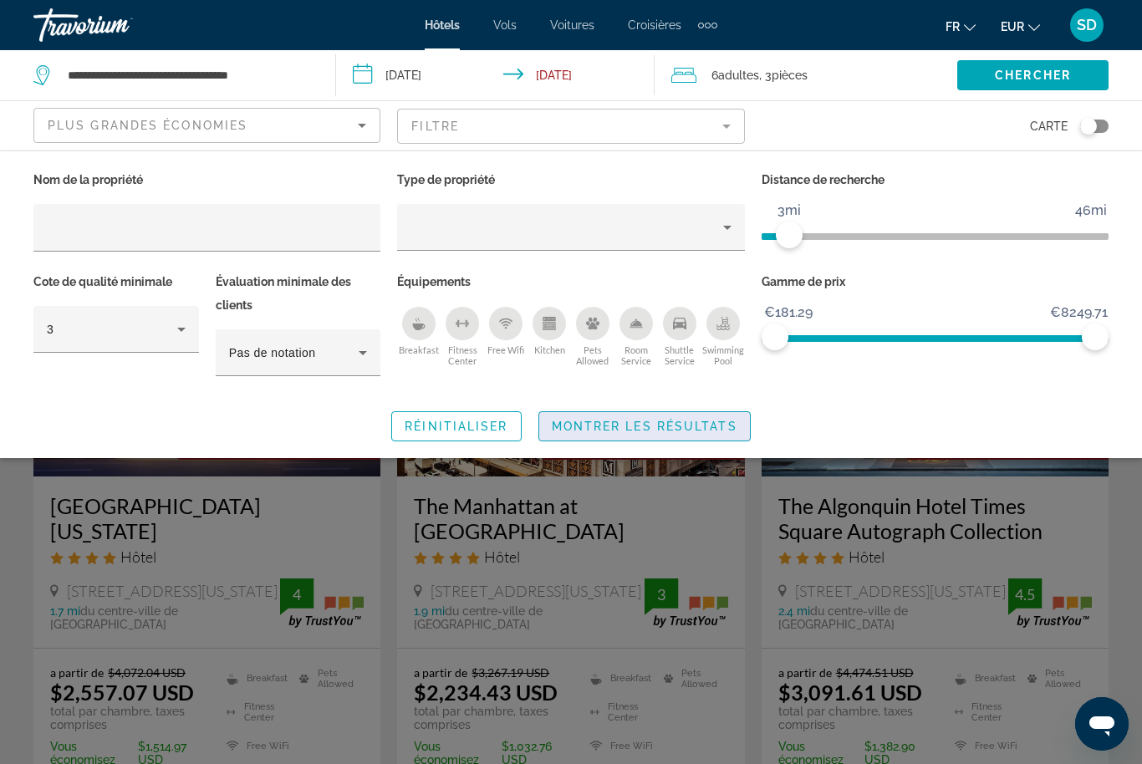
click at [700, 436] on span "Search widget" at bounding box center [644, 426] width 211 height 40
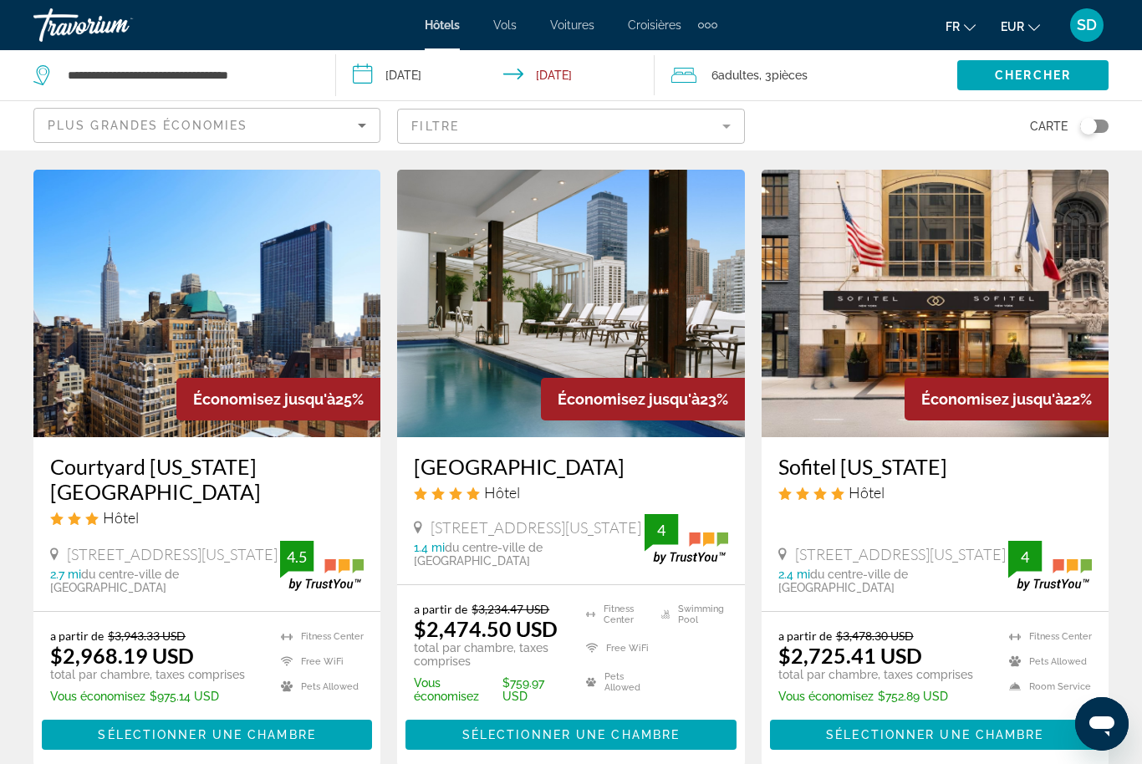
click at [102, 327] on img "Main content" at bounding box center [206, 304] width 347 height 268
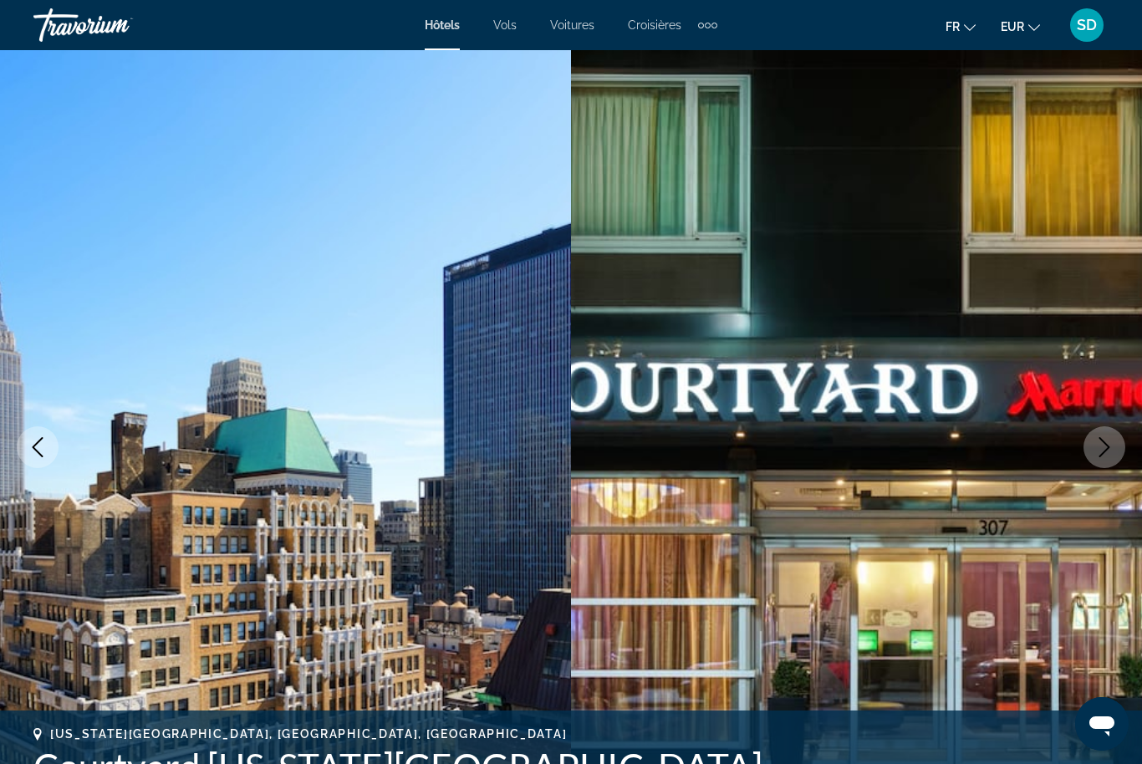
click at [1091, 441] on button "Next image" at bounding box center [1105, 447] width 42 height 42
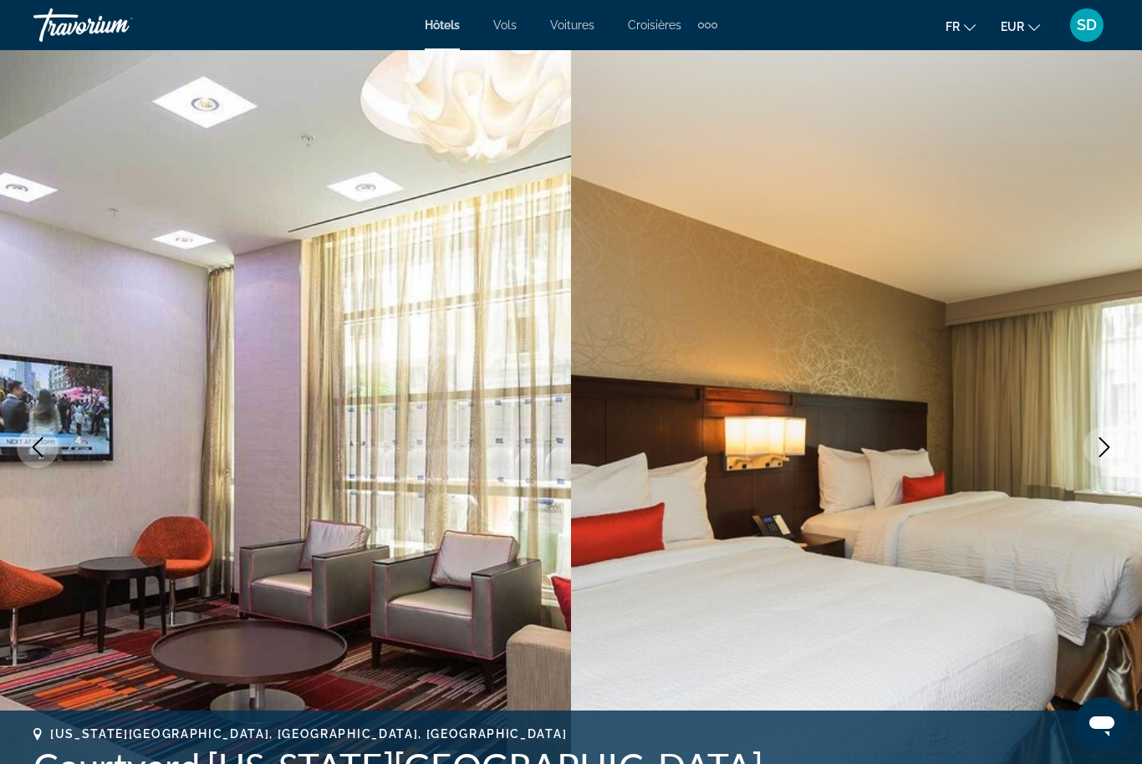
click at [1095, 442] on icon "Next image" at bounding box center [1105, 447] width 20 height 20
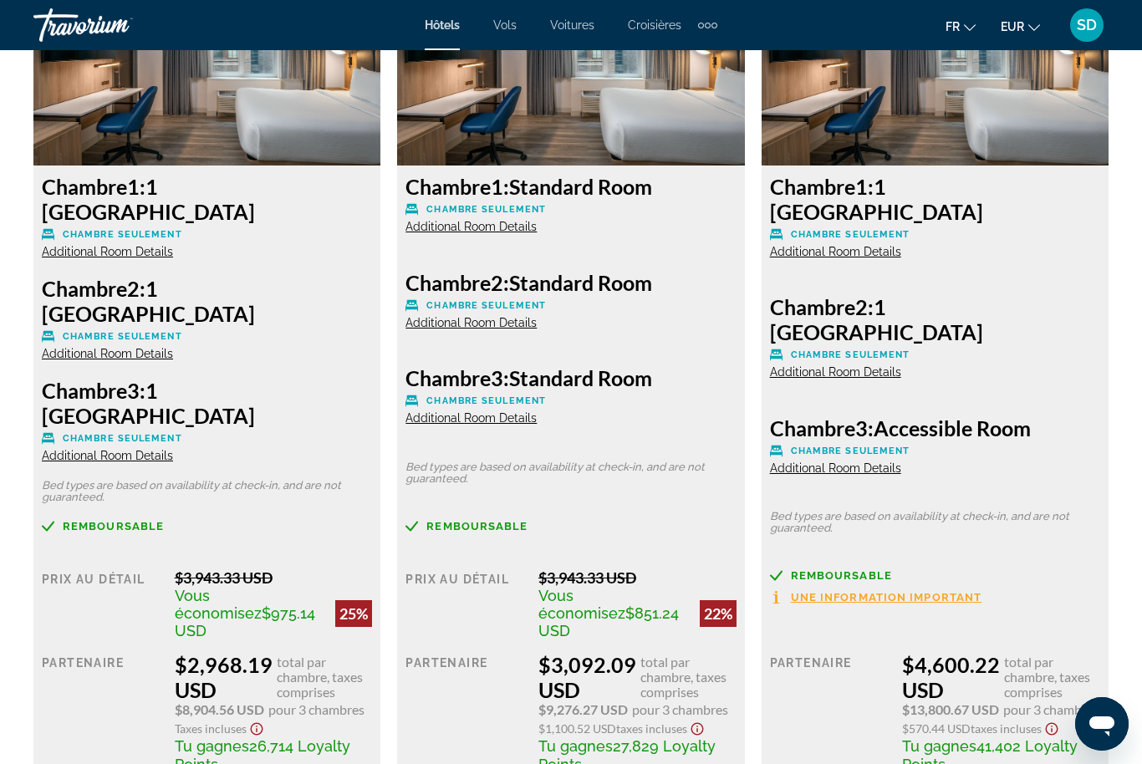
scroll to position [2702, 0]
click at [1013, 37] on button "EUR USD ($) MXN (Mex$) CAD (Can$) GBP (£) EUR (€) AUD (A$) NZD (NZ$) CNY (CN¥)" at bounding box center [1020, 26] width 39 height 24
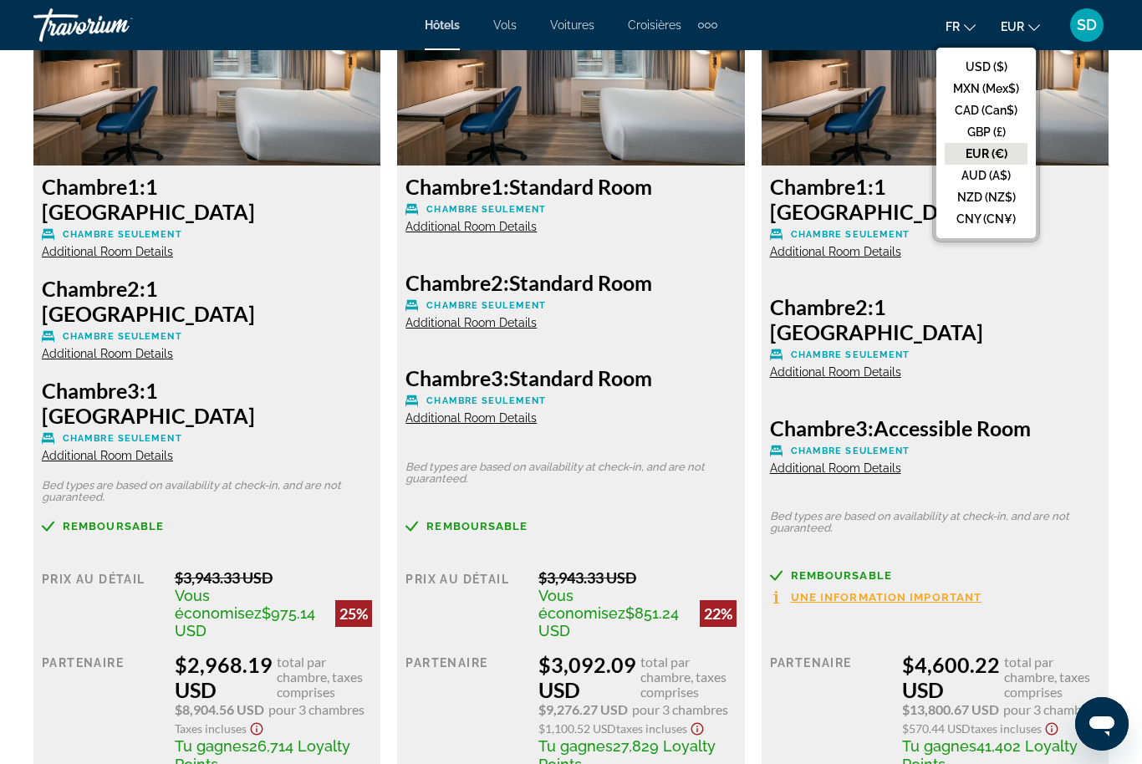
click at [980, 152] on button "EUR (€)" at bounding box center [986, 154] width 83 height 22
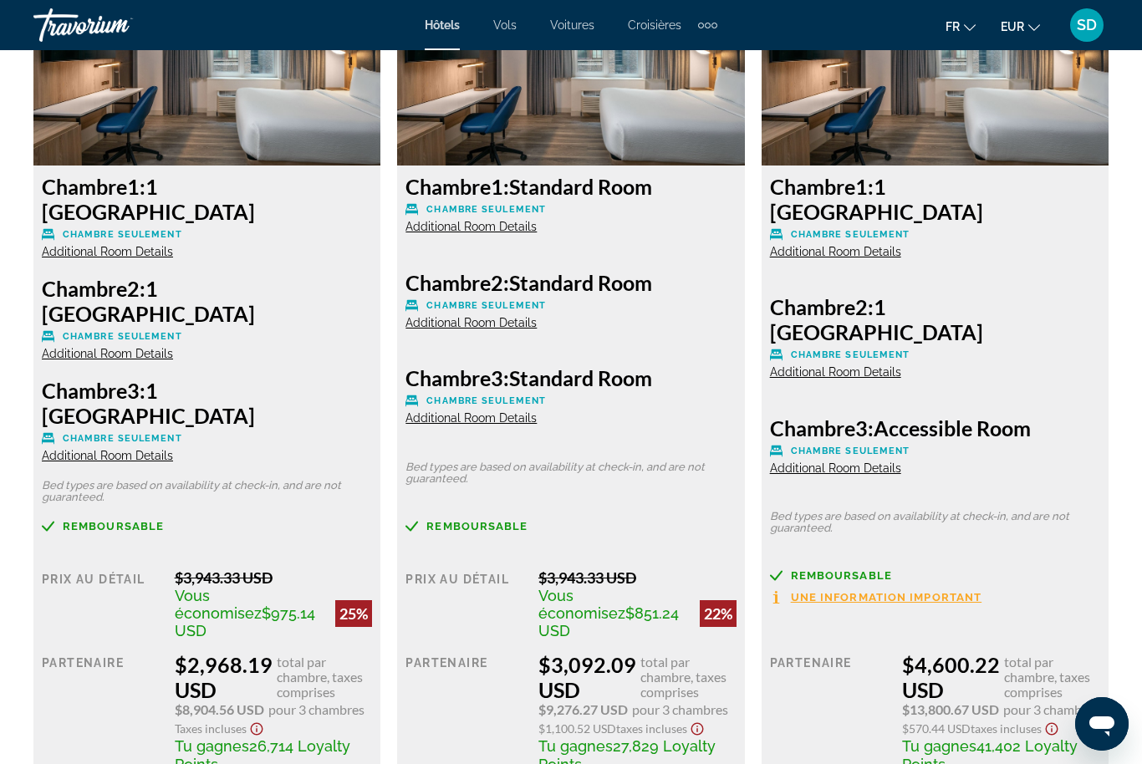
click at [1014, 22] on span "EUR" at bounding box center [1012, 26] width 23 height 13
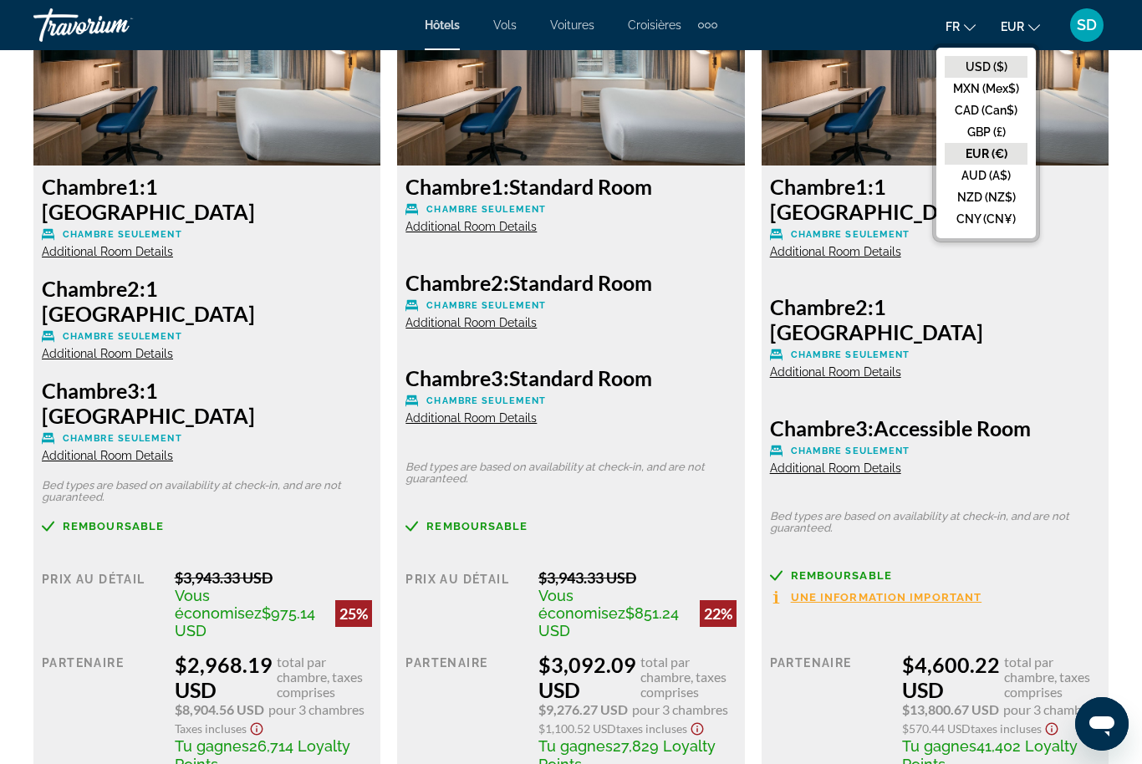
click at [997, 65] on button "USD ($)" at bounding box center [986, 67] width 83 height 22
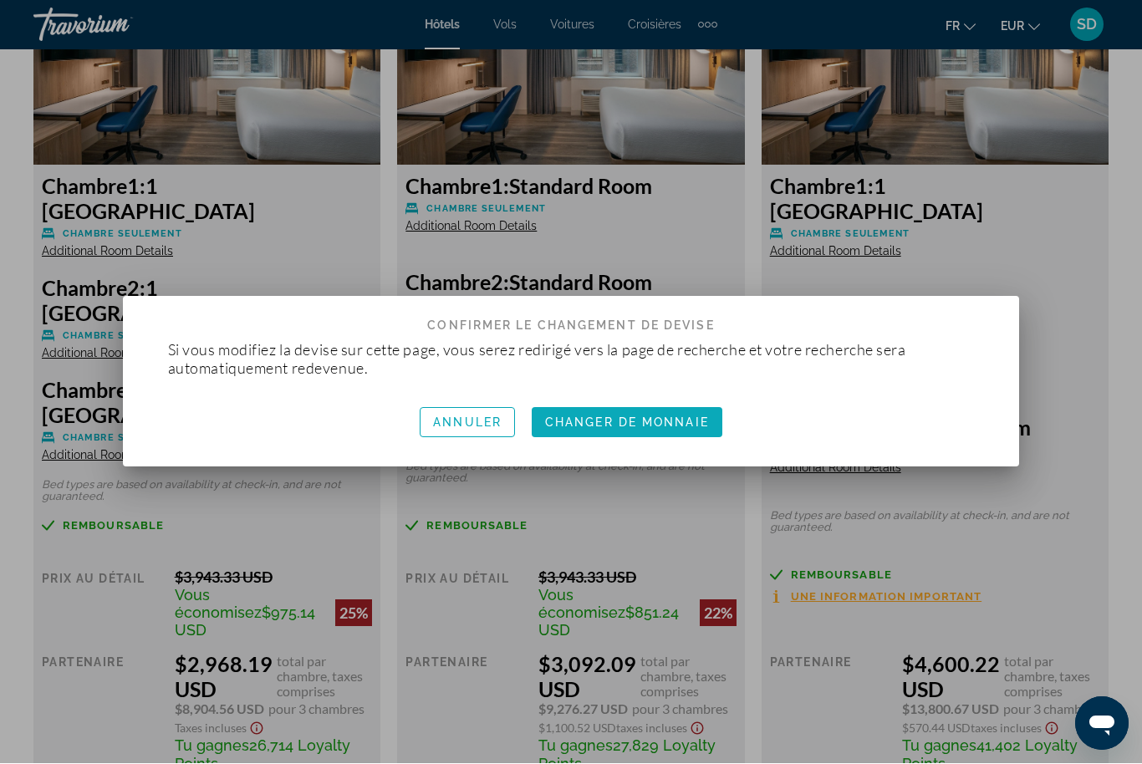
click at [686, 428] on span "Changer de monnaie" at bounding box center [627, 422] width 164 height 13
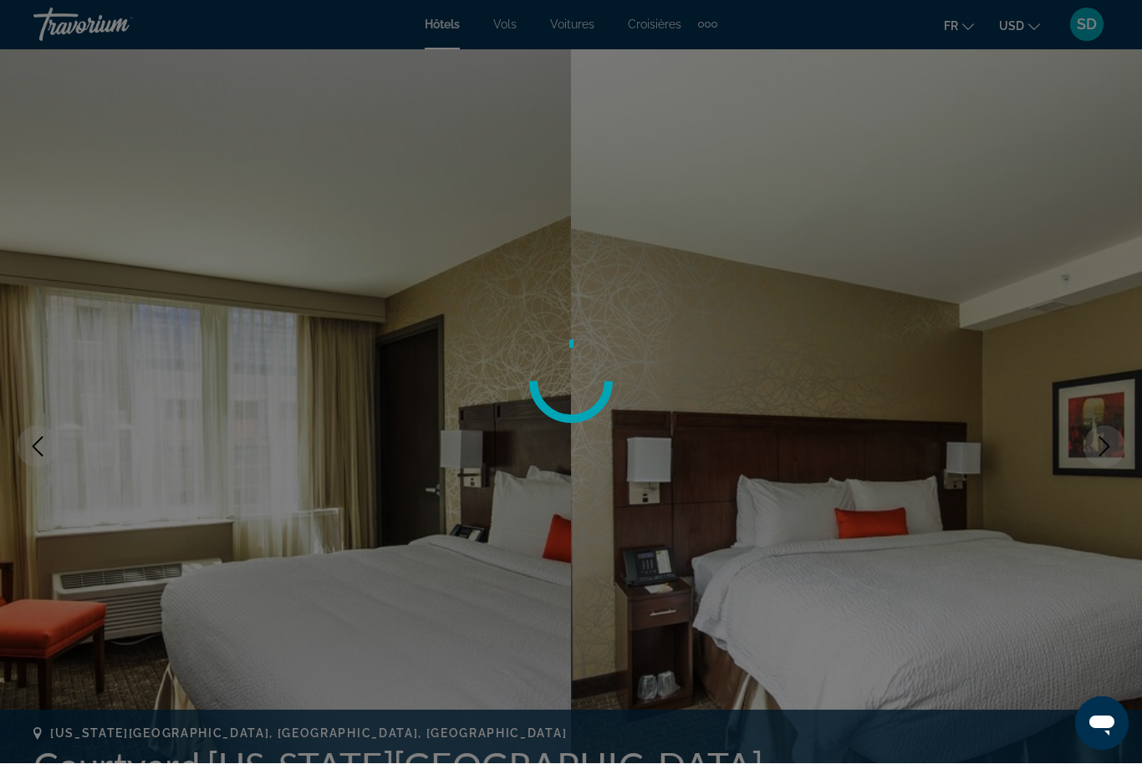
scroll to position [2703, 0]
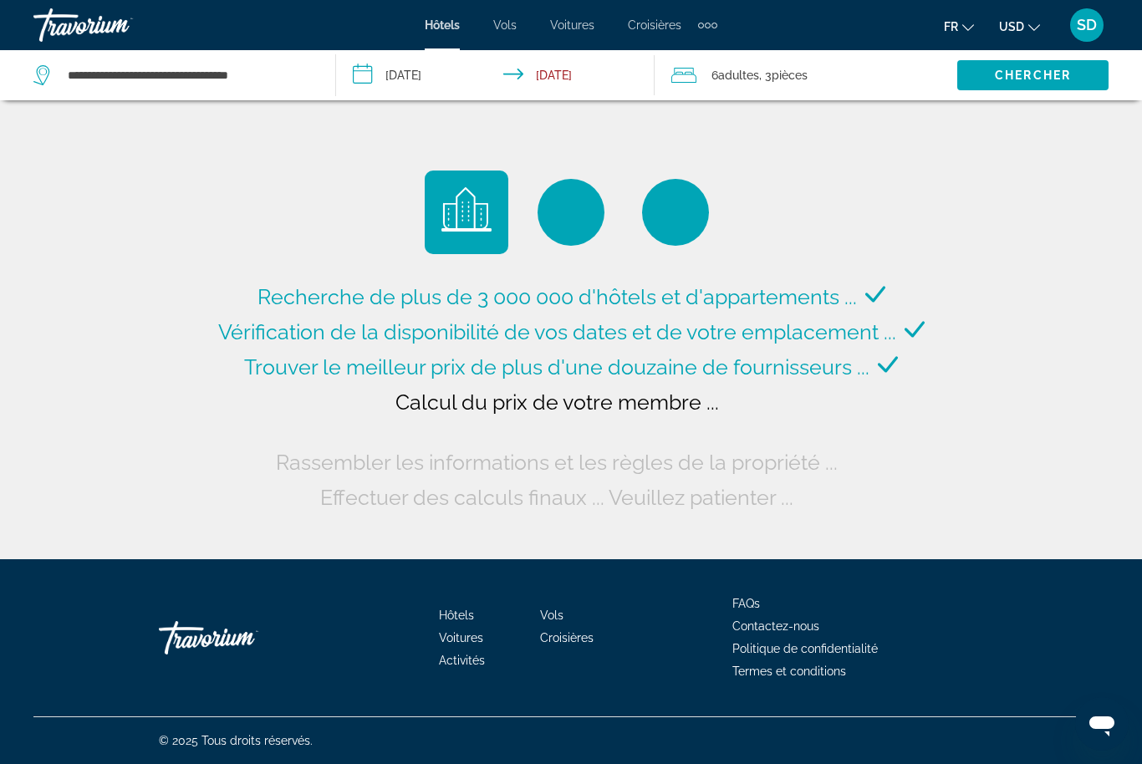
click at [1028, 21] on mat-icon "Change currency" at bounding box center [1034, 25] width 12 height 12
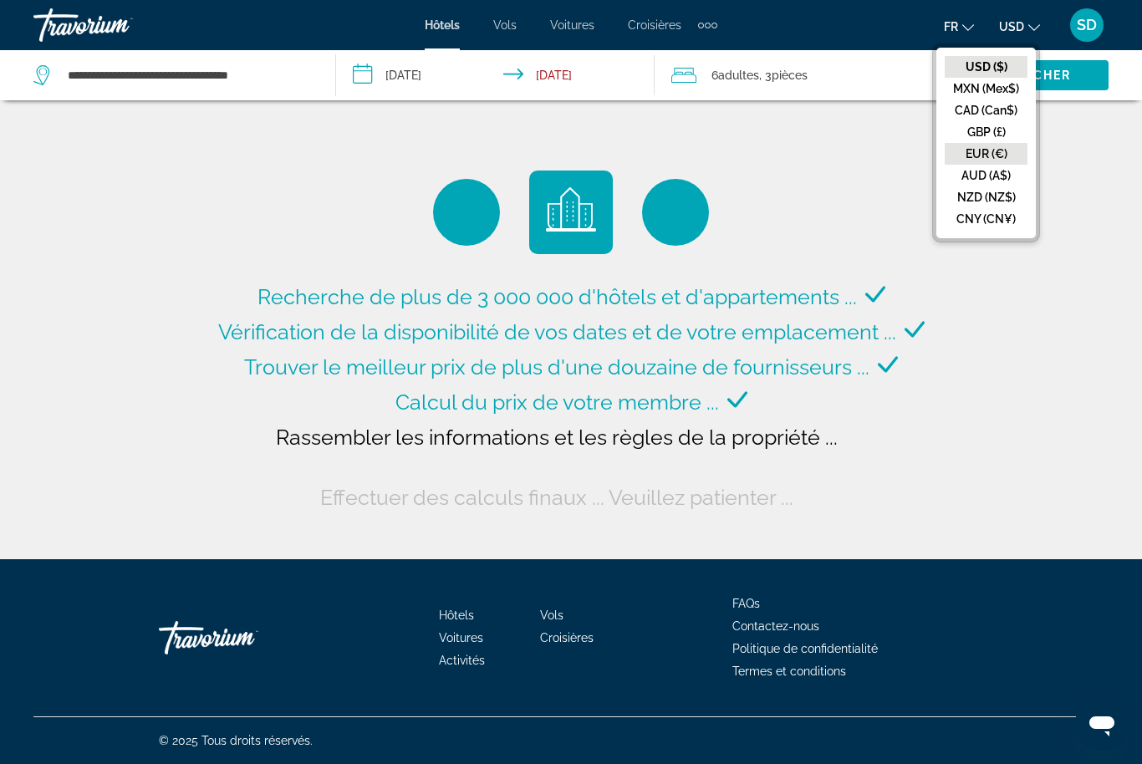
click at [987, 154] on button "EUR (€)" at bounding box center [986, 154] width 83 height 22
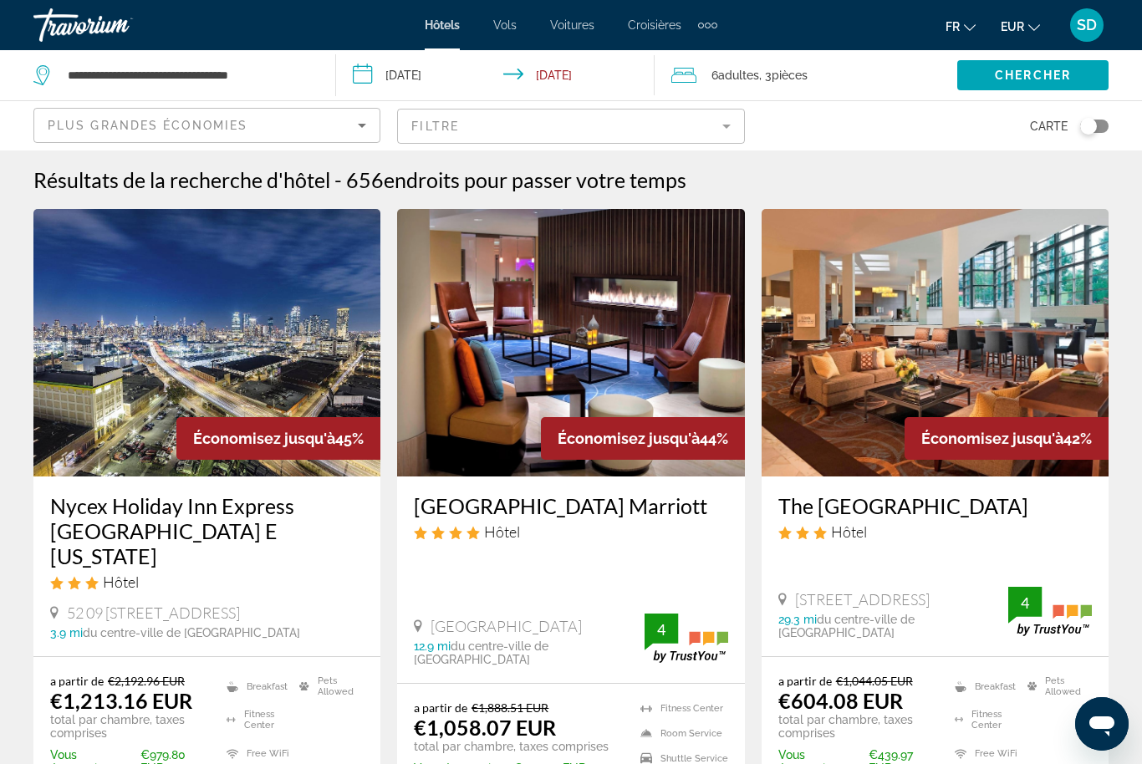
click at [704, 188] on div "Résultats de la recherche d'hôtel - 656 endroits pour passer votre temps" at bounding box center [570, 179] width 1075 height 25
click at [727, 174] on div "Résultats de la recherche d'hôtel - 656 endroits pour passer votre temps" at bounding box center [570, 179] width 1075 height 25
click at [712, 186] on div "Résultats de la recherche d'hôtel - 656 endroits pour passer votre temps" at bounding box center [570, 179] width 1075 height 25
click at [710, 176] on div "Résultats de la recherche d'hôtel - 656 endroits pour passer votre temps" at bounding box center [570, 179] width 1075 height 25
click at [697, 175] on div "Résultats de la recherche d'hôtel - 656 endroits pour passer votre temps" at bounding box center [570, 179] width 1075 height 25
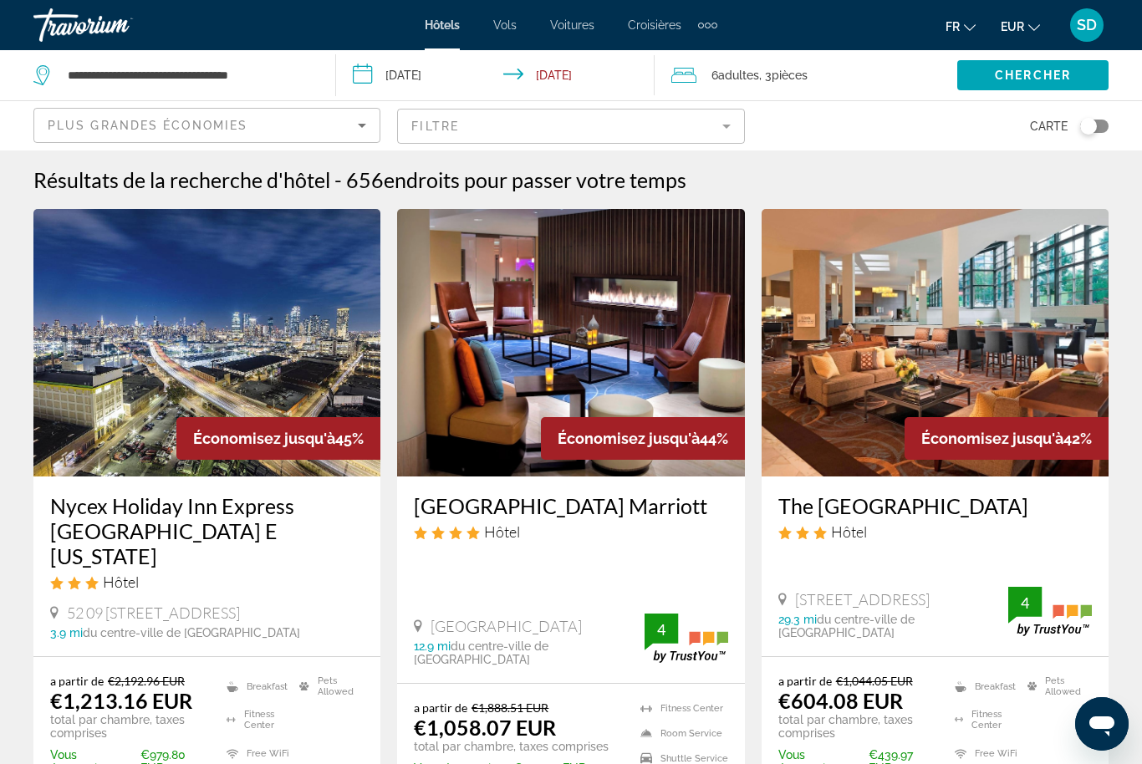
click at [735, 186] on div "Résultats de la recherche d'hôtel - 656 endroits pour passer votre temps" at bounding box center [570, 179] width 1075 height 25
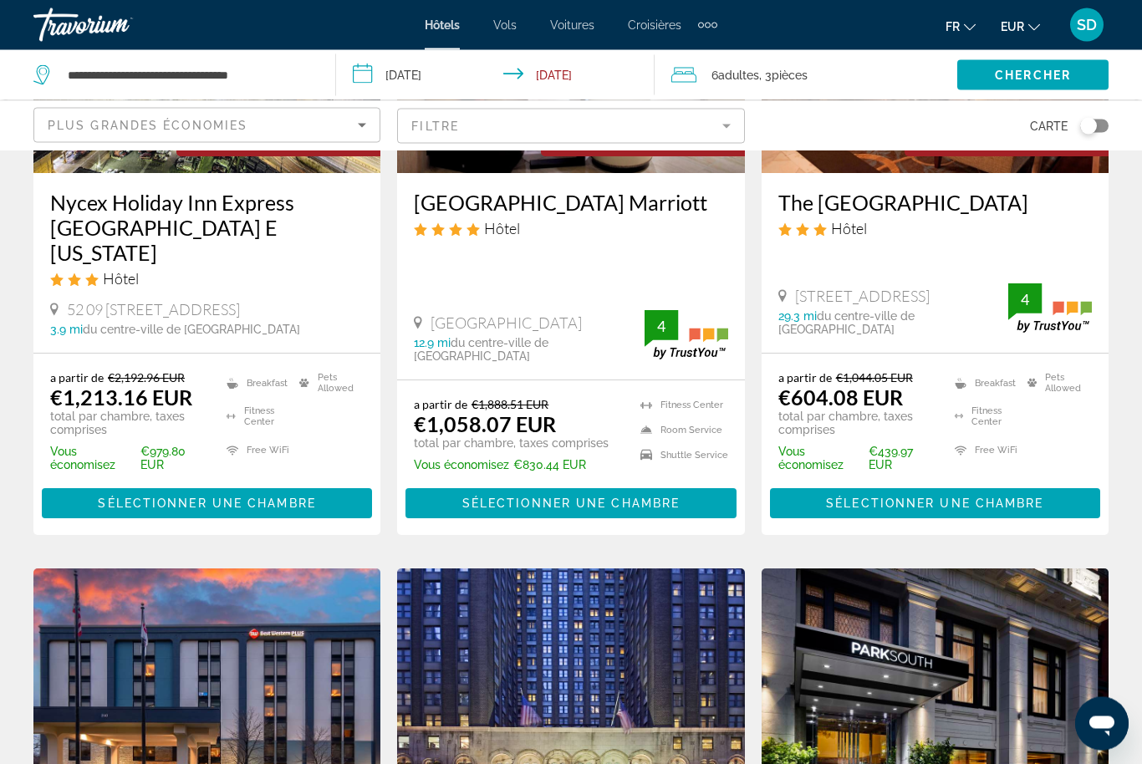
click at [720, 133] on mat-form-field "Filtre" at bounding box center [570, 126] width 347 height 35
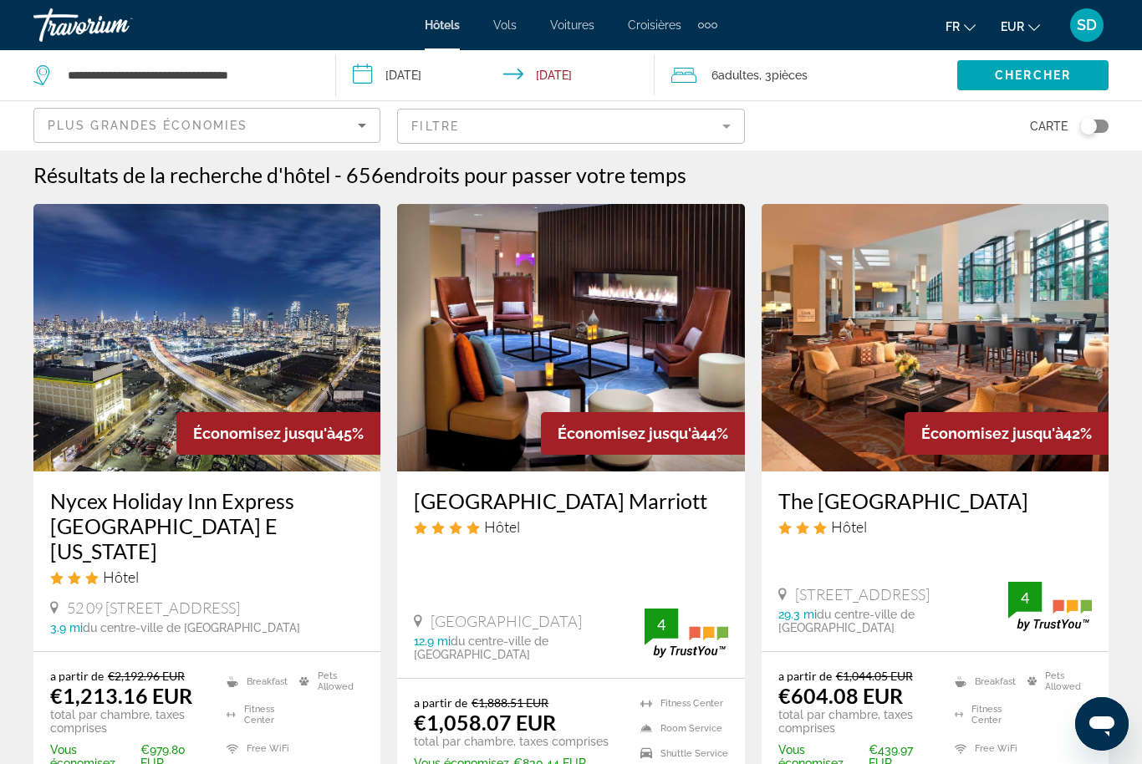
click at [689, 127] on mat-form-field "Filtre" at bounding box center [570, 126] width 347 height 35
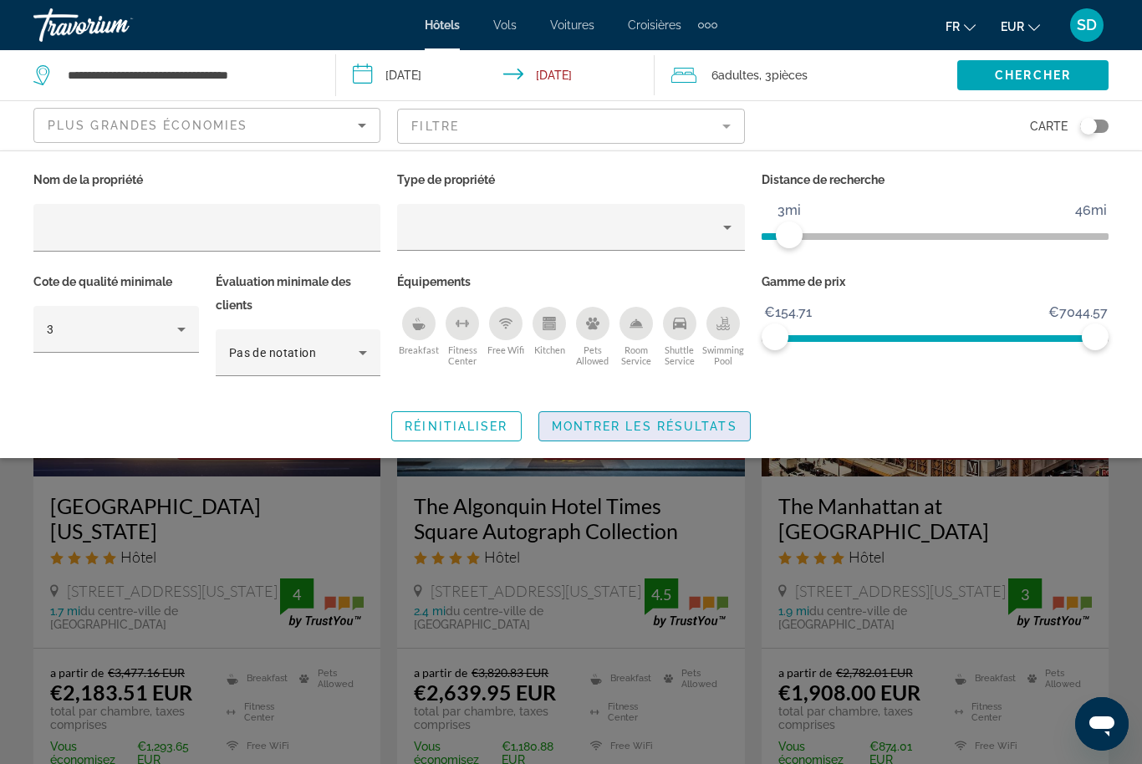
click at [681, 429] on span "Montrer les résultats" at bounding box center [645, 426] width 186 height 13
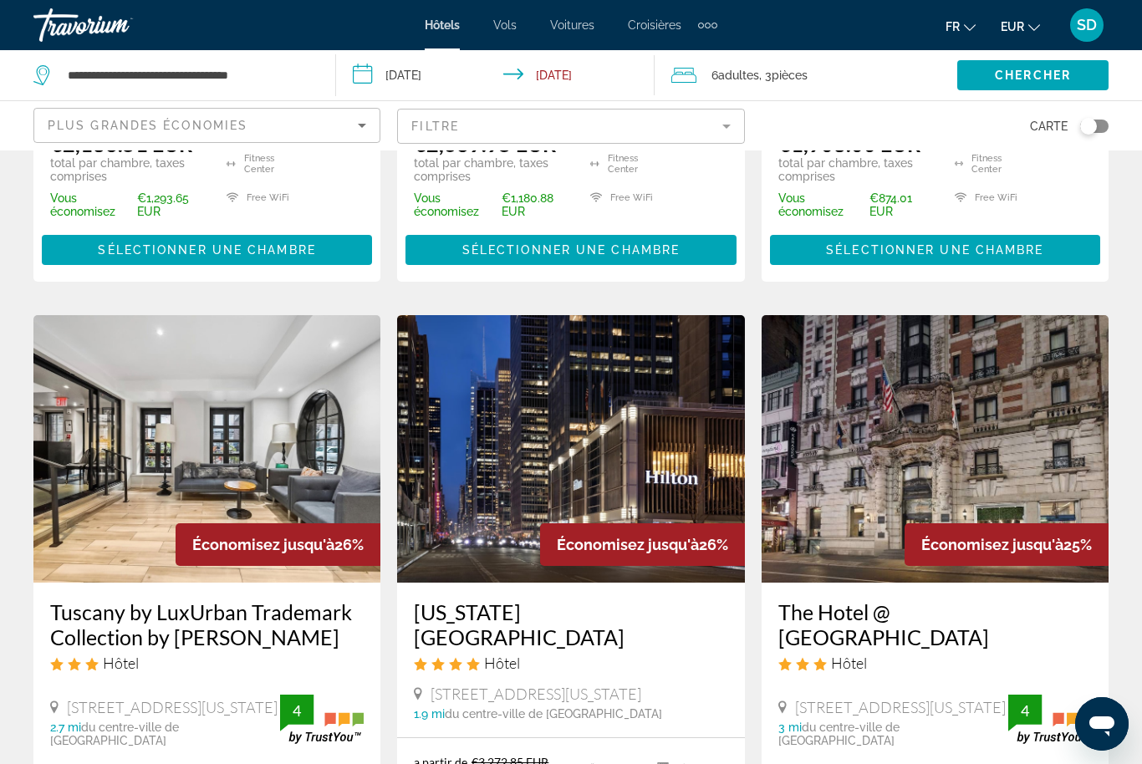
click at [111, 514] on img "Main content" at bounding box center [206, 449] width 347 height 268
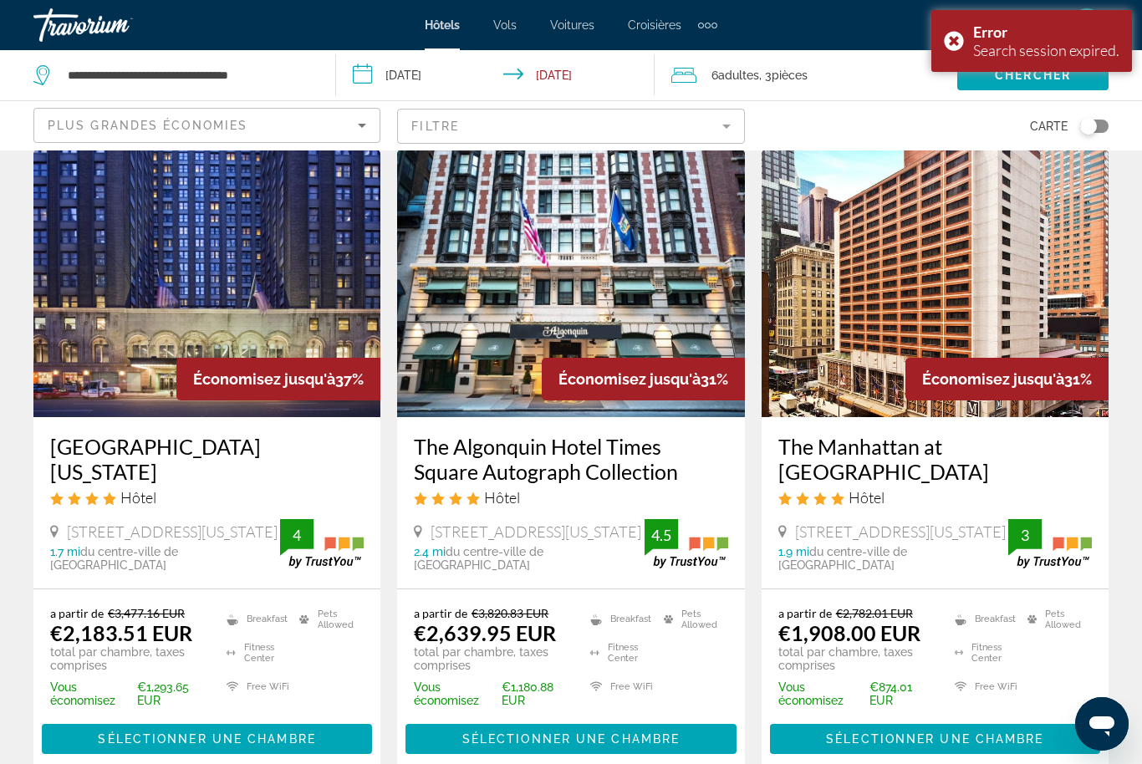
click at [501, 261] on img "Main content" at bounding box center [570, 284] width 347 height 268
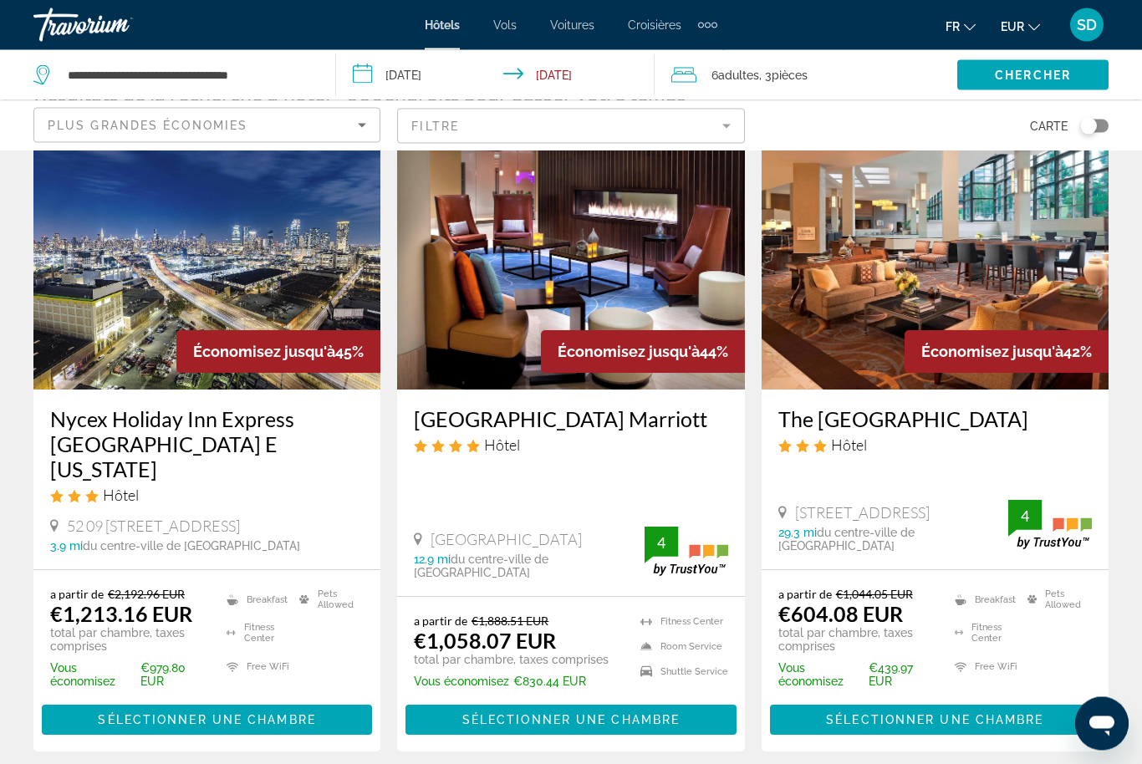
click at [702, 121] on mat-form-field "Filtre" at bounding box center [570, 126] width 347 height 35
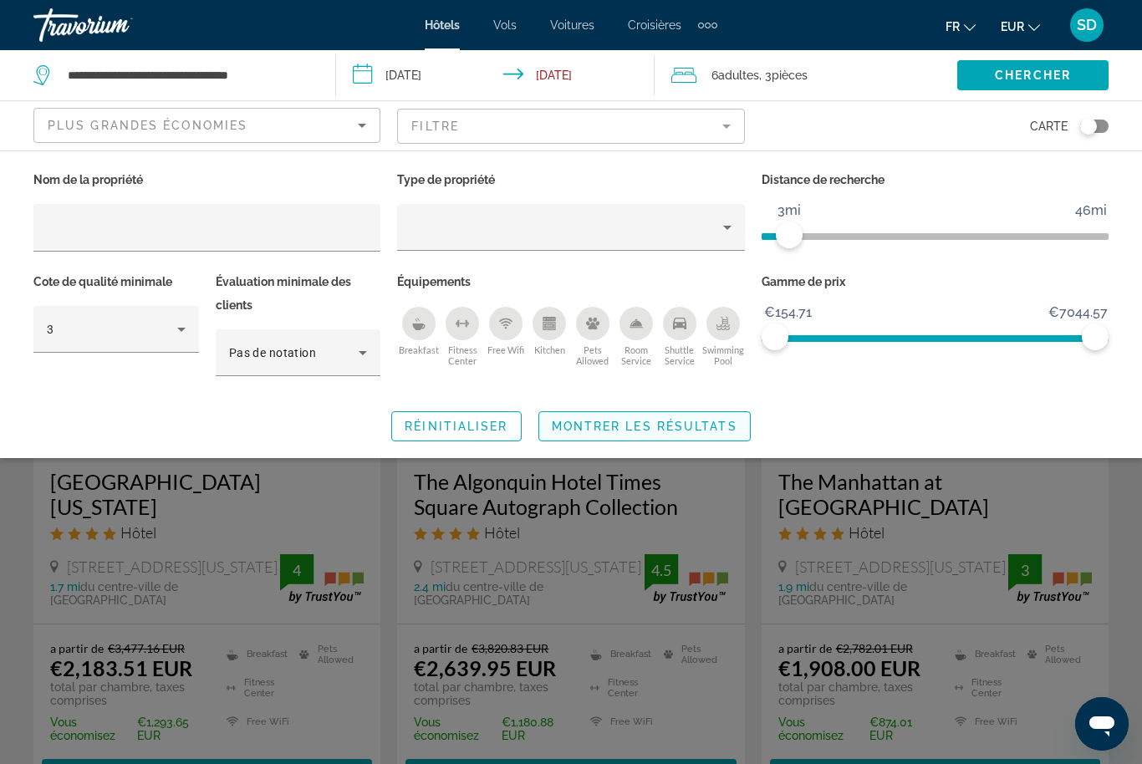
click at [686, 427] on span "Montrer les résultats" at bounding box center [645, 426] width 186 height 13
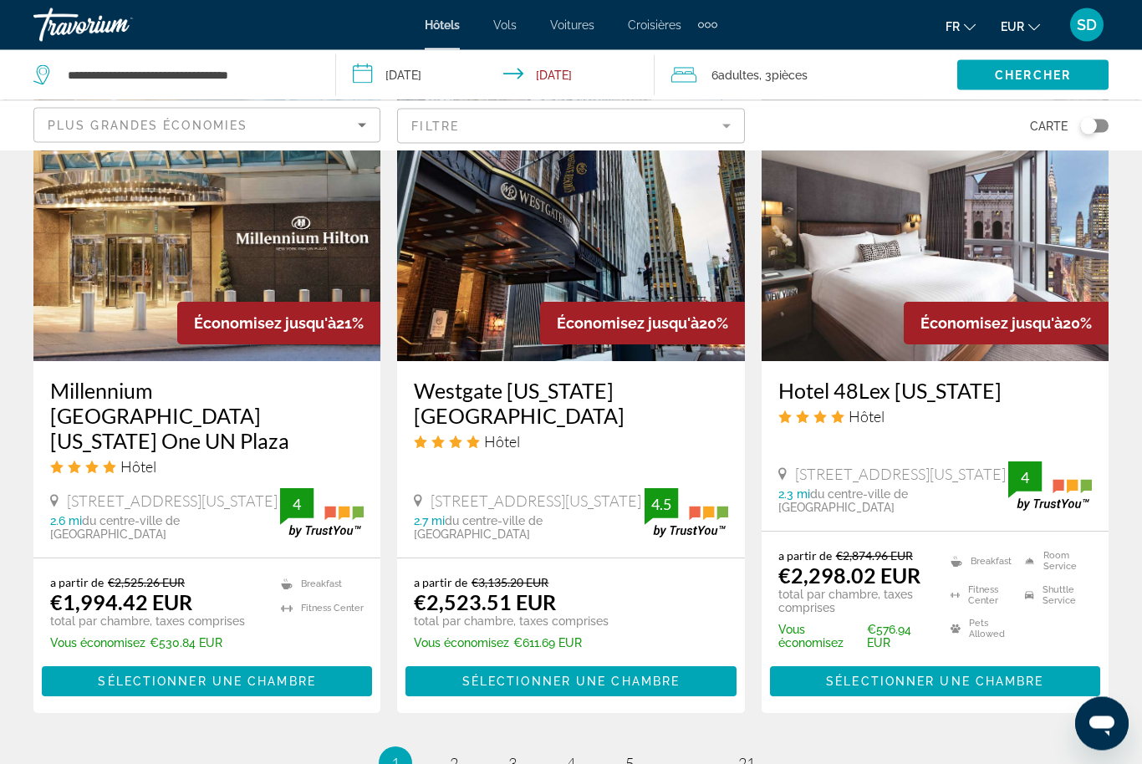
scroll to position [2040, 0]
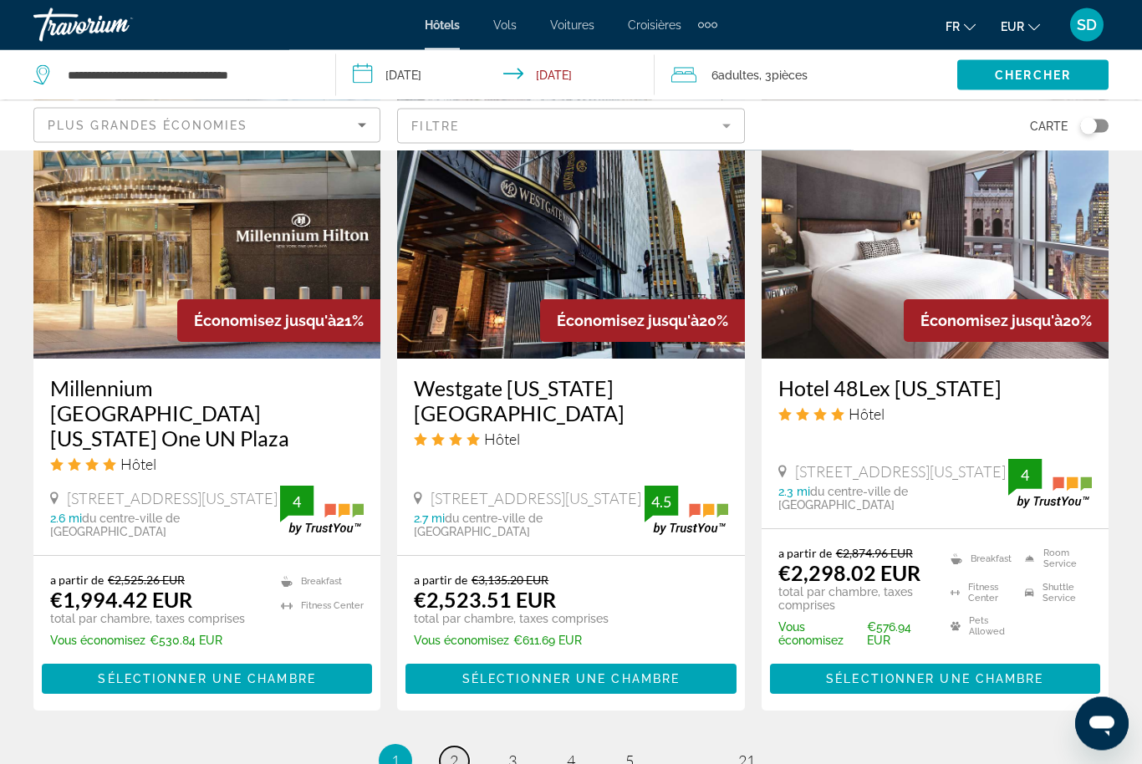
click at [452, 753] on span "2" at bounding box center [454, 762] width 8 height 18
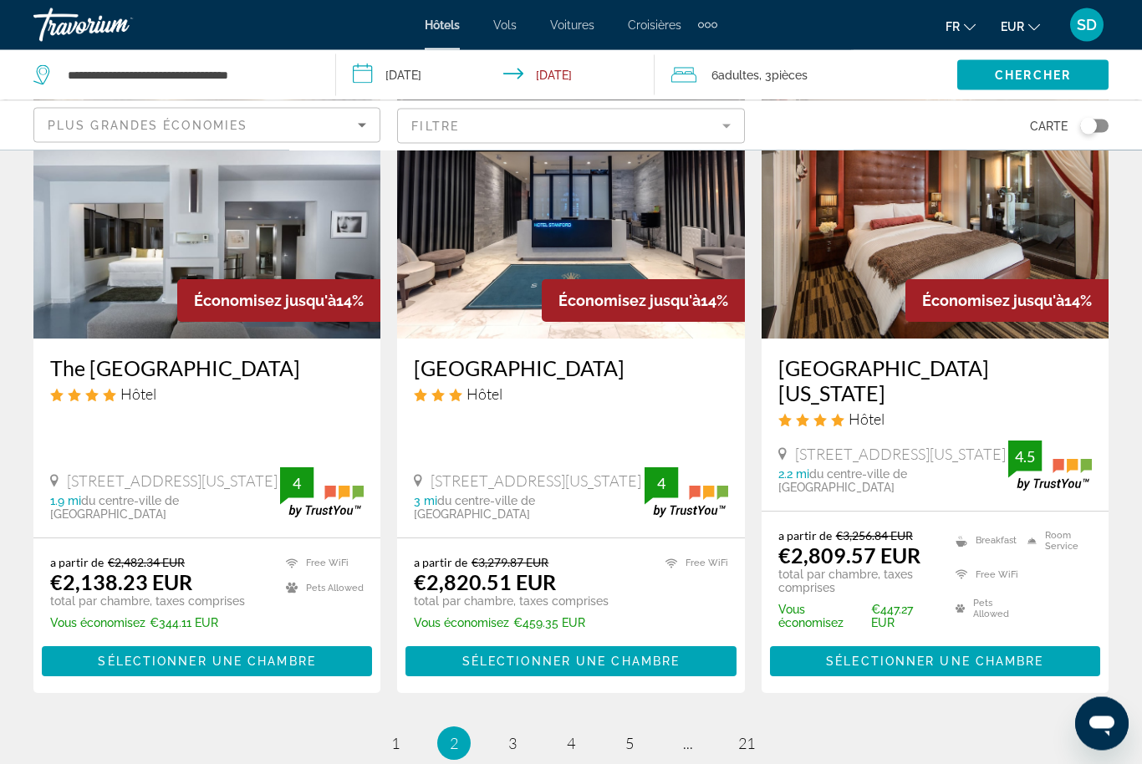
scroll to position [2153, 0]
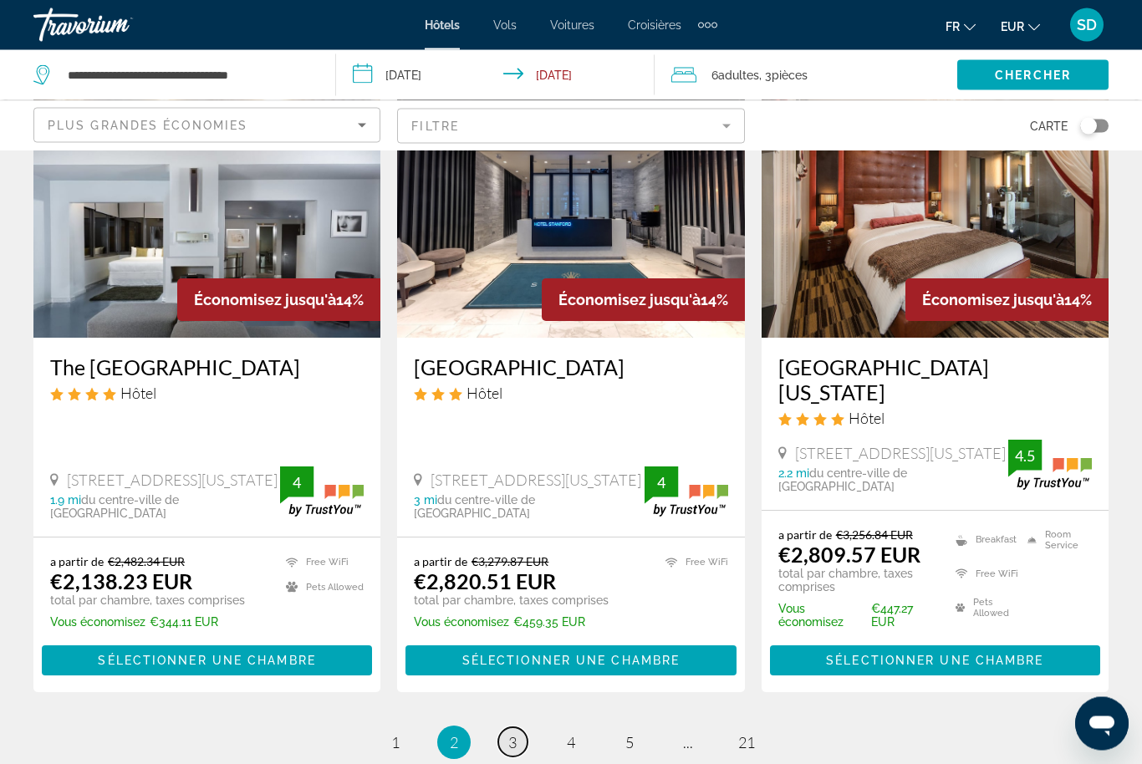
click at [519, 728] on link "page 3" at bounding box center [512, 742] width 29 height 29
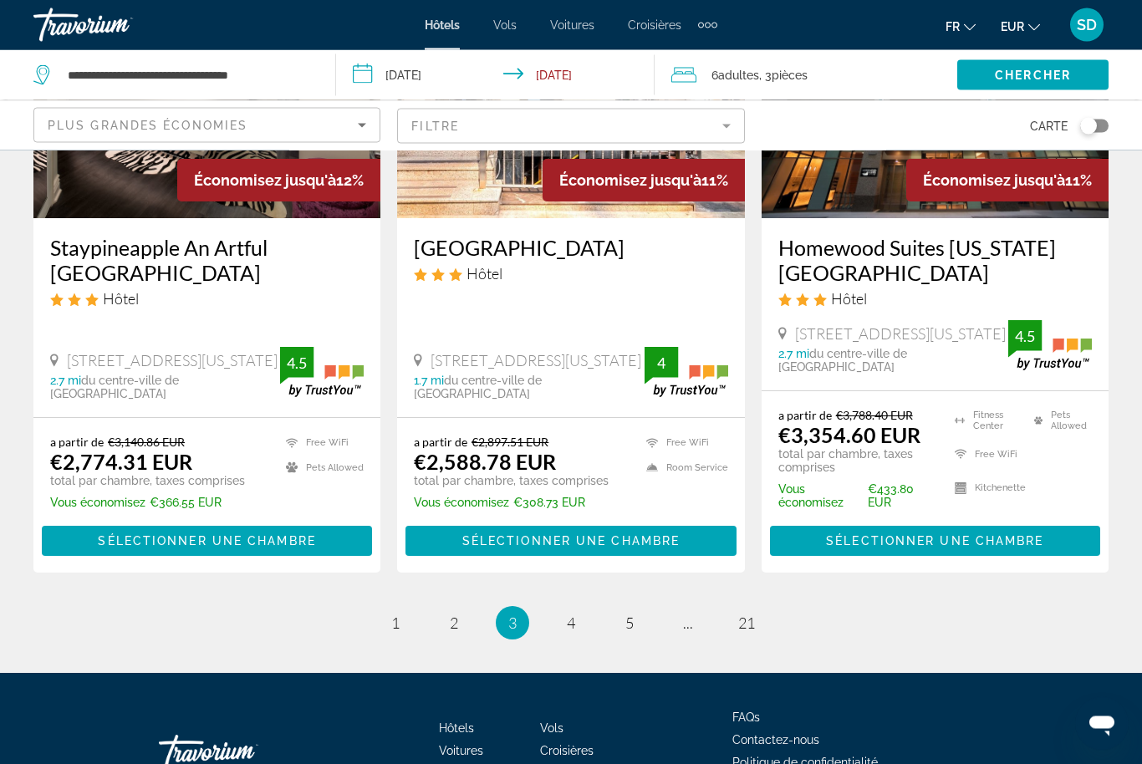
scroll to position [2261, 0]
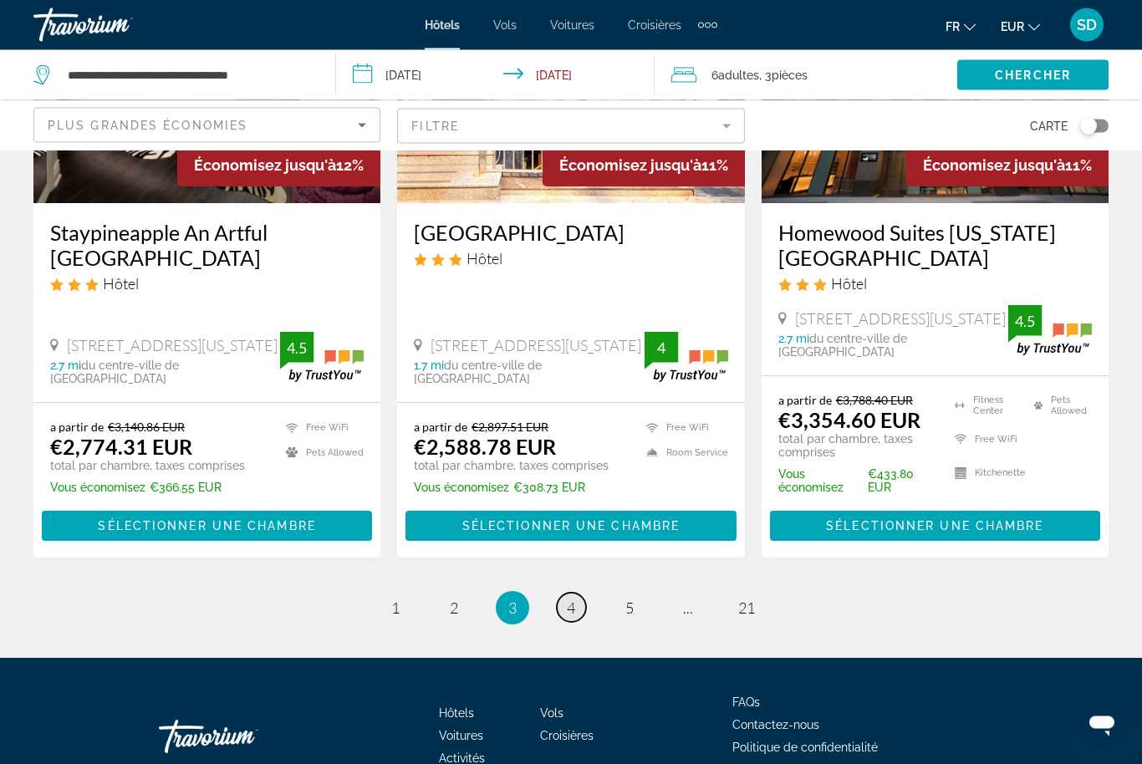
click at [569, 594] on link "page 4" at bounding box center [571, 608] width 29 height 29
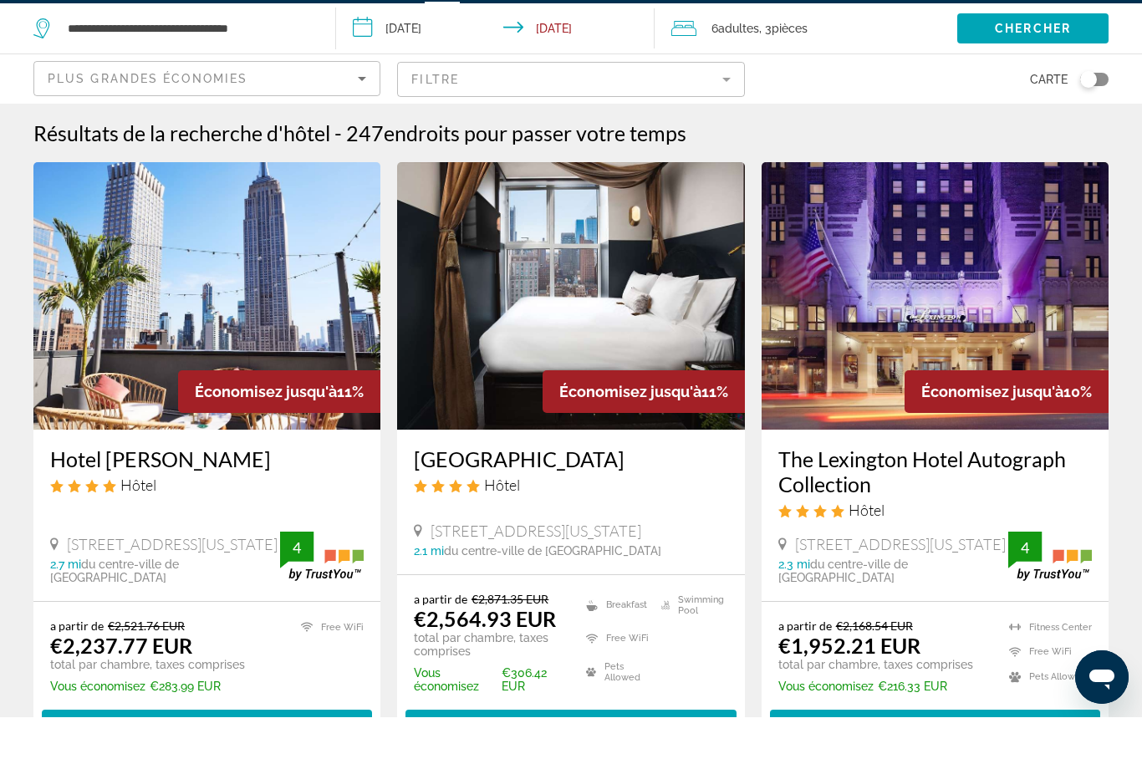
scroll to position [54, 0]
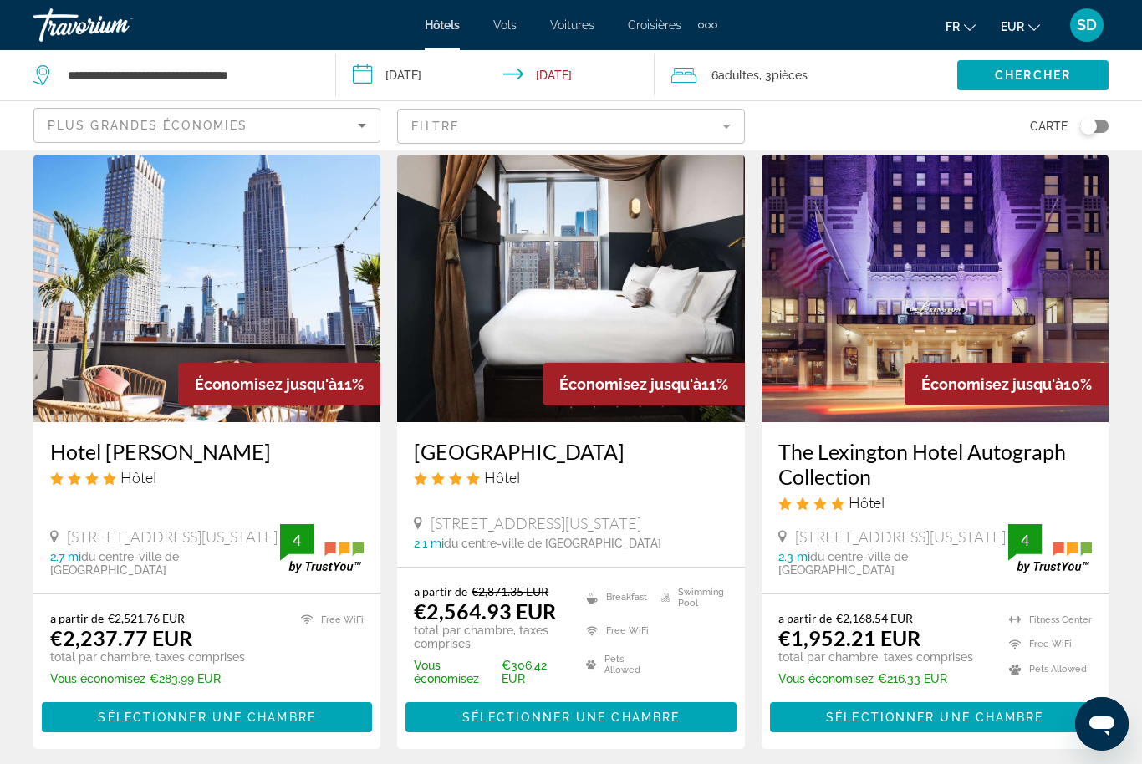
click at [845, 272] on img "Main content" at bounding box center [935, 289] width 347 height 268
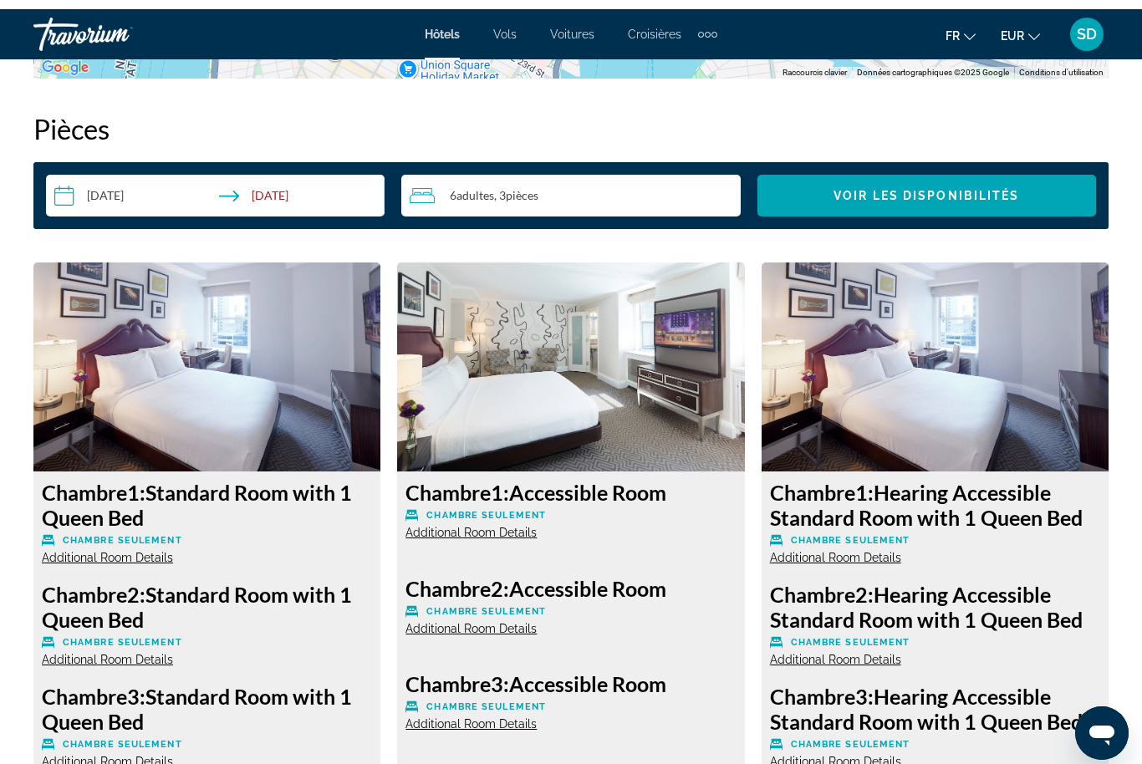
scroll to position [2426, 0]
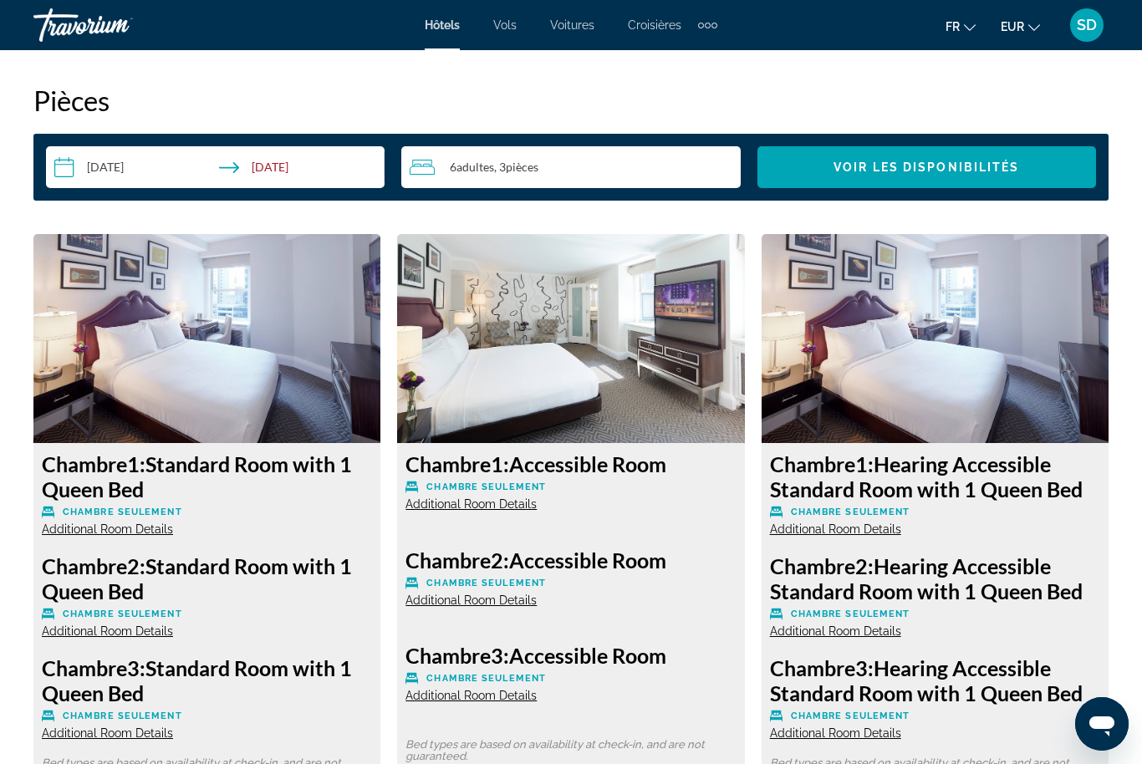
click at [196, 331] on img "Main content" at bounding box center [206, 338] width 347 height 209
click at [198, 349] on img "Main content" at bounding box center [206, 338] width 347 height 209
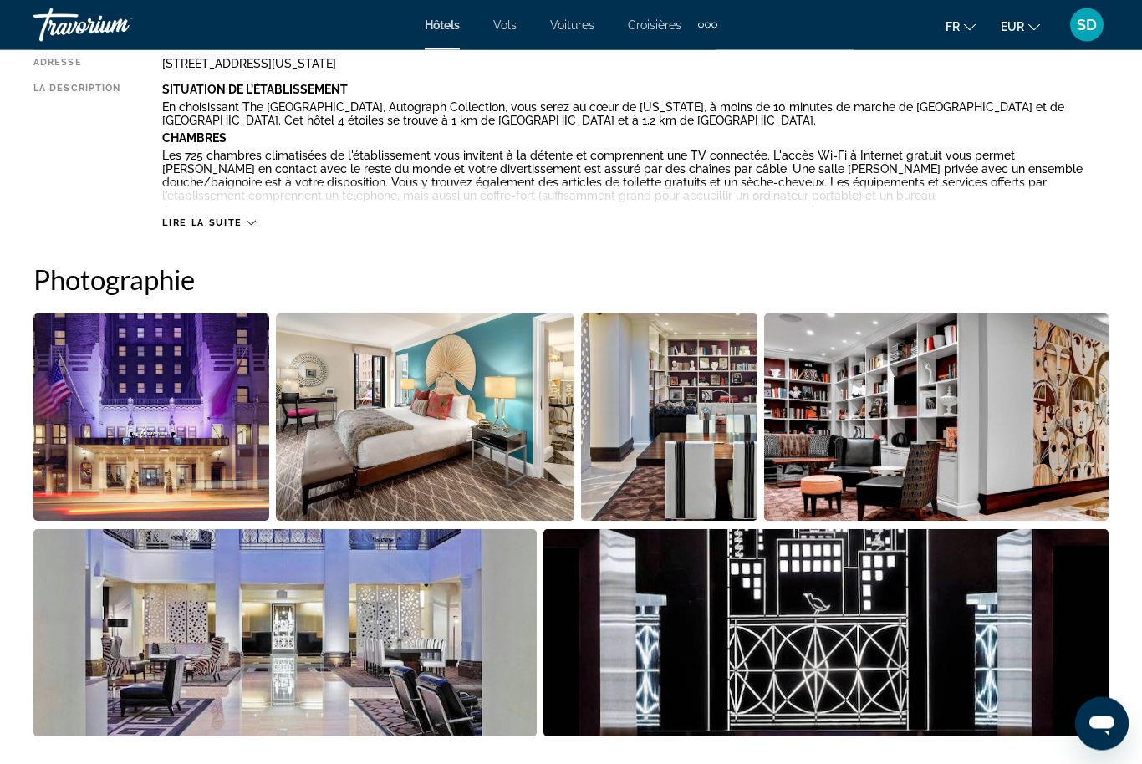
scroll to position [824, 0]
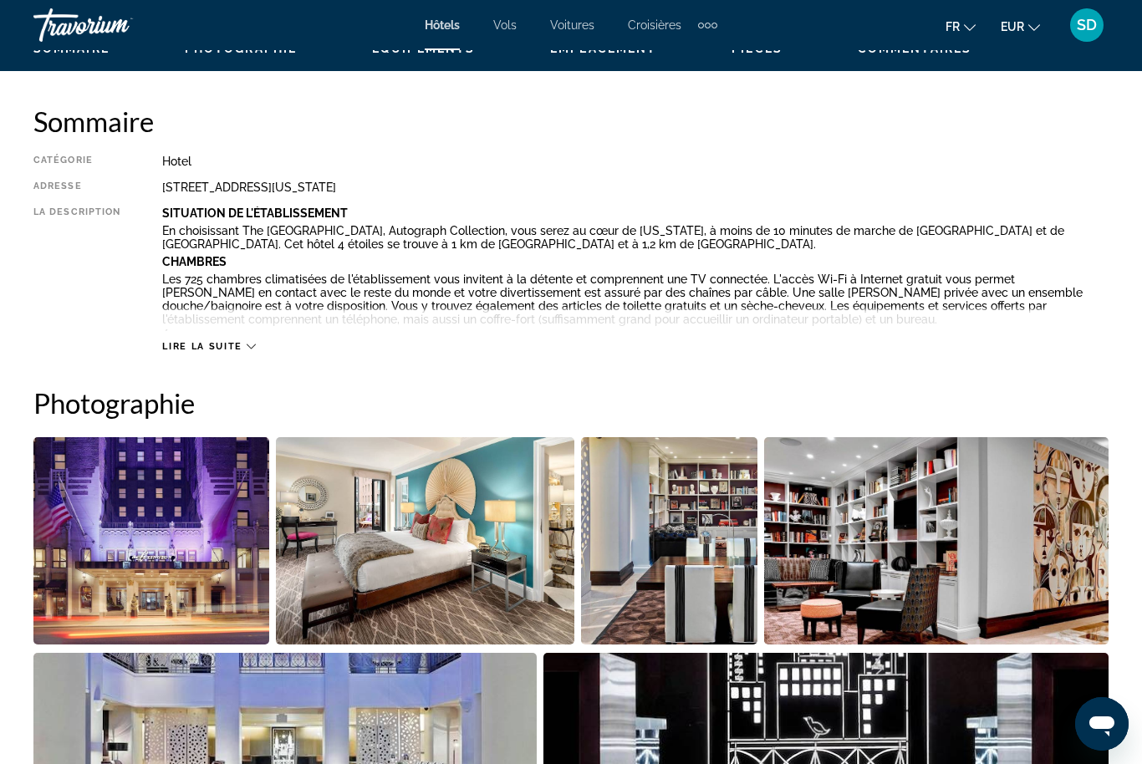
click at [390, 527] on img "Open full-screen image slider" at bounding box center [425, 540] width 299 height 207
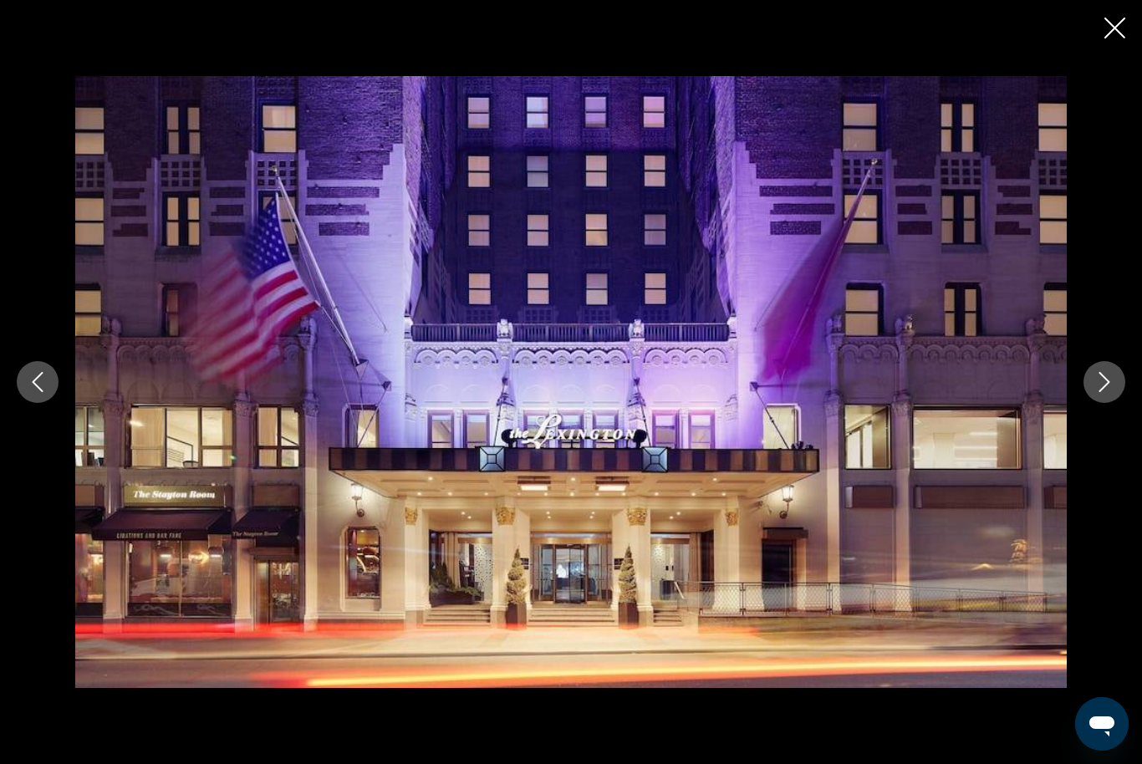
click at [1102, 385] on icon "Next image" at bounding box center [1105, 382] width 20 height 20
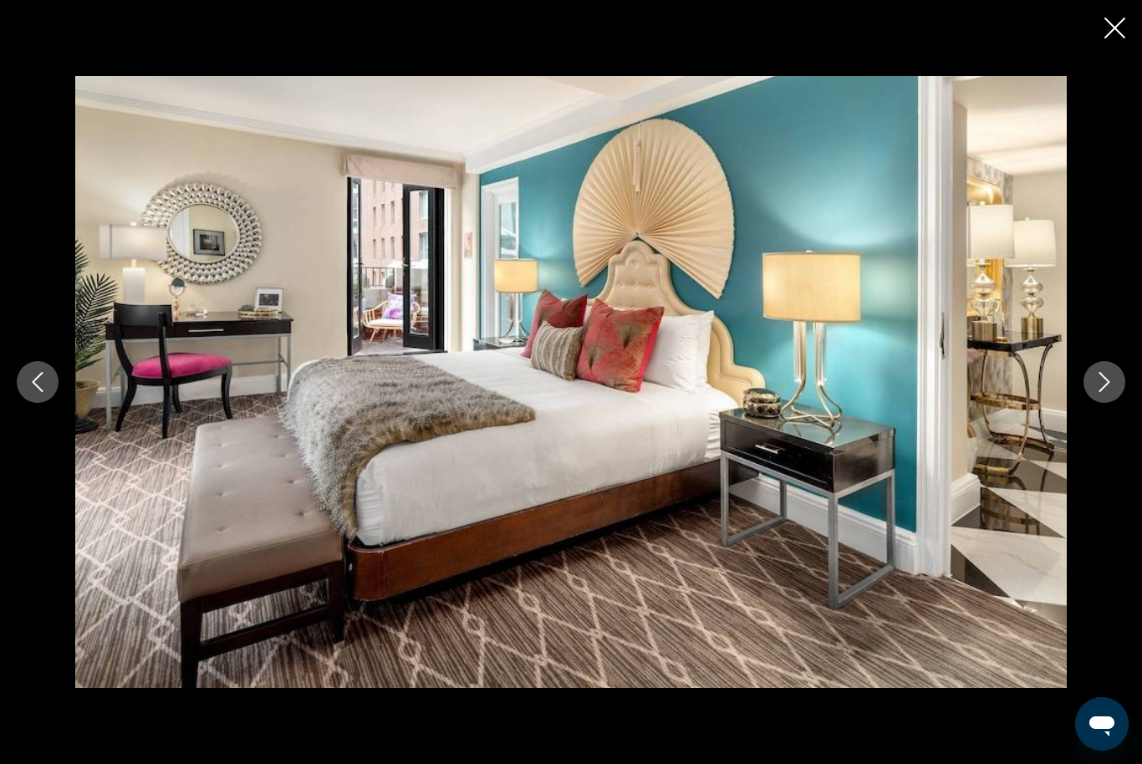
click at [1102, 385] on icon "Next image" at bounding box center [1105, 382] width 20 height 20
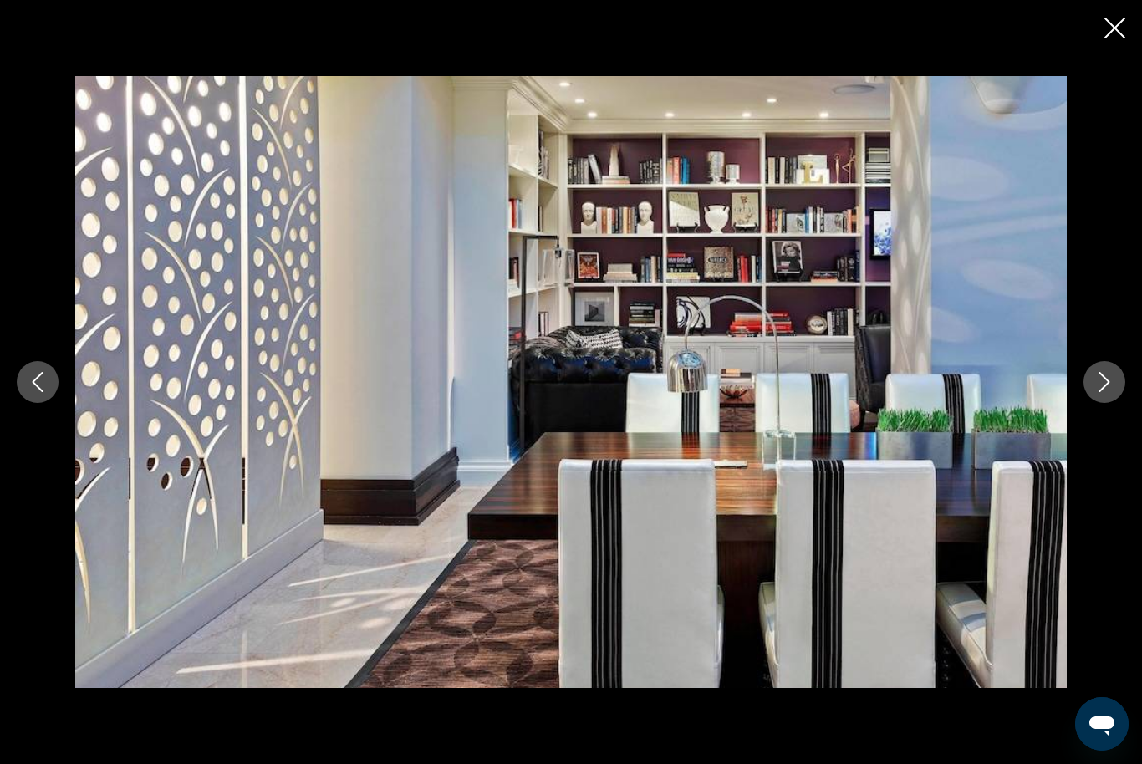
click at [1102, 385] on icon "Next image" at bounding box center [1105, 382] width 20 height 20
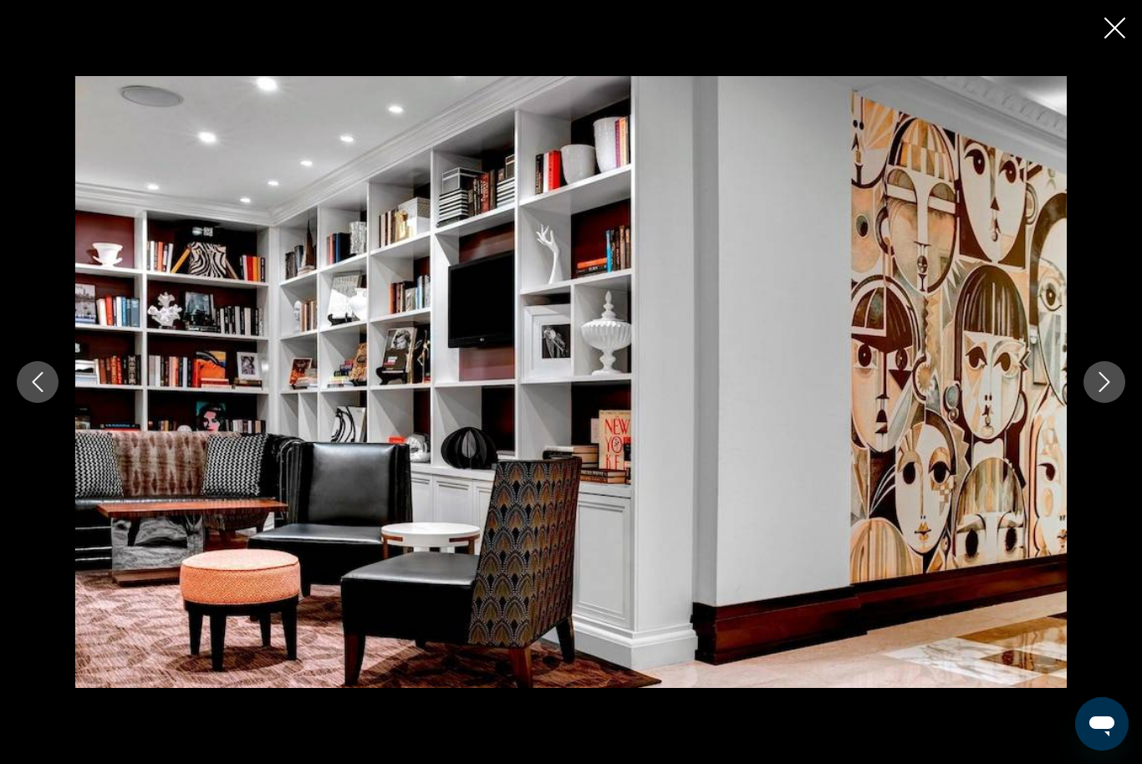
click at [1102, 385] on icon "Next image" at bounding box center [1105, 382] width 20 height 20
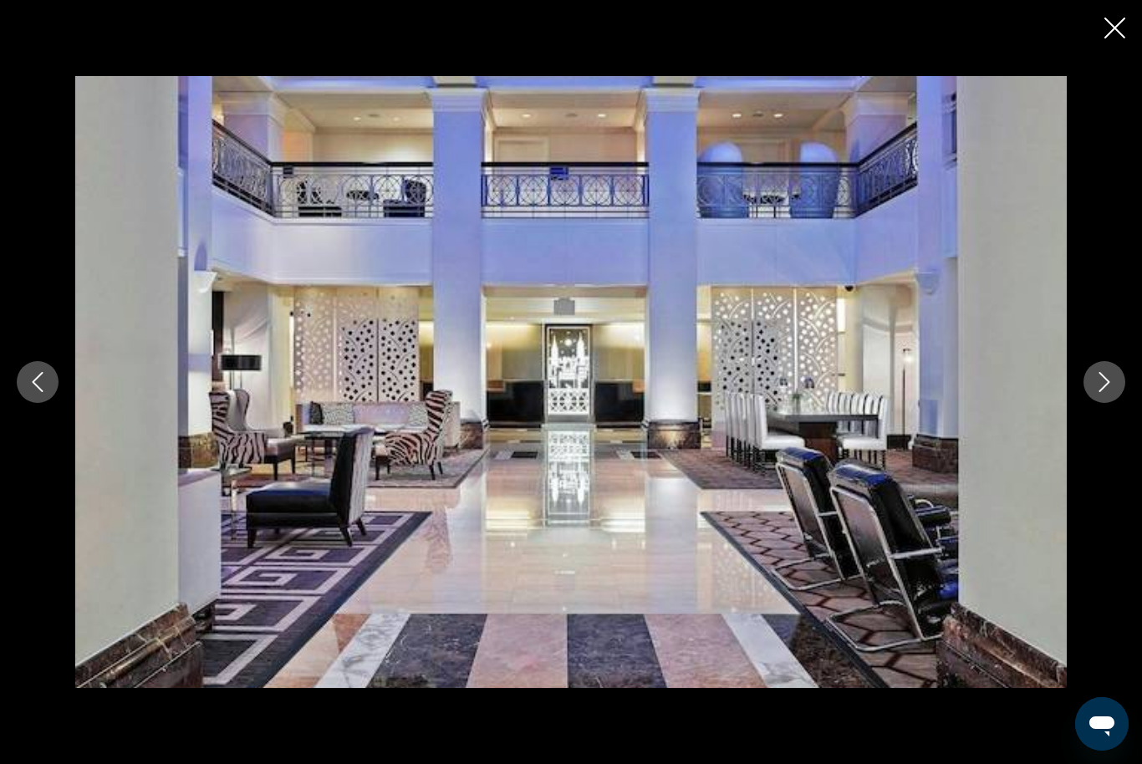
click at [1102, 385] on icon "Next image" at bounding box center [1105, 382] width 20 height 20
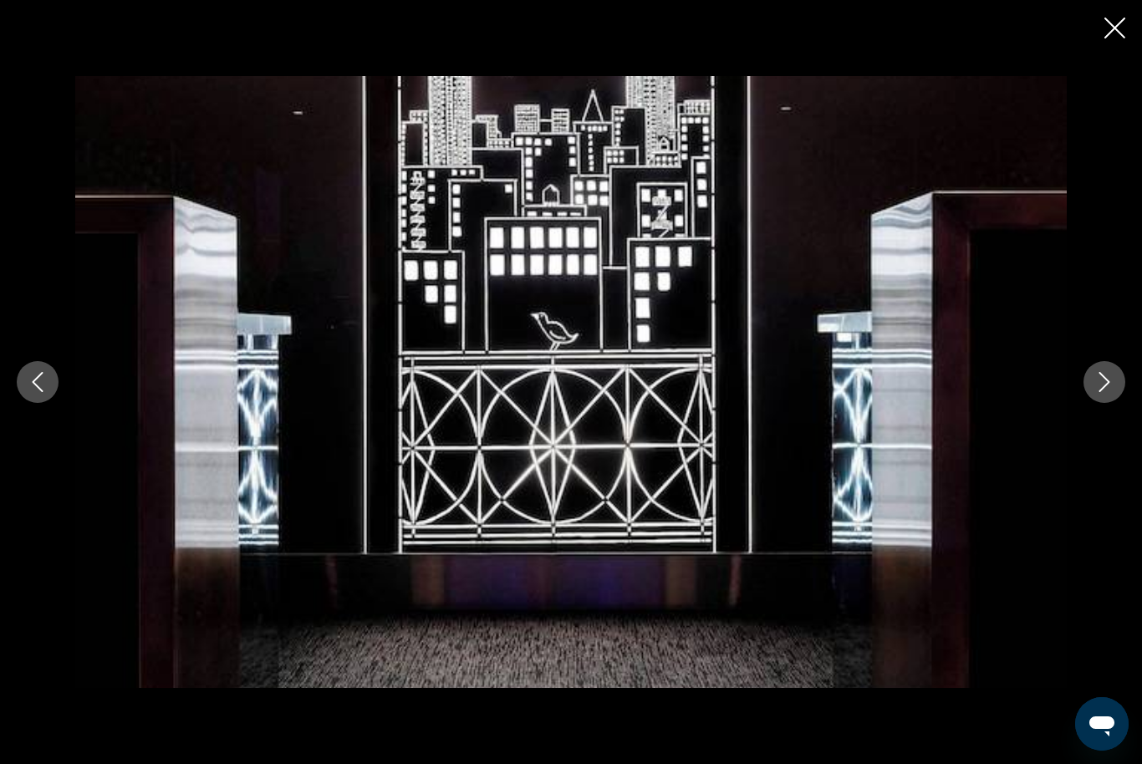
click at [1102, 385] on icon "Next image" at bounding box center [1105, 382] width 20 height 20
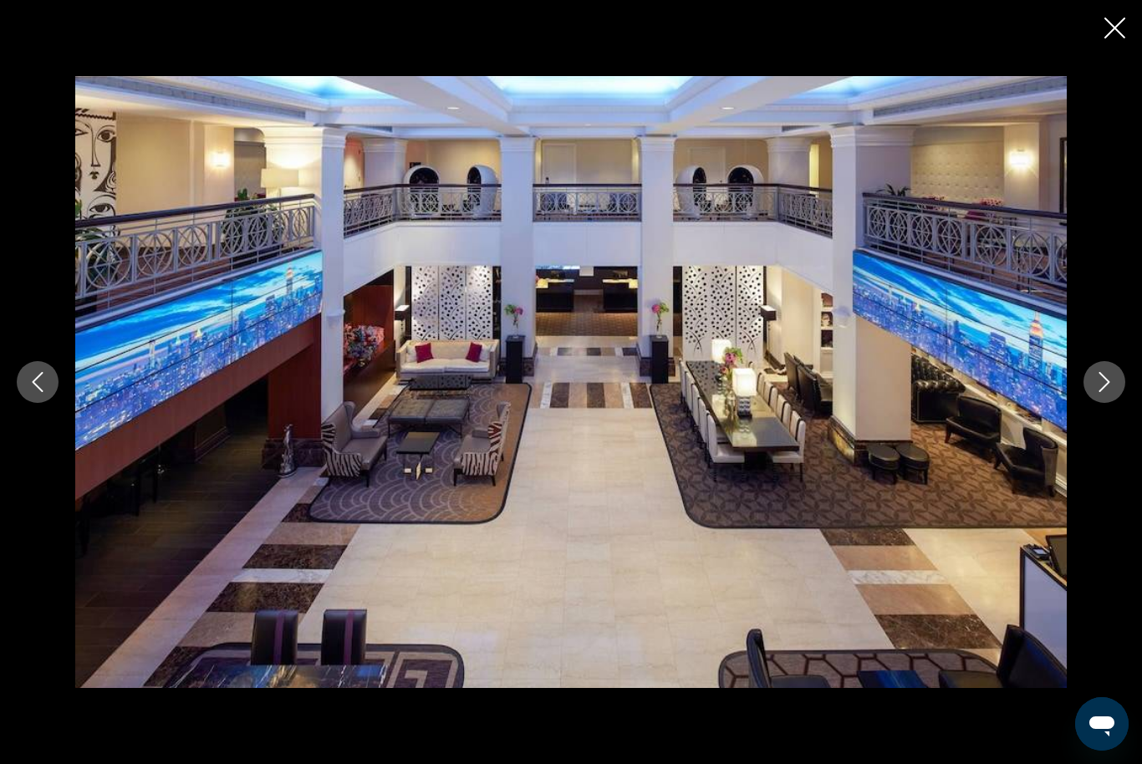
click at [1102, 385] on icon "Next image" at bounding box center [1105, 382] width 20 height 20
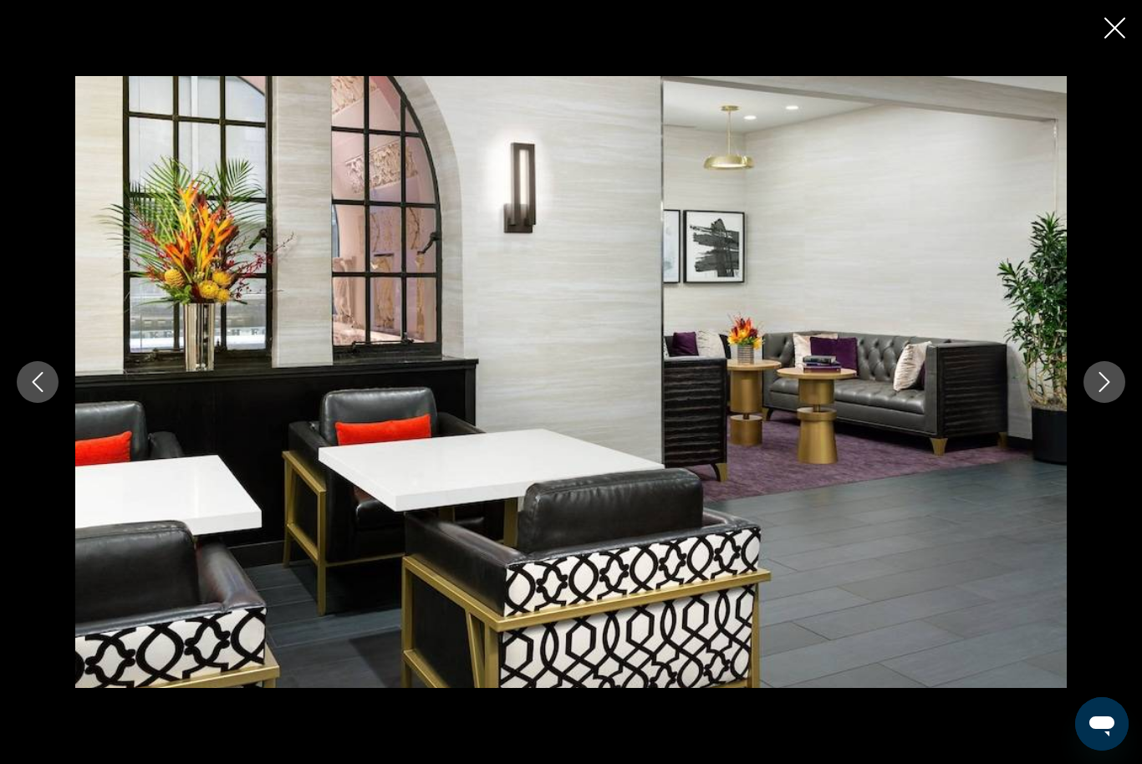
click at [1102, 385] on icon "Next image" at bounding box center [1105, 382] width 20 height 20
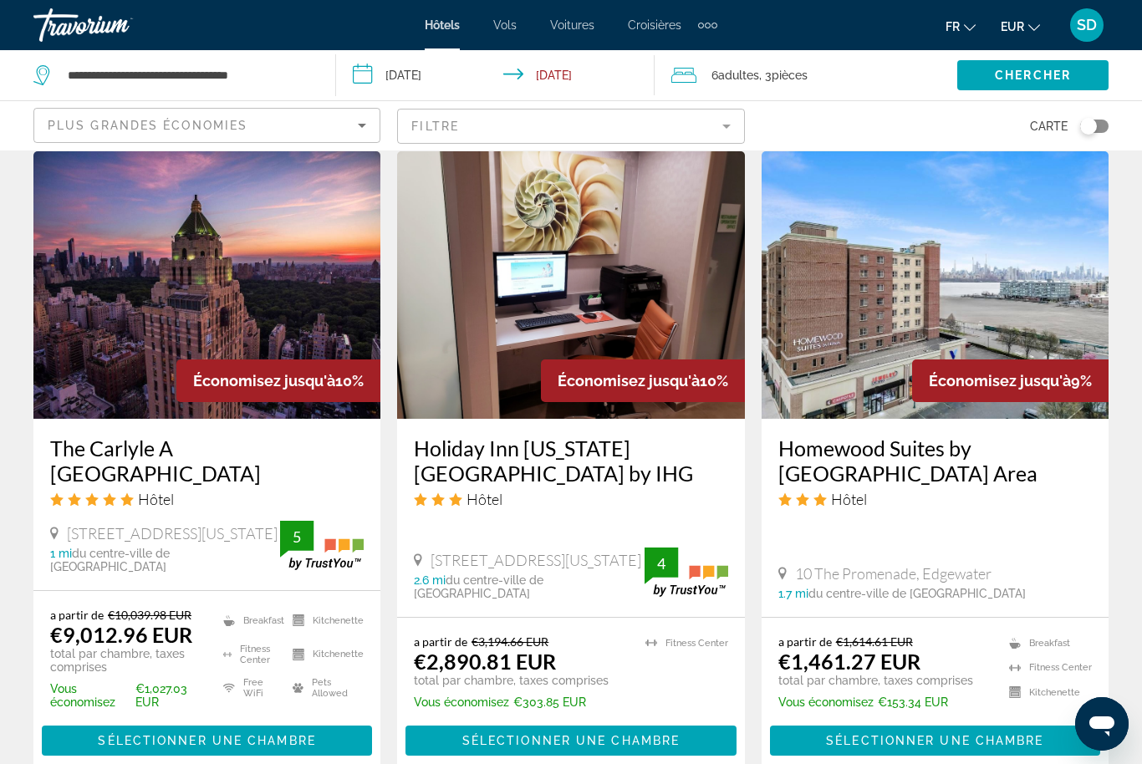
scroll to position [1342, 0]
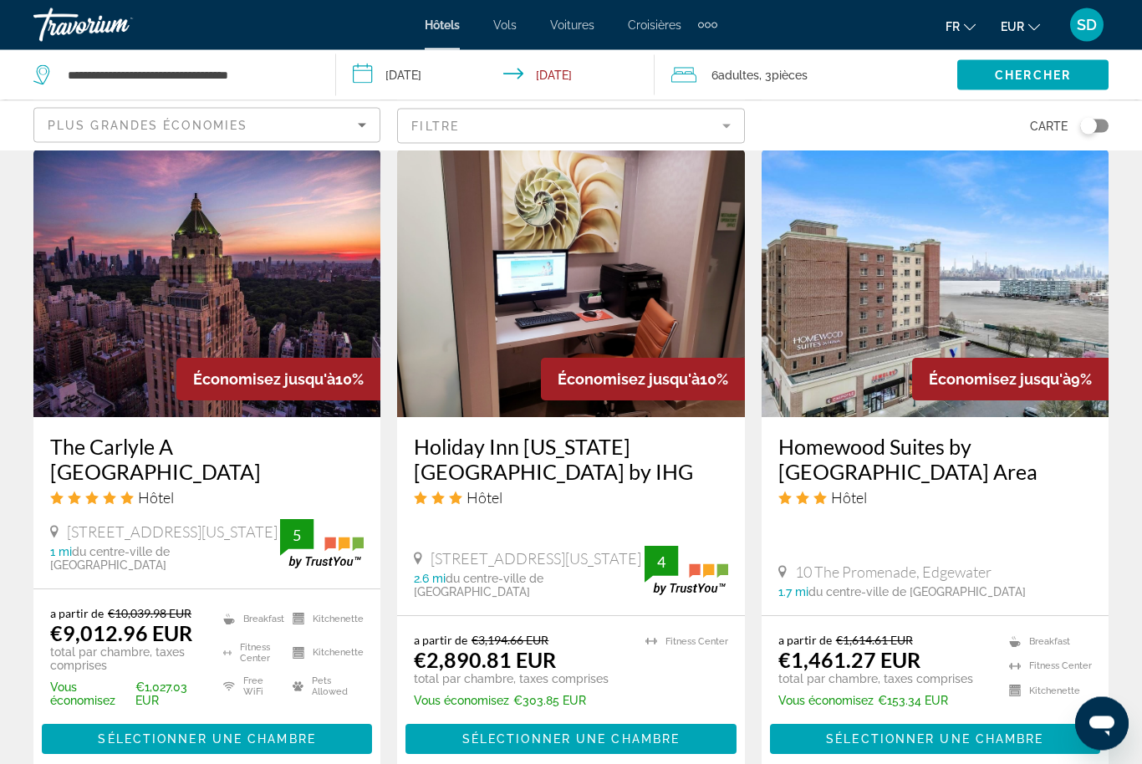
click at [839, 378] on img "Main content" at bounding box center [935, 285] width 347 height 268
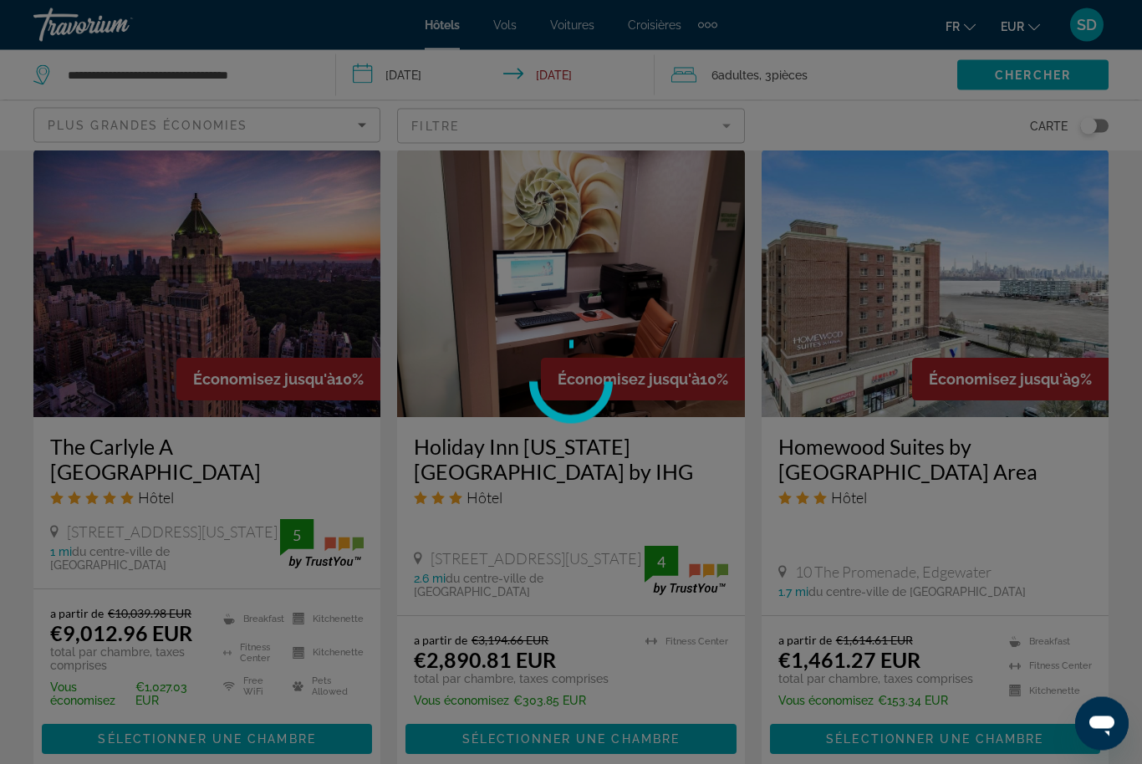
scroll to position [1343, 0]
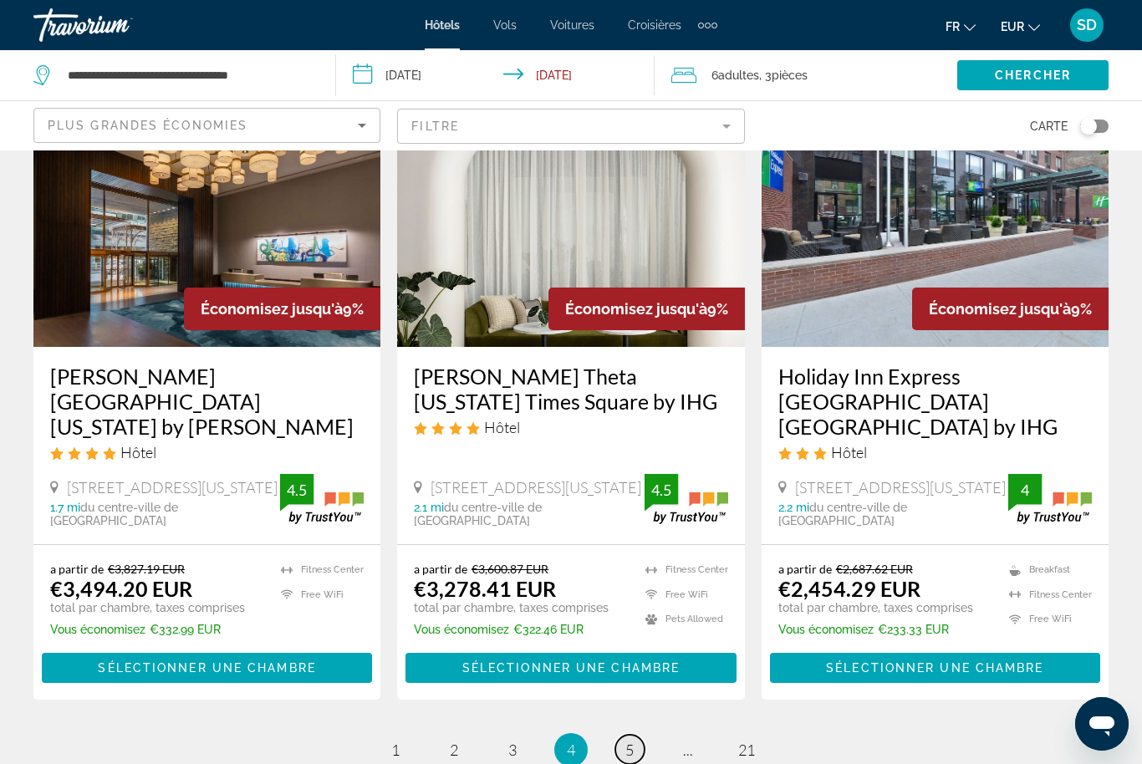
click at [636, 735] on link "page 5" at bounding box center [629, 749] width 29 height 29
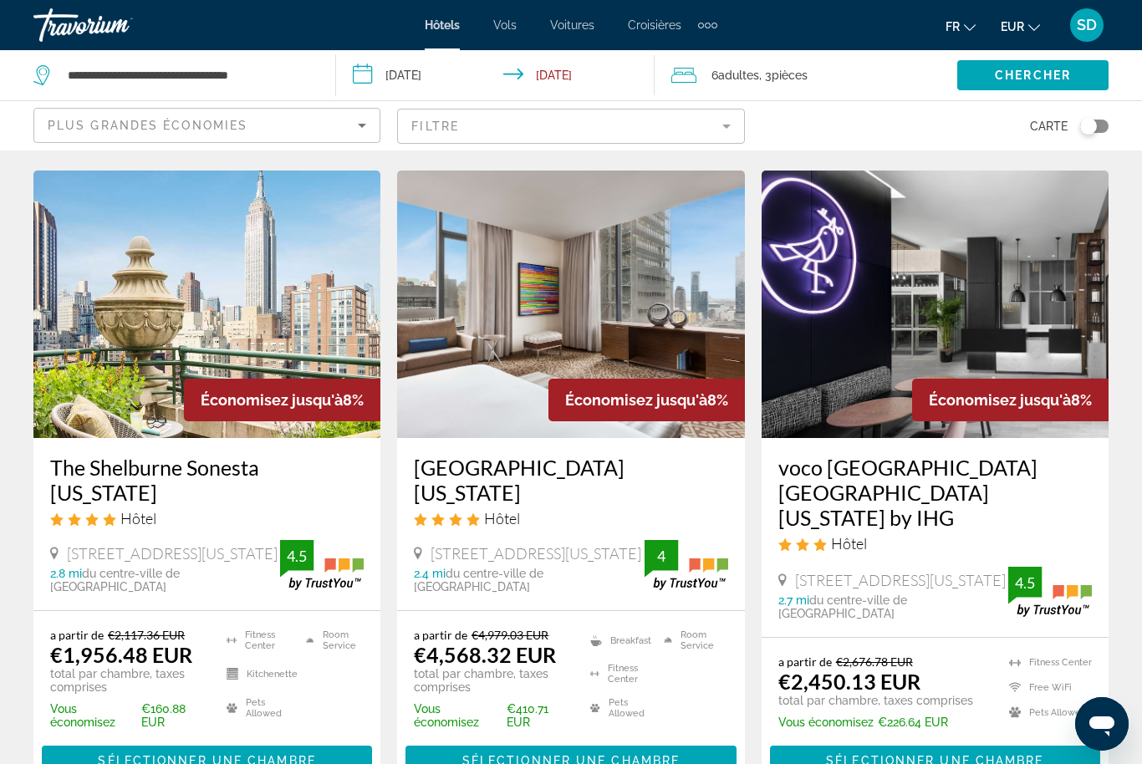
click at [249, 369] on img "Main content" at bounding box center [206, 305] width 347 height 268
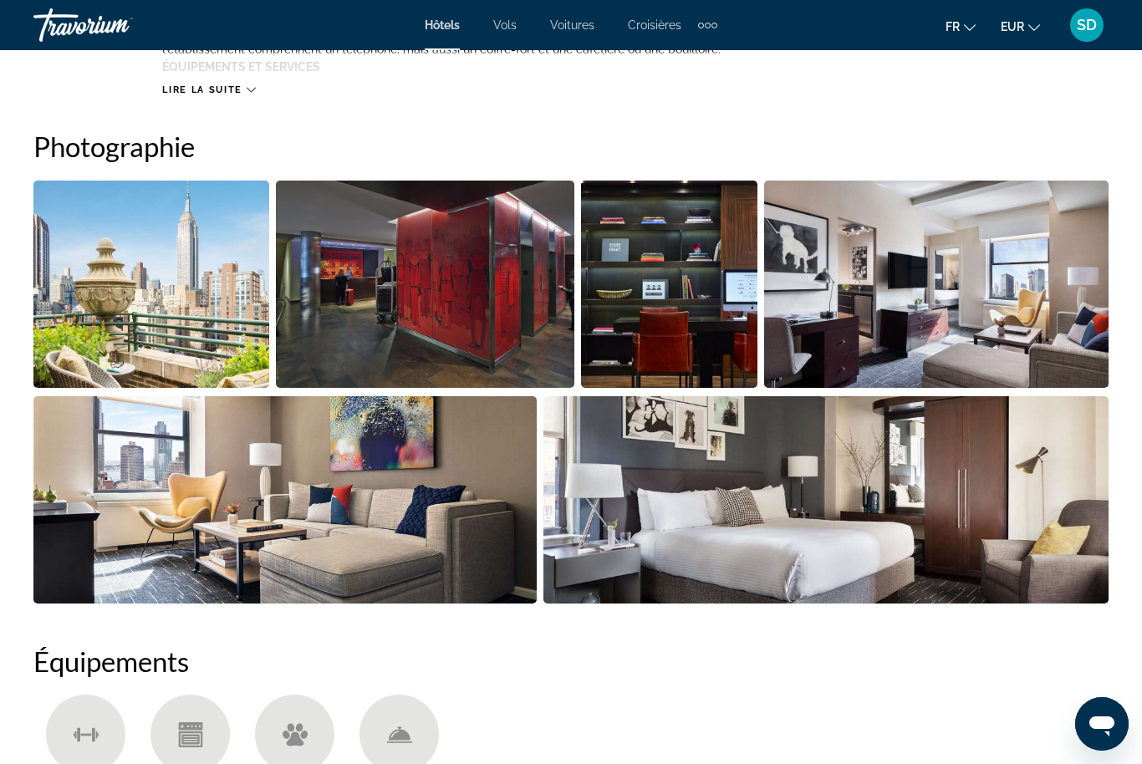
click at [810, 507] on img "Open full-screen image slider" at bounding box center [826, 499] width 566 height 207
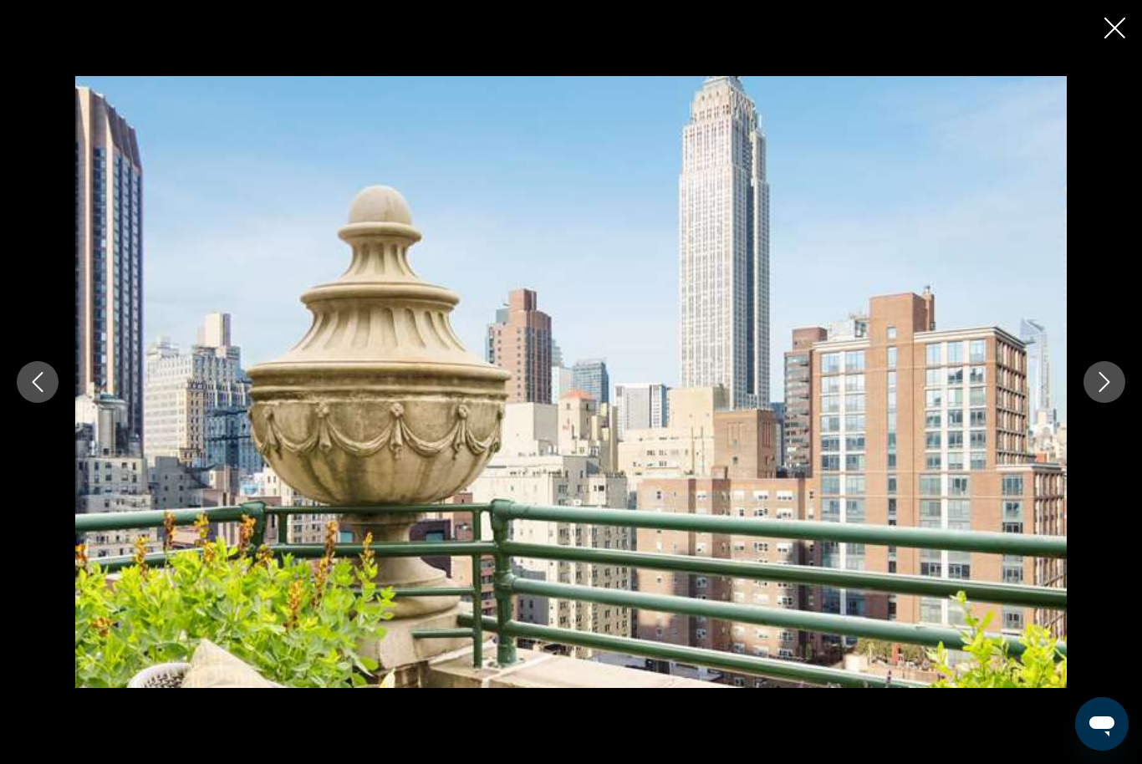
click at [1105, 403] on button "Next image" at bounding box center [1105, 382] width 42 height 42
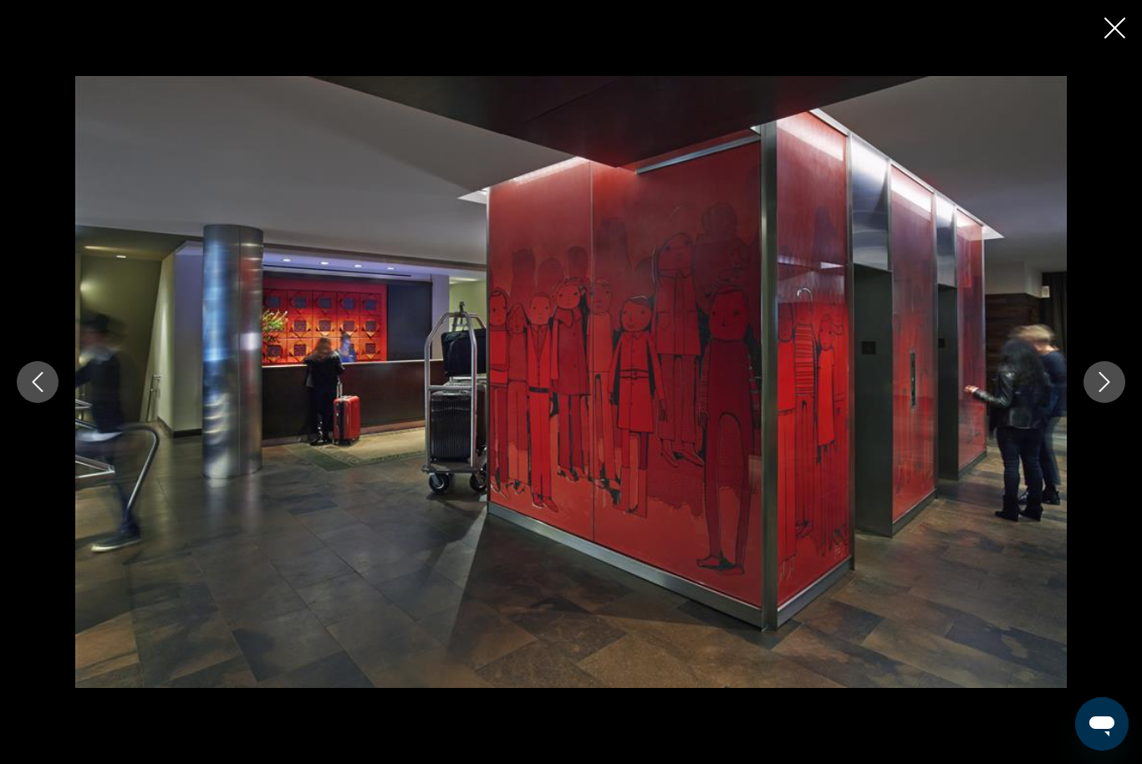
click at [1106, 392] on icon "Next image" at bounding box center [1105, 382] width 20 height 20
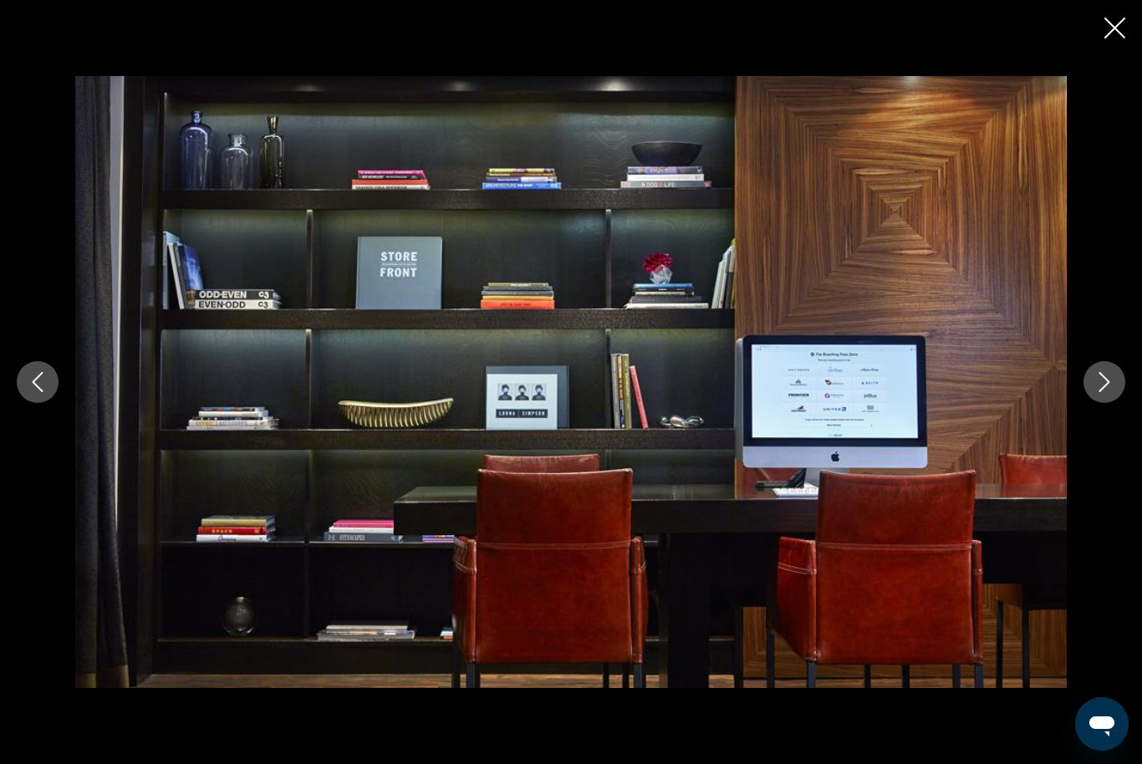
click at [1112, 392] on icon "Next image" at bounding box center [1105, 382] width 20 height 20
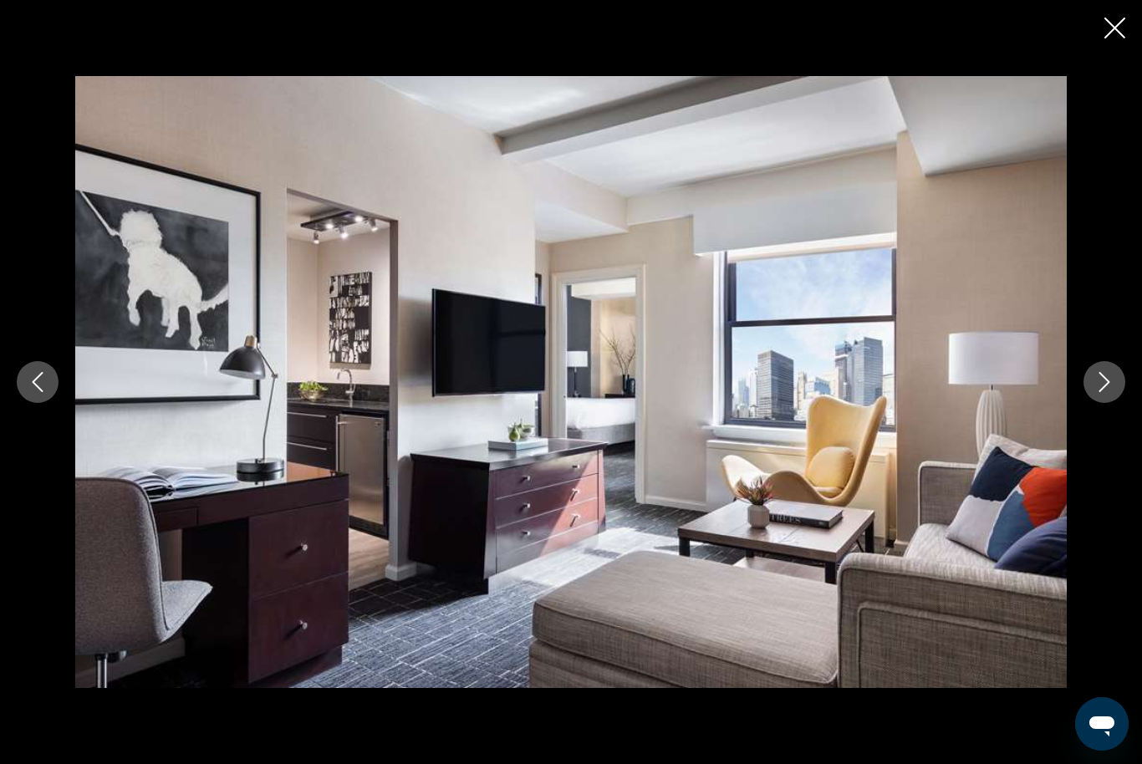
click at [1110, 392] on icon "Next image" at bounding box center [1105, 382] width 11 height 20
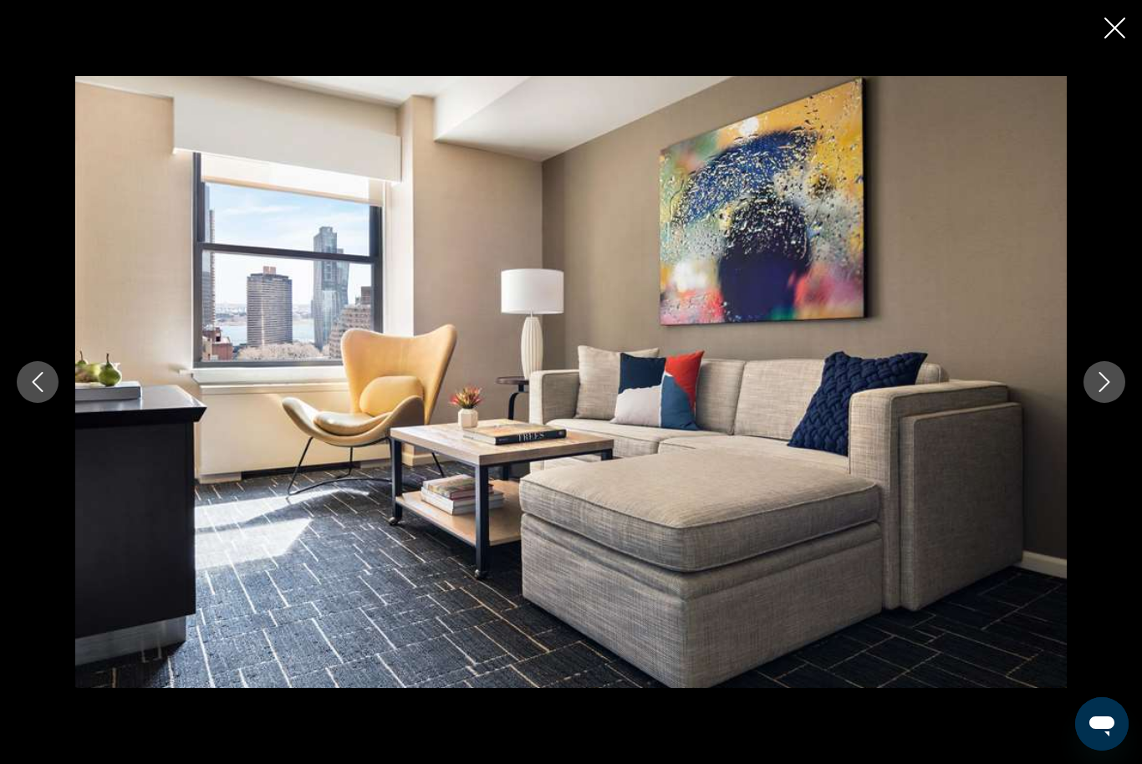
click at [1109, 392] on icon "Next image" at bounding box center [1105, 382] width 20 height 20
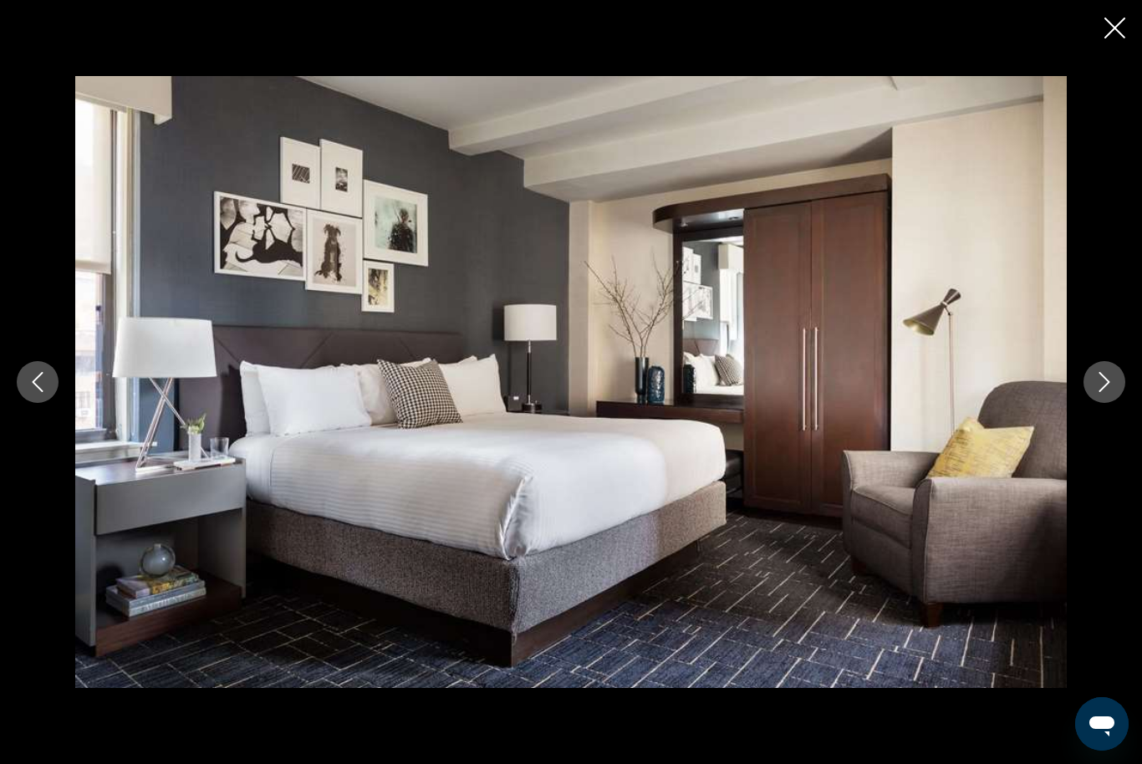
click at [1100, 392] on icon "Next image" at bounding box center [1105, 382] width 20 height 20
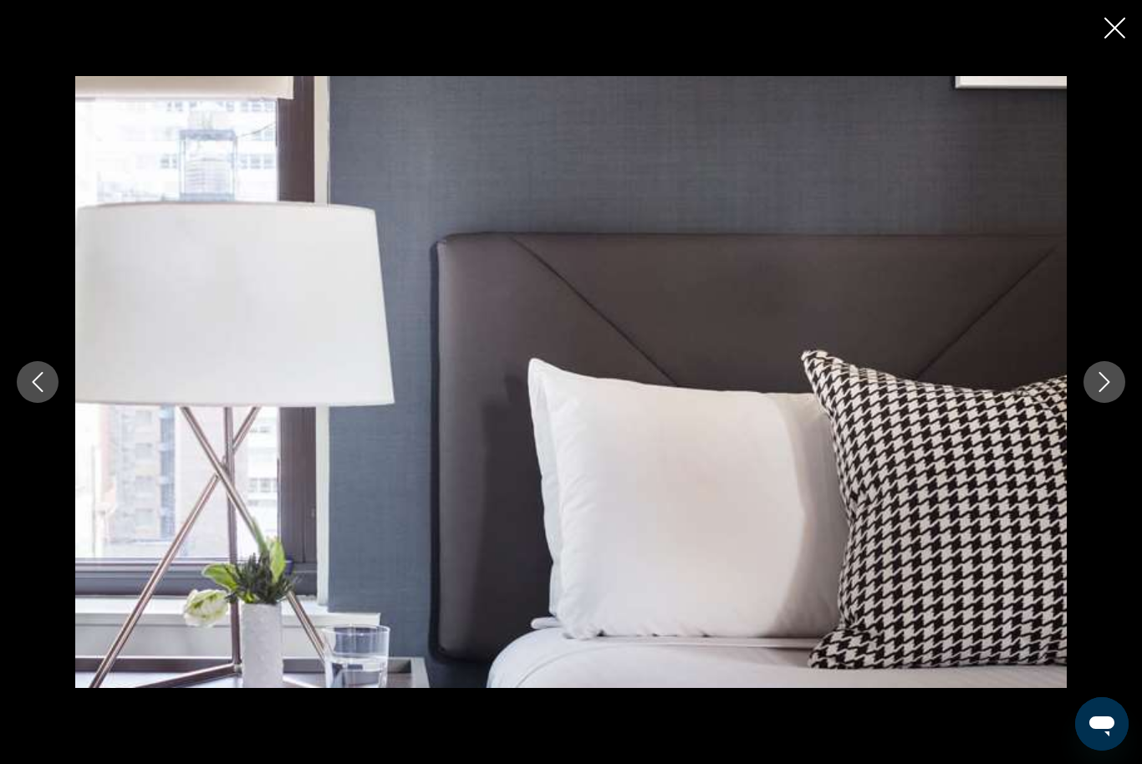
click at [1092, 403] on button "Next image" at bounding box center [1105, 382] width 42 height 42
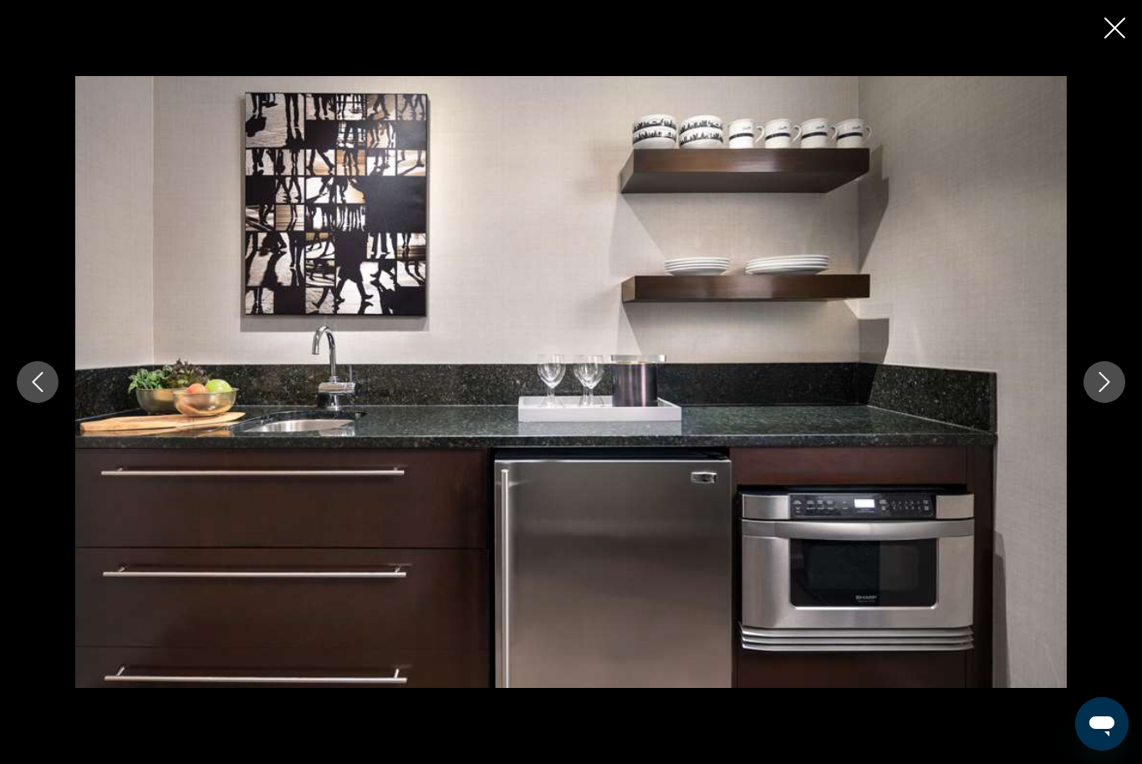
click at [1090, 403] on button "Next image" at bounding box center [1105, 382] width 42 height 42
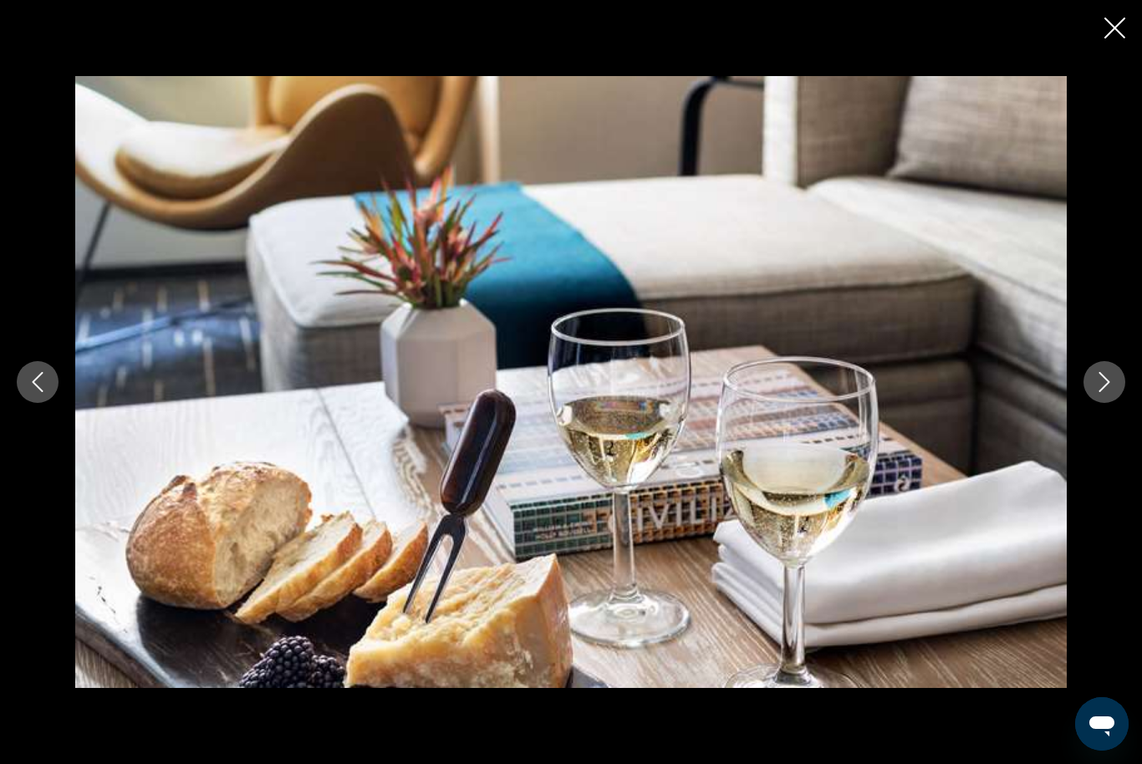
click at [1089, 403] on button "Next image" at bounding box center [1105, 382] width 42 height 42
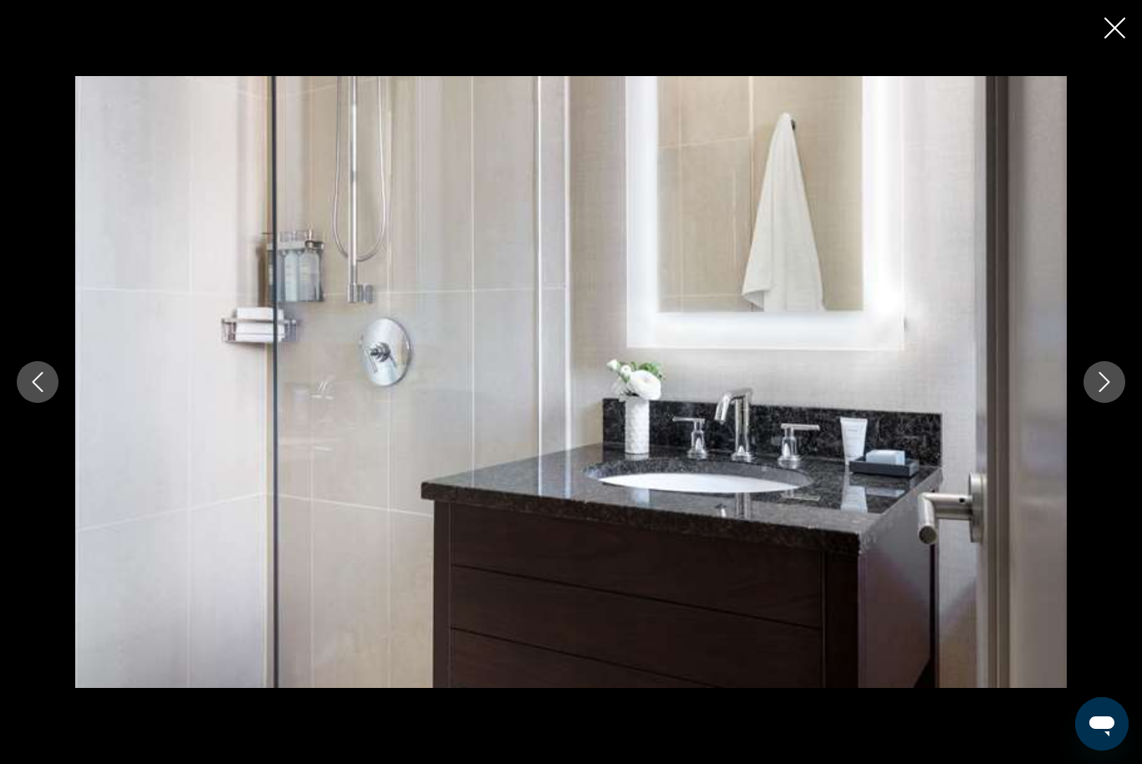
click at [1084, 422] on div "prev next" at bounding box center [571, 381] width 1142 height 611
click at [1089, 403] on button "Next image" at bounding box center [1105, 382] width 42 height 42
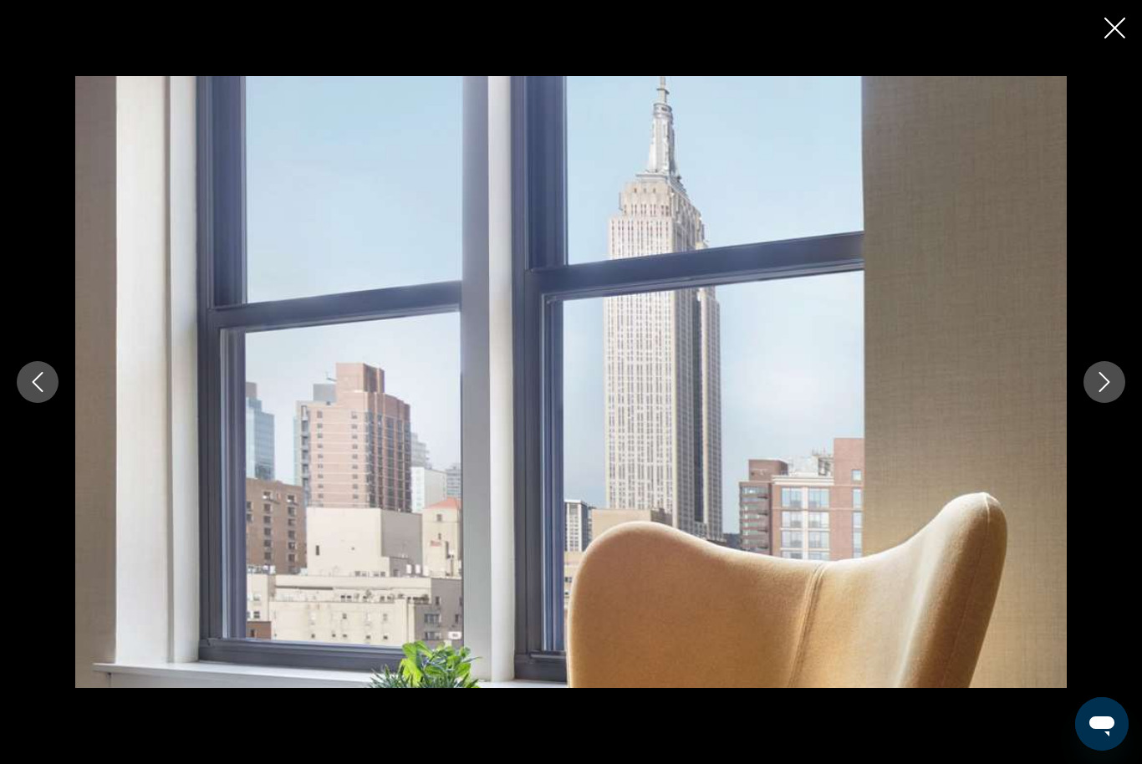
click at [1088, 403] on button "Next image" at bounding box center [1105, 382] width 42 height 42
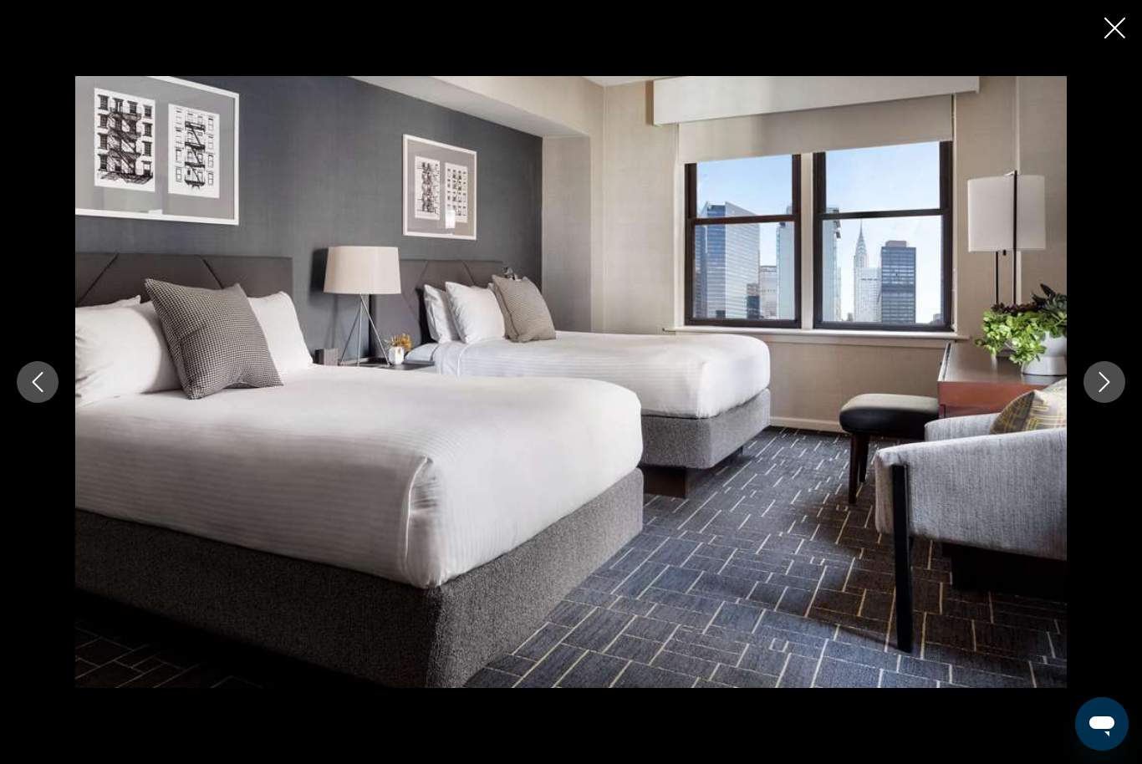
click at [1100, 392] on icon "Next image" at bounding box center [1105, 382] width 11 height 20
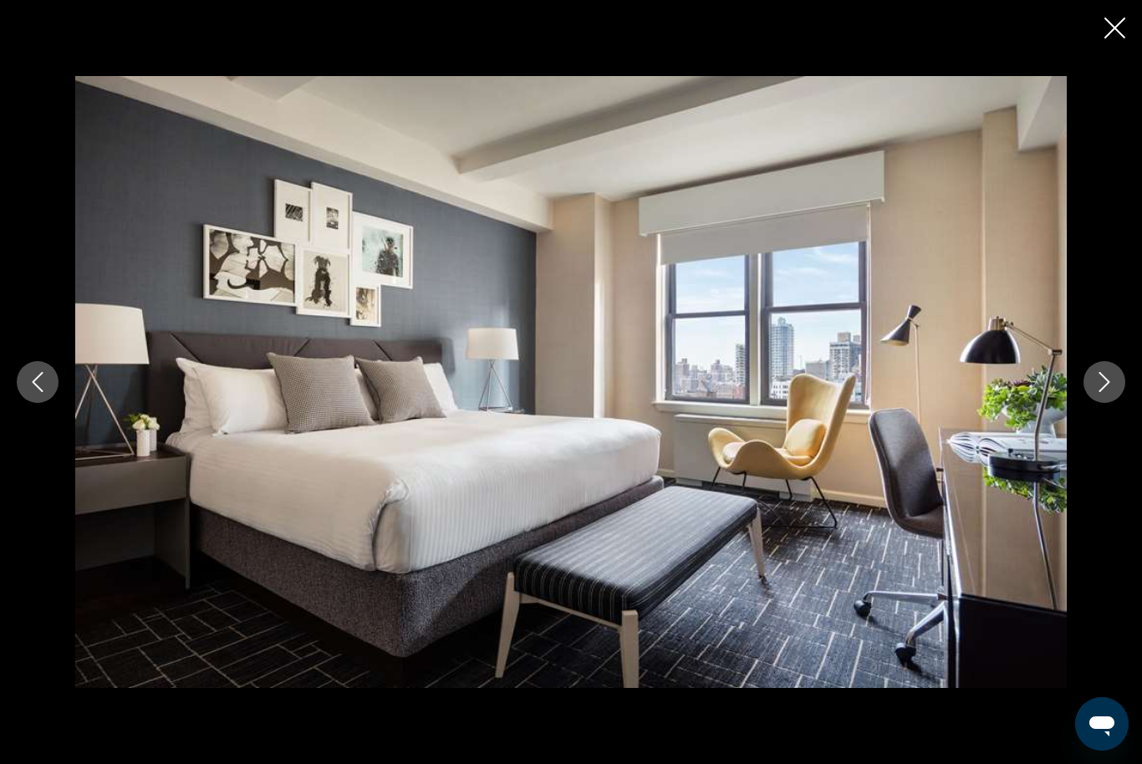
click at [1098, 392] on icon "Next image" at bounding box center [1105, 382] width 20 height 20
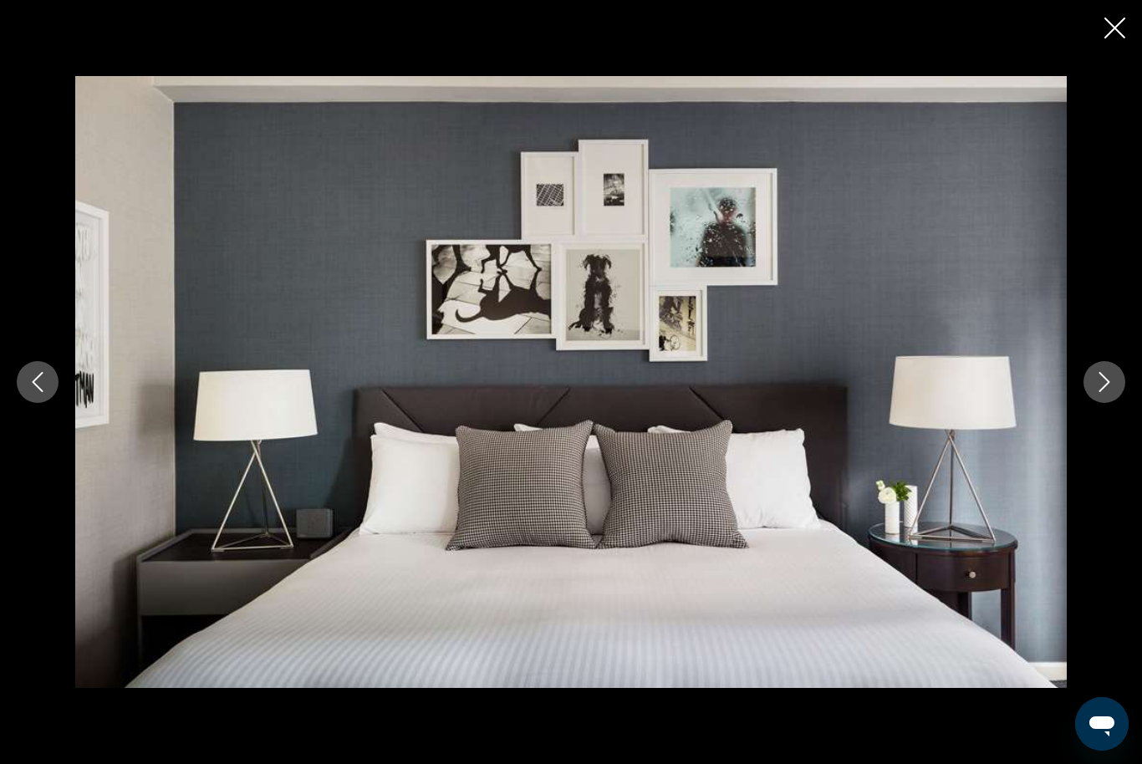
click at [51, 403] on button "Previous image" at bounding box center [38, 382] width 42 height 42
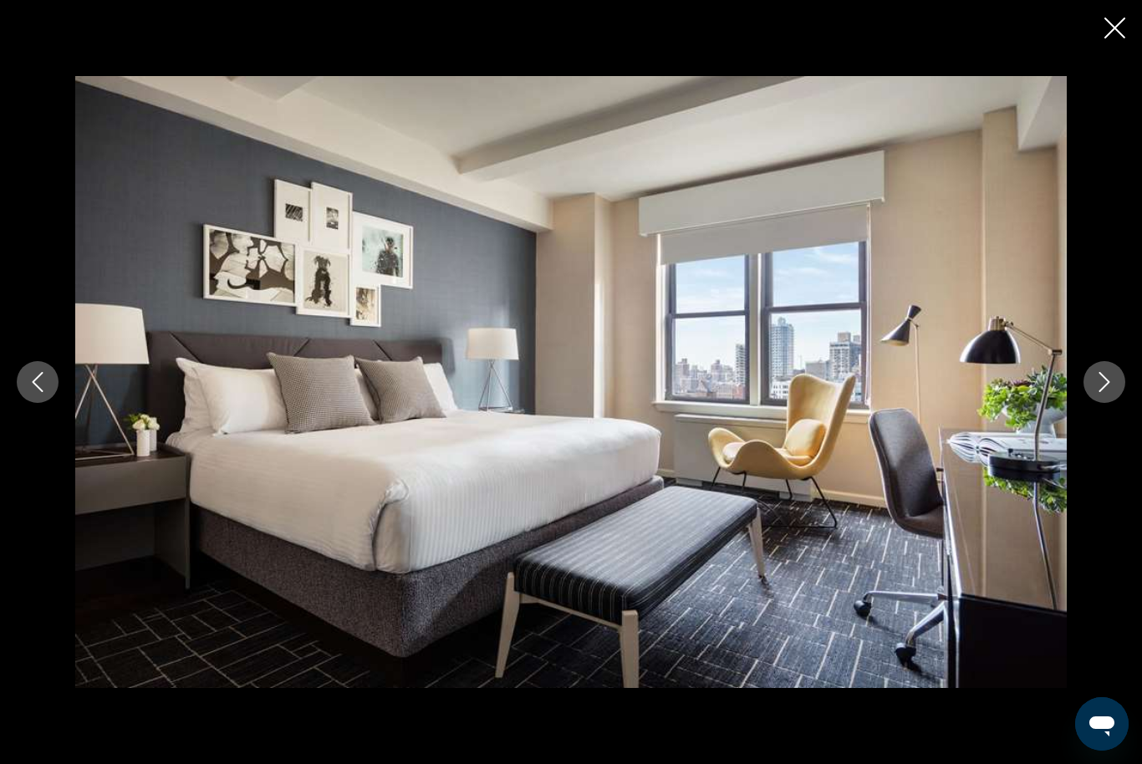
click at [1095, 392] on icon "Next image" at bounding box center [1105, 382] width 20 height 20
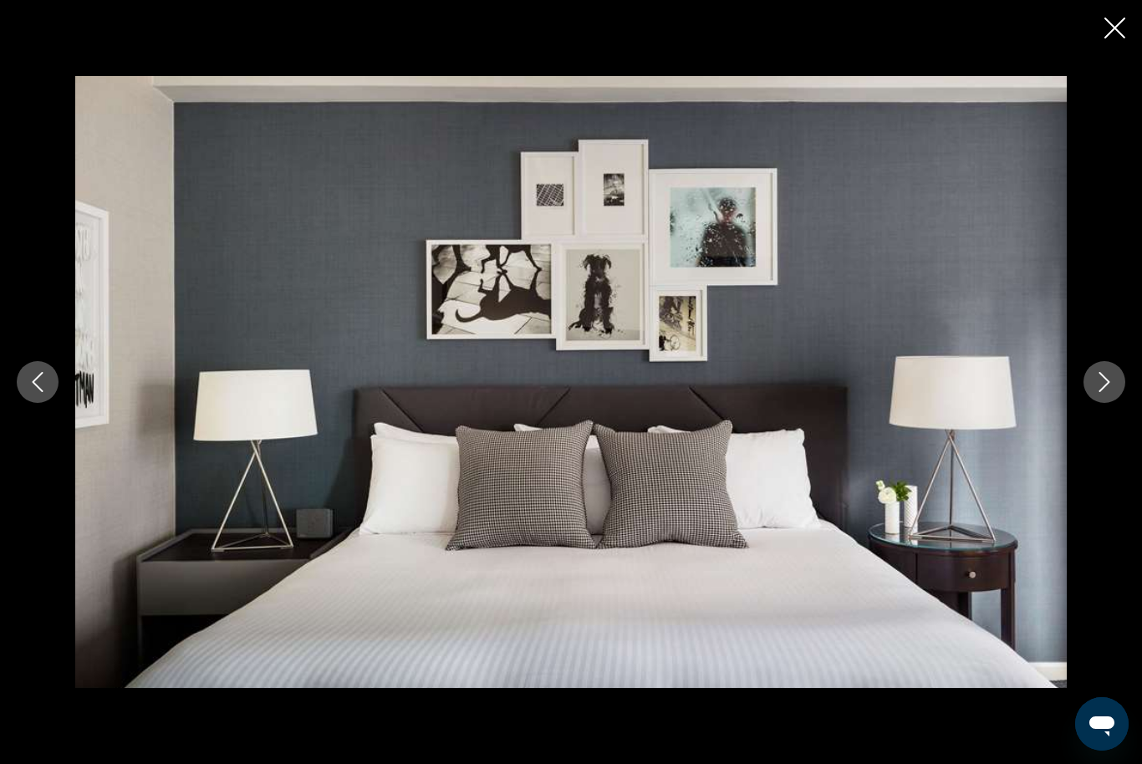
click at [1094, 403] on button "Next image" at bounding box center [1105, 382] width 42 height 42
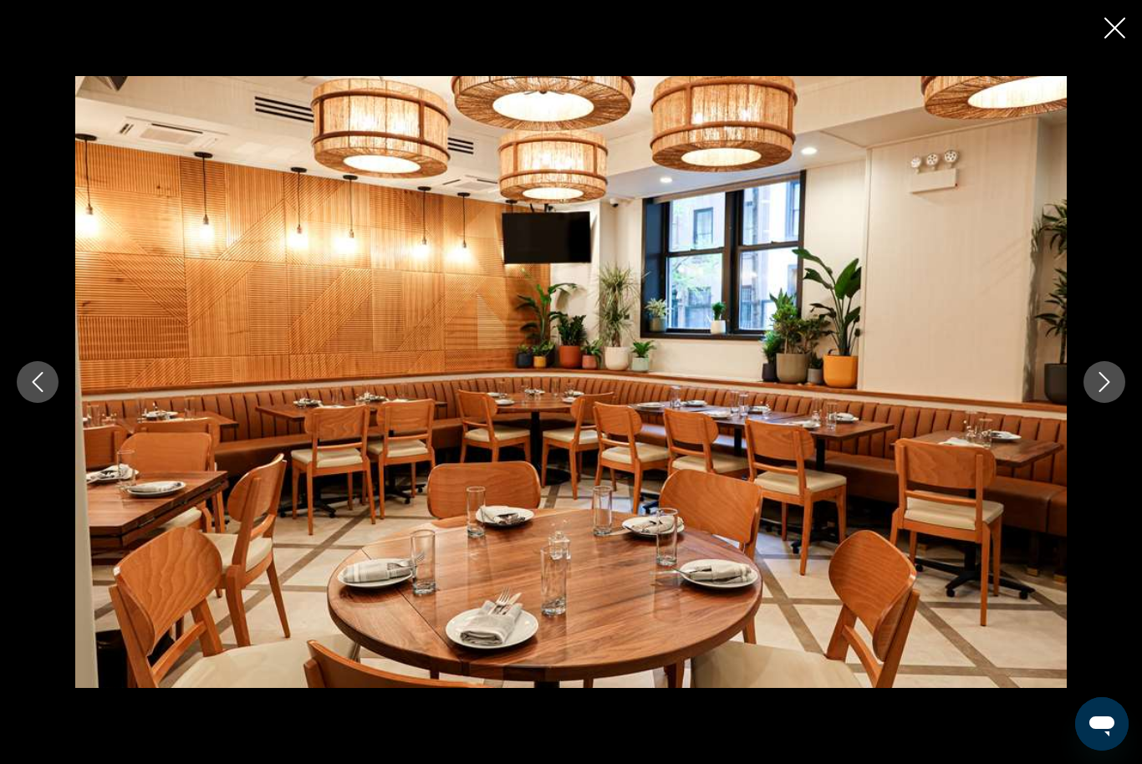
click at [1092, 403] on button "Next image" at bounding box center [1105, 382] width 42 height 42
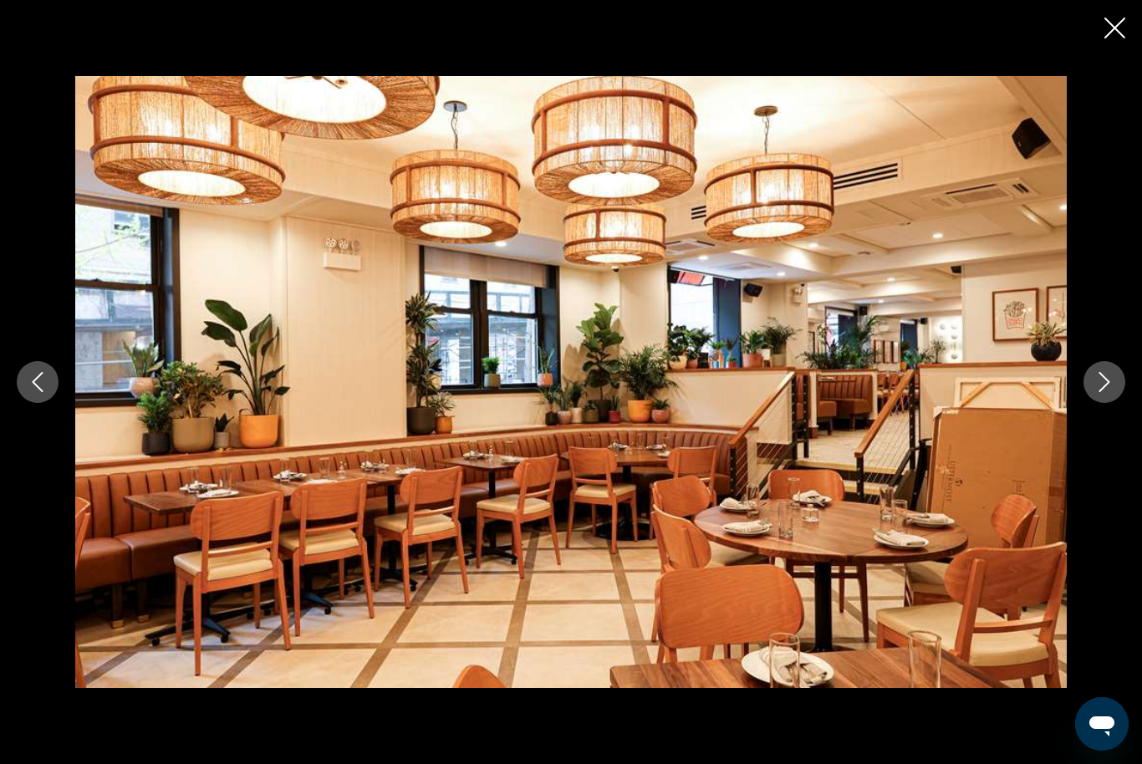
click at [1092, 403] on button "Next image" at bounding box center [1105, 382] width 42 height 42
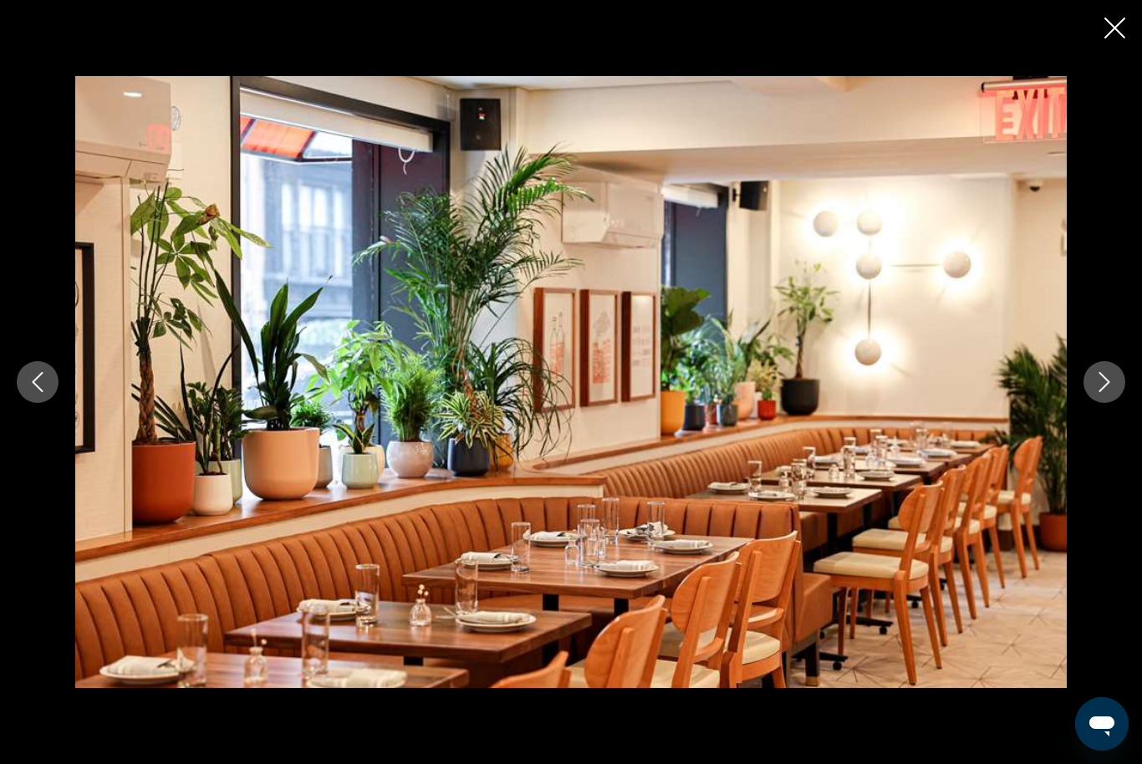
click at [1094, 403] on button "Next image" at bounding box center [1105, 382] width 42 height 42
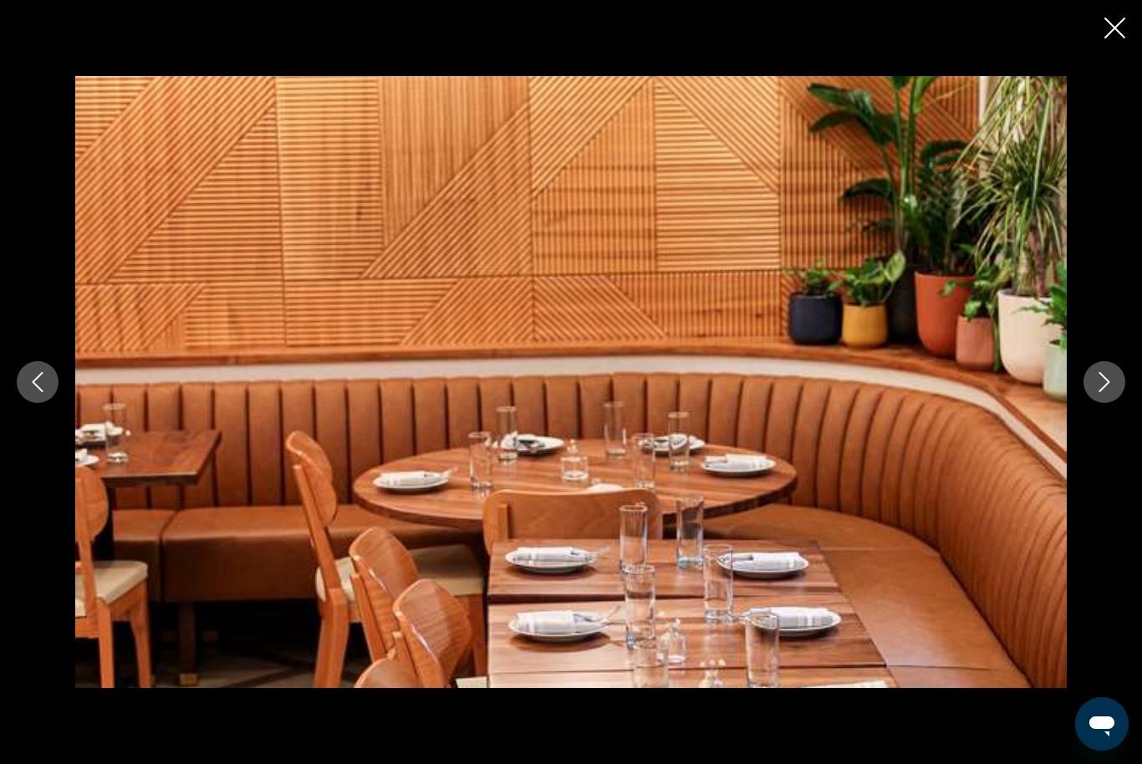
click at [1094, 403] on button "Next image" at bounding box center [1105, 382] width 42 height 42
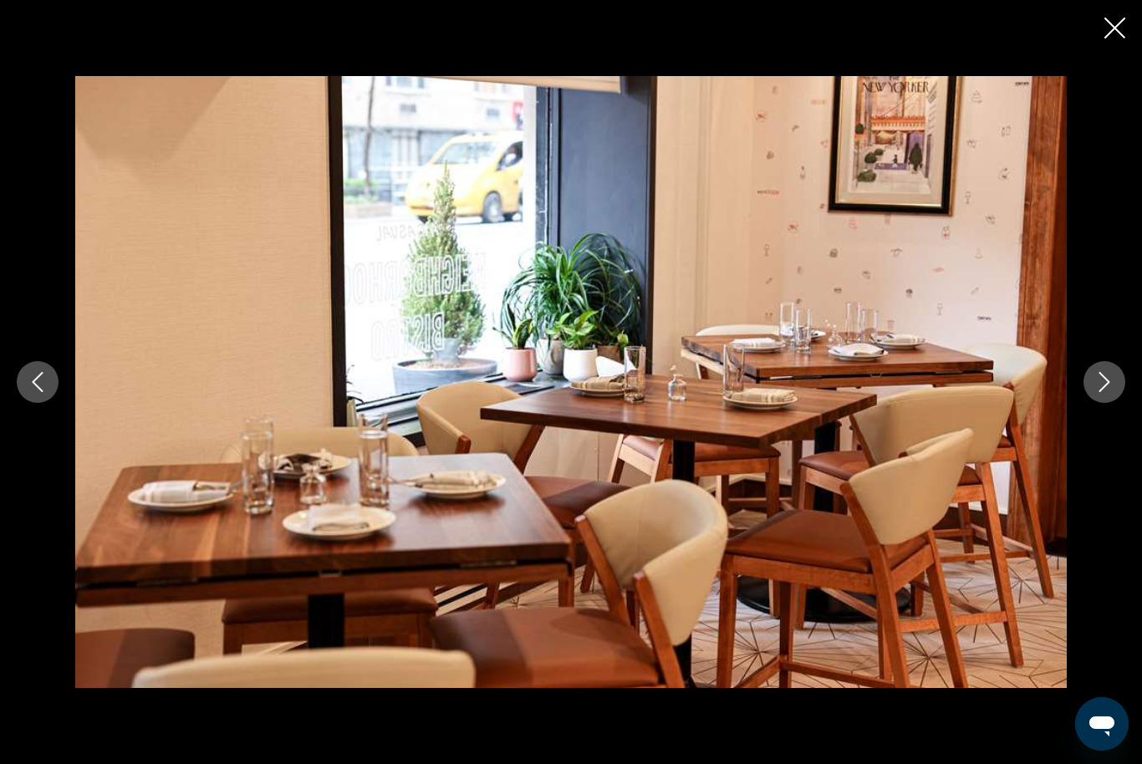
click at [1095, 392] on icon "Next image" at bounding box center [1105, 382] width 20 height 20
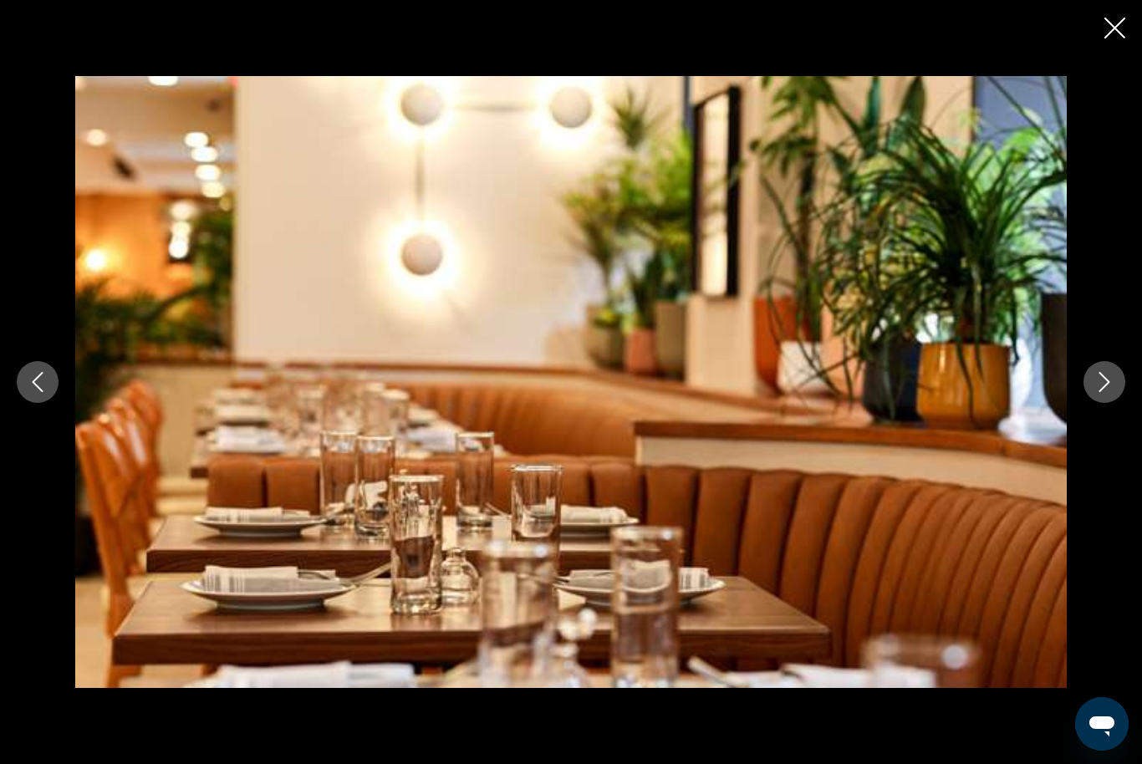
click at [1098, 392] on icon "Next image" at bounding box center [1105, 382] width 20 height 20
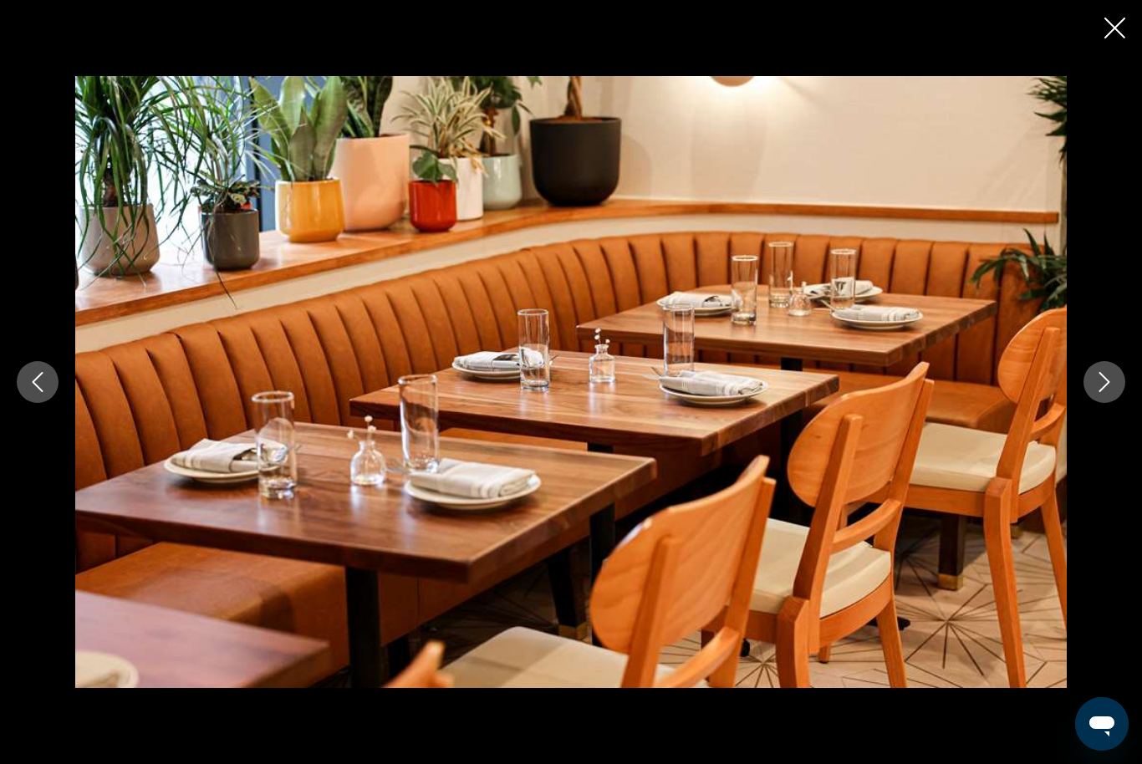
click at [1097, 392] on icon "Next image" at bounding box center [1105, 382] width 20 height 20
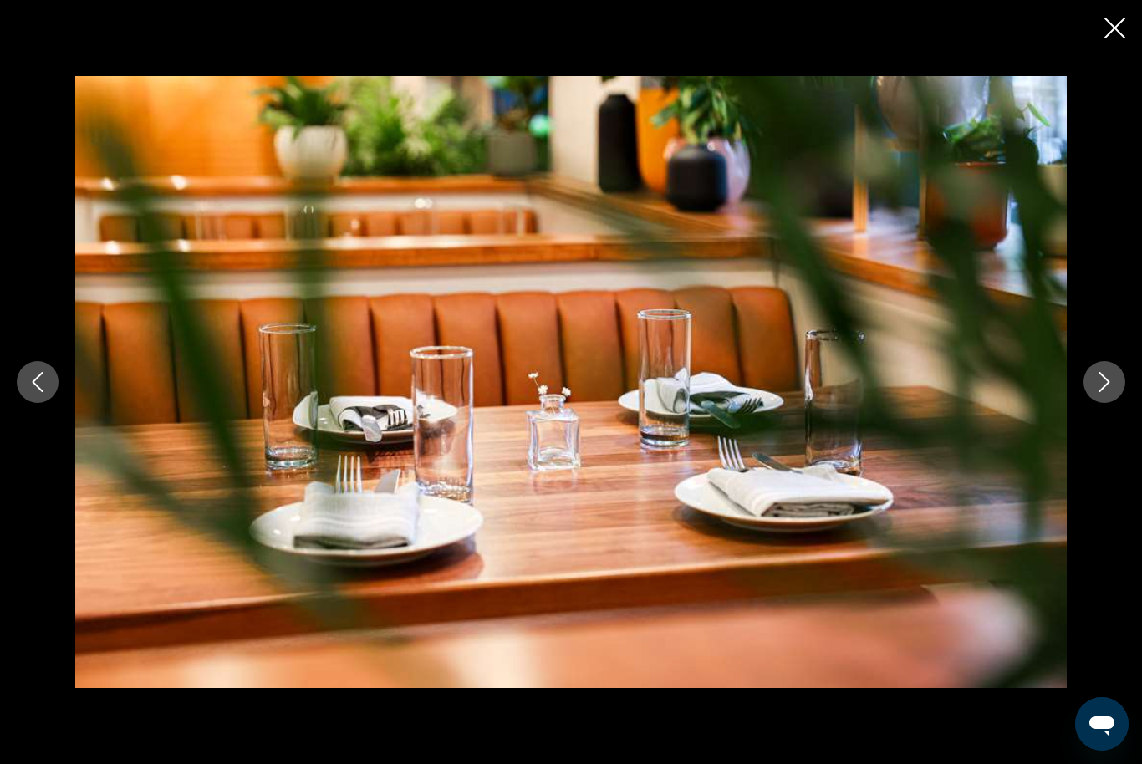
click at [1102, 392] on icon "Next image" at bounding box center [1105, 382] width 20 height 20
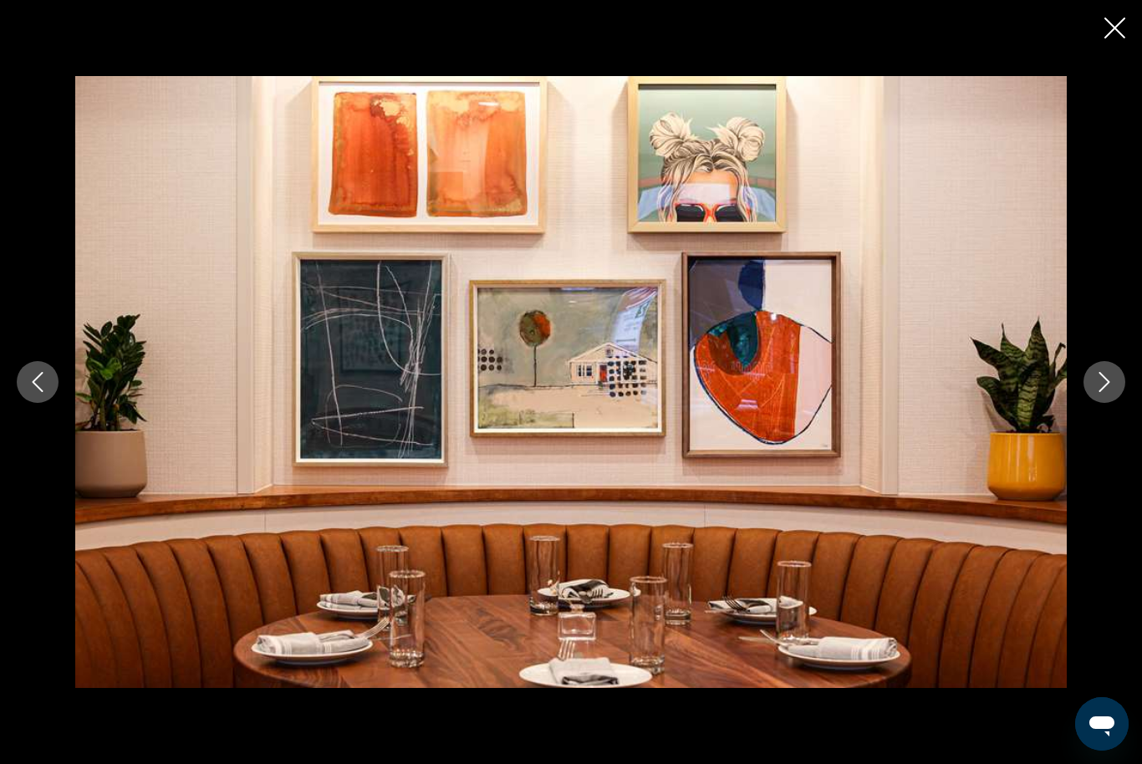
click at [1094, 403] on button "Next image" at bounding box center [1105, 382] width 42 height 42
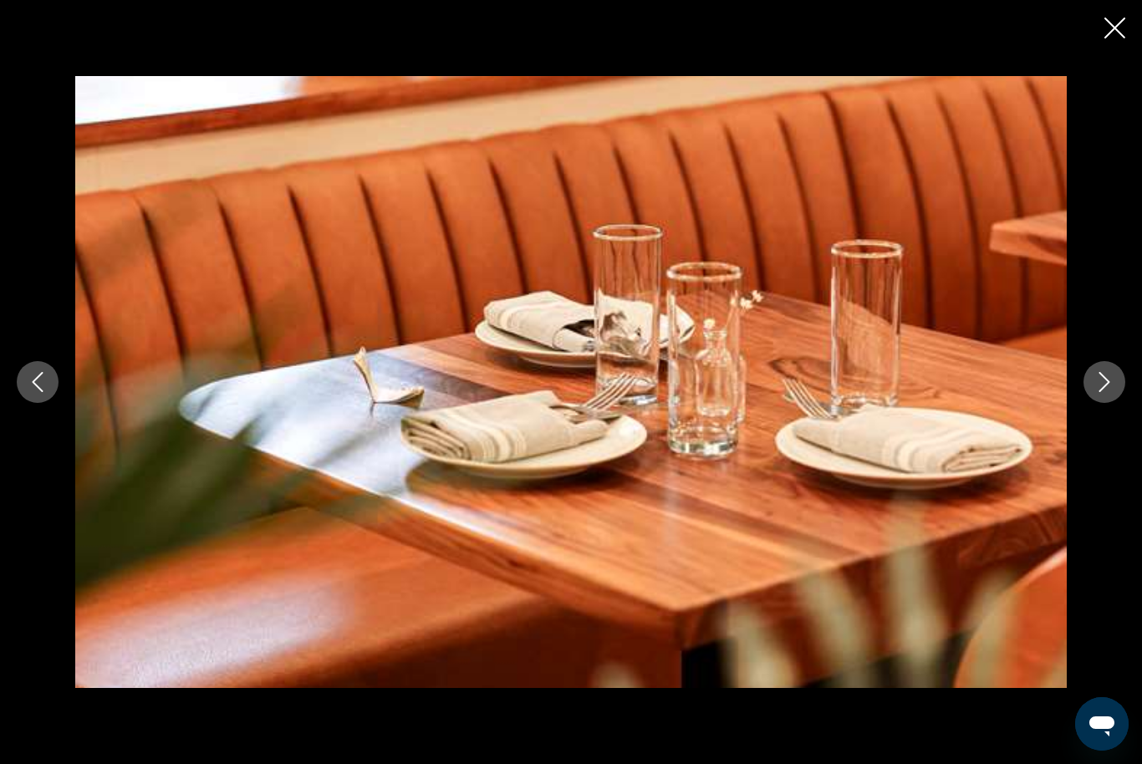
click at [1089, 403] on button "Next image" at bounding box center [1105, 382] width 42 height 42
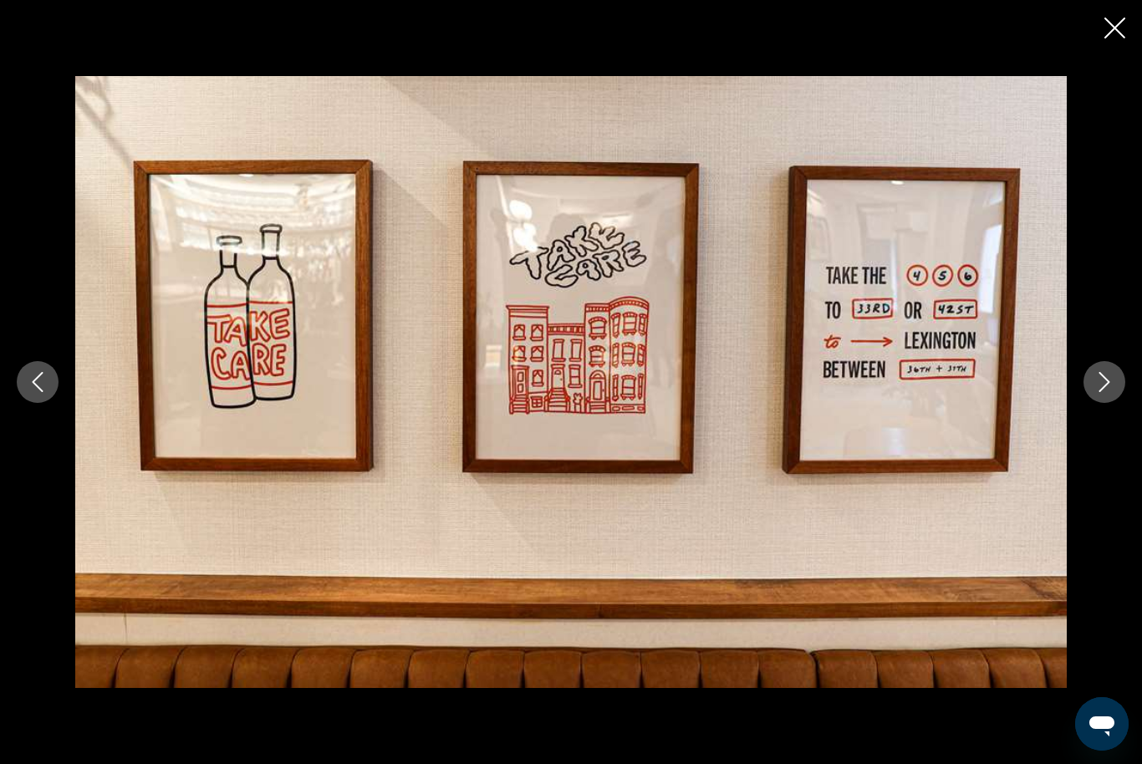
click at [1095, 392] on icon "Next image" at bounding box center [1105, 382] width 20 height 20
click at [1090, 403] on button "Next image" at bounding box center [1105, 382] width 42 height 42
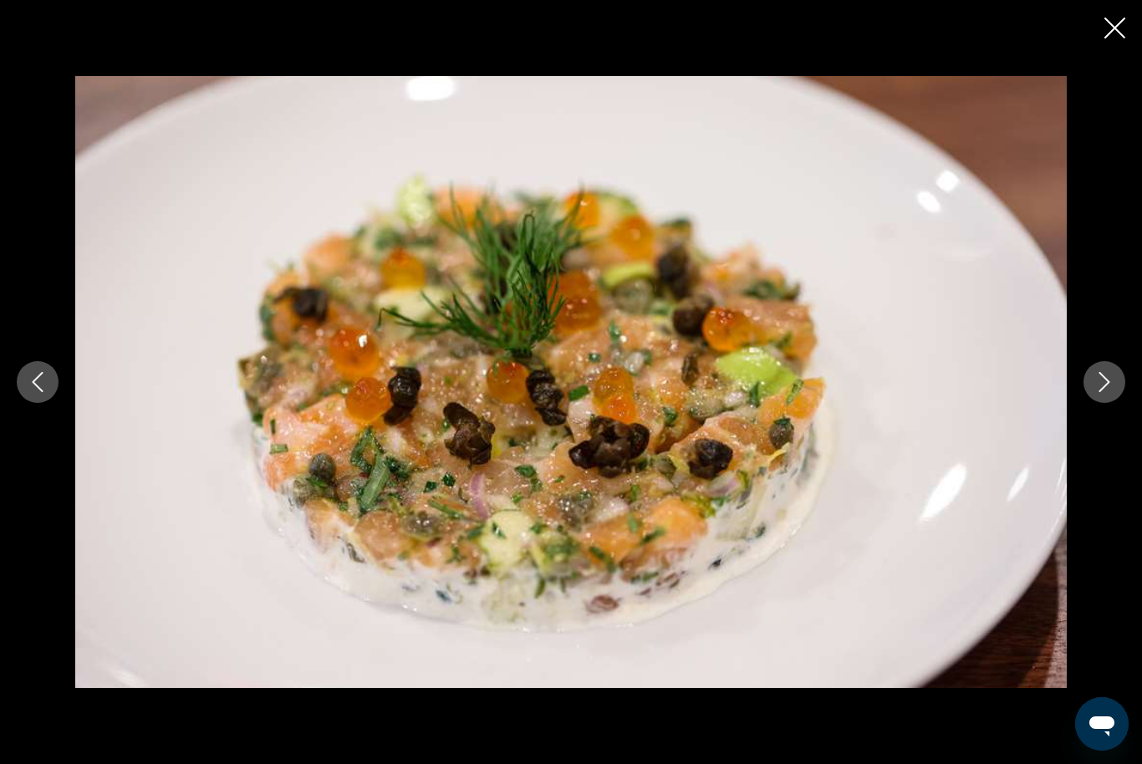
click at [1088, 403] on button "Next image" at bounding box center [1105, 382] width 42 height 42
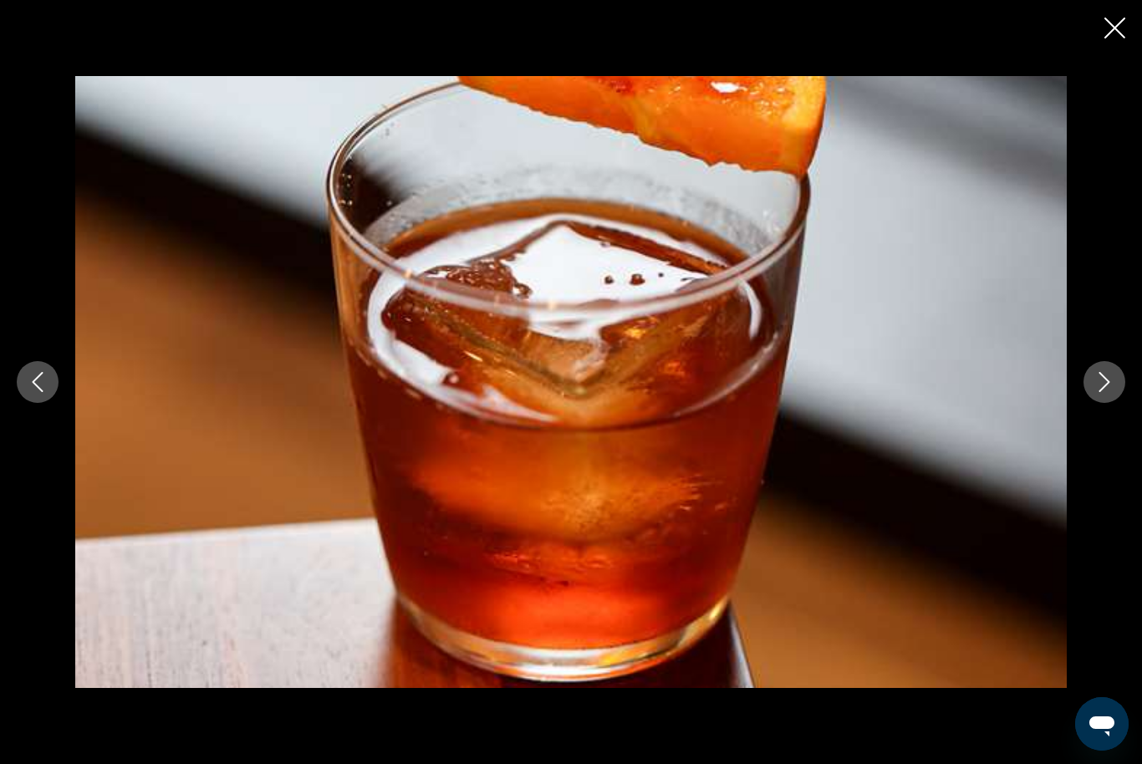
click at [1091, 403] on button "Next image" at bounding box center [1105, 382] width 42 height 42
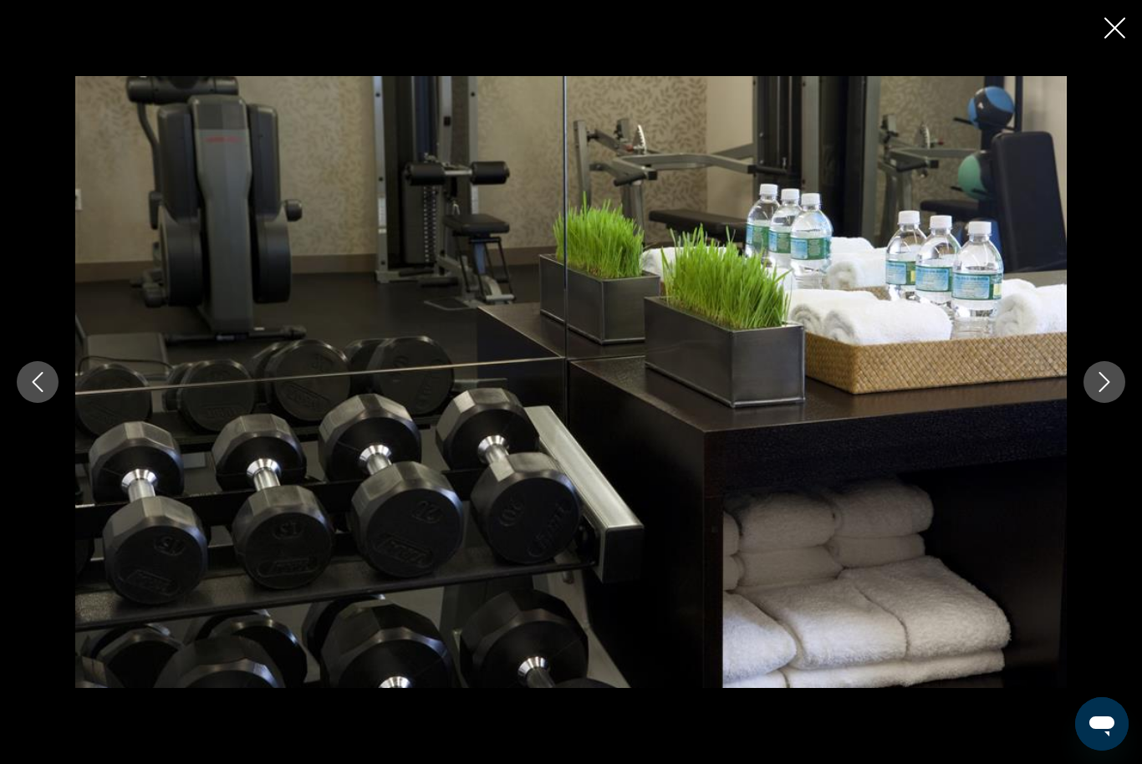
click at [1100, 392] on icon "Next image" at bounding box center [1105, 382] width 20 height 20
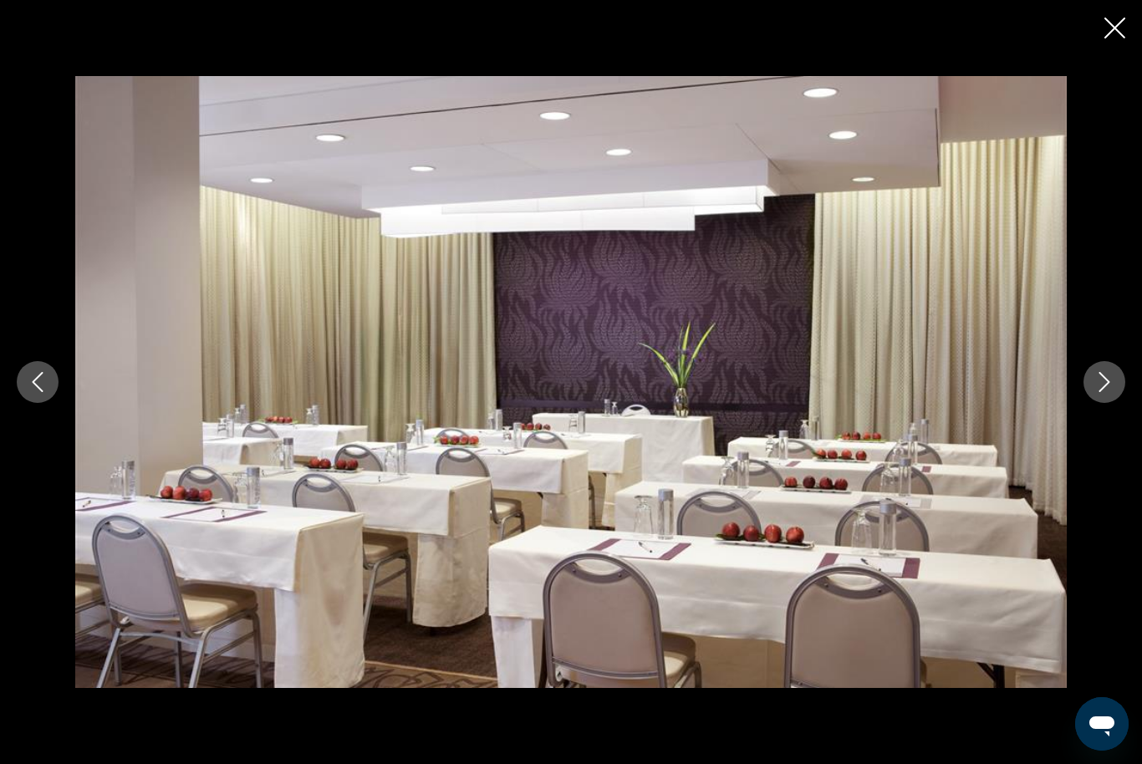
click at [1102, 392] on icon "Next image" at bounding box center [1105, 382] width 20 height 20
click at [1104, 392] on icon "Next image" at bounding box center [1105, 382] width 11 height 20
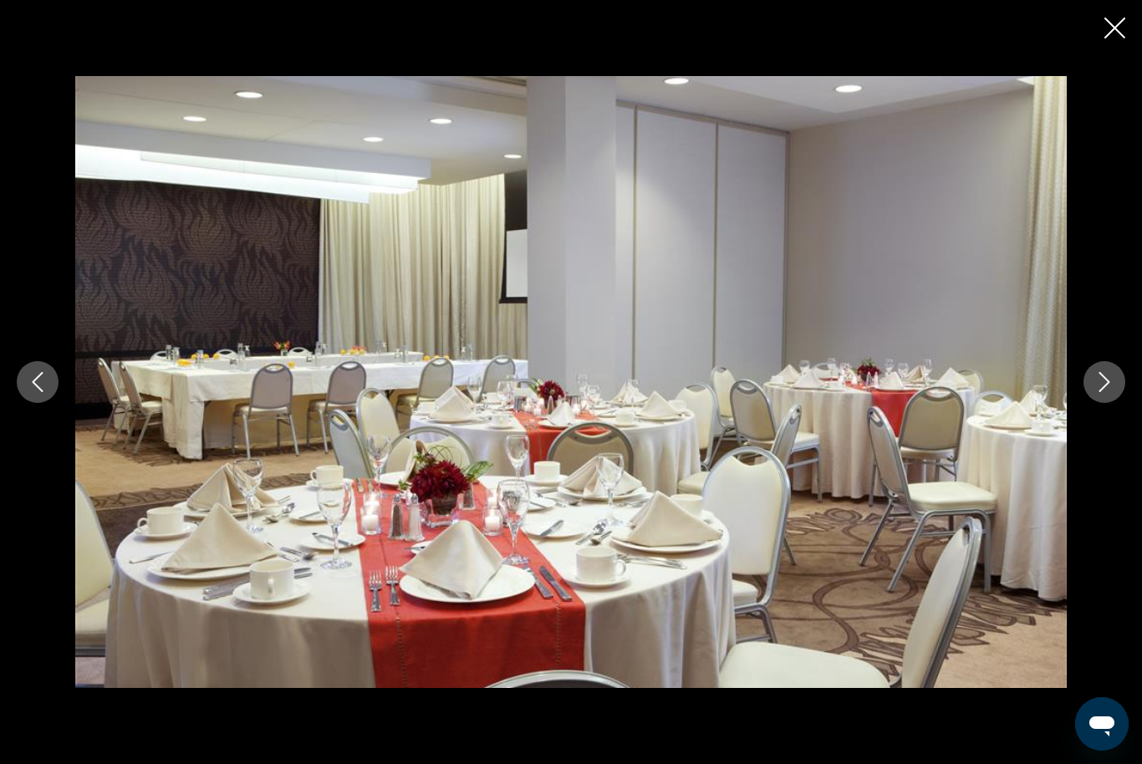
click at [1105, 392] on icon "Next image" at bounding box center [1105, 382] width 20 height 20
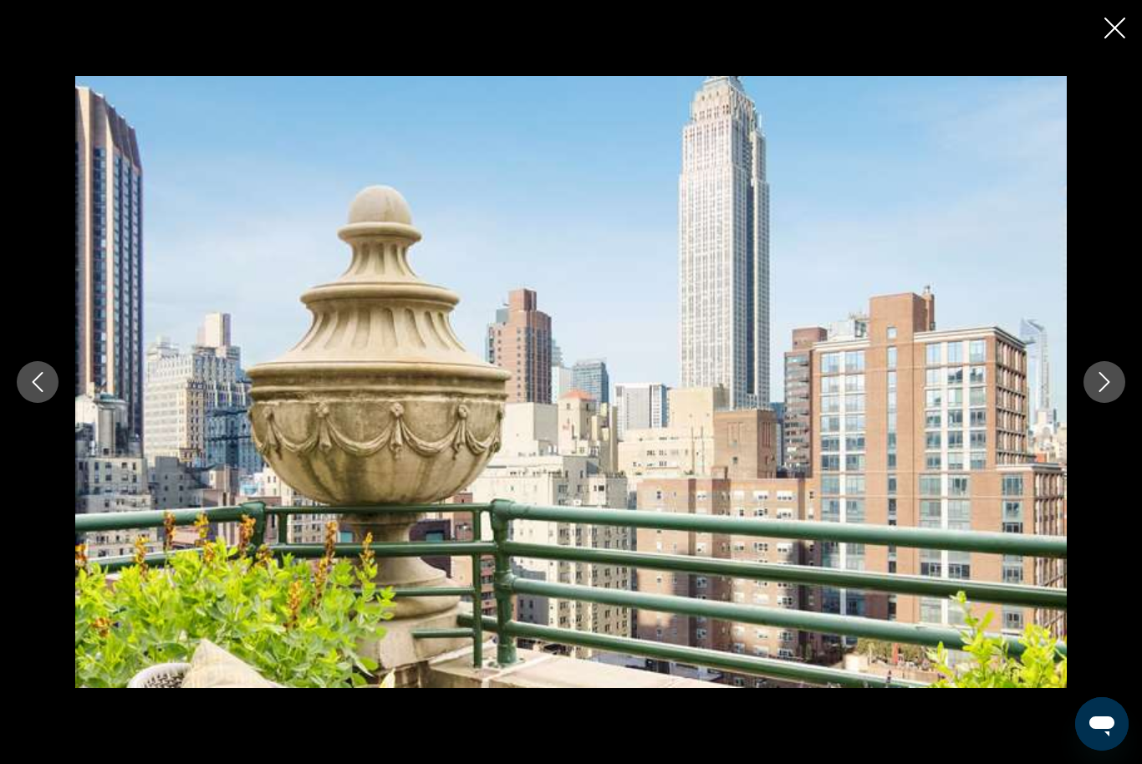
click at [1109, 392] on icon "Next image" at bounding box center [1105, 382] width 20 height 20
click at [1111, 392] on icon "Next image" at bounding box center [1105, 382] width 20 height 20
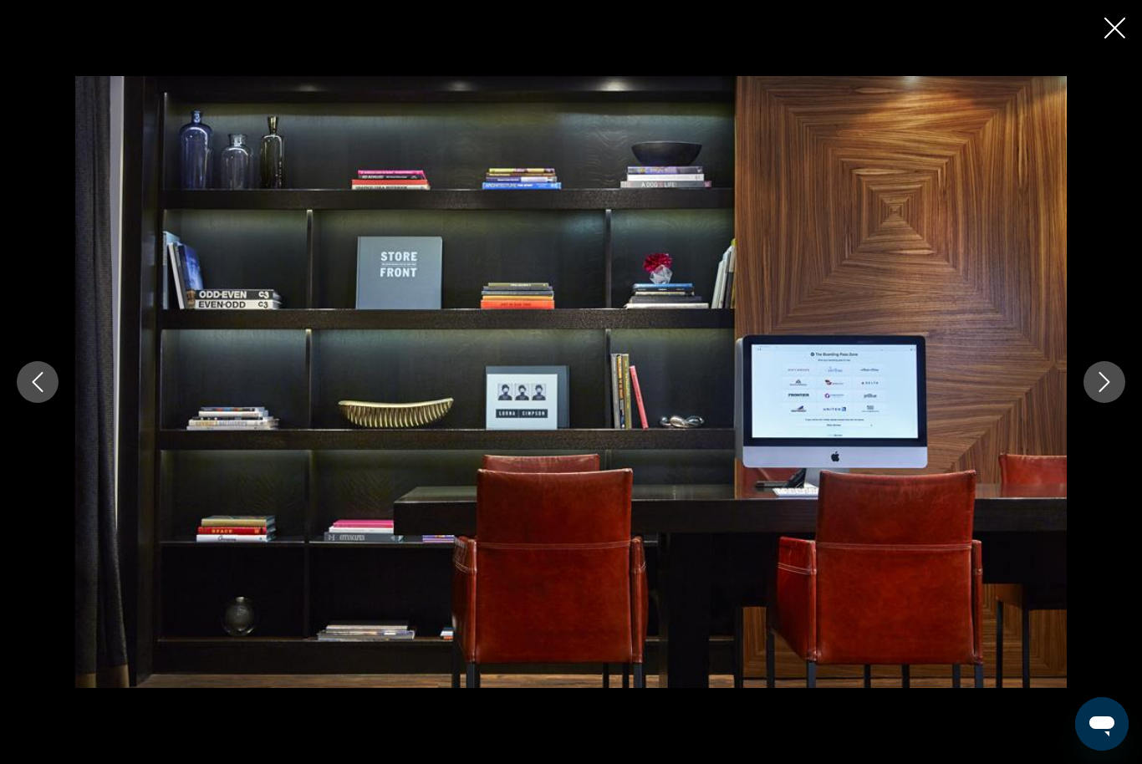
click at [1110, 392] on icon "Next image" at bounding box center [1105, 382] width 20 height 20
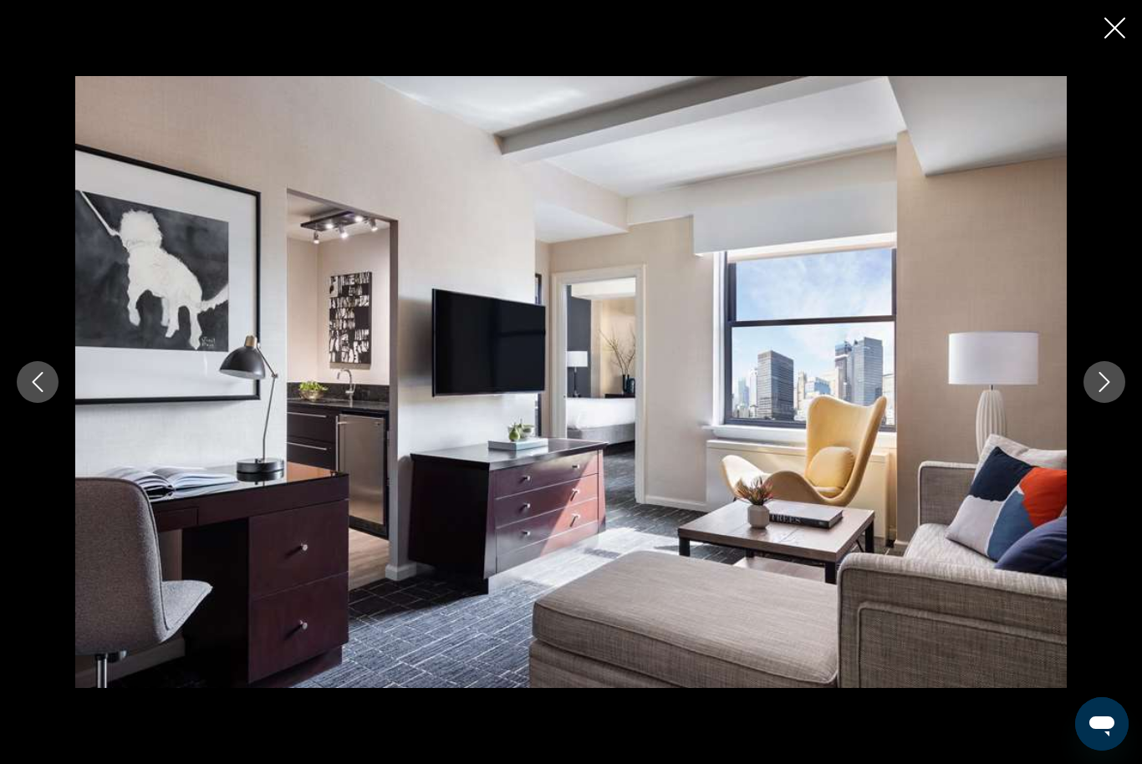
click at [1110, 44] on div "prev next" at bounding box center [571, 382] width 1142 height 764
click at [1099, 35] on div "prev next" at bounding box center [571, 382] width 1142 height 764
click at [1120, 38] on button "Close slideshow" at bounding box center [1115, 30] width 21 height 26
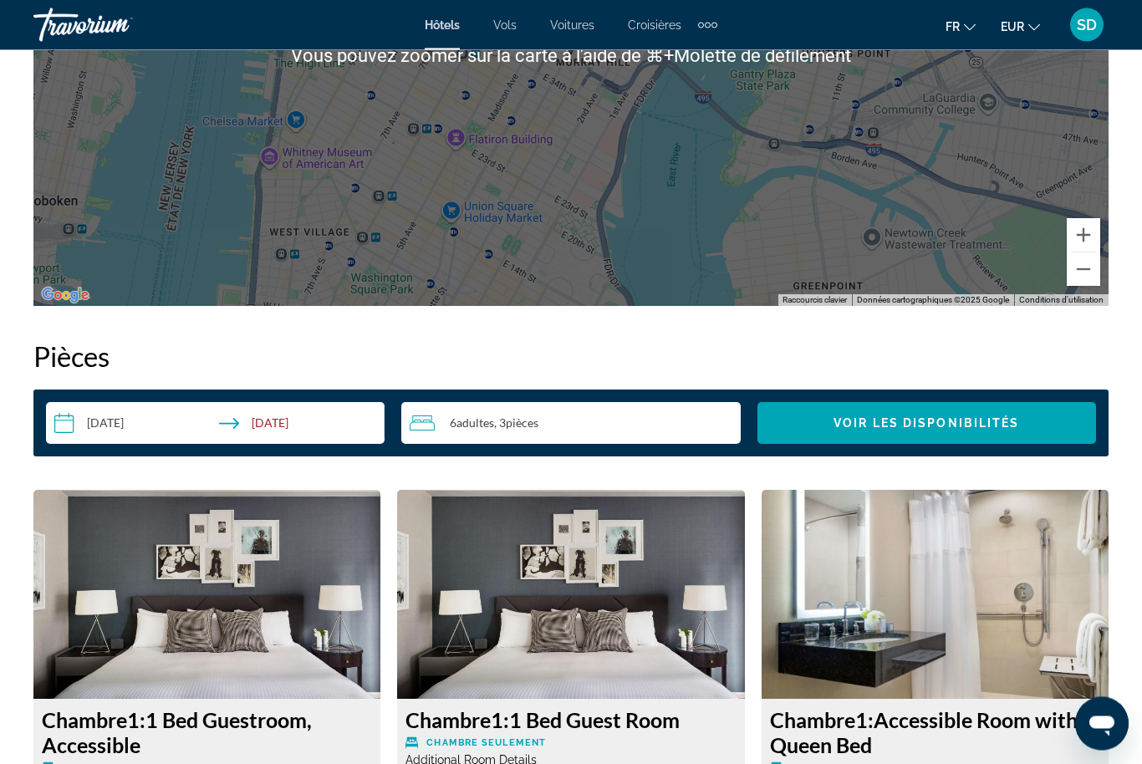
scroll to position [2170, 0]
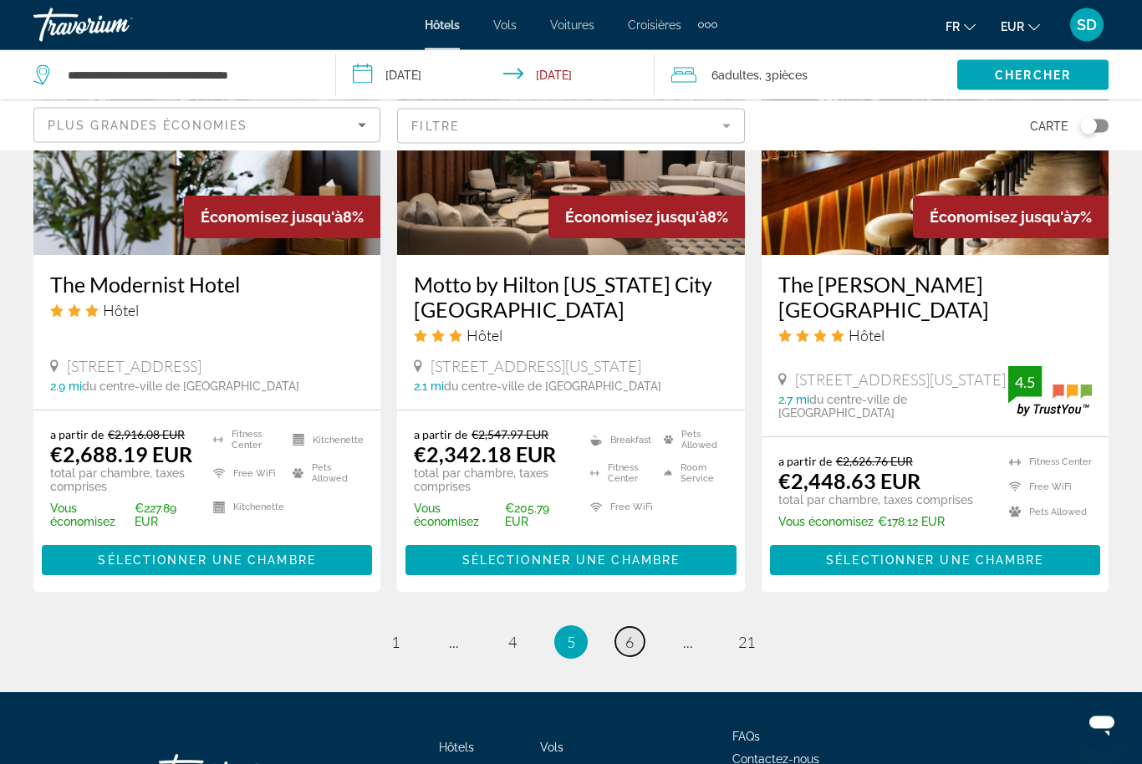
scroll to position [2219, 0]
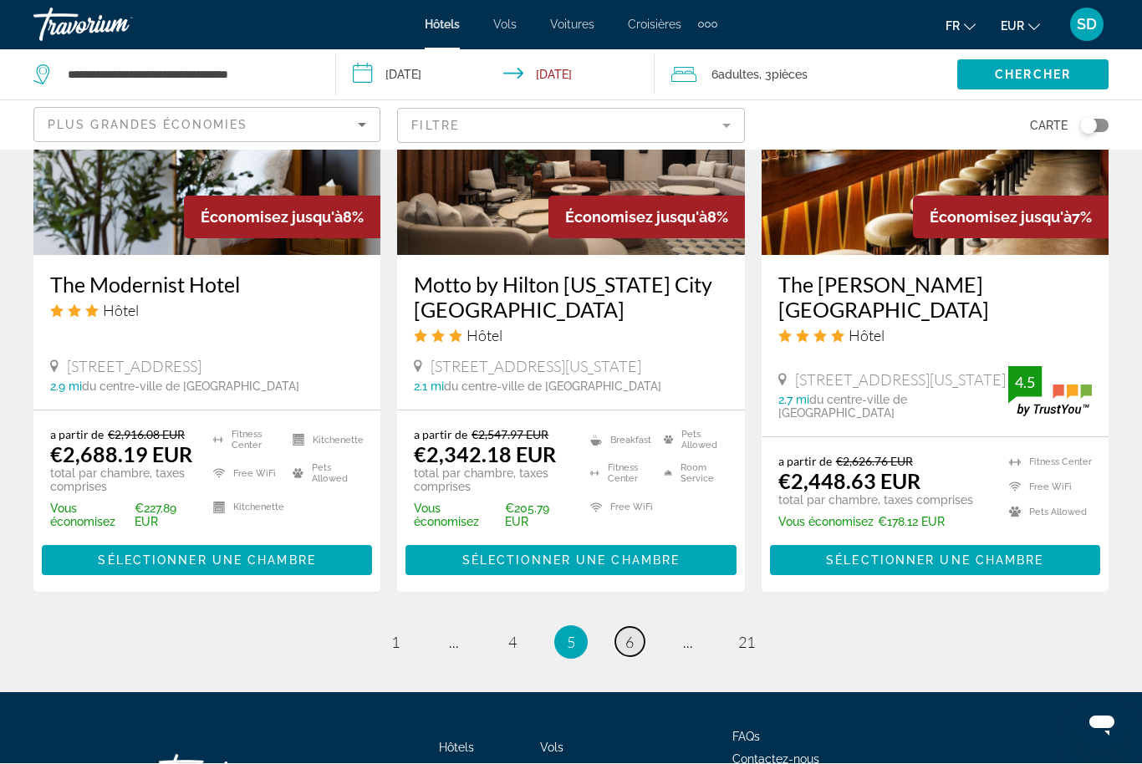
click at [635, 628] on link "page 6" at bounding box center [629, 642] width 29 height 29
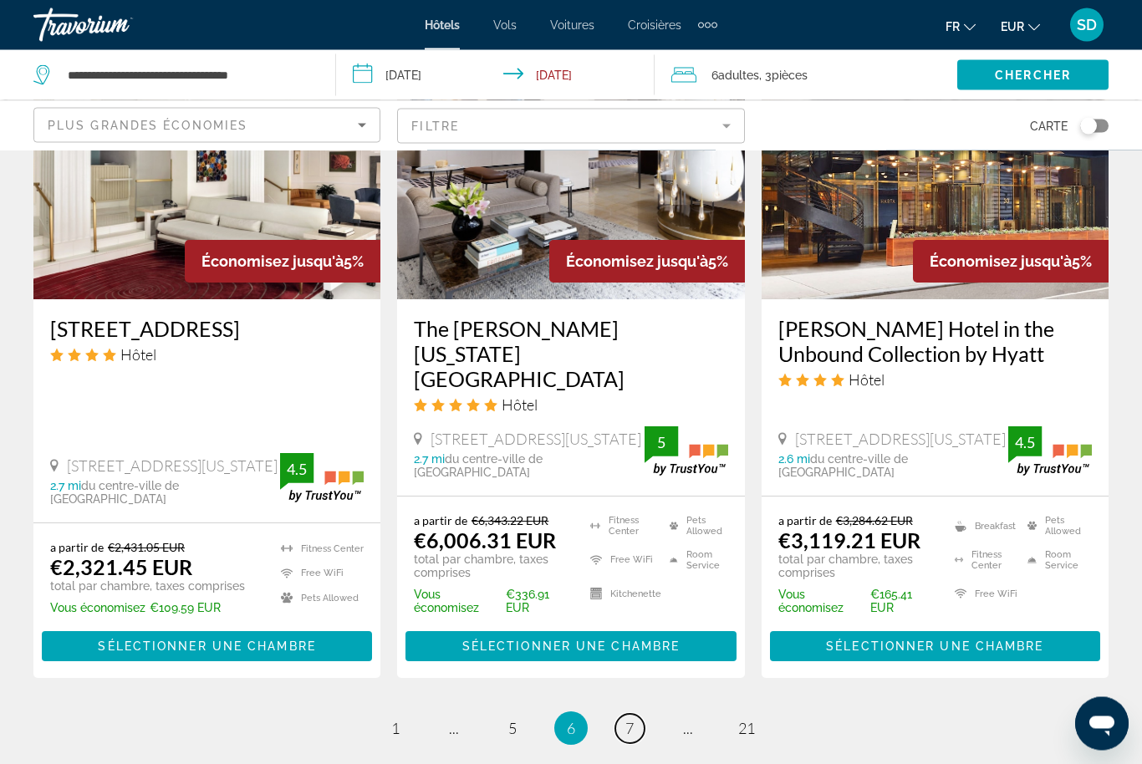
scroll to position [2259, 0]
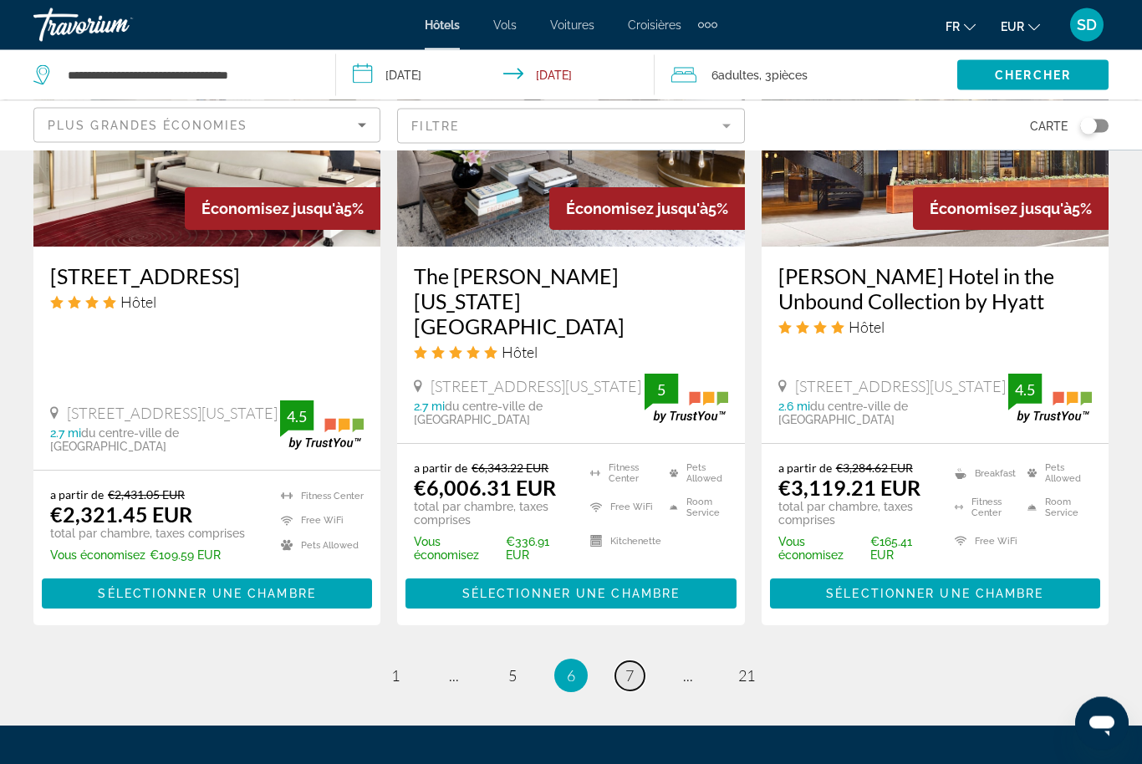
click at [637, 662] on link "page 7" at bounding box center [629, 676] width 29 height 29
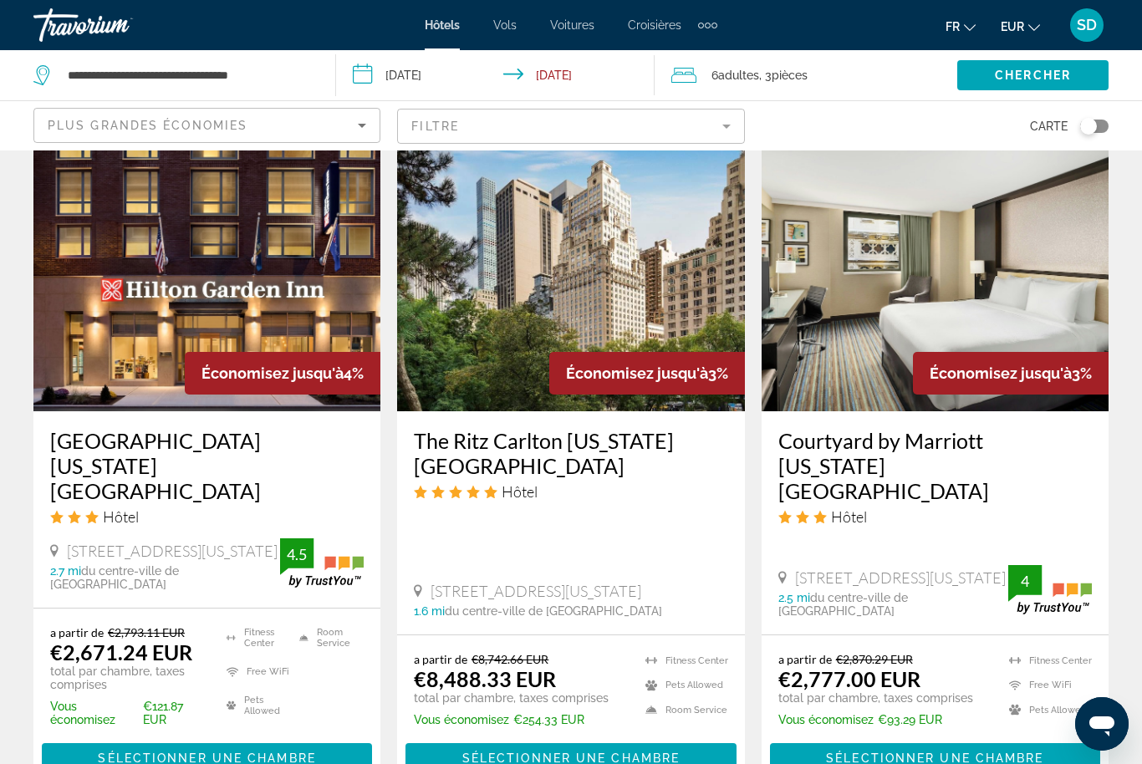
scroll to position [2258, 0]
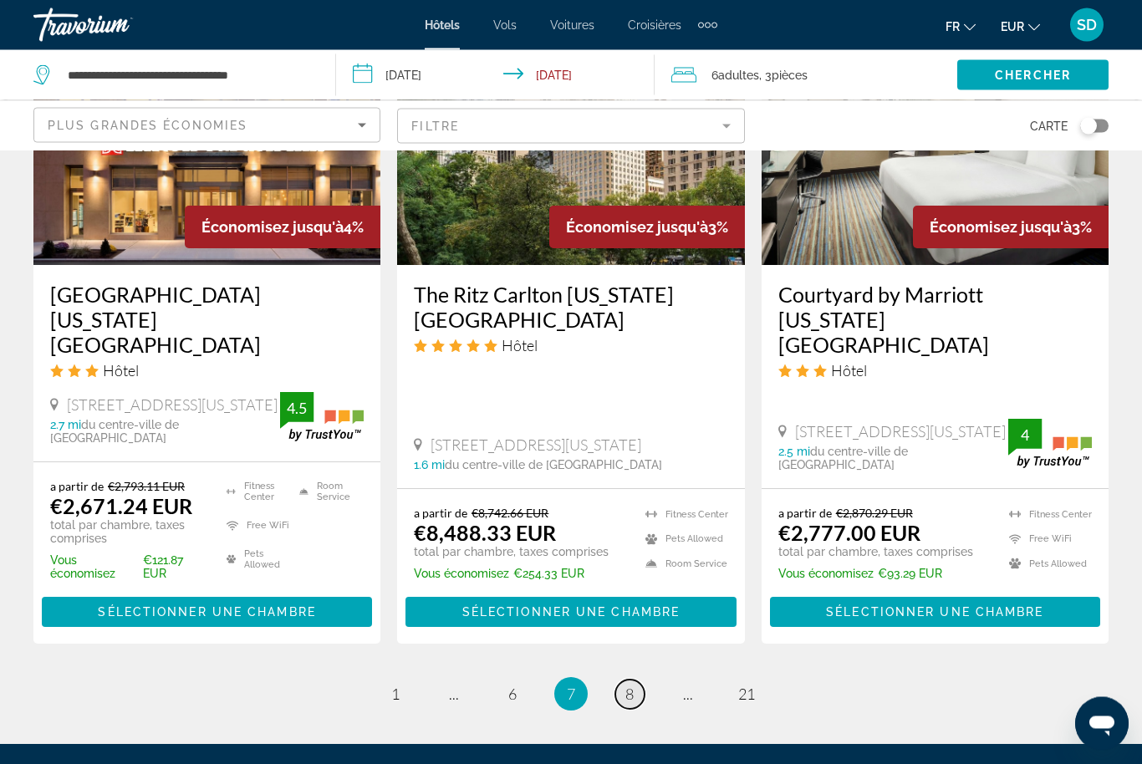
click at [639, 681] on link "page 8" at bounding box center [629, 695] width 29 height 29
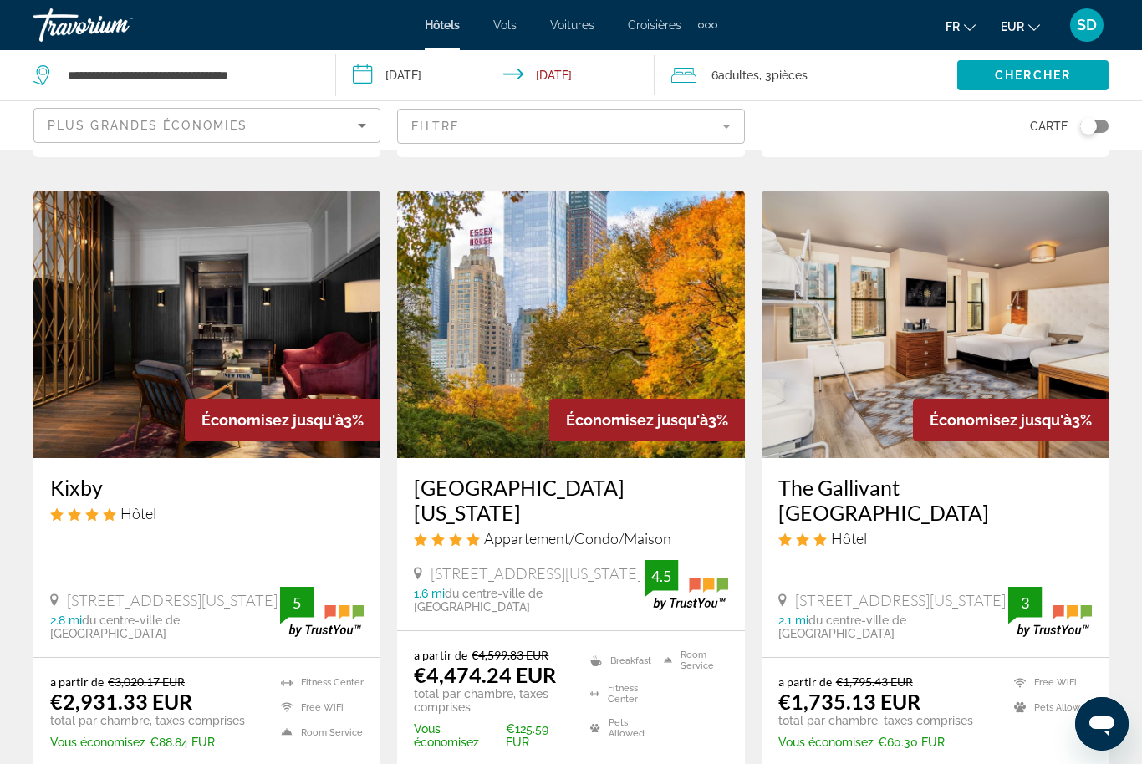
scroll to position [661, 0]
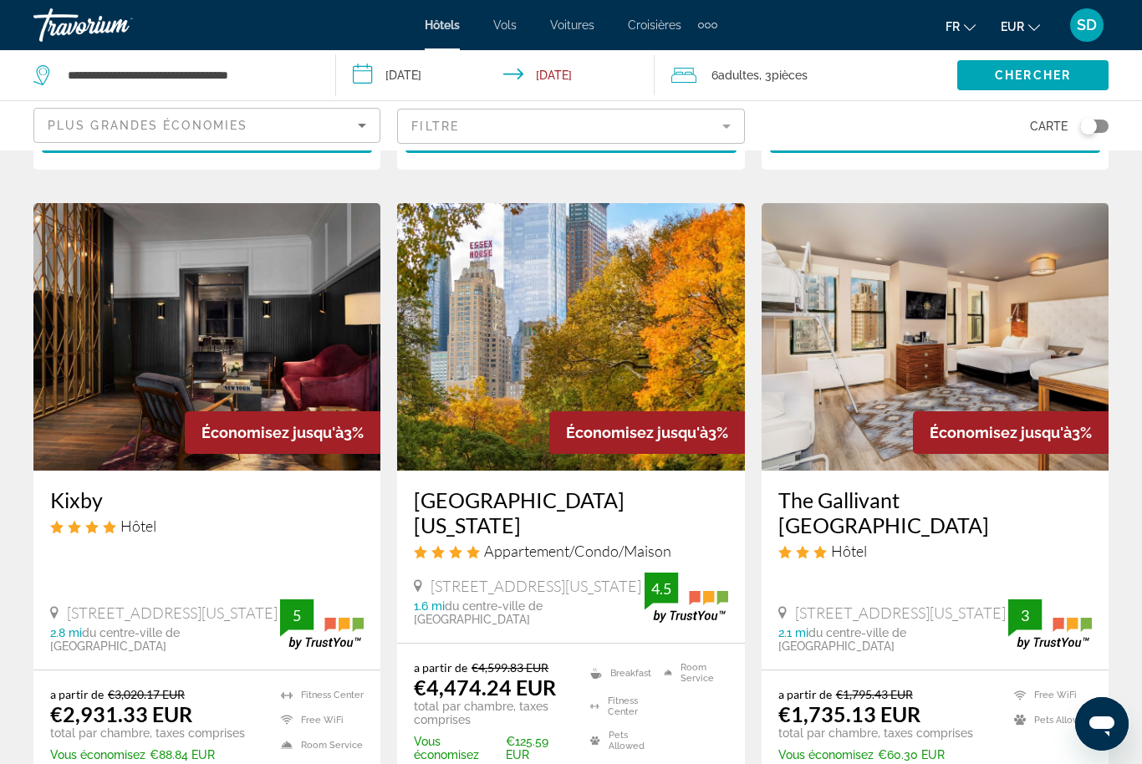
click at [869, 390] on img "Main content" at bounding box center [935, 337] width 347 height 268
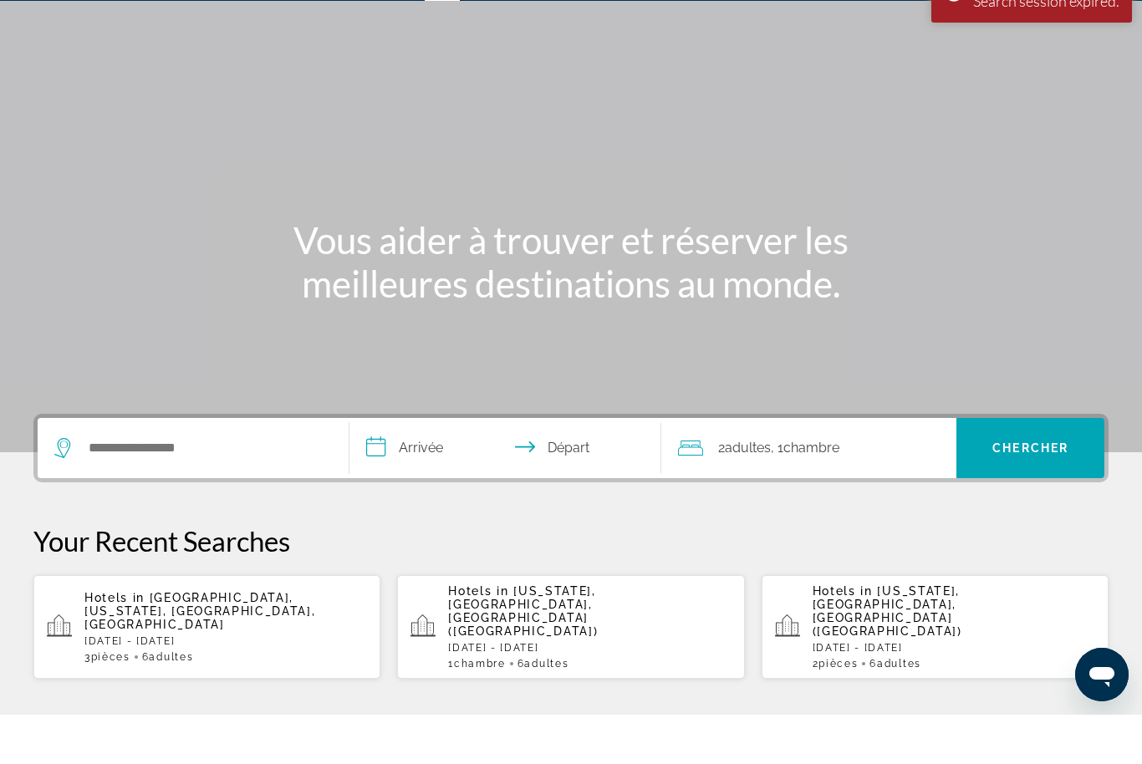
scroll to position [55, 0]
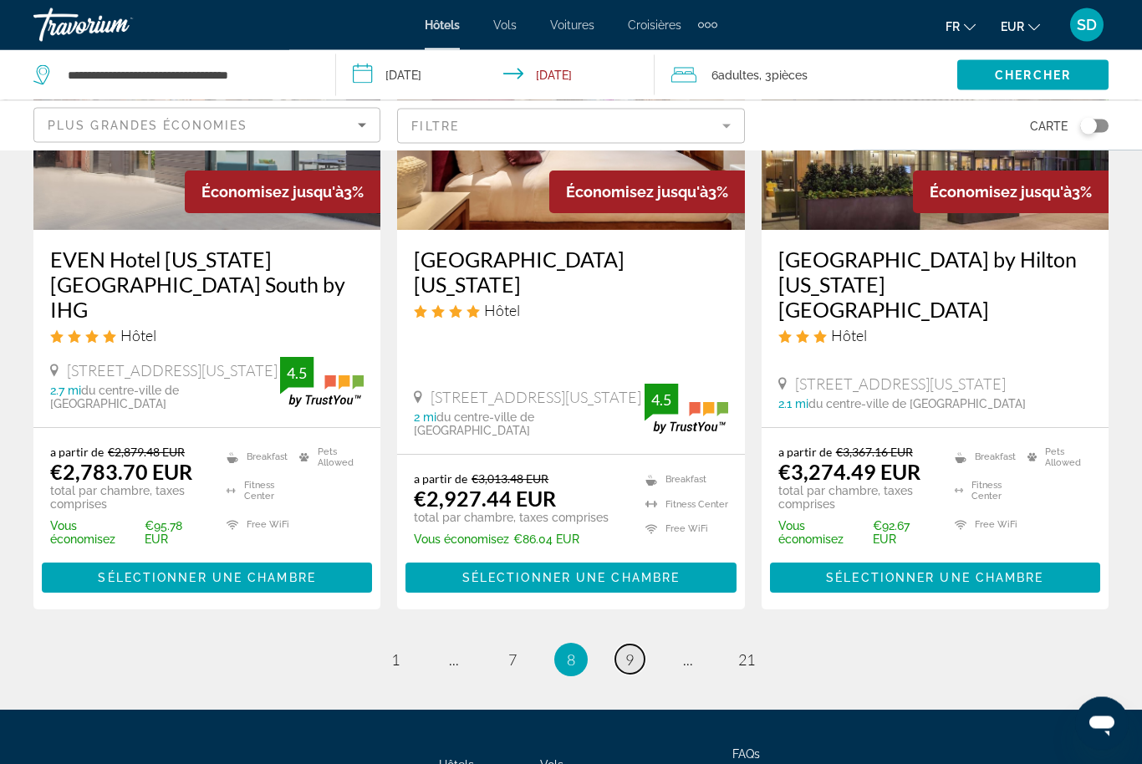
scroll to position [2236, 0]
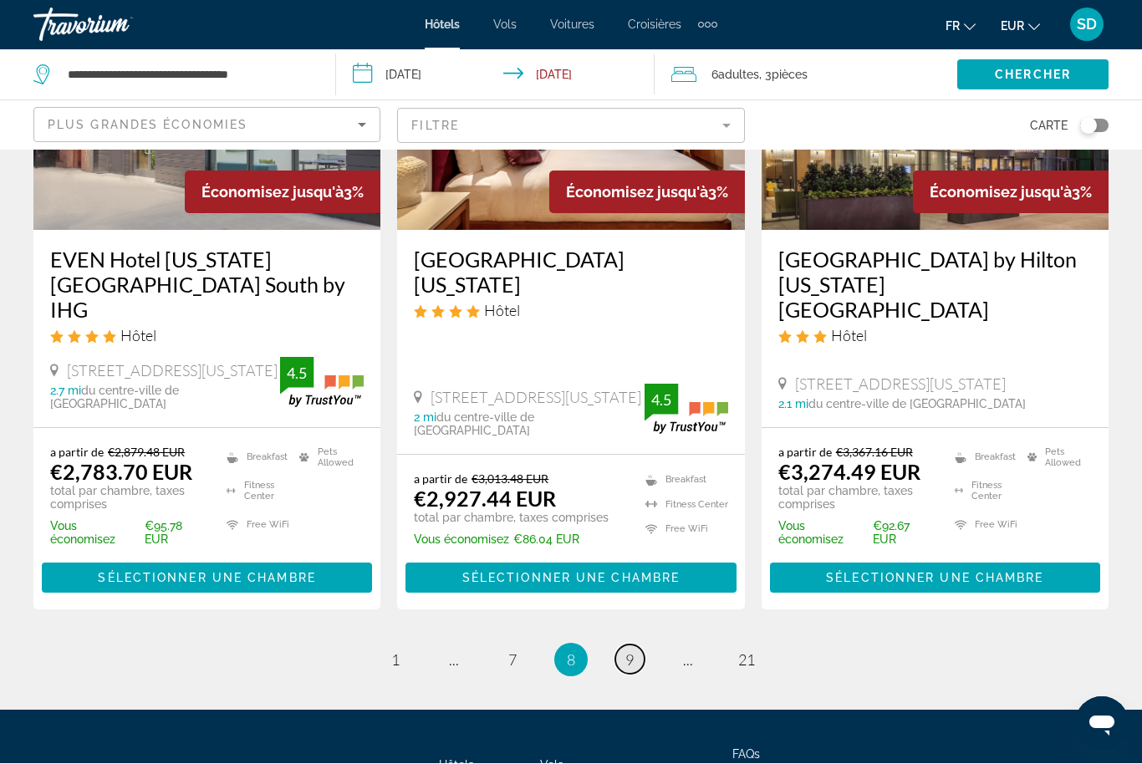
click at [629, 651] on span "9" at bounding box center [629, 660] width 8 height 18
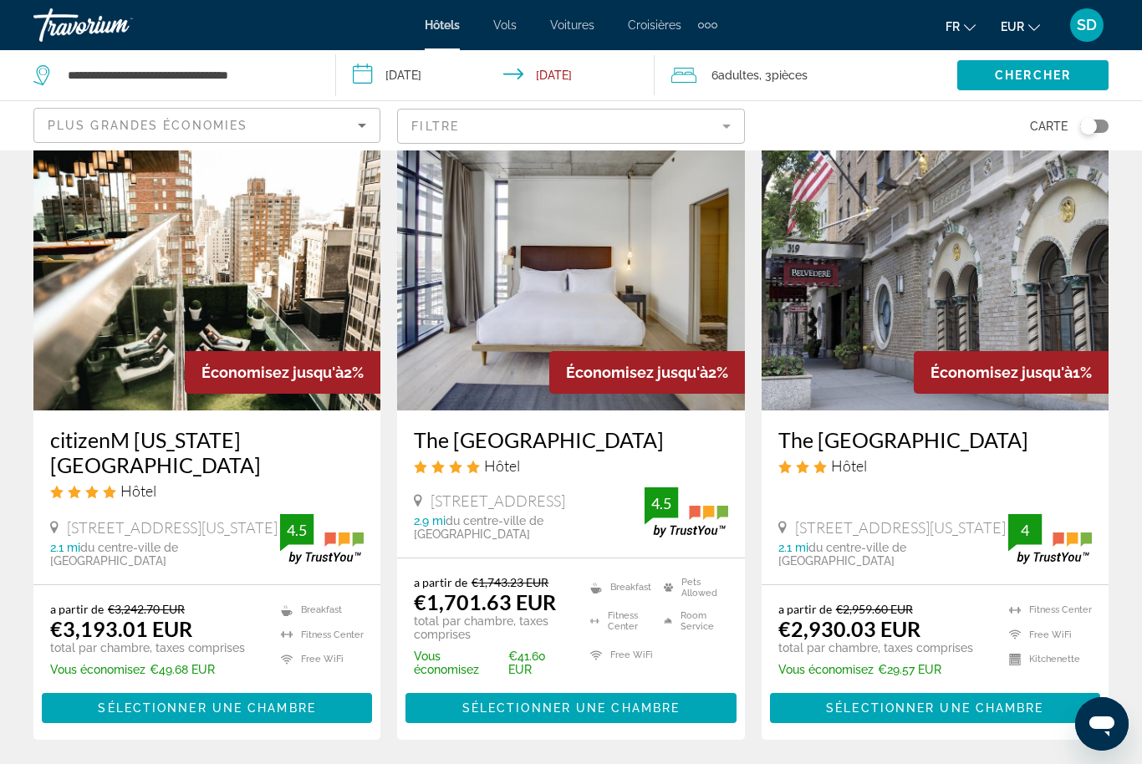
scroll to position [2053, 0]
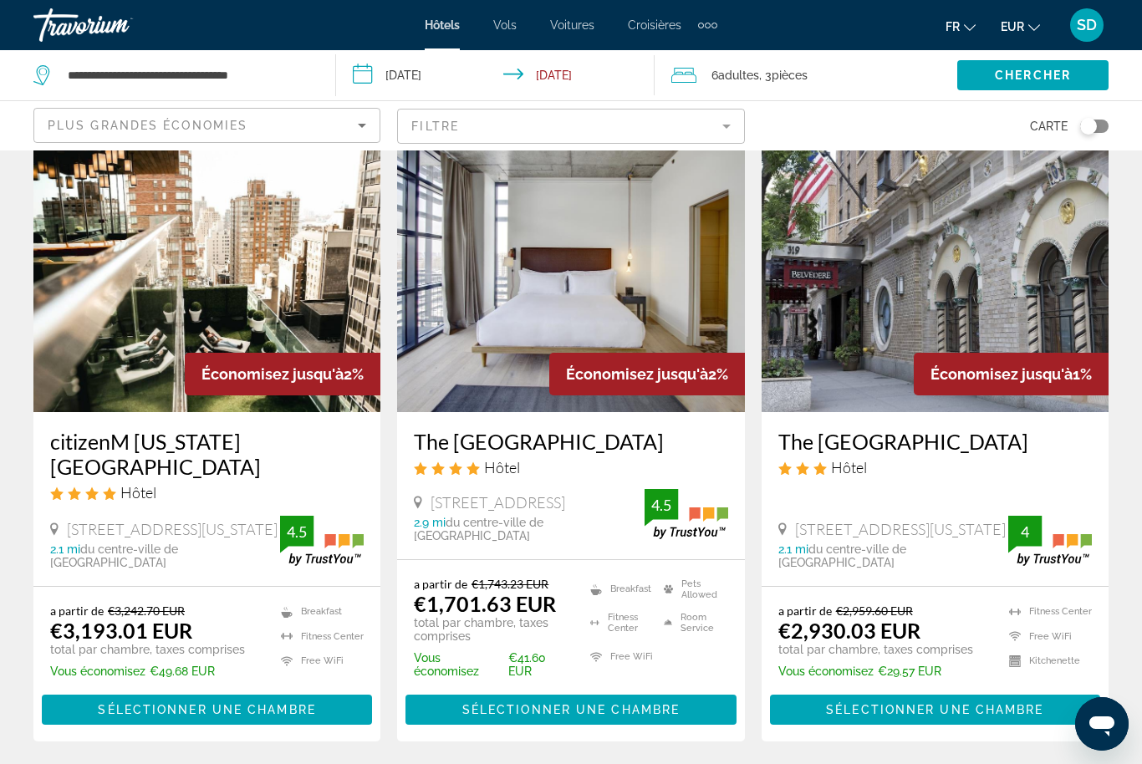
click at [528, 272] on img "Main content" at bounding box center [570, 279] width 347 height 268
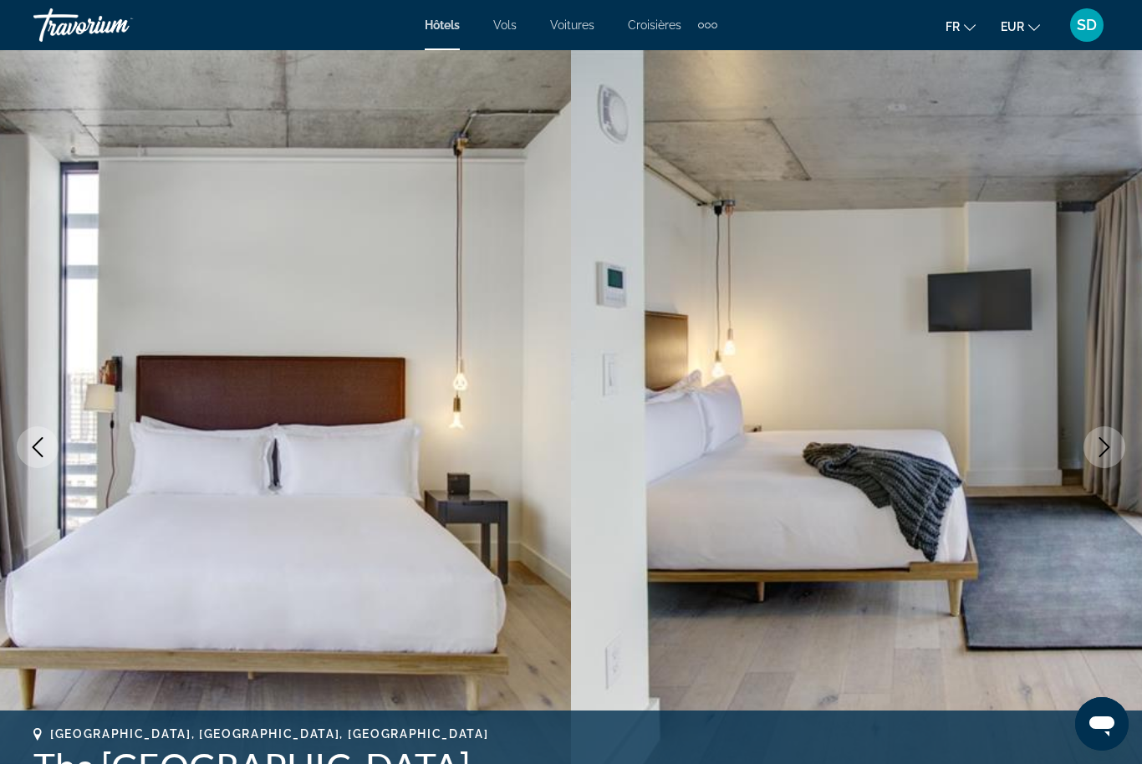
click at [1105, 452] on icon "Next image" at bounding box center [1105, 447] width 11 height 20
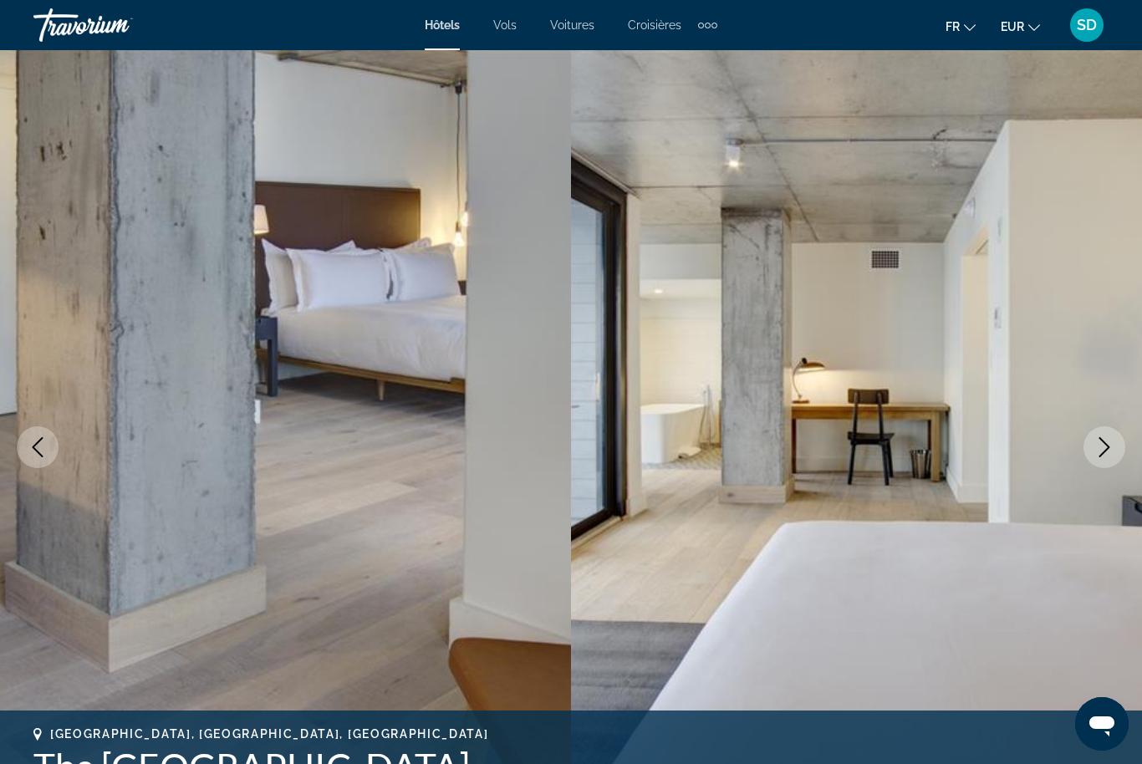
click at [1107, 454] on icon "Next image" at bounding box center [1105, 447] width 20 height 20
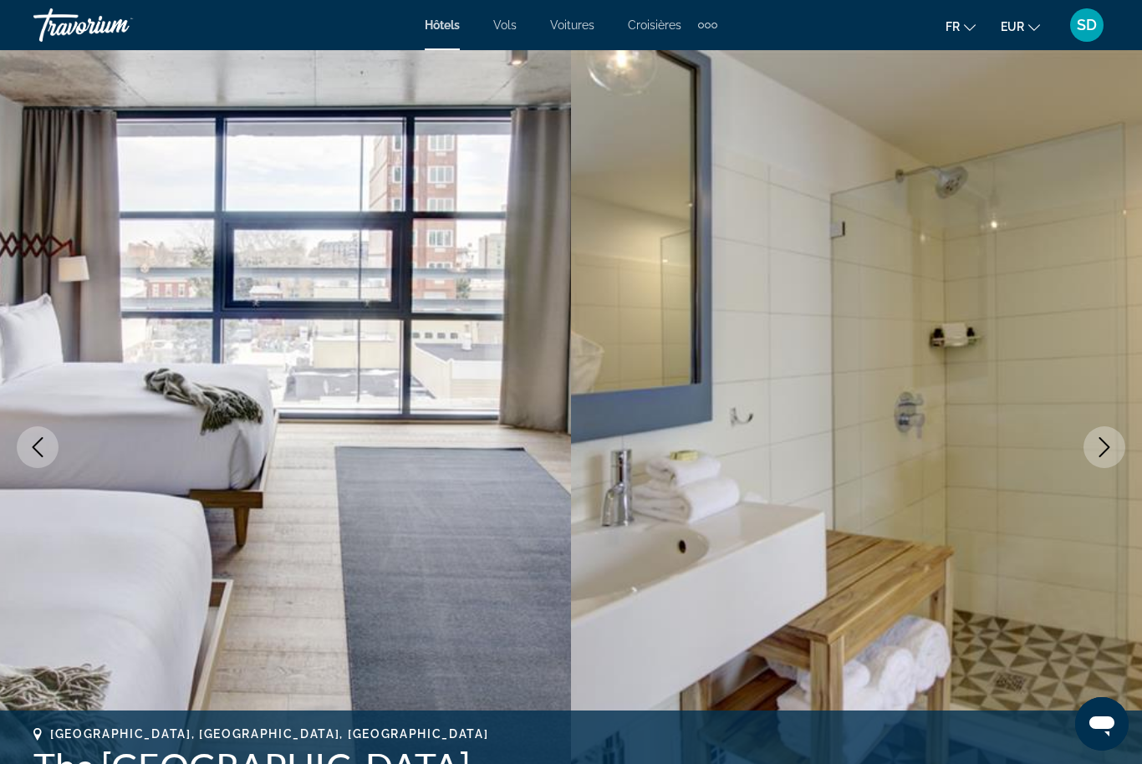
click at [1109, 455] on icon "Next image" at bounding box center [1105, 447] width 20 height 20
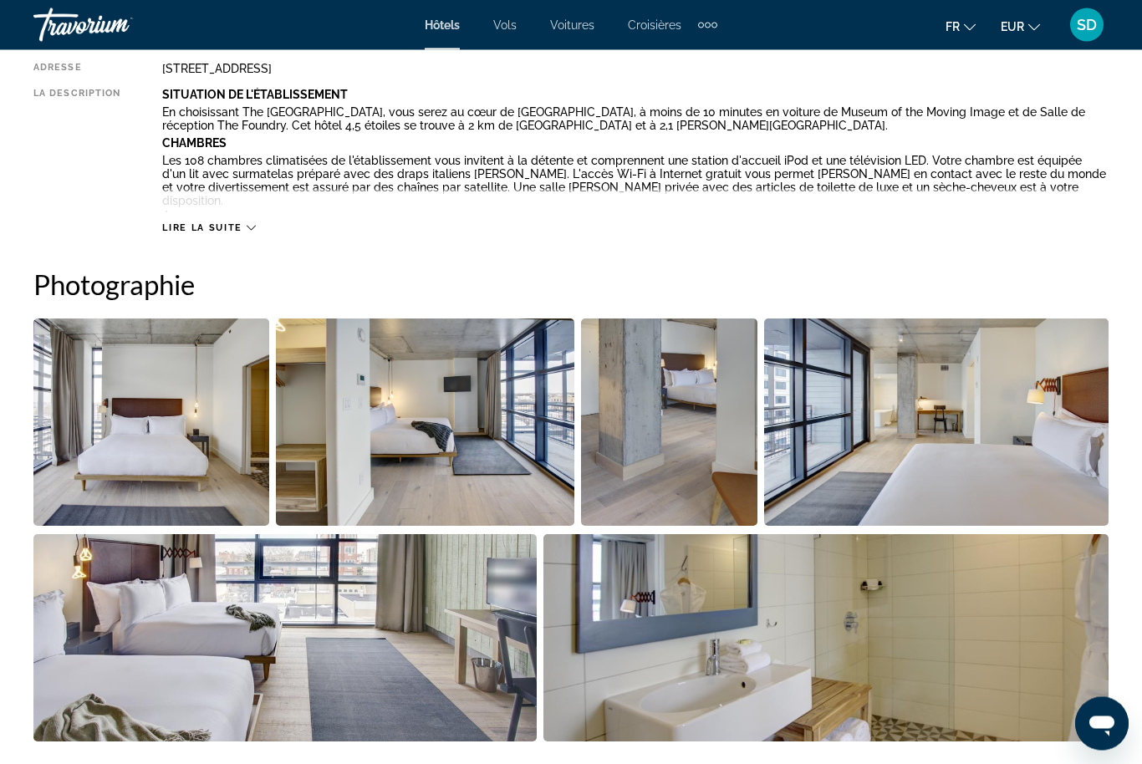
scroll to position [942, 0]
click at [713, 600] on img "Open full-screen image slider" at bounding box center [826, 637] width 566 height 207
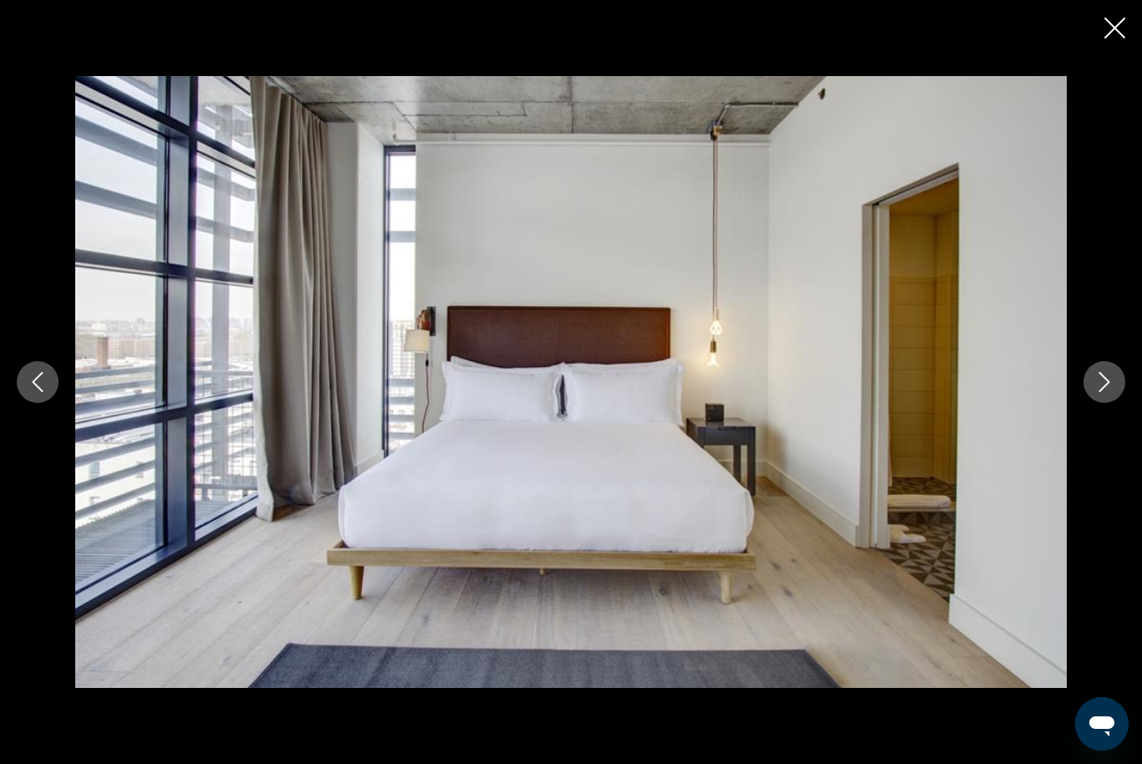
click at [1114, 403] on button "Next image" at bounding box center [1105, 382] width 42 height 42
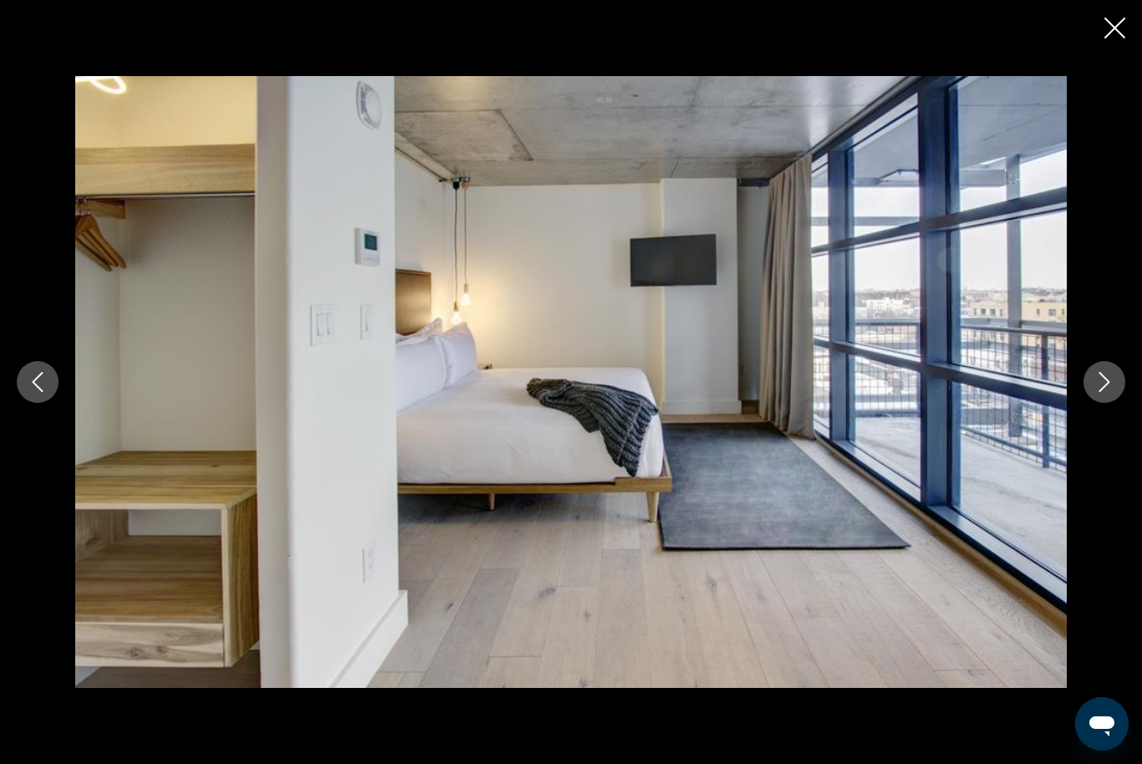
click at [1119, 403] on button "Next image" at bounding box center [1105, 382] width 42 height 42
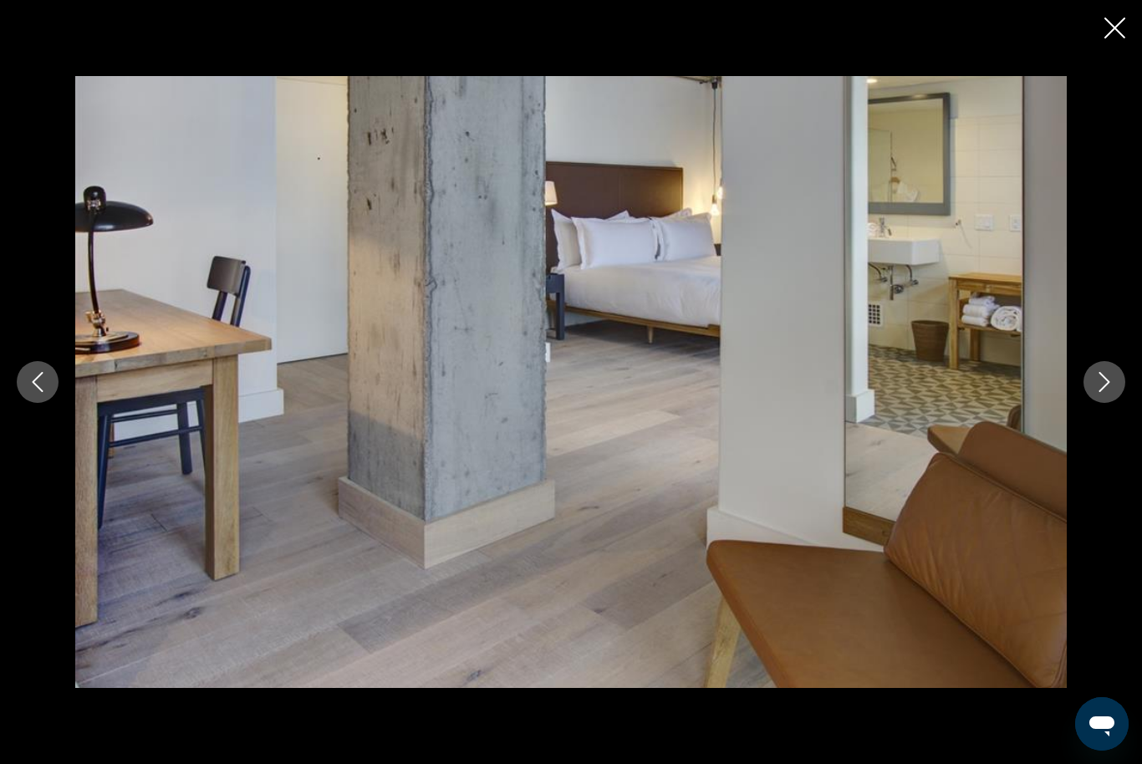
click at [1121, 423] on div "prev next" at bounding box center [571, 381] width 1142 height 611
click at [1123, 423] on div "prev next" at bounding box center [571, 381] width 1142 height 611
click at [1111, 392] on icon "Next image" at bounding box center [1105, 382] width 20 height 20
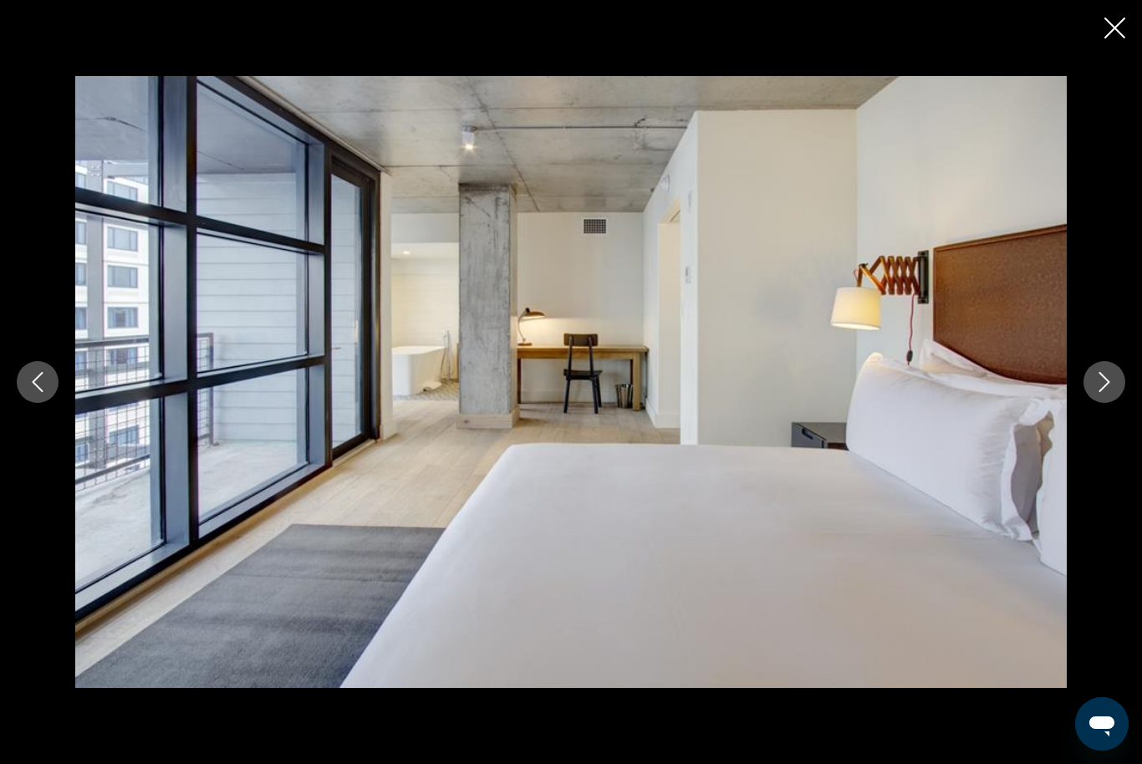
click at [1113, 392] on icon "Next image" at bounding box center [1105, 382] width 20 height 20
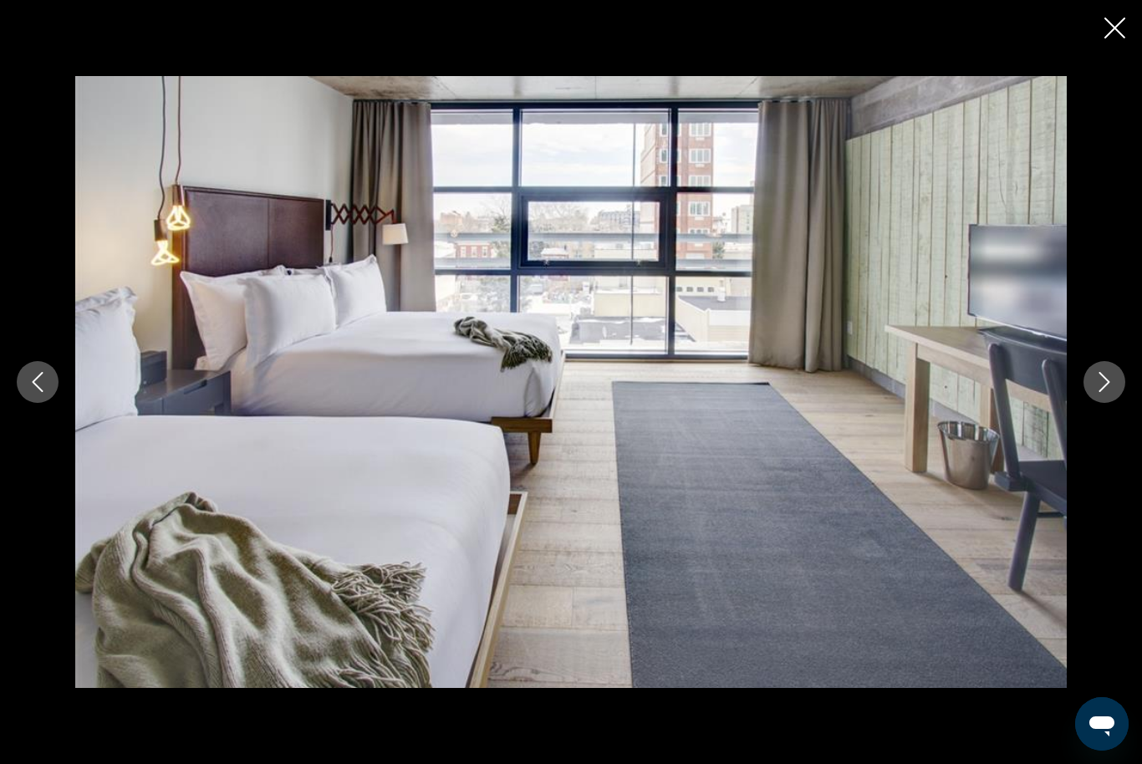
click at [1115, 403] on button "Next image" at bounding box center [1105, 382] width 42 height 42
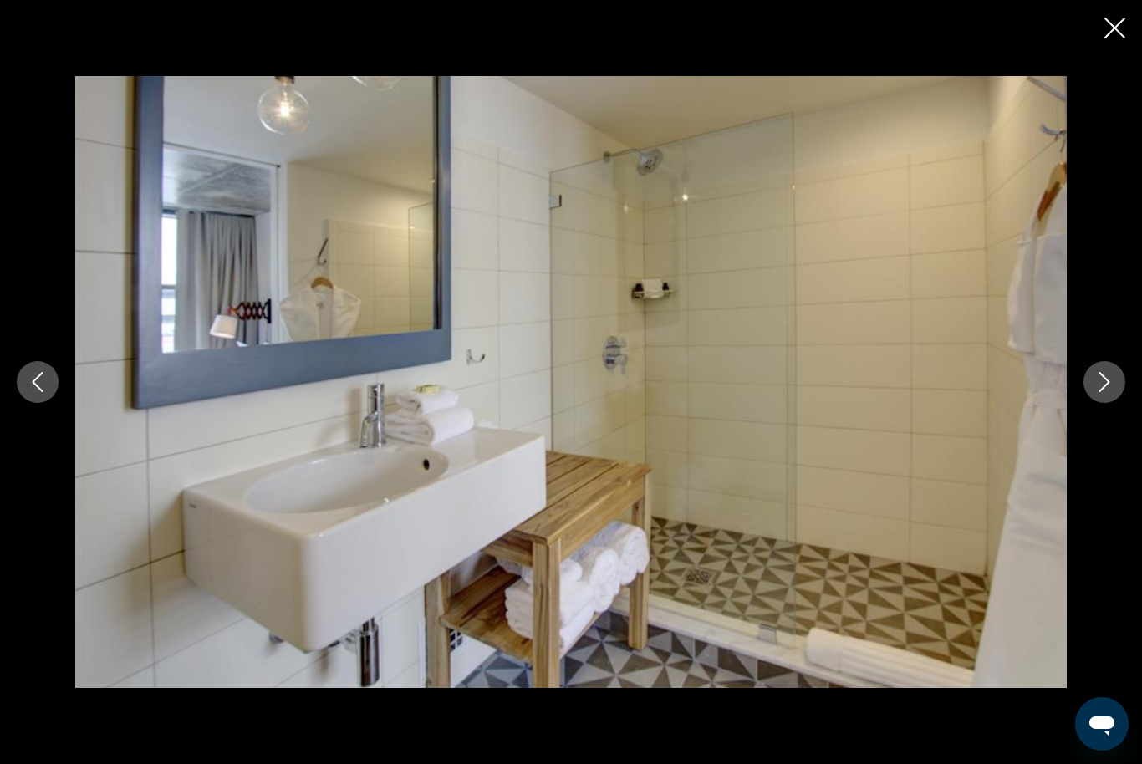
click at [1118, 403] on button "Next image" at bounding box center [1105, 382] width 42 height 42
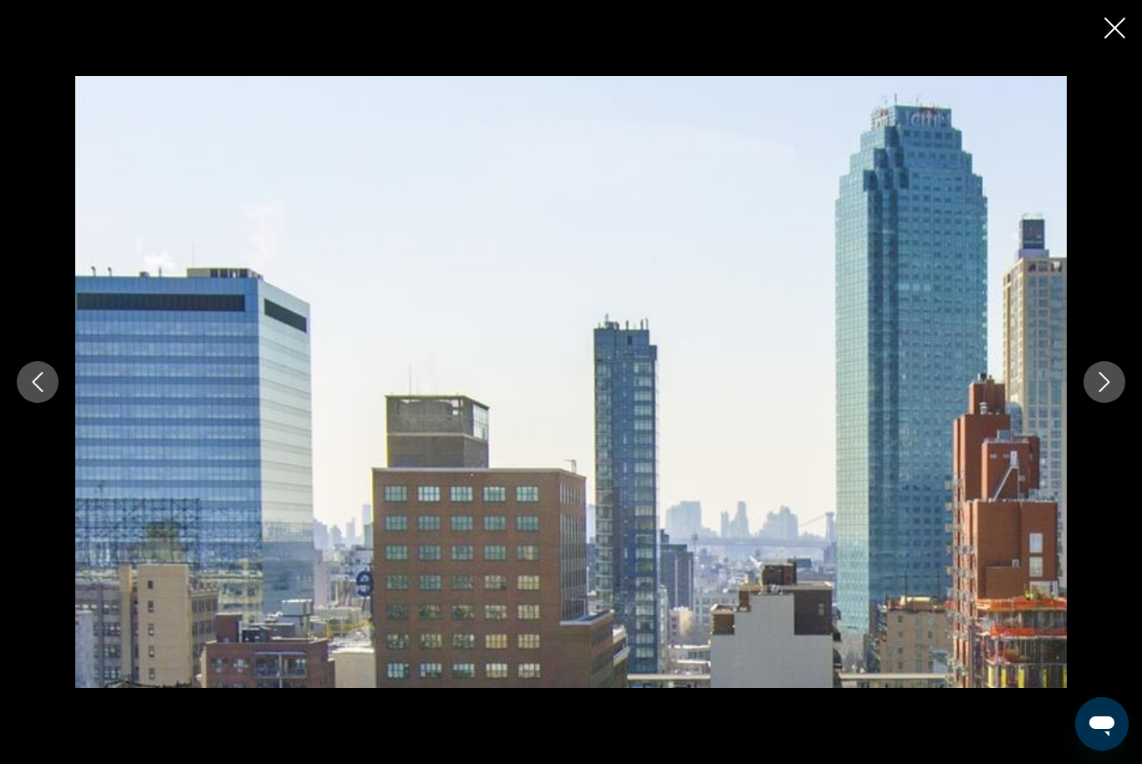
click at [1118, 403] on button "Next image" at bounding box center [1105, 382] width 42 height 42
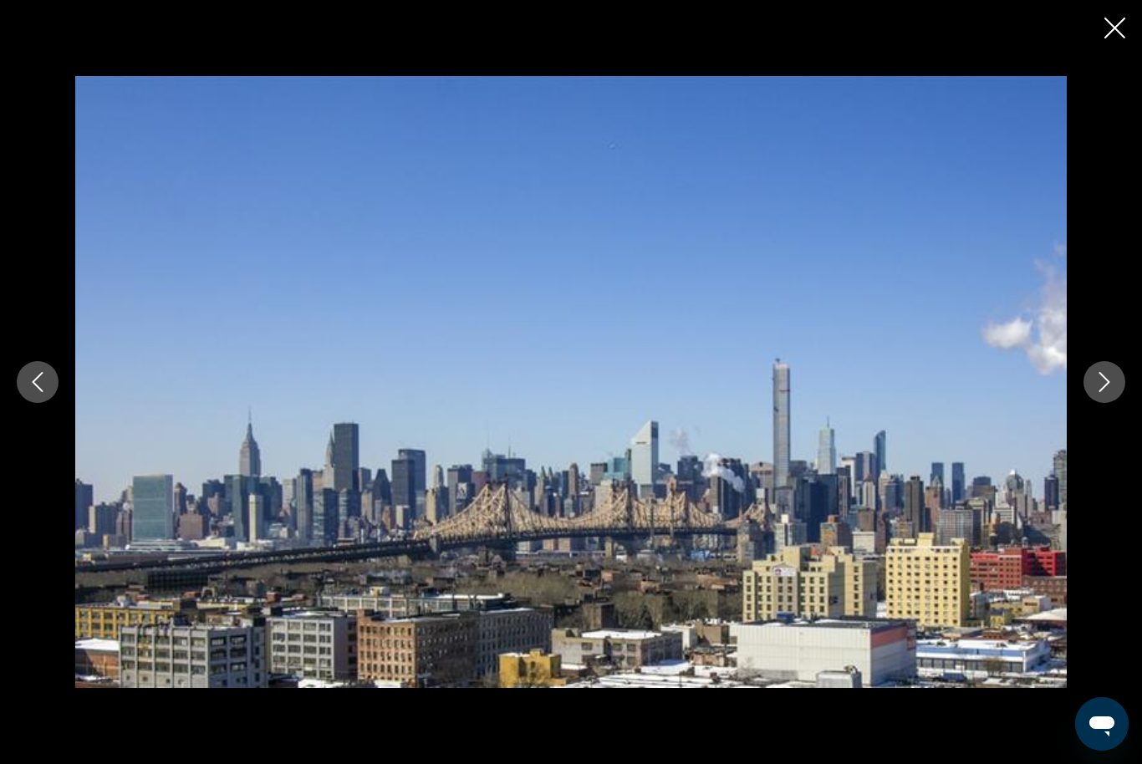
click at [1118, 403] on button "Next image" at bounding box center [1105, 382] width 42 height 42
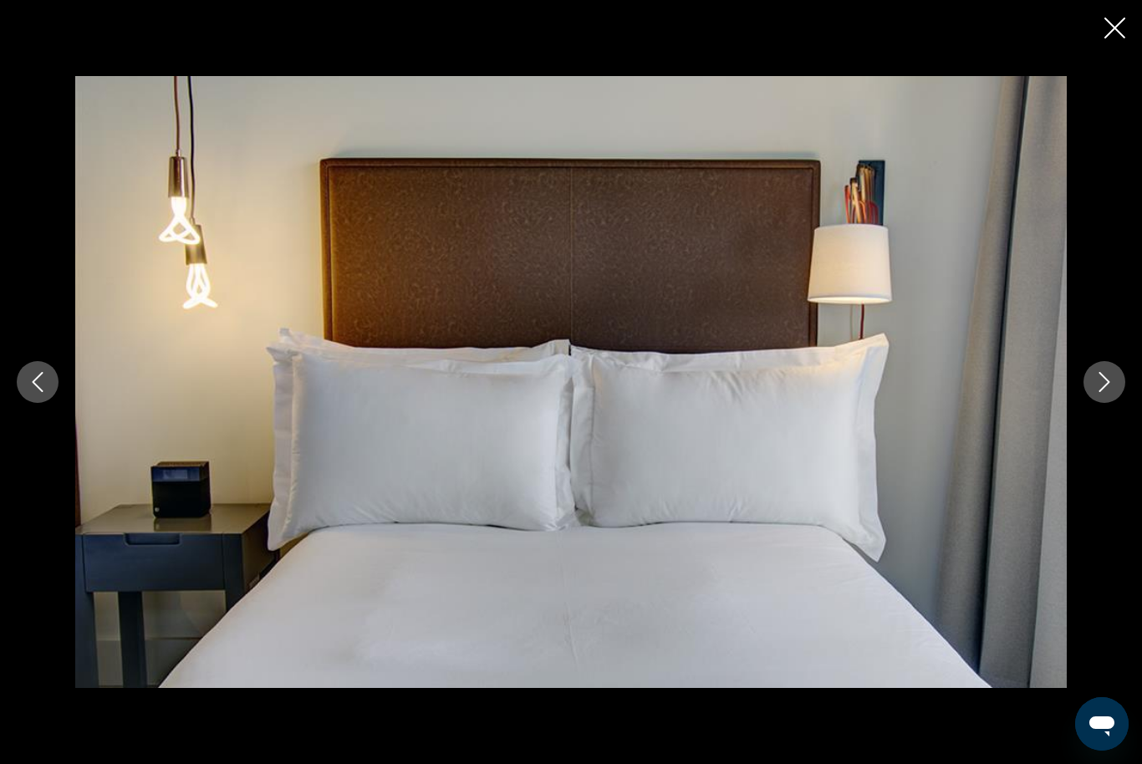
click at [1118, 403] on button "Next image" at bounding box center [1105, 382] width 42 height 42
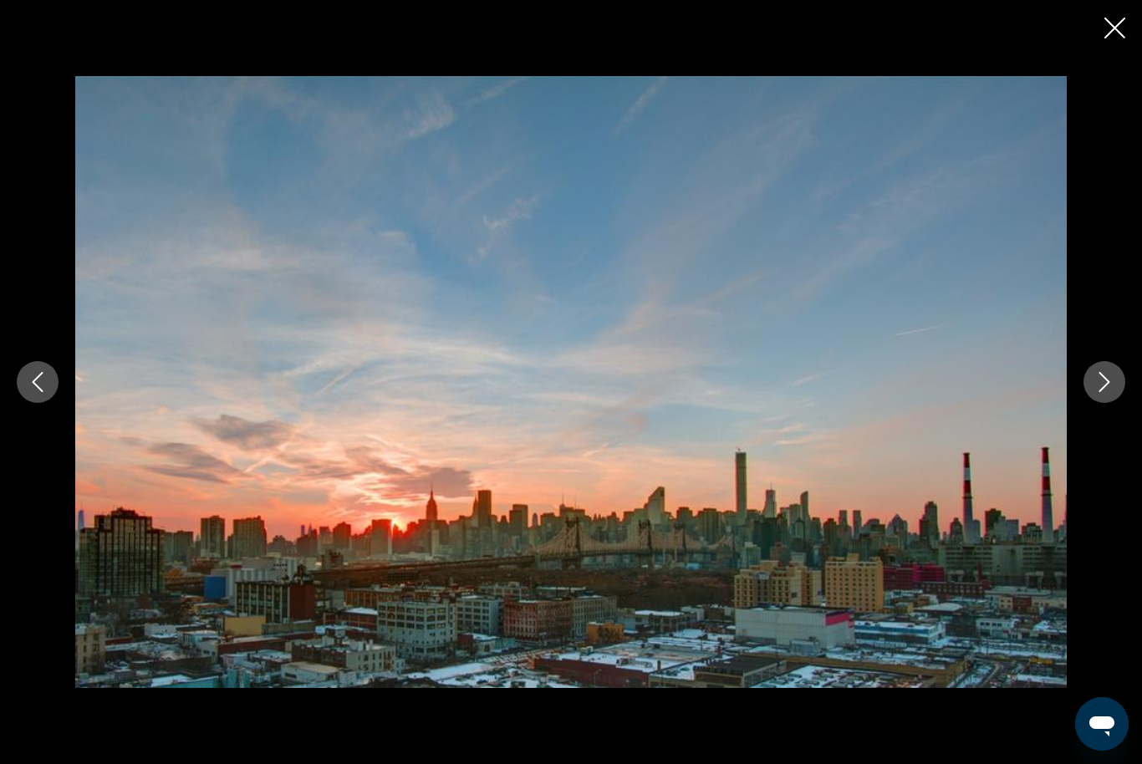
click at [1118, 403] on button "Next image" at bounding box center [1105, 382] width 42 height 42
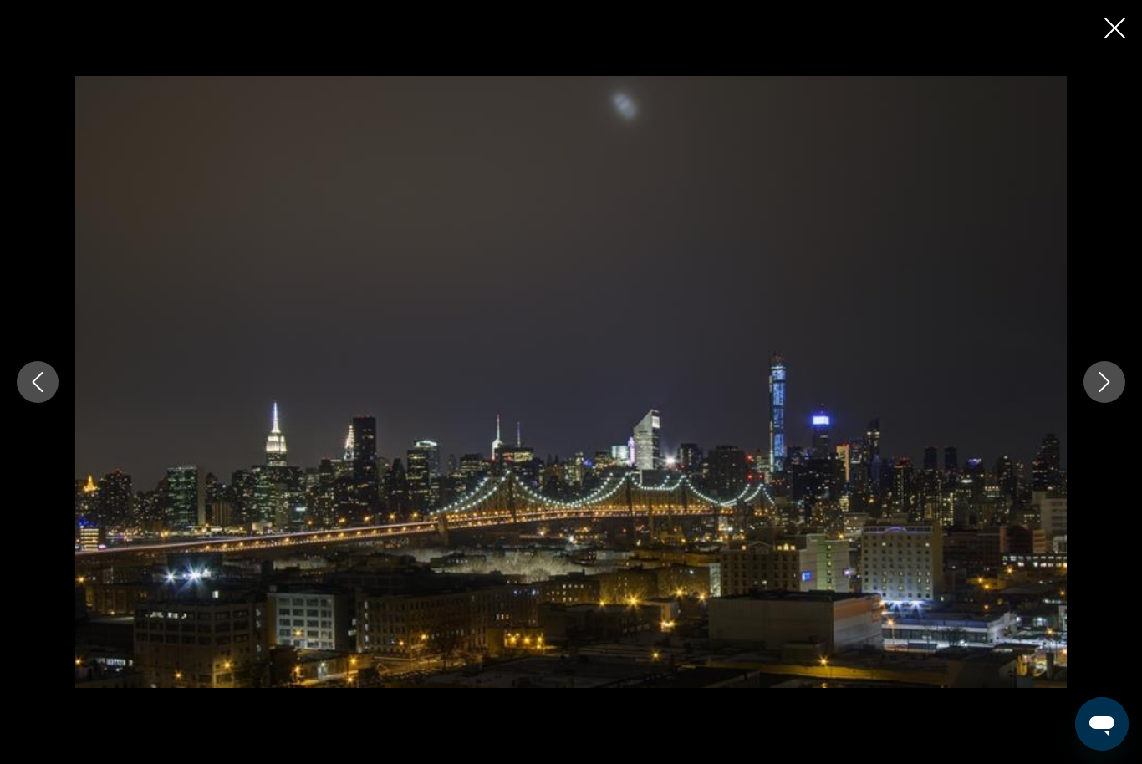
click at [1120, 28] on icon "Close slideshow" at bounding box center [1115, 28] width 21 height 21
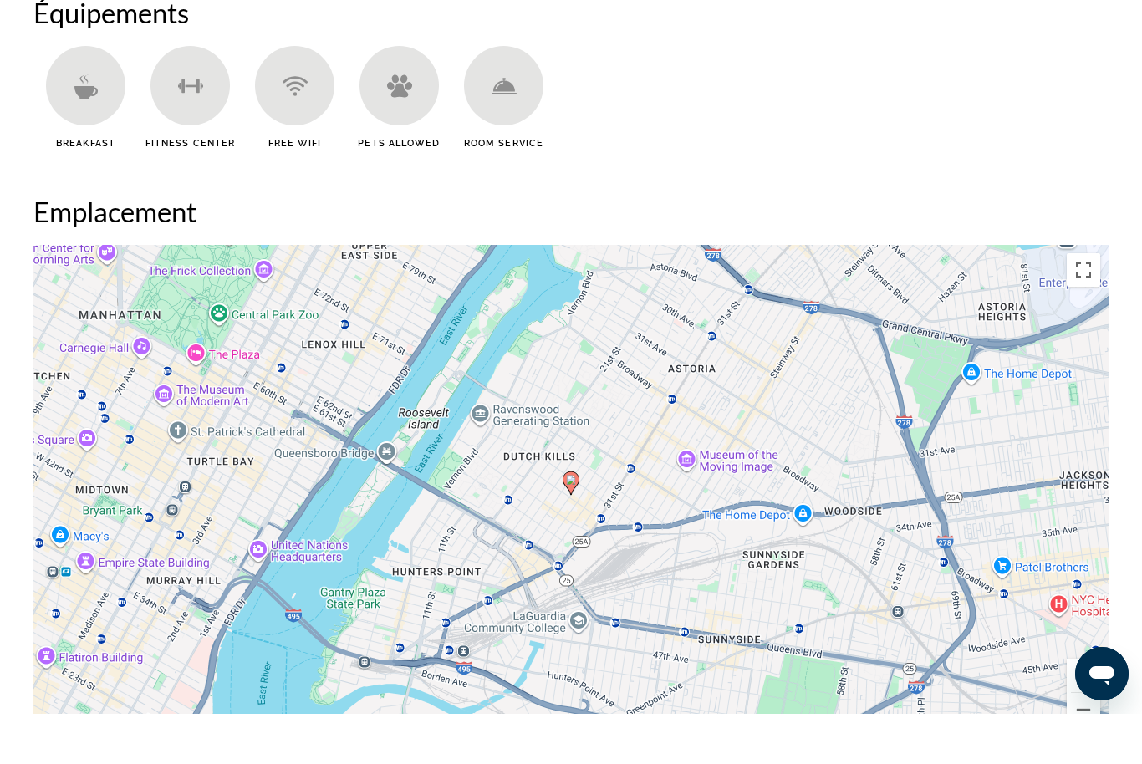
scroll to position [1733, 0]
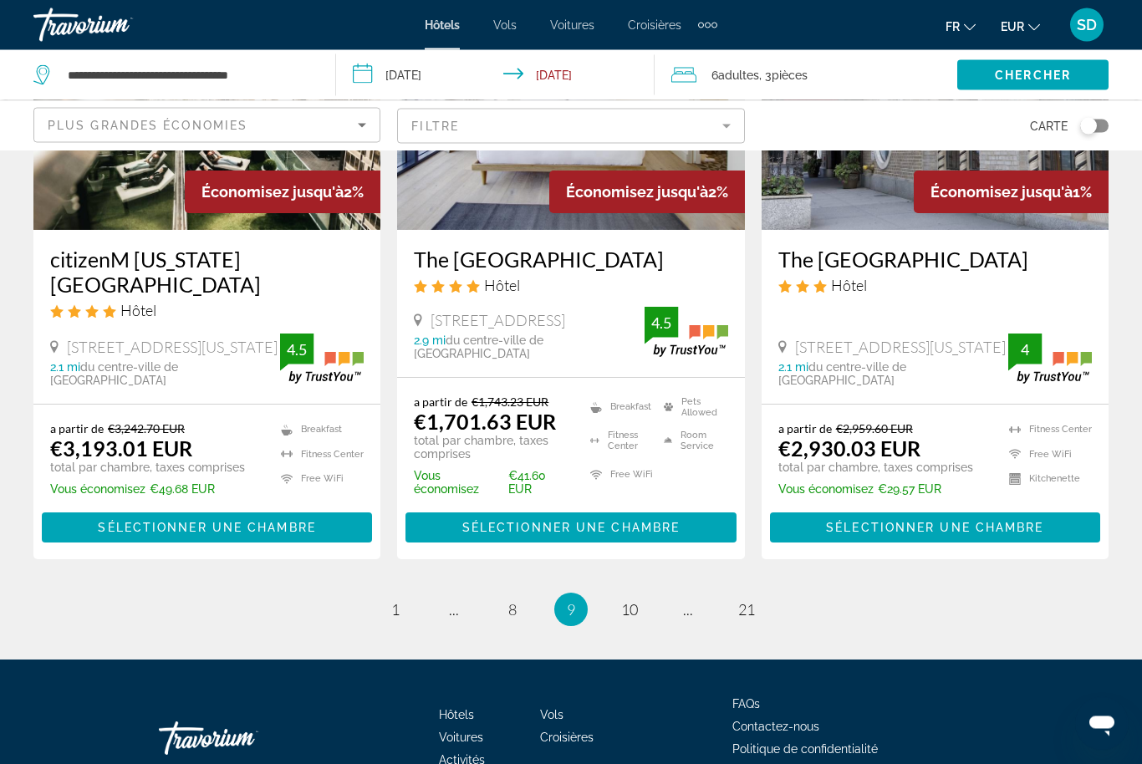
scroll to position [2234, 0]
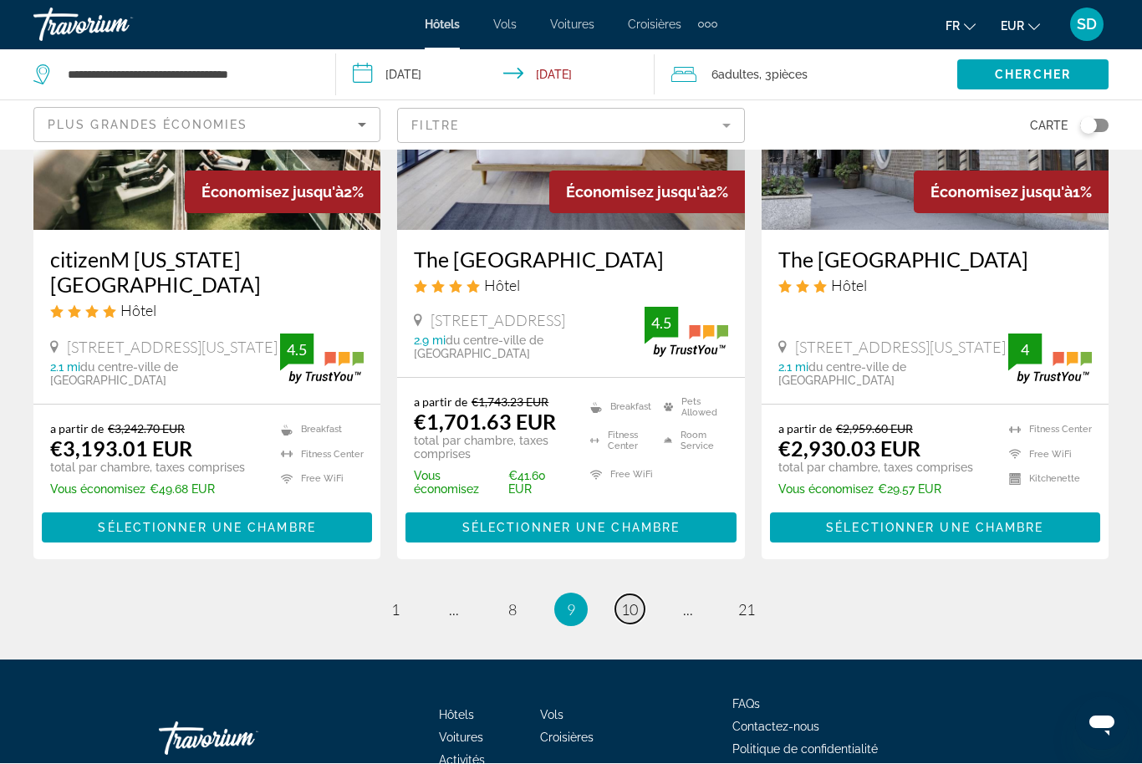
click at [633, 601] on span "10" at bounding box center [629, 610] width 17 height 18
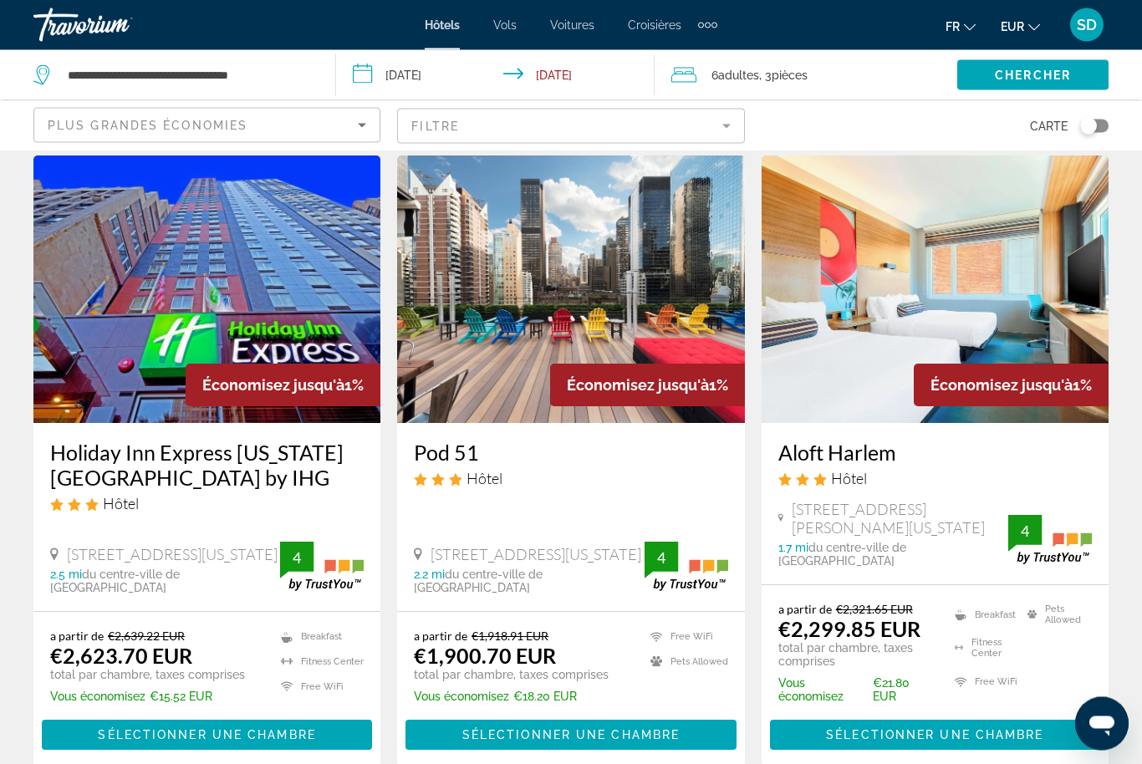
scroll to position [54, 0]
click at [538, 465] on div "Pod 51 Hôtel" at bounding box center [571, 470] width 314 height 60
click at [462, 454] on h3 "Pod 51" at bounding box center [571, 452] width 314 height 25
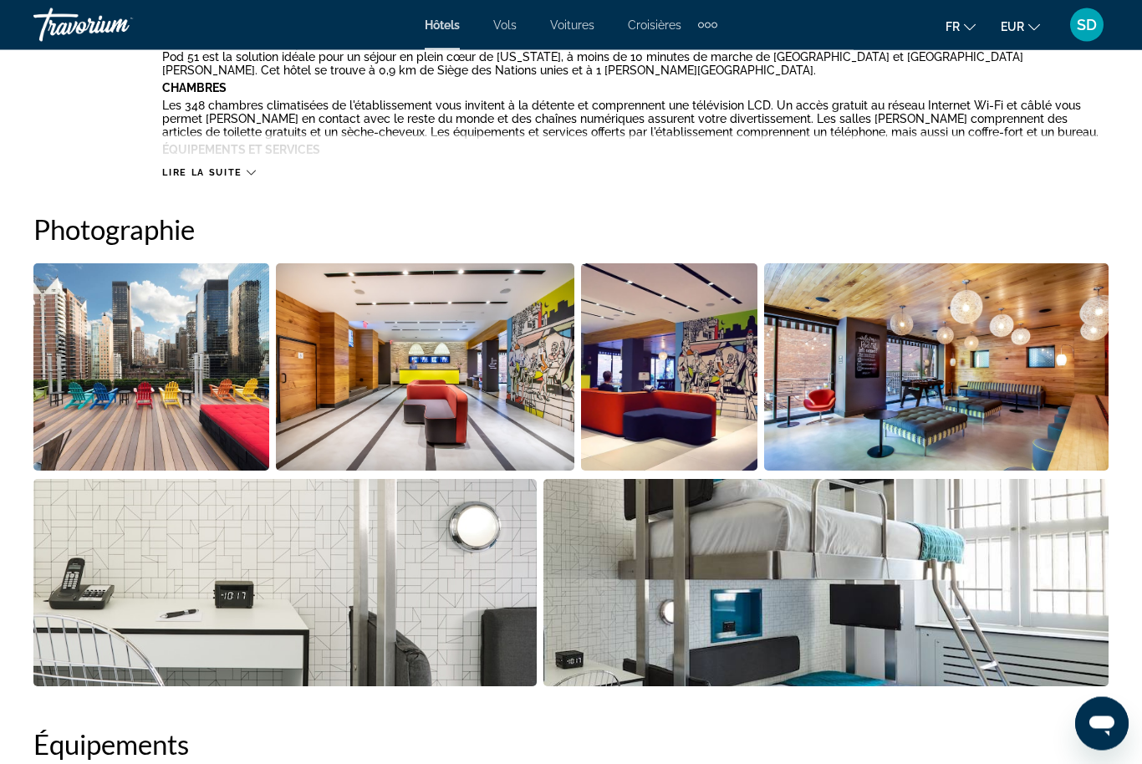
scroll to position [1028, 0]
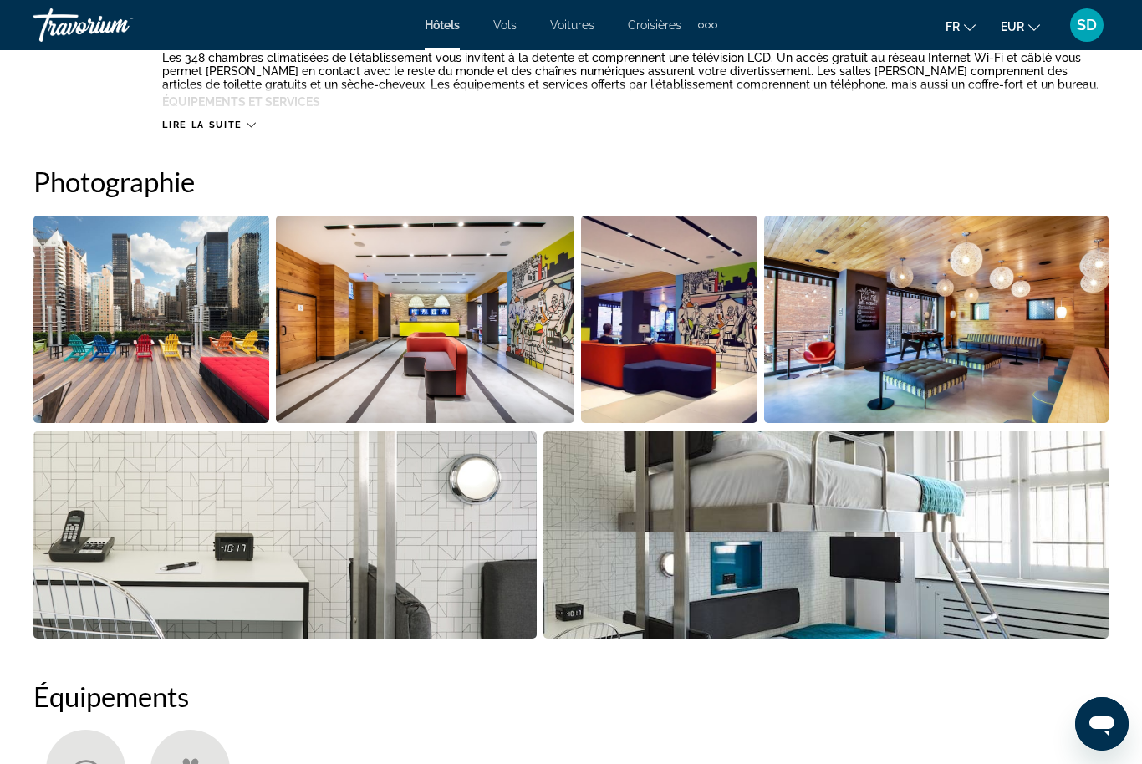
click at [637, 515] on img "Open full-screen image slider" at bounding box center [826, 534] width 566 height 207
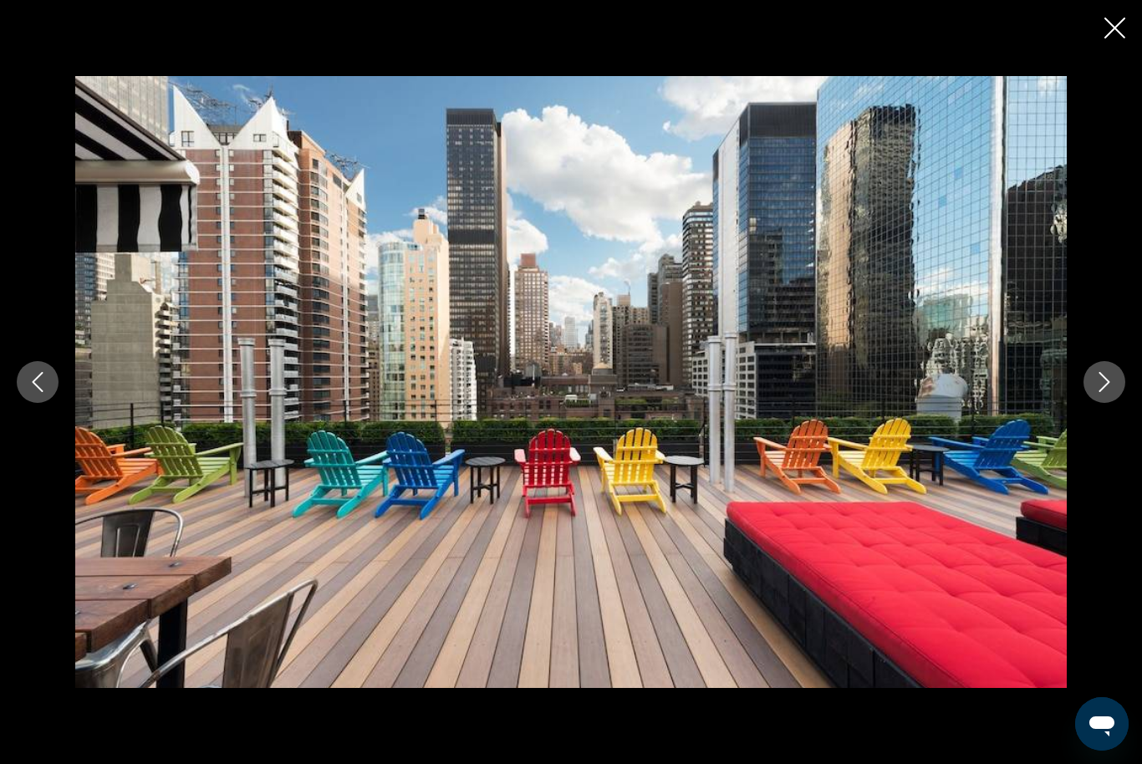
click at [1104, 392] on icon "Next image" at bounding box center [1105, 382] width 20 height 20
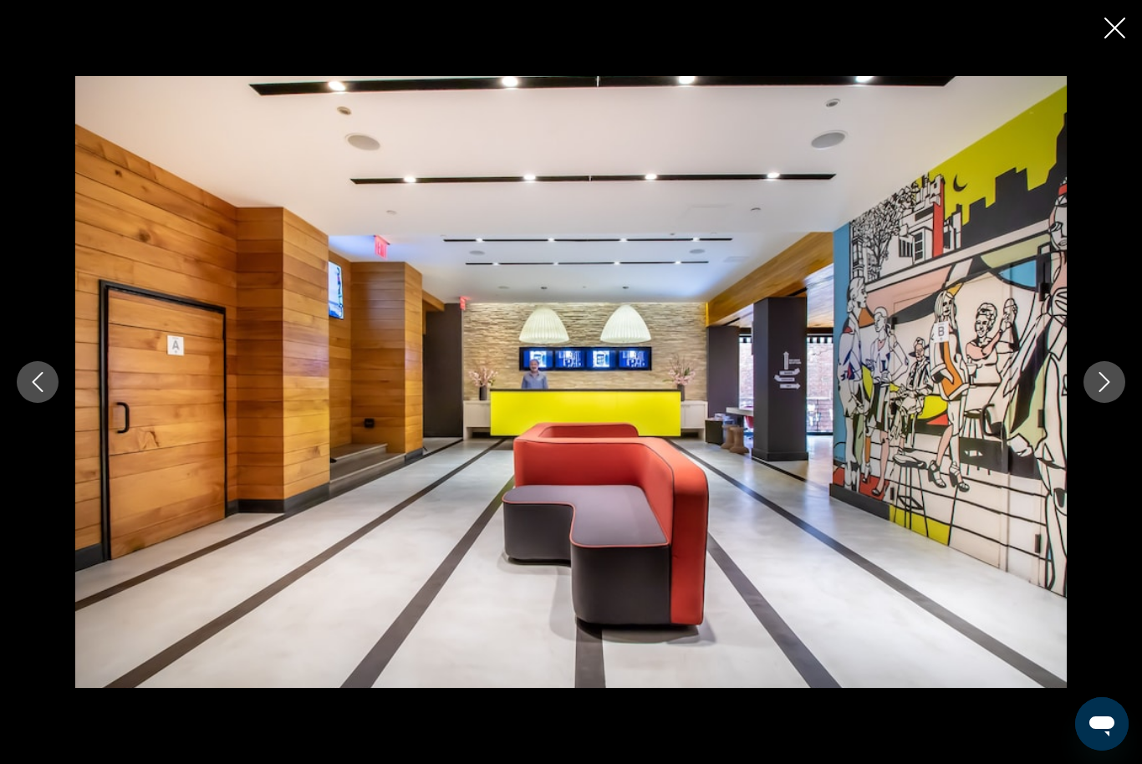
click at [1107, 392] on icon "Next image" at bounding box center [1105, 382] width 11 height 20
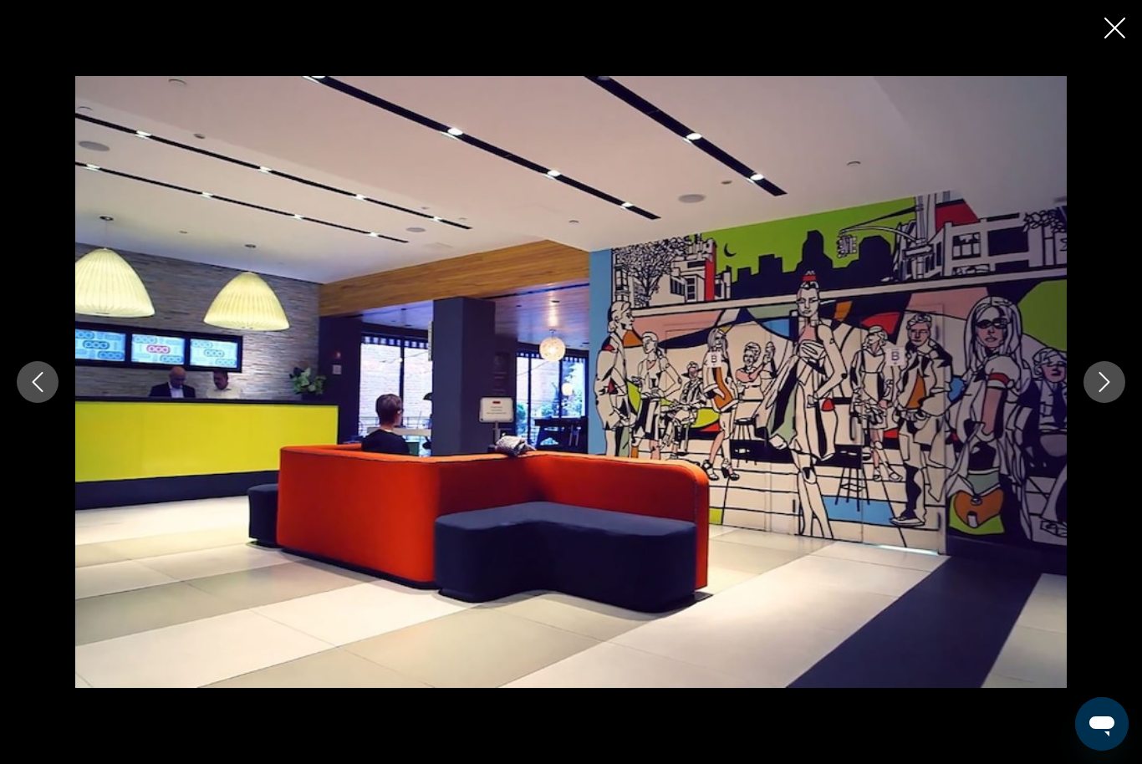
click at [1100, 392] on icon "Next image" at bounding box center [1105, 382] width 20 height 20
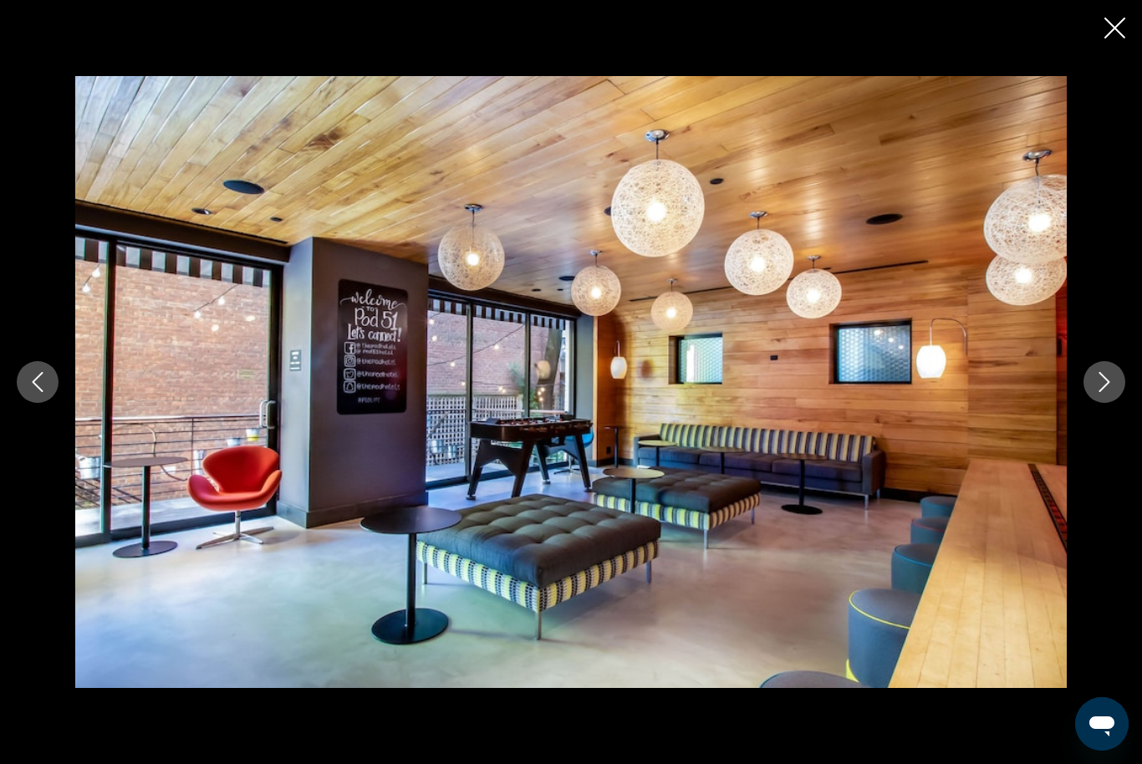
click at [1101, 392] on icon "Next image" at bounding box center [1105, 382] width 20 height 20
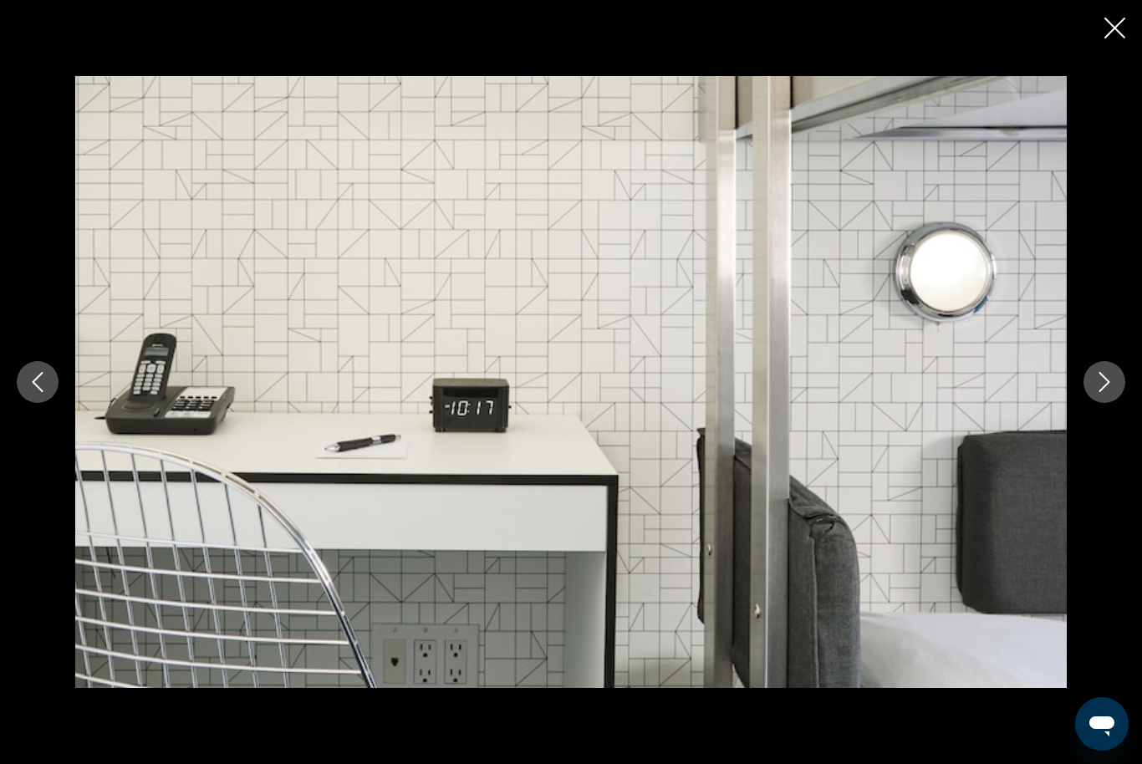
click at [1101, 403] on button "Next image" at bounding box center [1105, 382] width 42 height 42
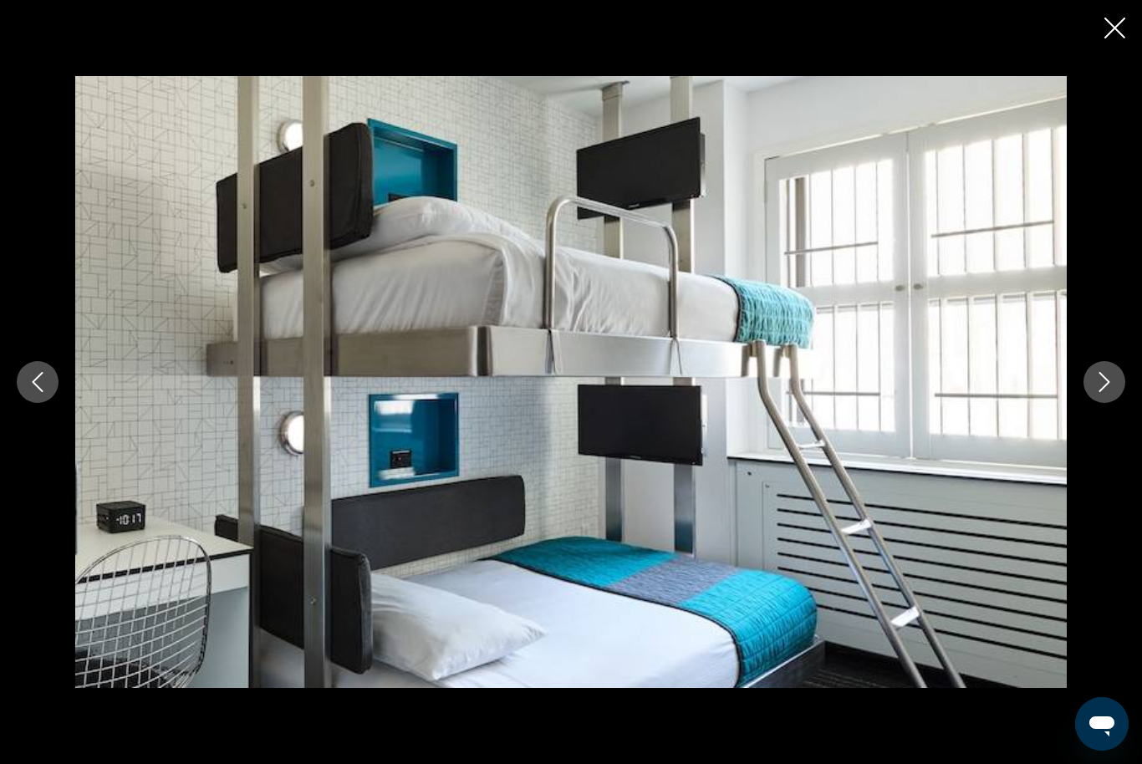
click at [1106, 392] on icon "Next image" at bounding box center [1105, 382] width 20 height 20
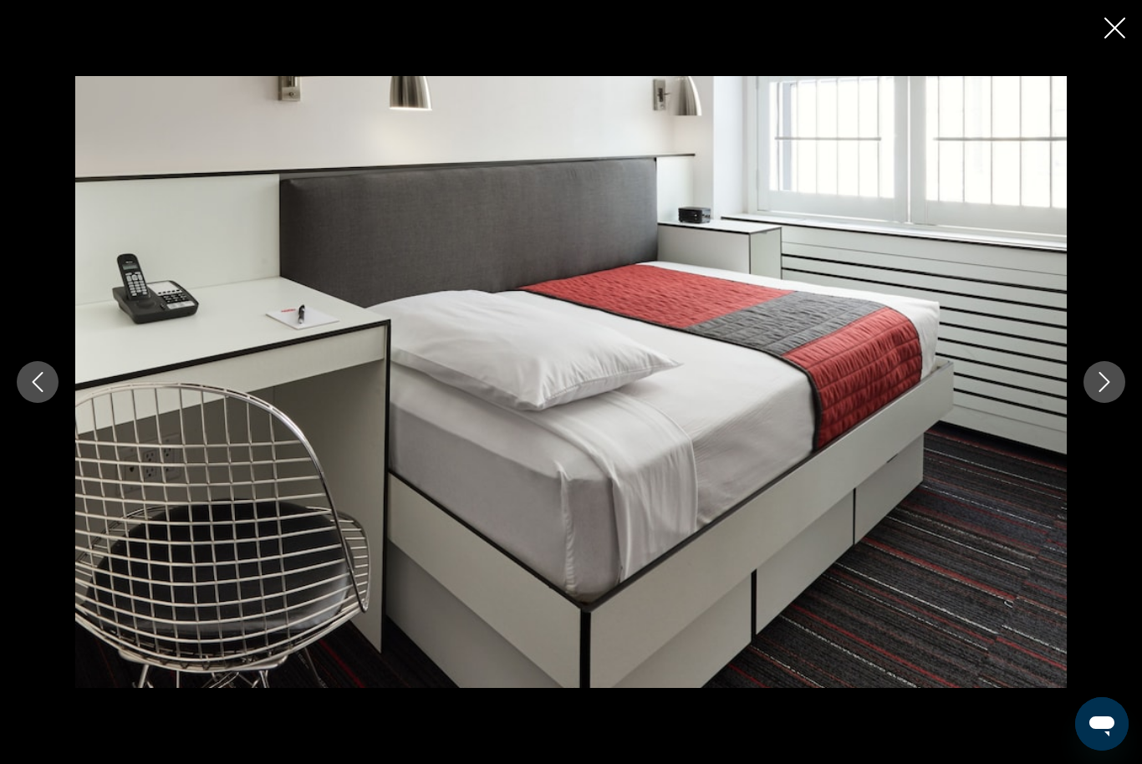
click at [1102, 403] on button "Next image" at bounding box center [1105, 382] width 42 height 42
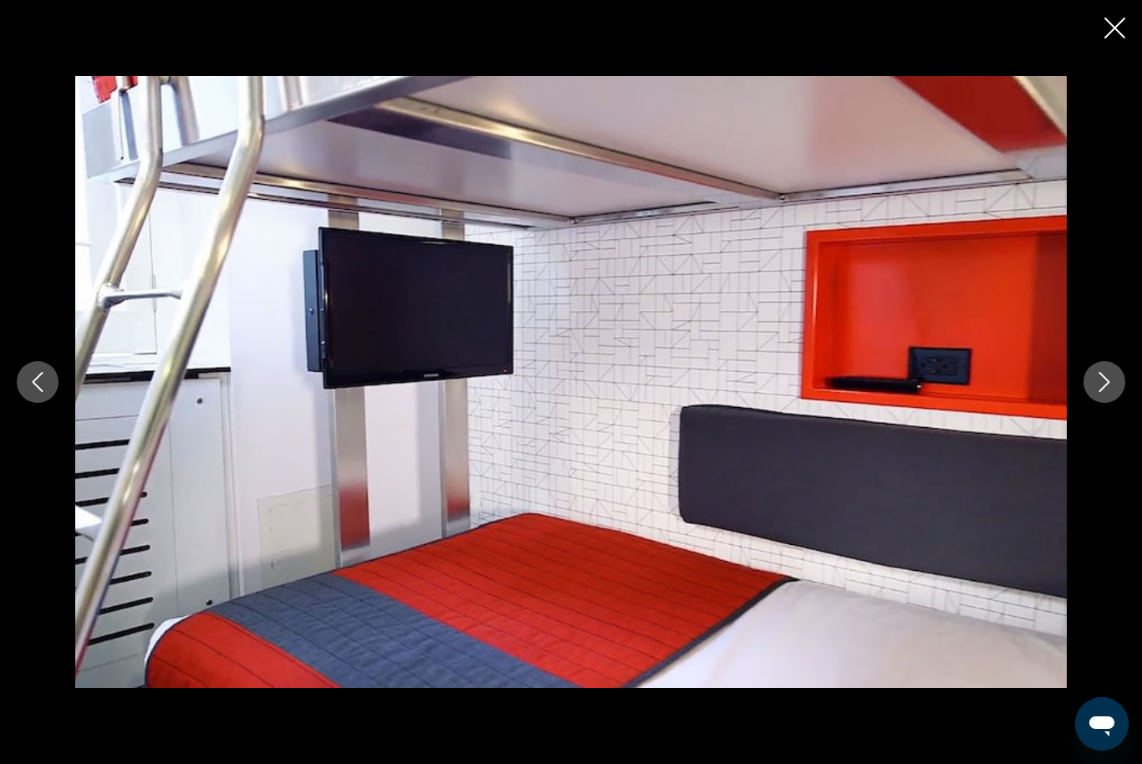
click at [1096, 403] on button "Next image" at bounding box center [1105, 382] width 42 height 42
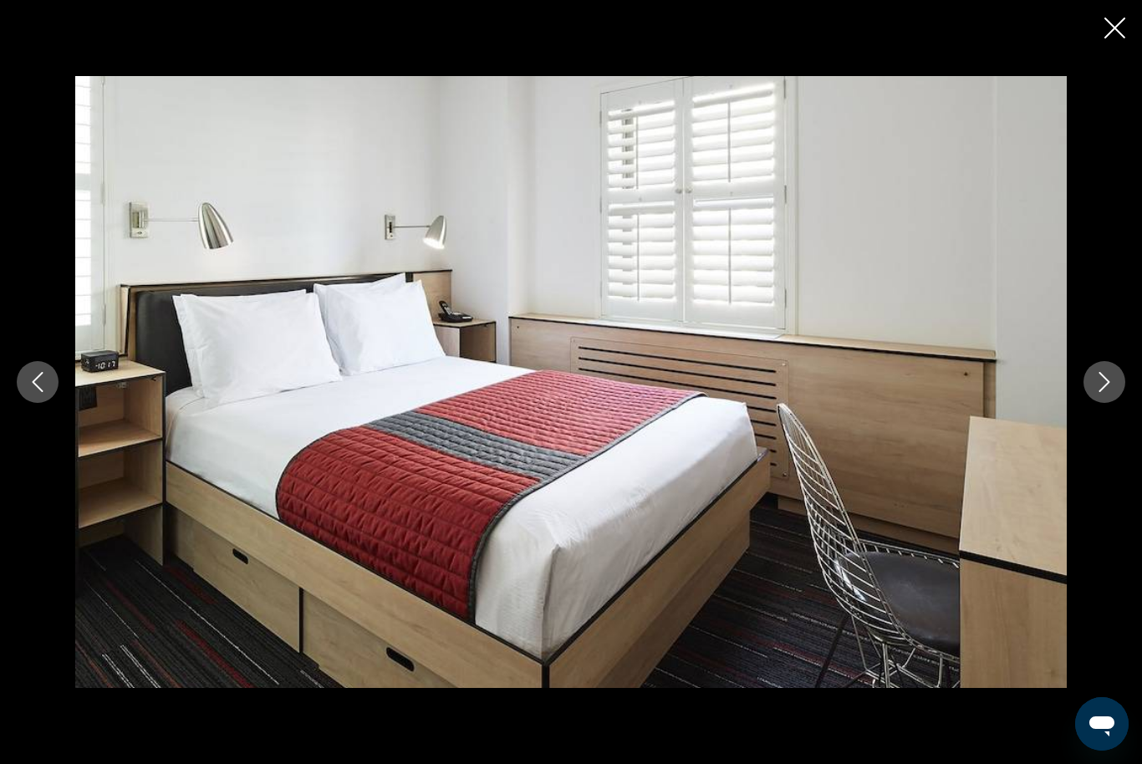
click at [1111, 392] on icon "Next image" at bounding box center [1105, 382] width 20 height 20
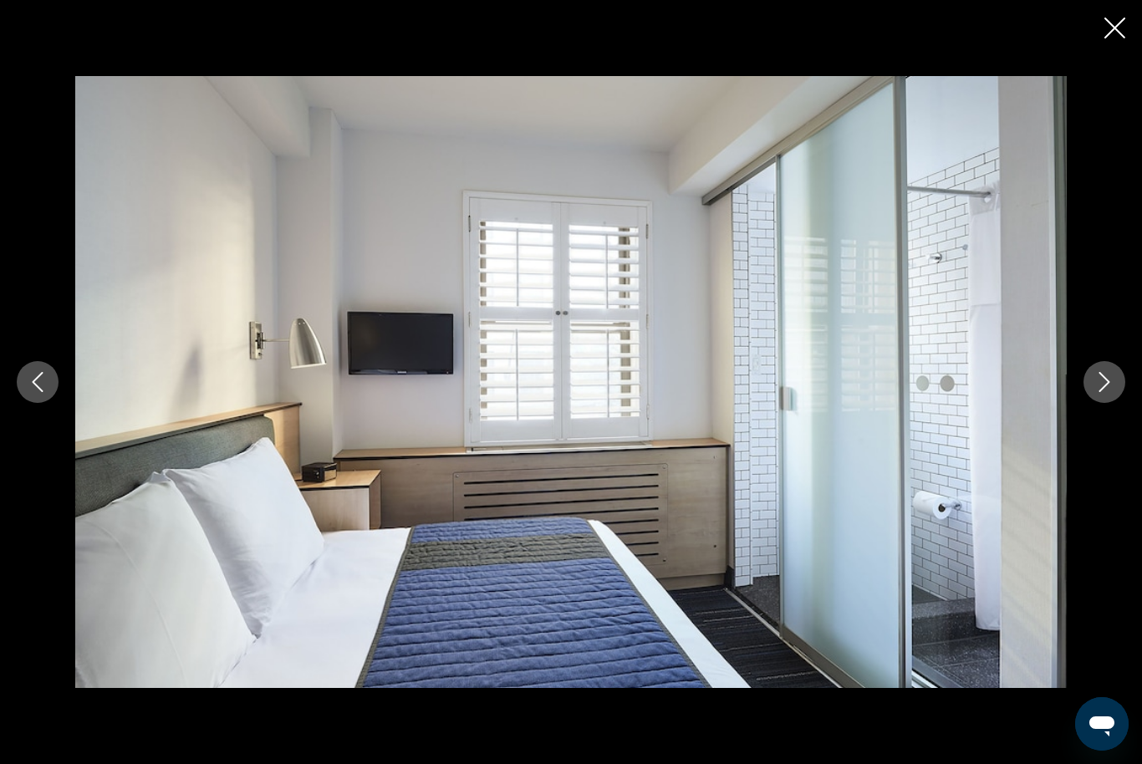
click at [1100, 21] on div "prev next" at bounding box center [571, 382] width 1142 height 764
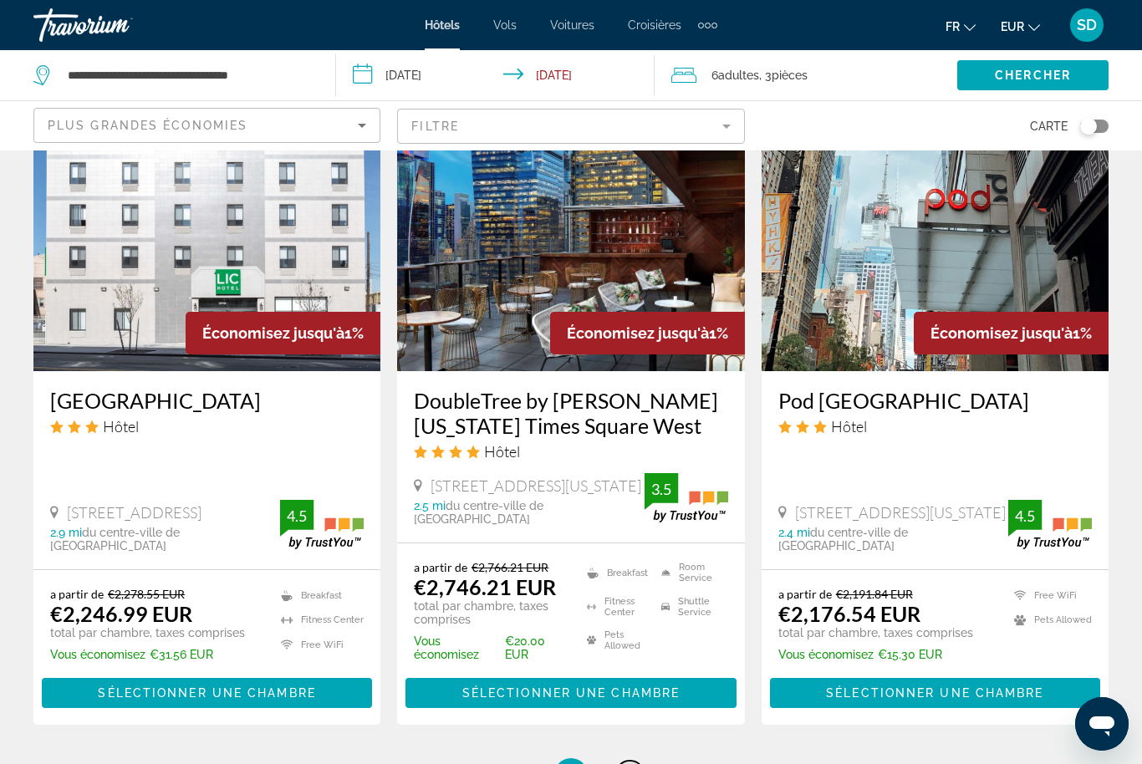
click at [632, 761] on link "page 11" at bounding box center [629, 775] width 29 height 29
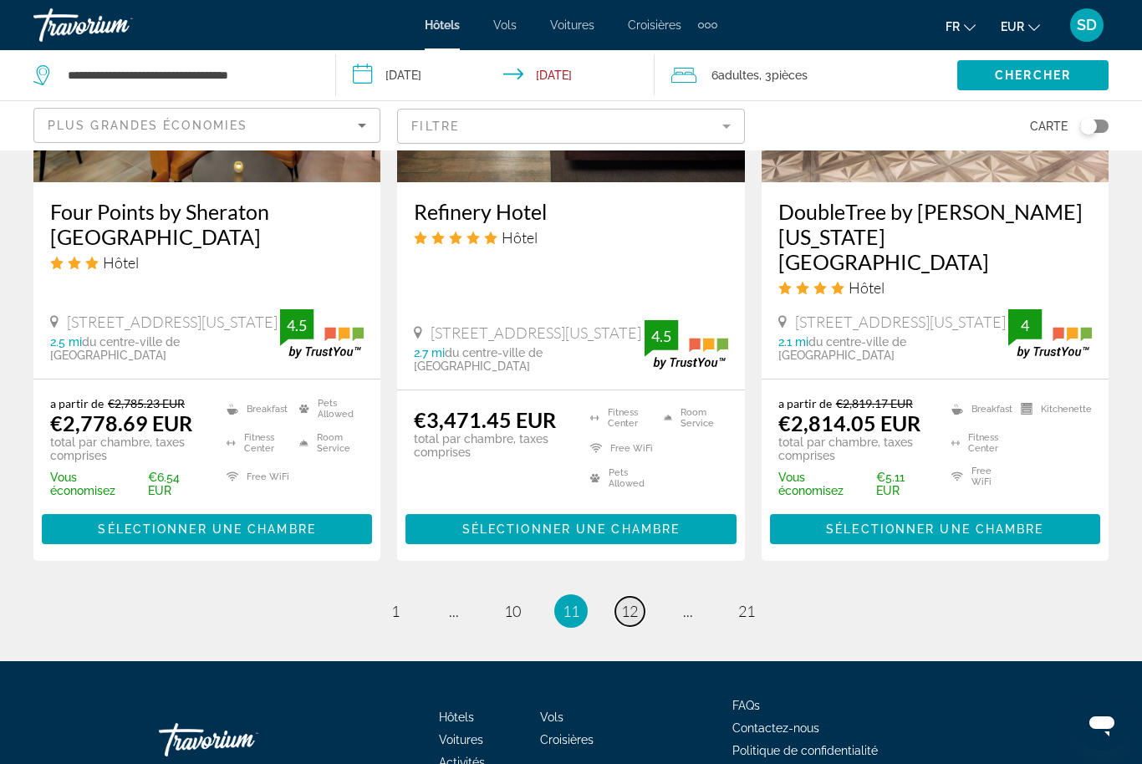
click at [640, 597] on link "page 12" at bounding box center [629, 611] width 29 height 29
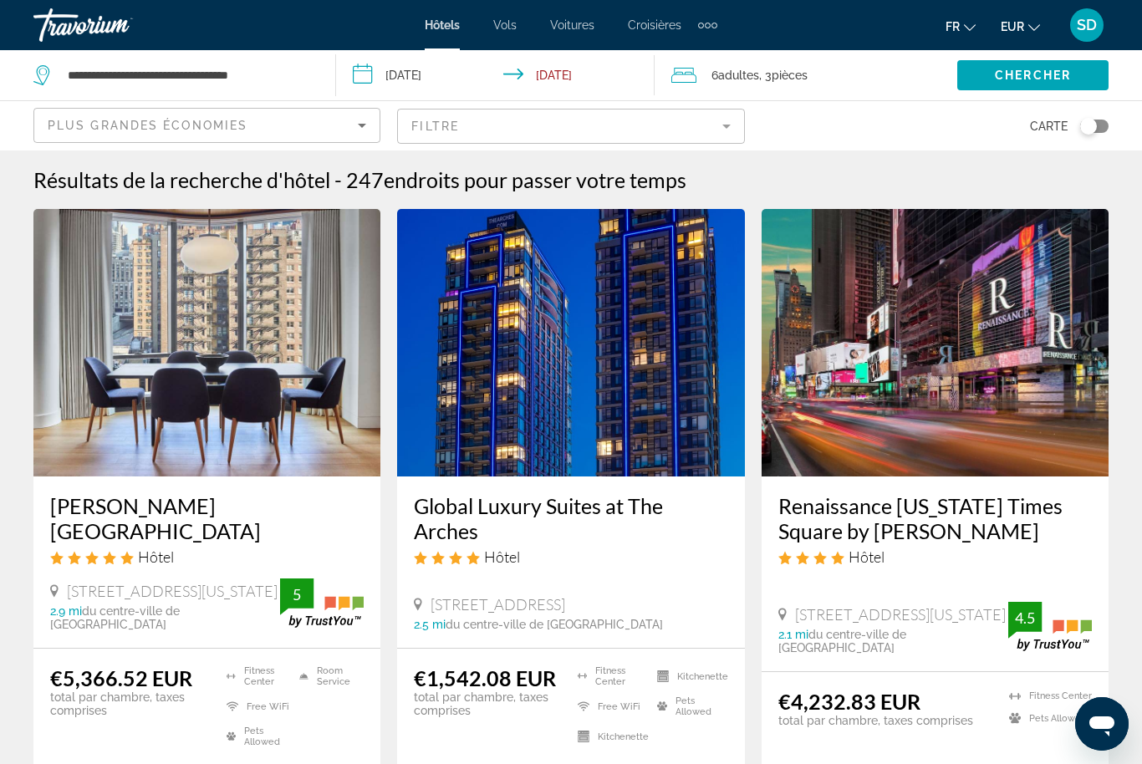
click at [602, 385] on img "Main content" at bounding box center [570, 343] width 347 height 268
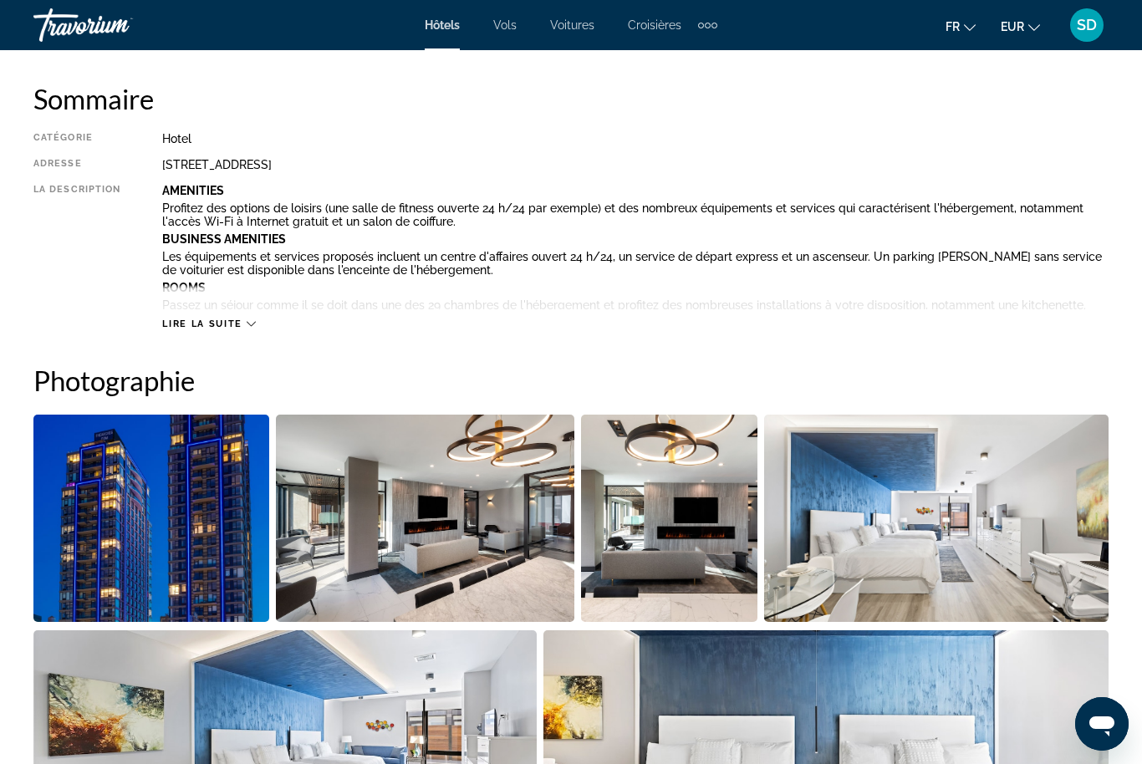
scroll to position [969, 0]
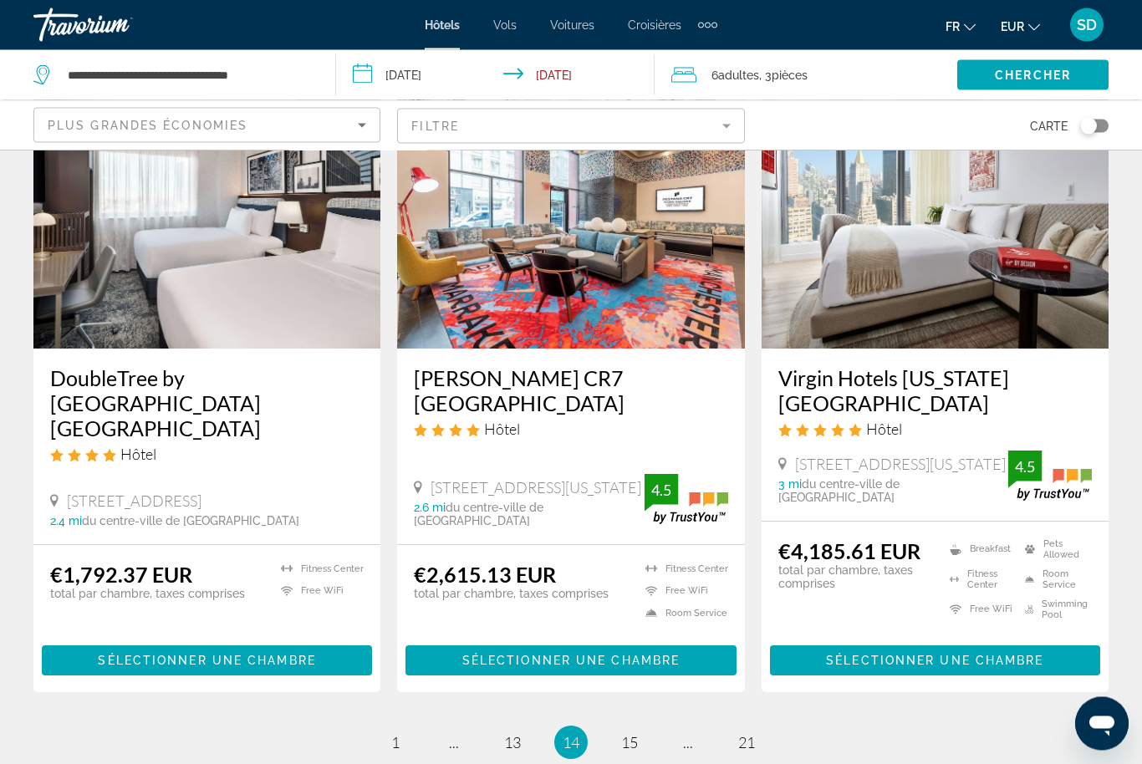
click at [138, 350] on div "DoubleTree by Hilton Long Island City NY Hôtel 38 15 9Th St, Long Island City 2…" at bounding box center [206, 447] width 347 height 195
click at [111, 256] on img "Main content" at bounding box center [206, 215] width 347 height 268
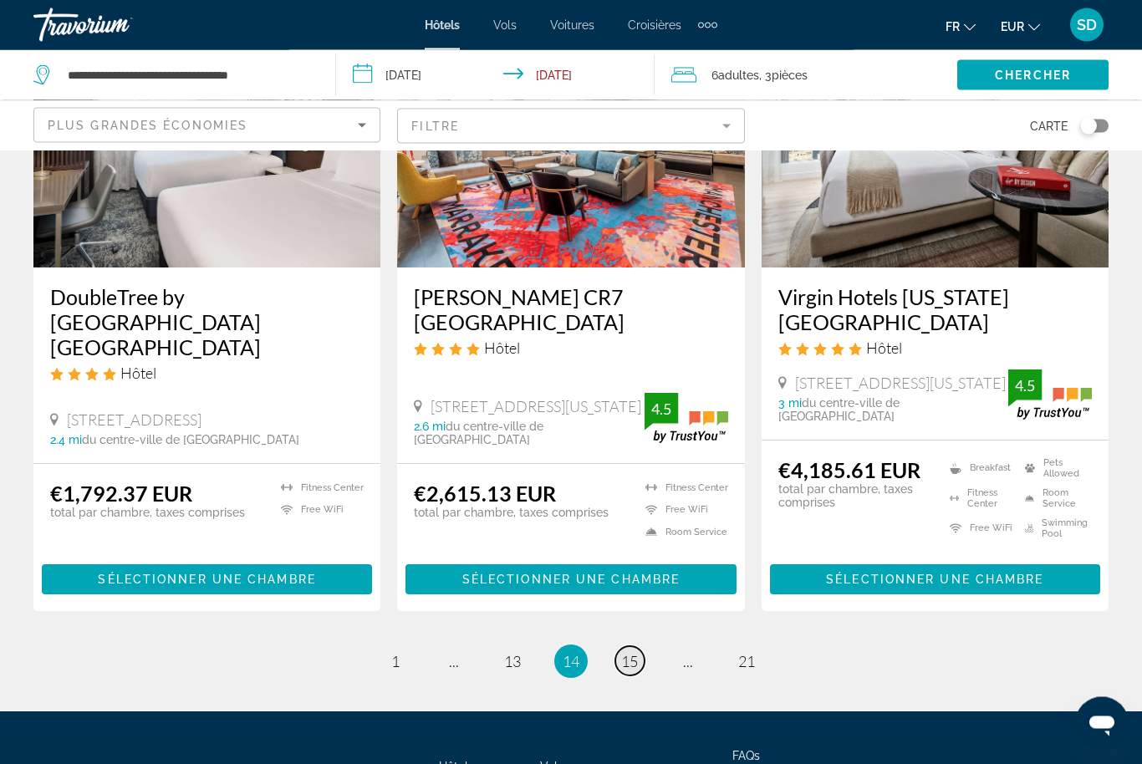
click at [628, 653] on span "15" at bounding box center [629, 662] width 17 height 18
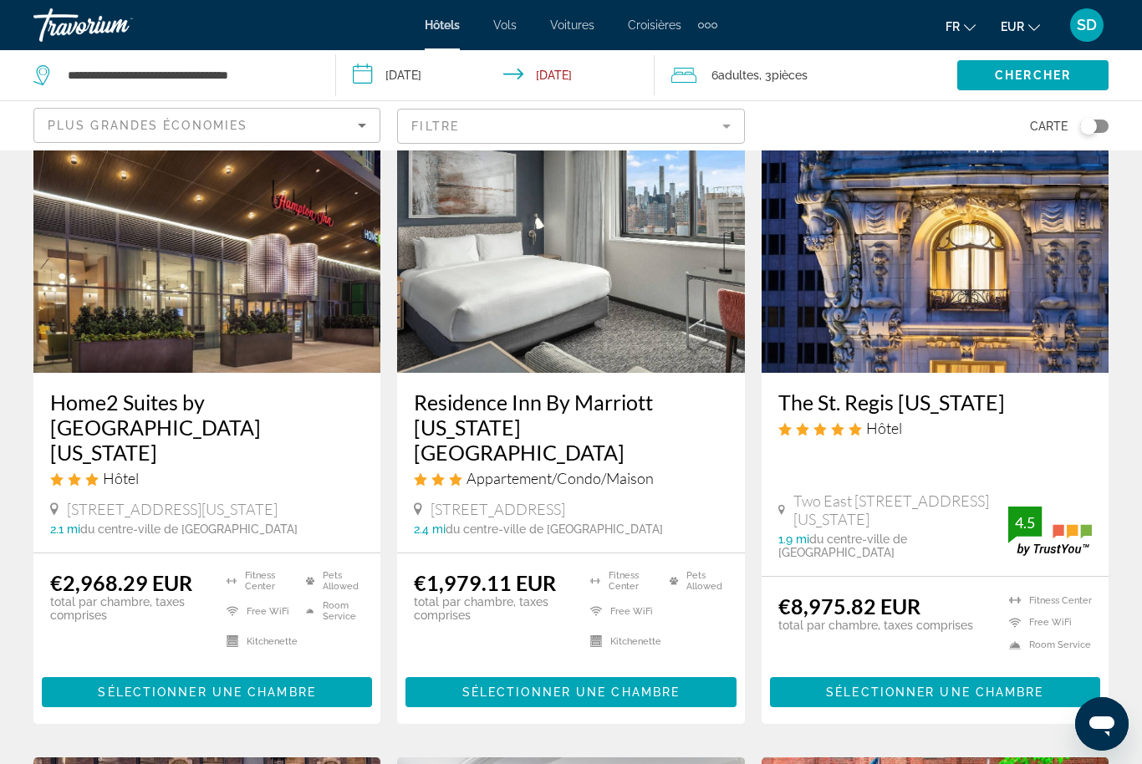
click at [511, 523] on span "du centre-ville de Manhattan" at bounding box center [554, 529] width 217 height 13
click at [517, 317] on img "Main content" at bounding box center [570, 239] width 347 height 268
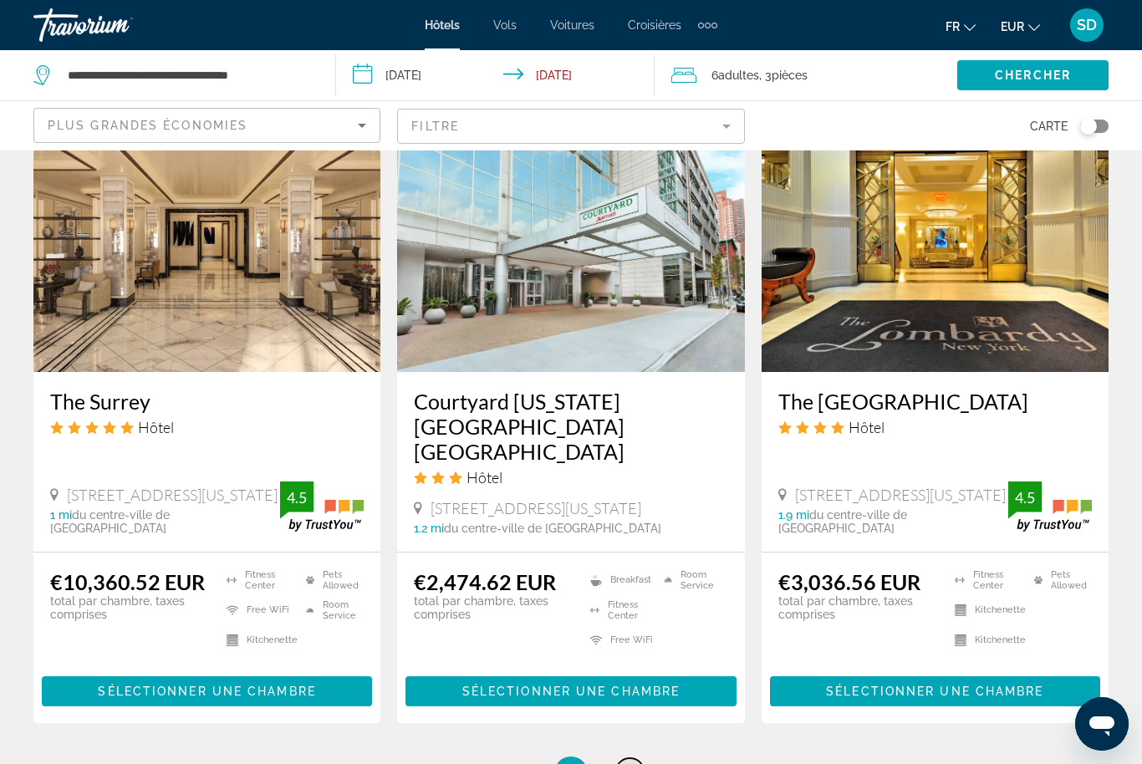
click at [629, 763] on span "16" at bounding box center [629, 773] width 17 height 18
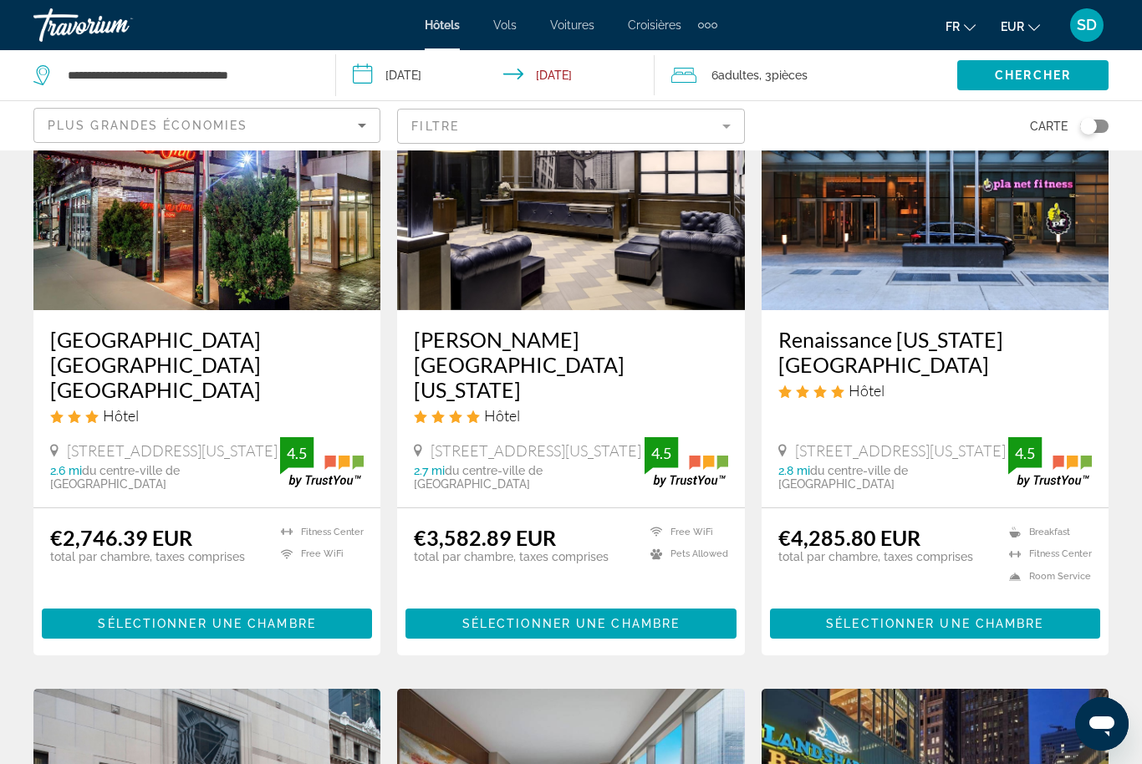
click at [705, 116] on mat-form-field "Filtre" at bounding box center [570, 126] width 347 height 35
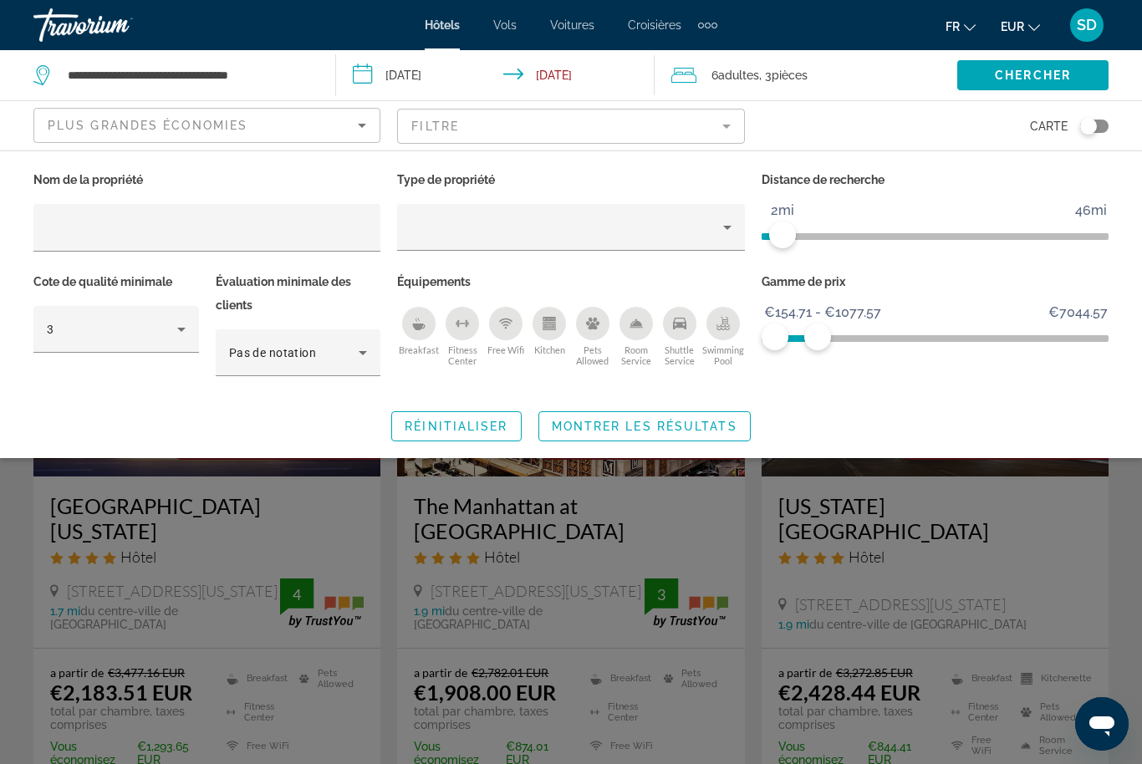
click at [714, 468] on div "Search widget" at bounding box center [571, 507] width 1142 height 513
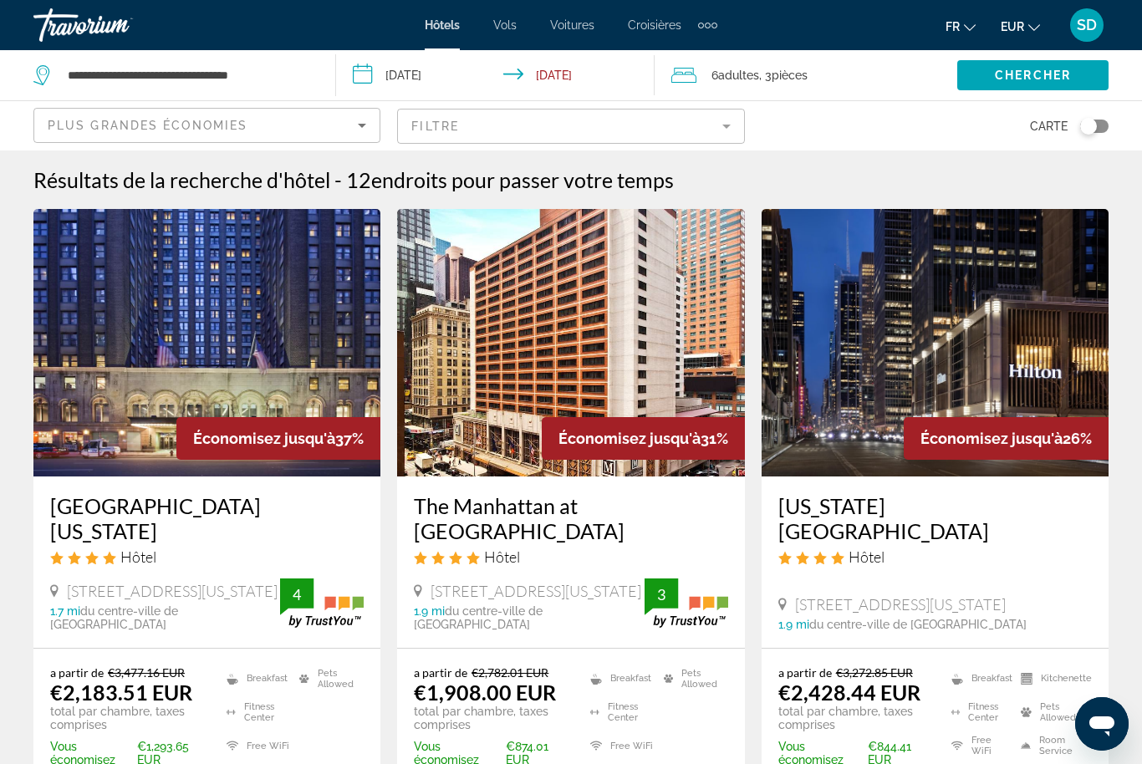
click at [714, 467] on img "Main content" at bounding box center [570, 343] width 347 height 268
click at [240, 323] on img "Main content" at bounding box center [206, 343] width 347 height 268
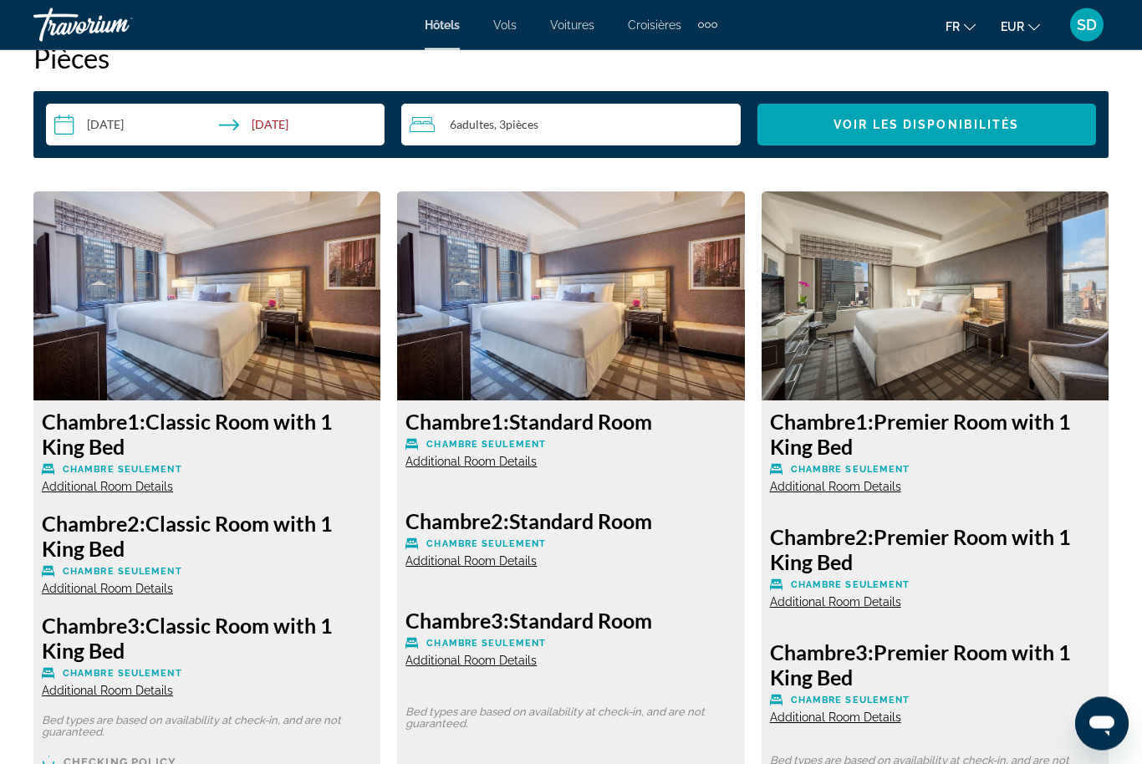
scroll to position [2468, 0]
click at [113, 488] on span "Additional Room Details" at bounding box center [107, 486] width 131 height 13
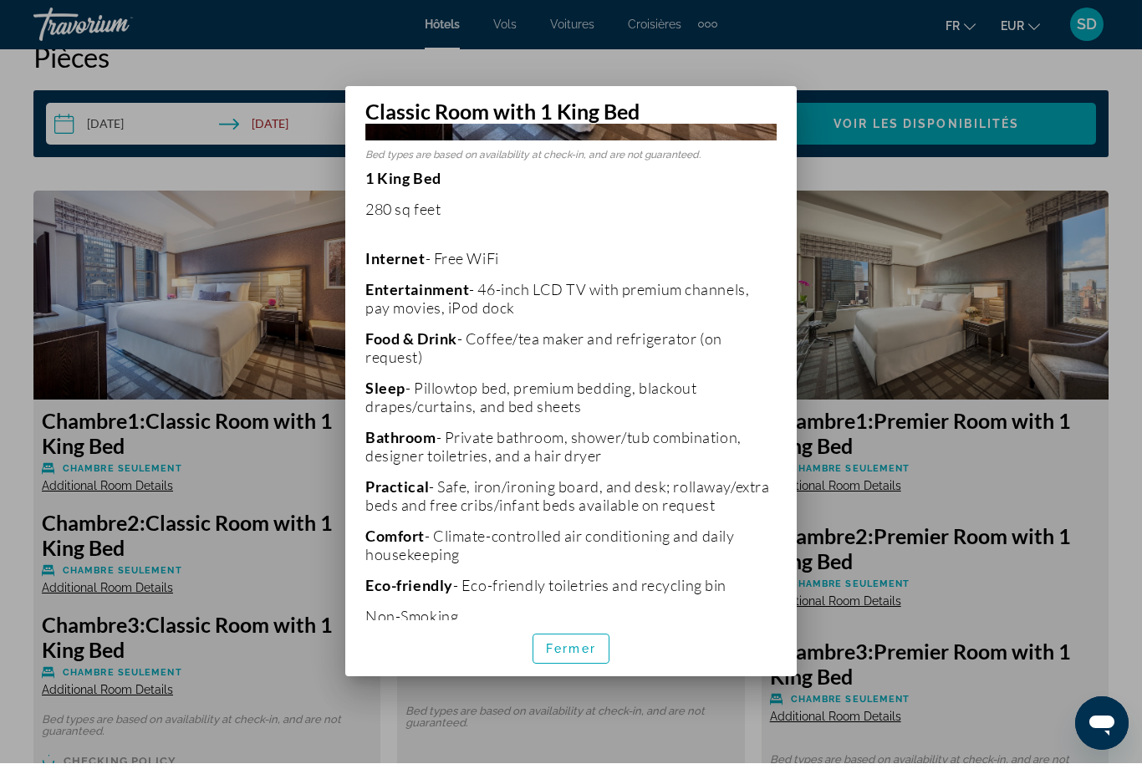
scroll to position [264, 0]
click at [552, 656] on span "Fermer" at bounding box center [571, 649] width 50 height 13
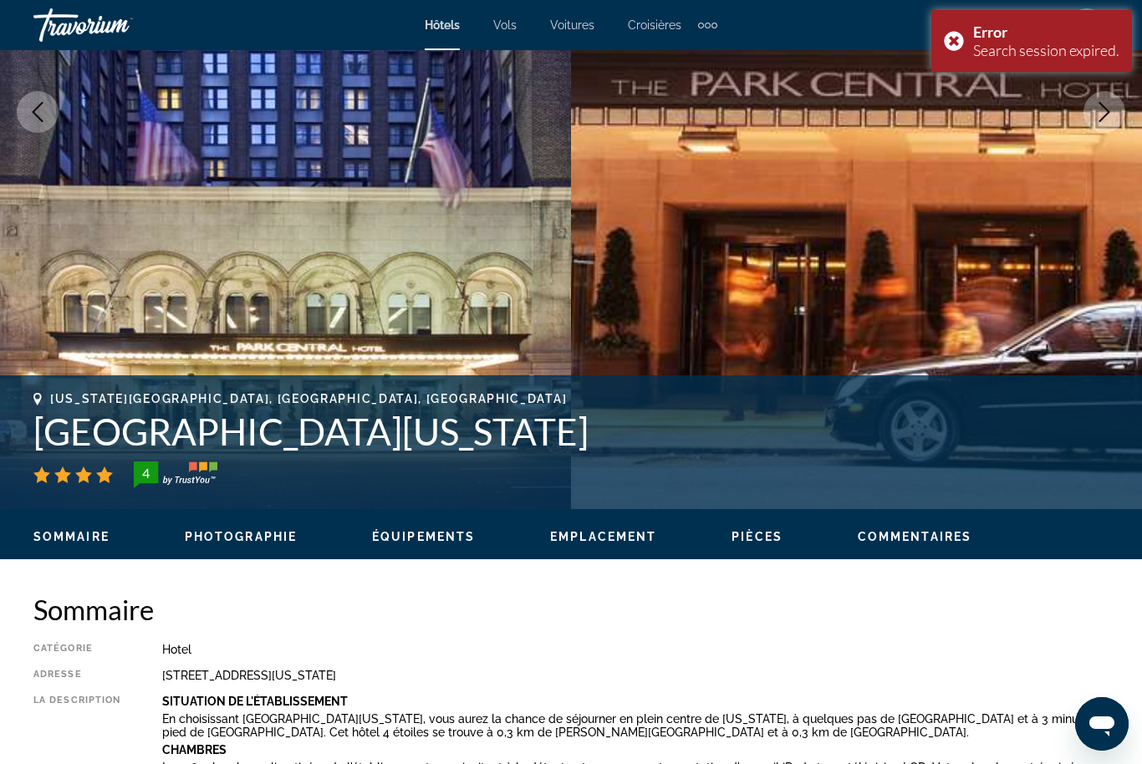
scroll to position [0, 0]
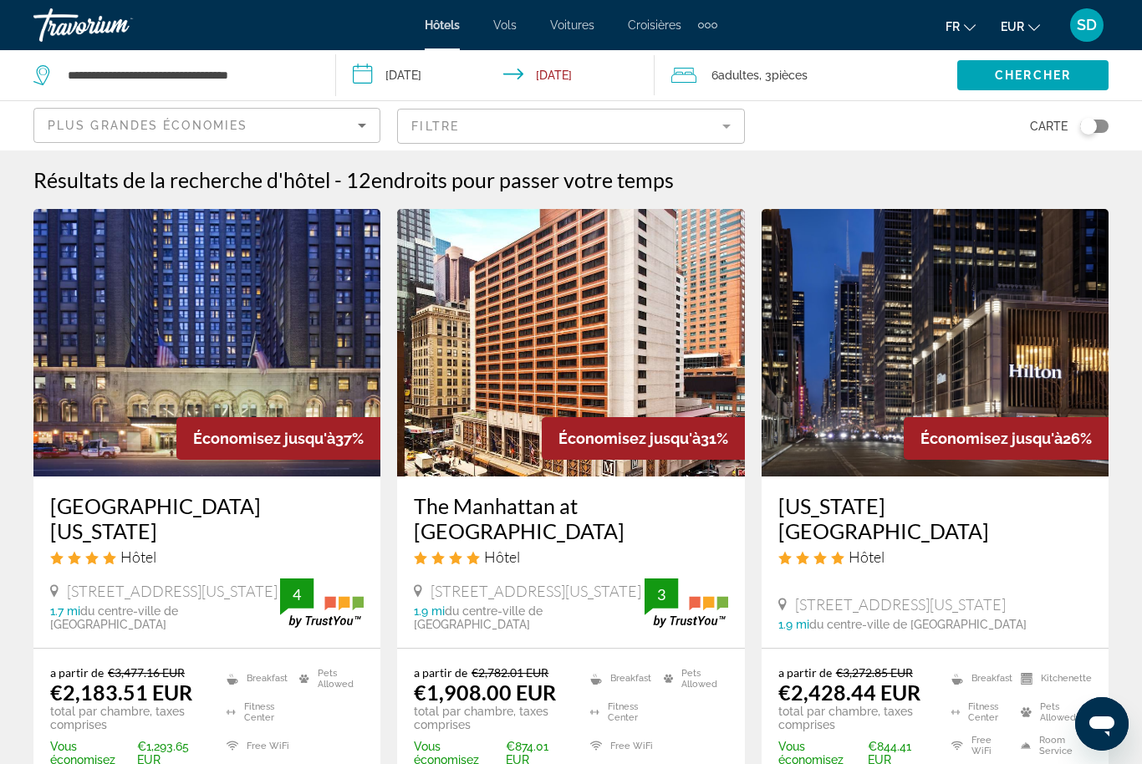
click at [438, 411] on img "Main content" at bounding box center [570, 343] width 347 height 268
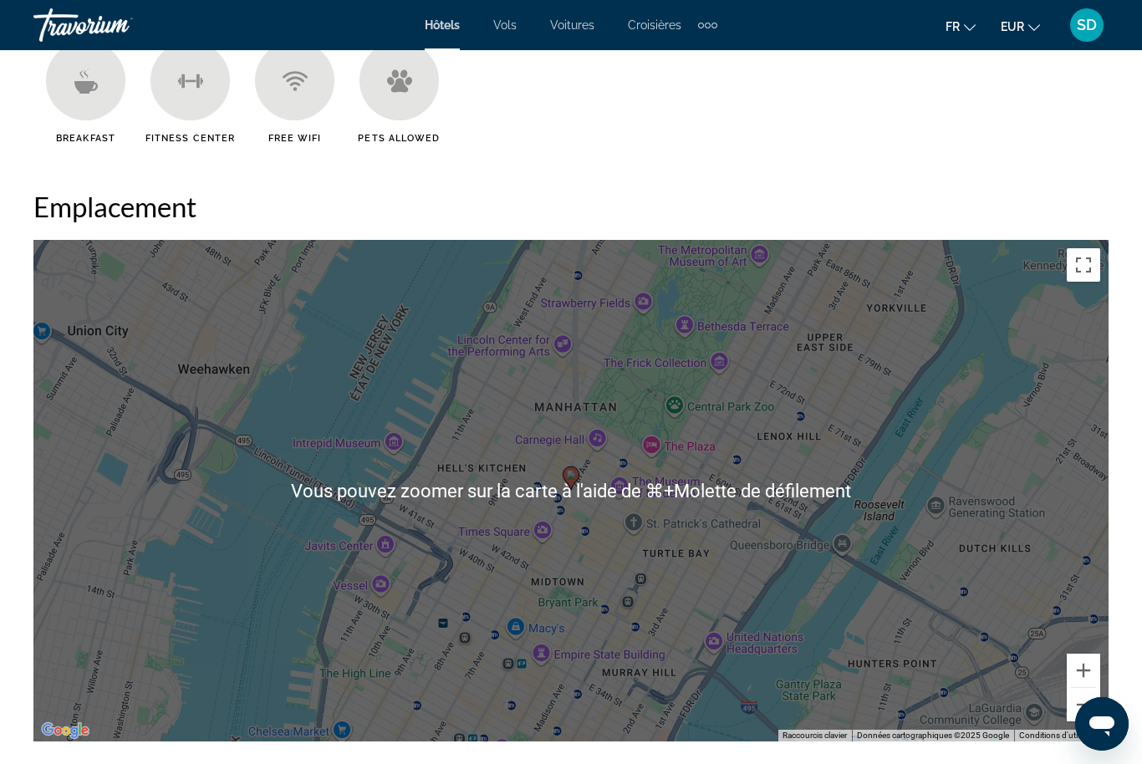
scroll to position [1546, 0]
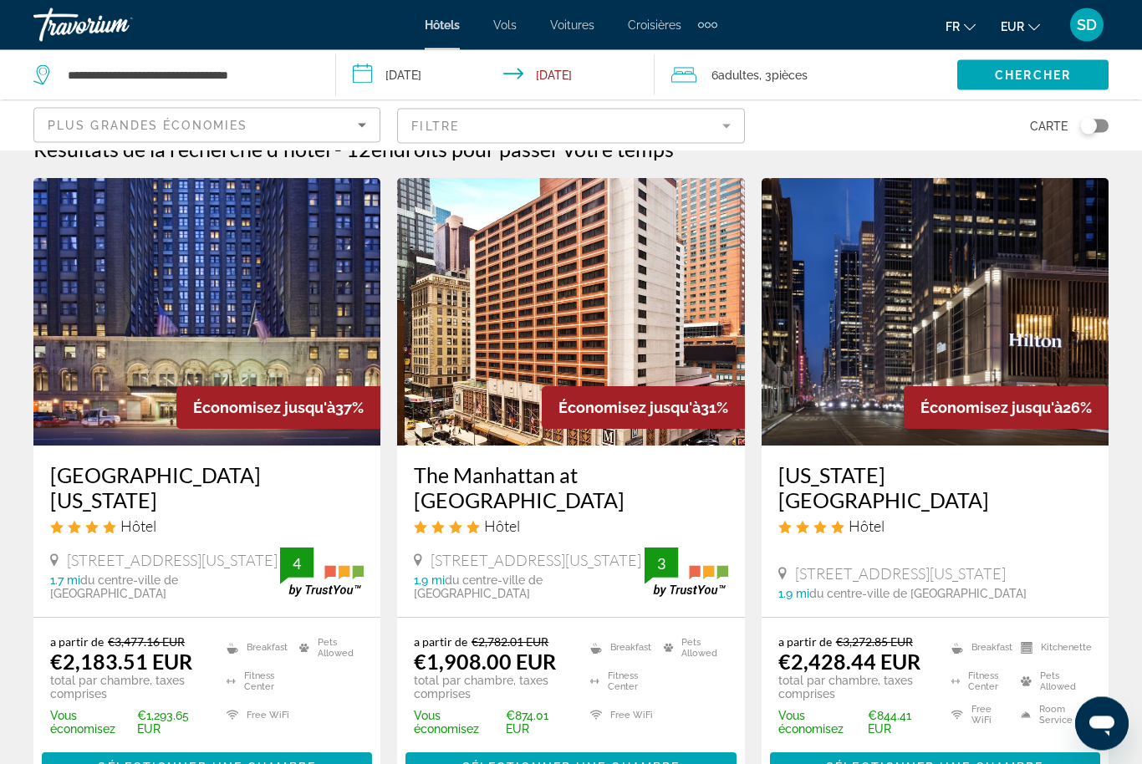
scroll to position [31, 0]
click at [825, 518] on div "New York Hilton Midtown Hôtel" at bounding box center [935, 504] width 314 height 85
click at [865, 474] on h3 "New York Hilton Midtown" at bounding box center [935, 487] width 314 height 50
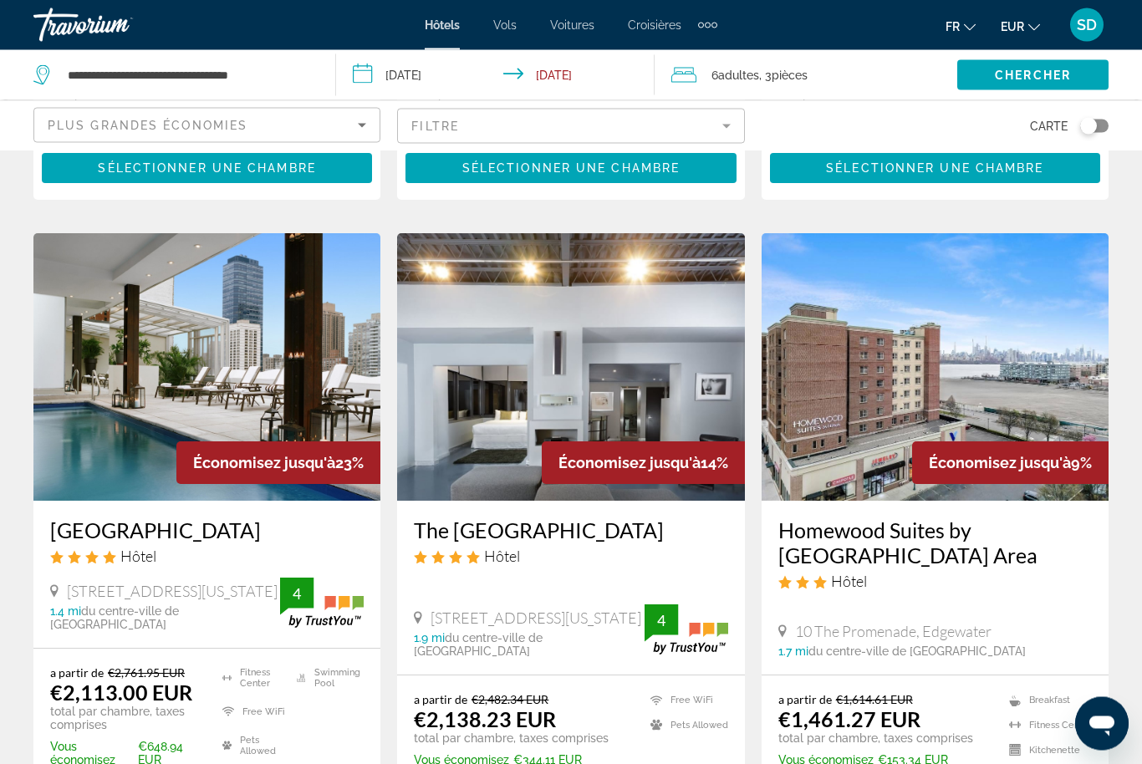
scroll to position [629, 0]
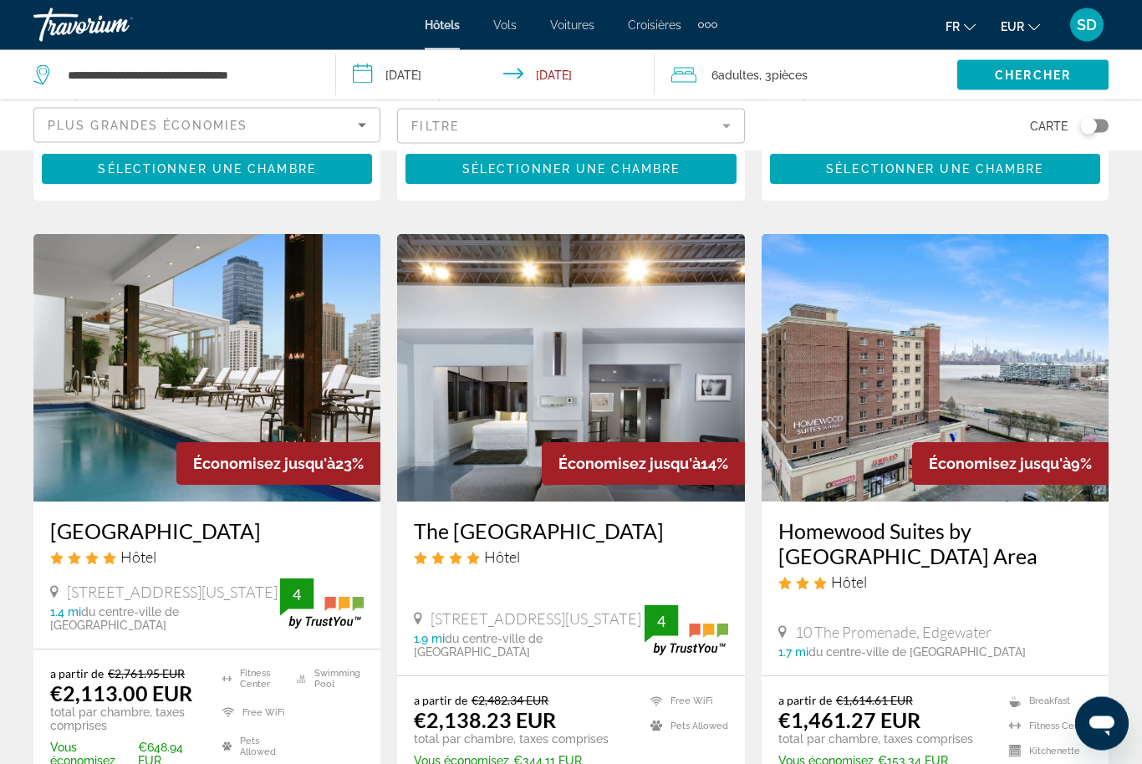
click at [147, 424] on img "Main content" at bounding box center [206, 369] width 347 height 268
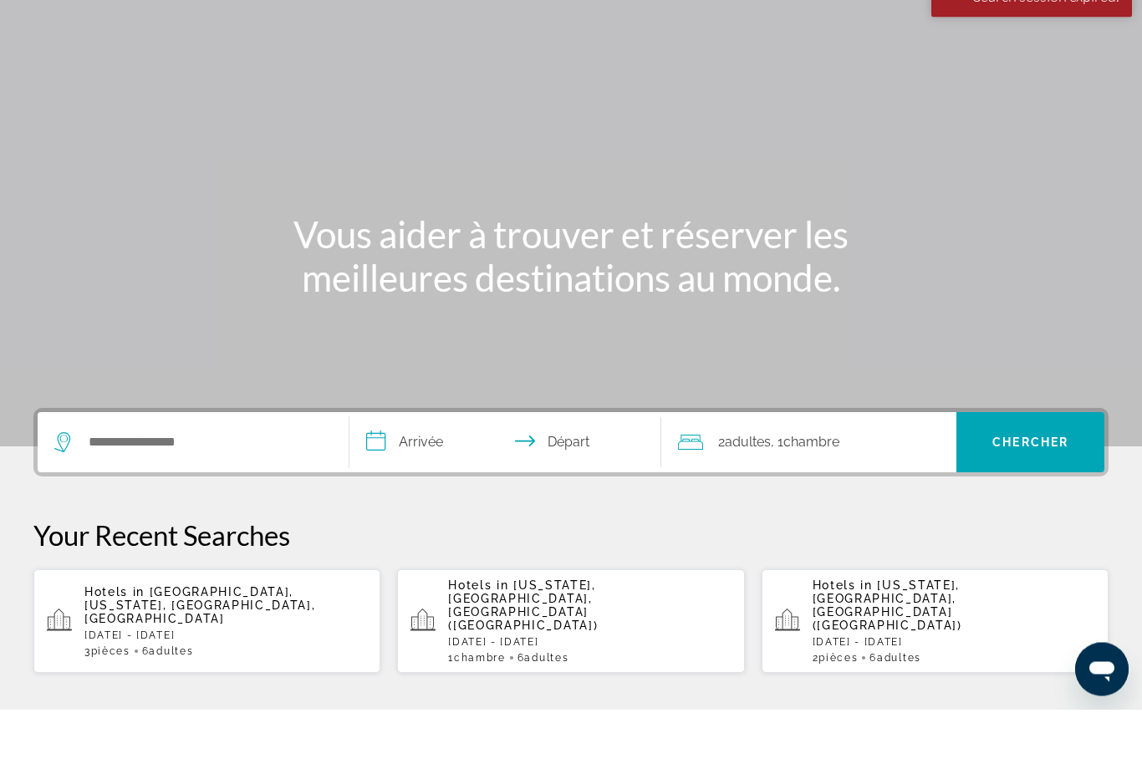
scroll to position [55, 0]
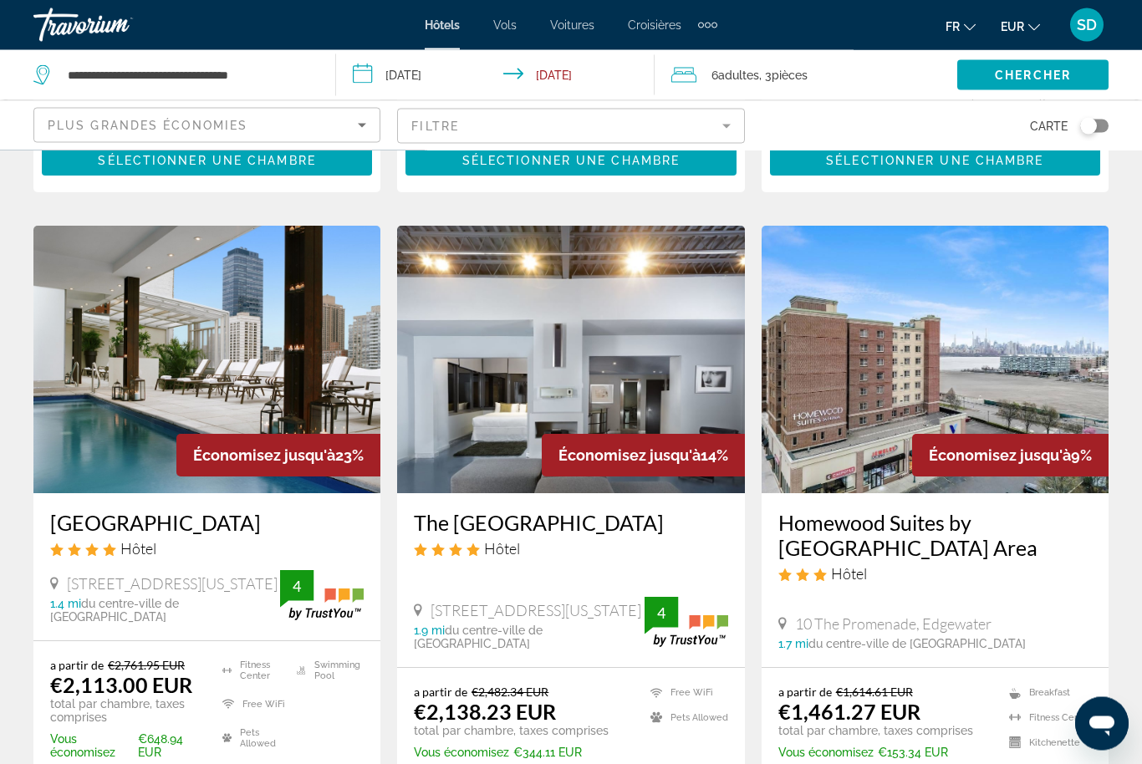
scroll to position [638, 0]
click at [544, 363] on img "Main content" at bounding box center [570, 360] width 347 height 268
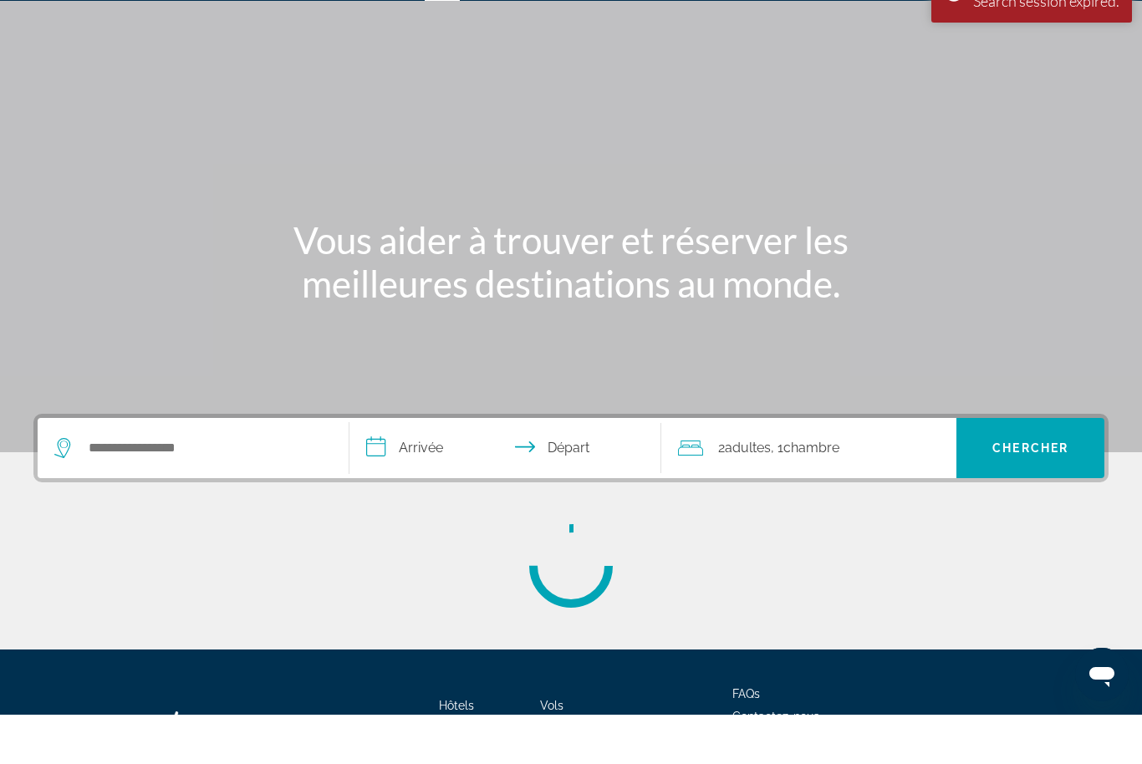
scroll to position [55, 0]
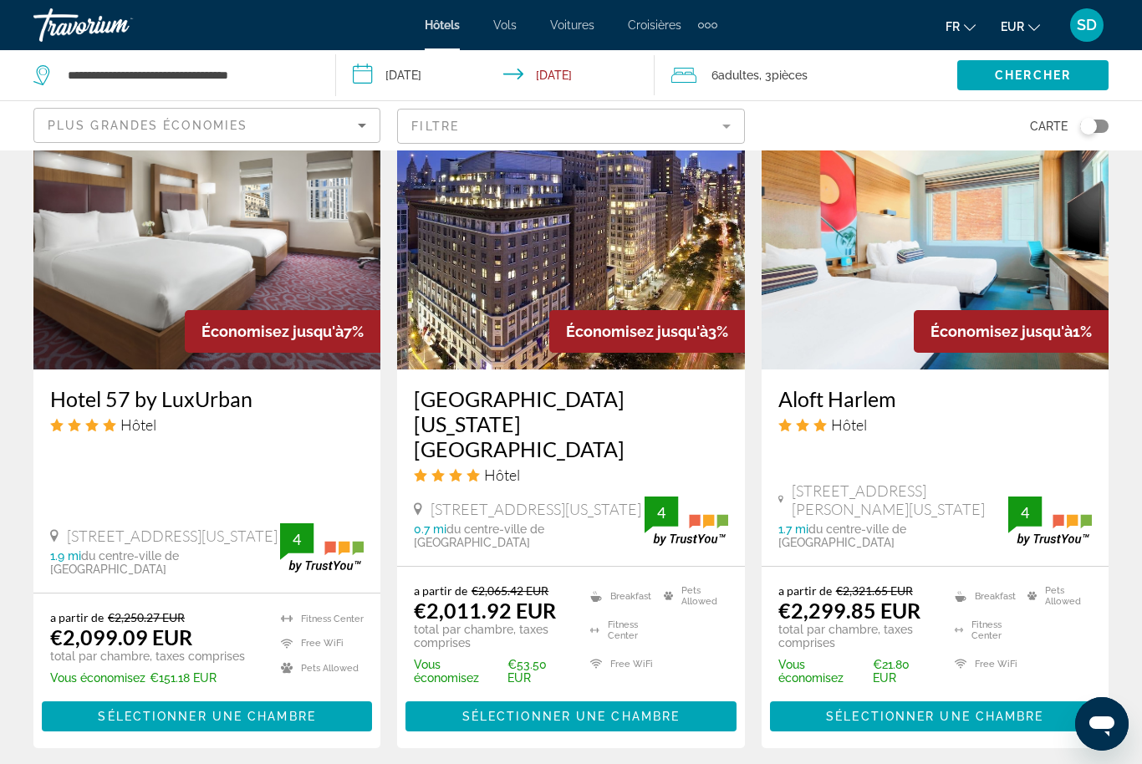
scroll to position [1391, 0]
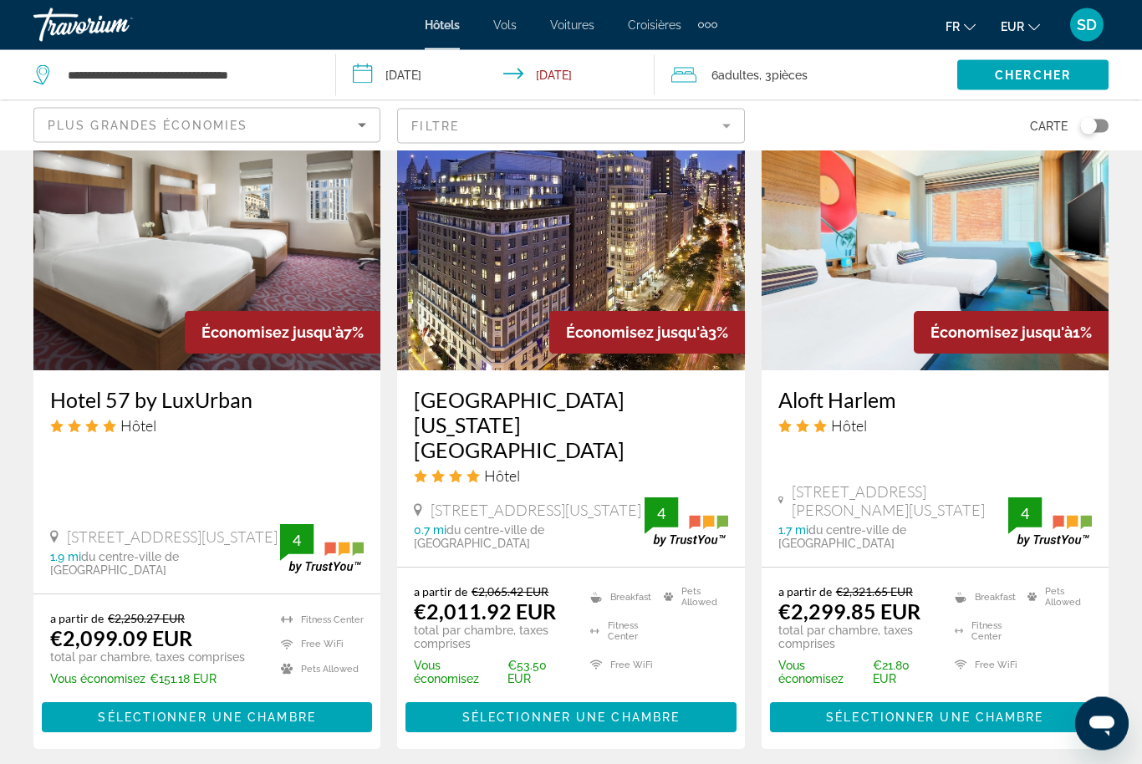
click at [500, 303] on img "Main content" at bounding box center [570, 238] width 347 height 268
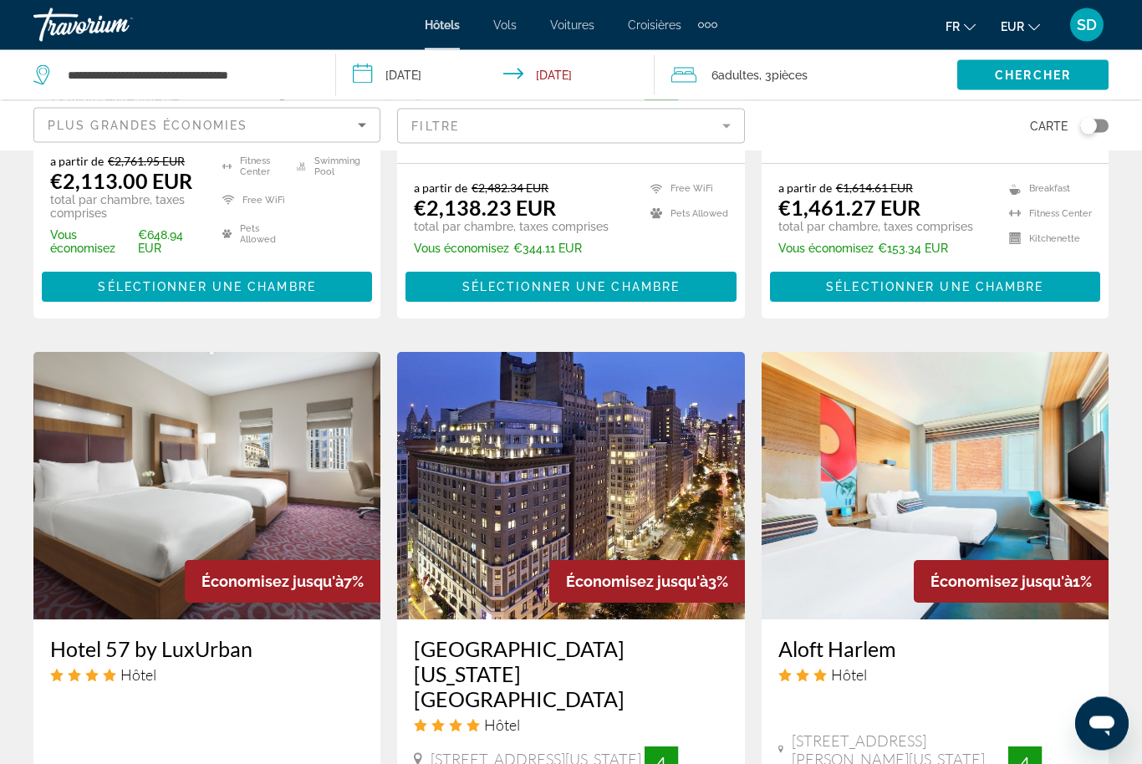
scroll to position [1142, 0]
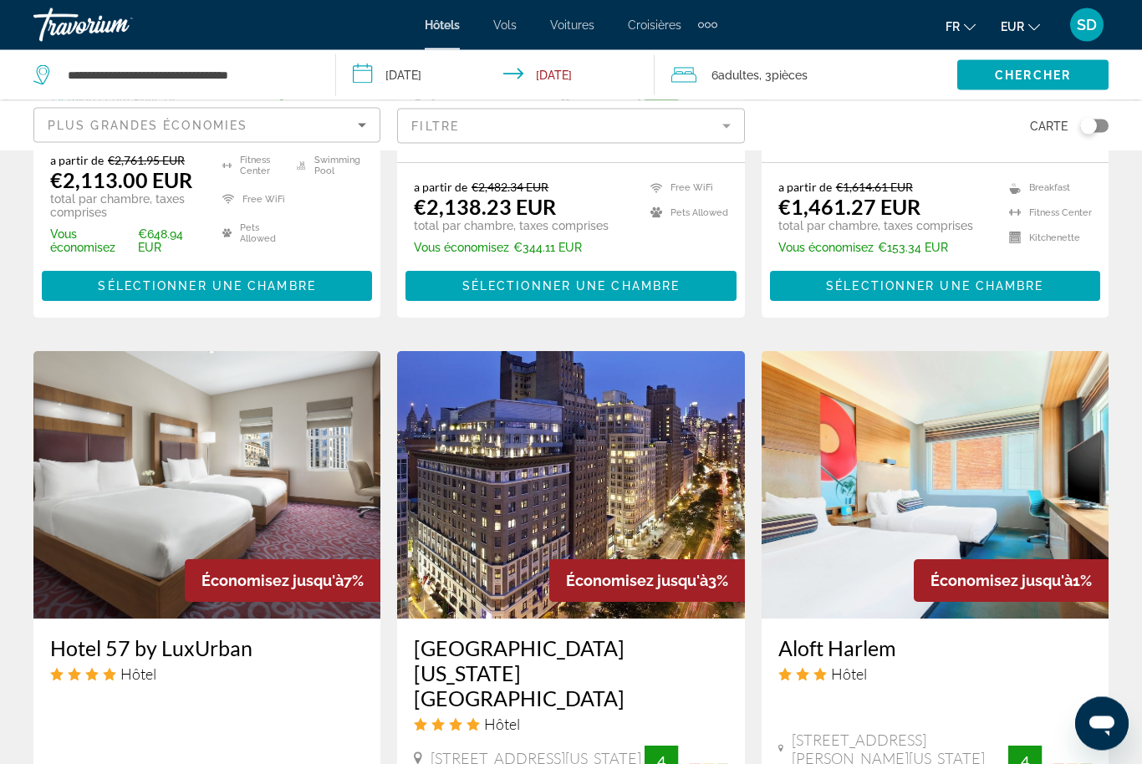
click at [564, 570] on div "Économisez jusqu'à 3%" at bounding box center [647, 581] width 196 height 43
click at [515, 447] on img "Main content" at bounding box center [570, 486] width 347 height 268
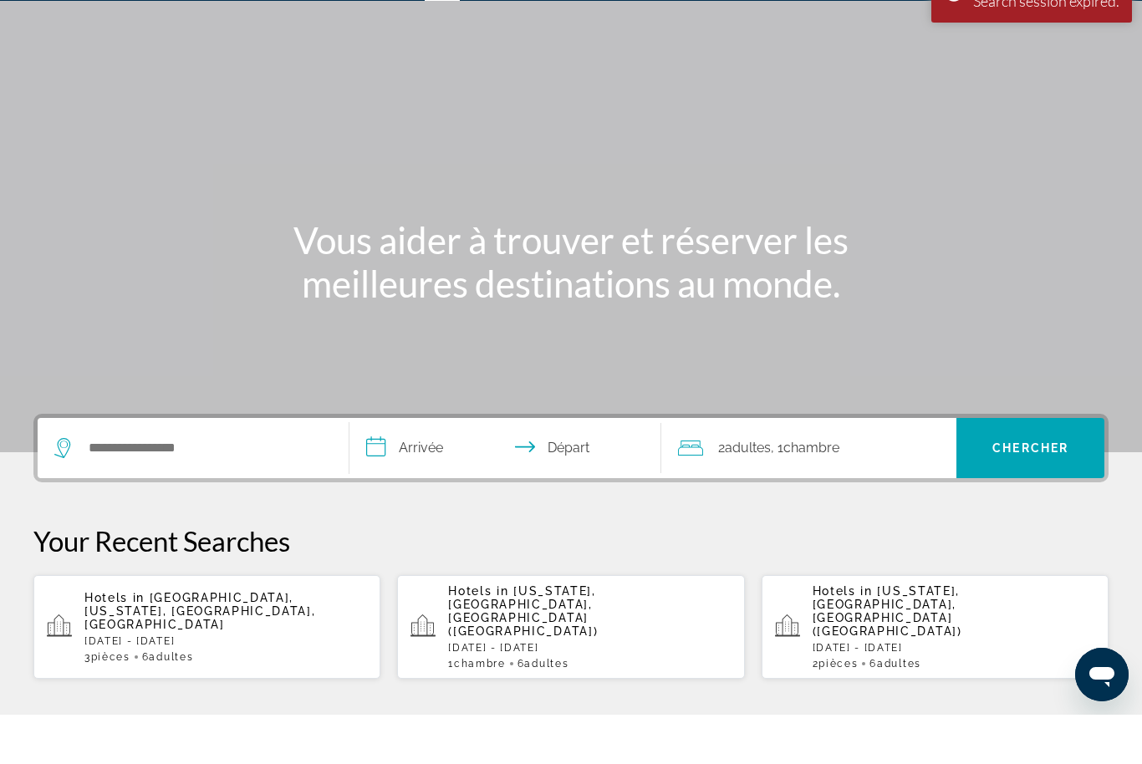
scroll to position [55, 0]
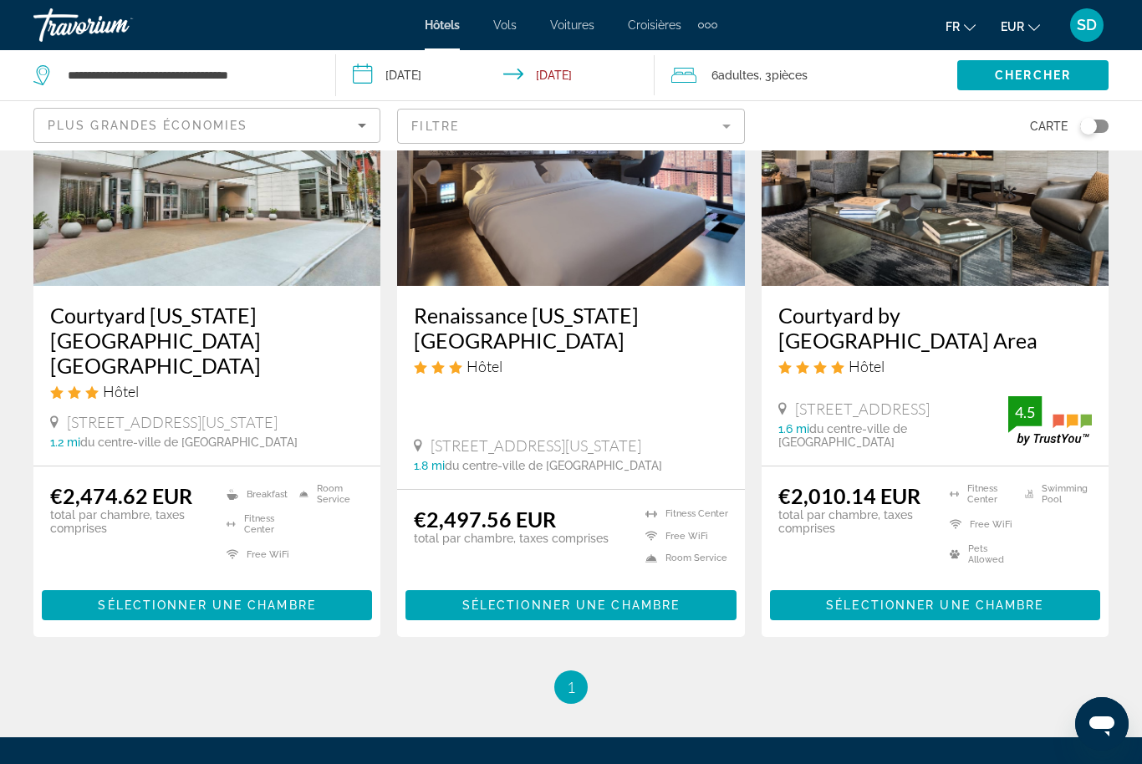
scroll to position [2155, 0]
click at [915, 210] on img "Main content" at bounding box center [935, 153] width 347 height 268
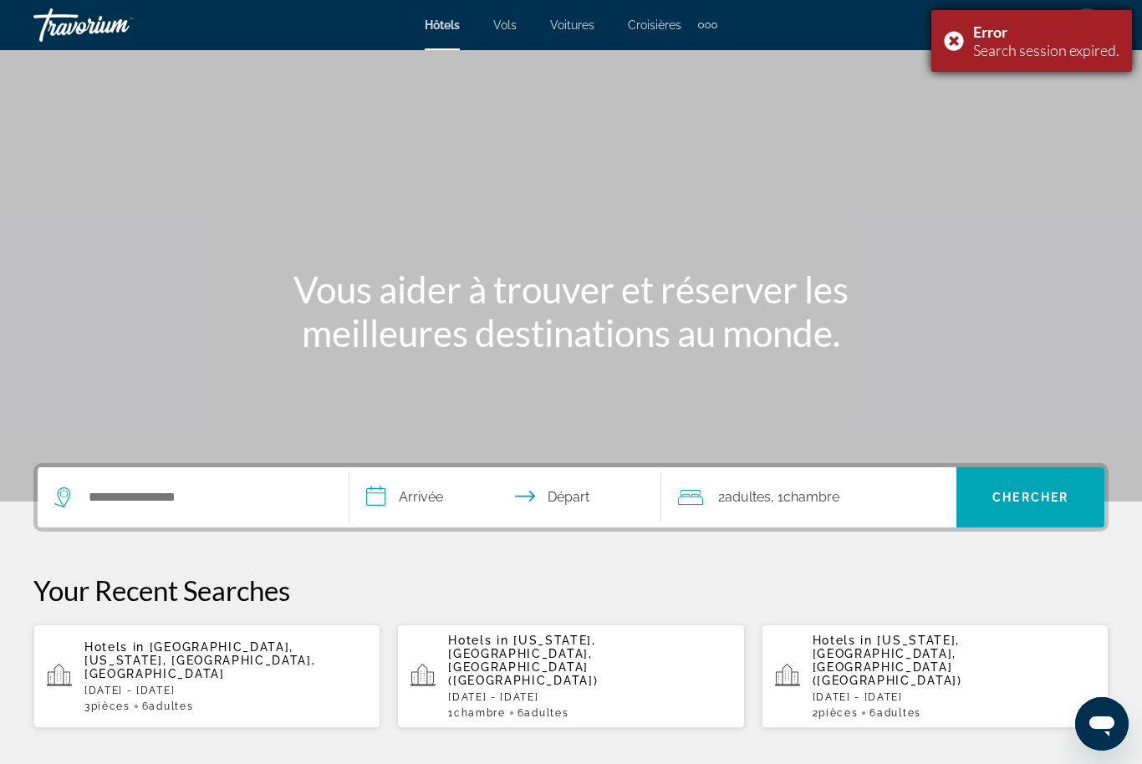
click at [985, 52] on div "Search session expired." at bounding box center [1046, 50] width 146 height 18
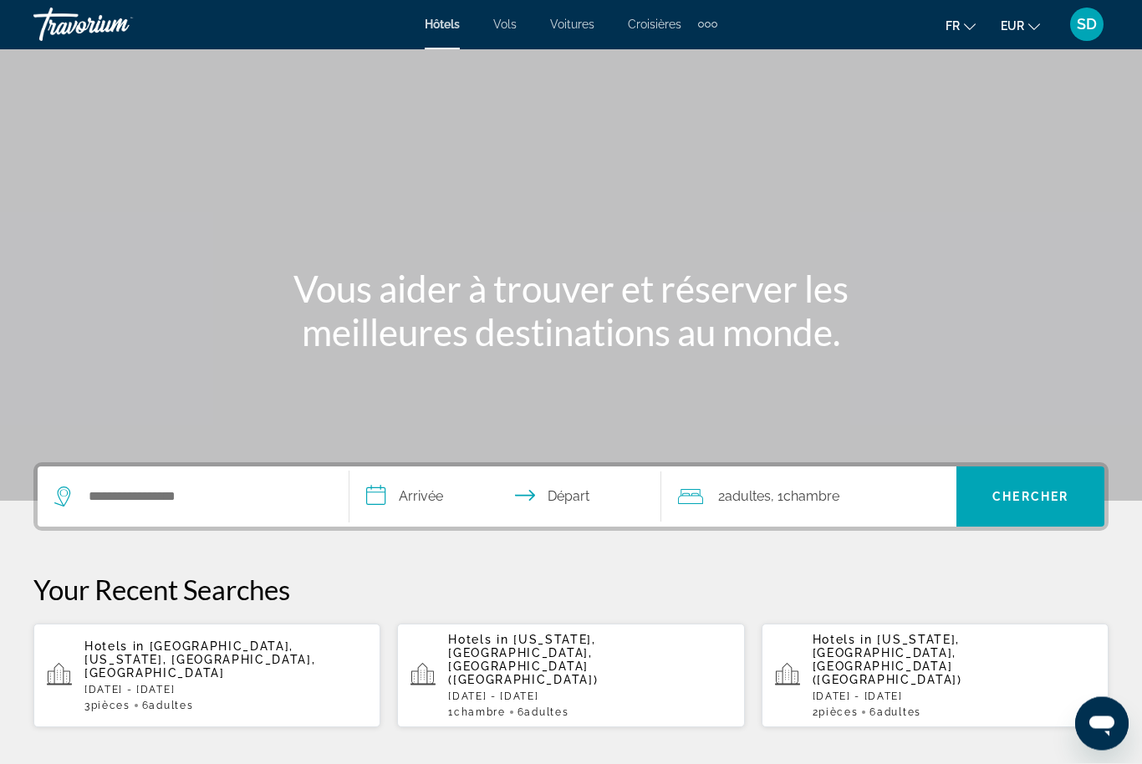
scroll to position [55, 0]
